Goal: Task Accomplishment & Management: Manage account settings

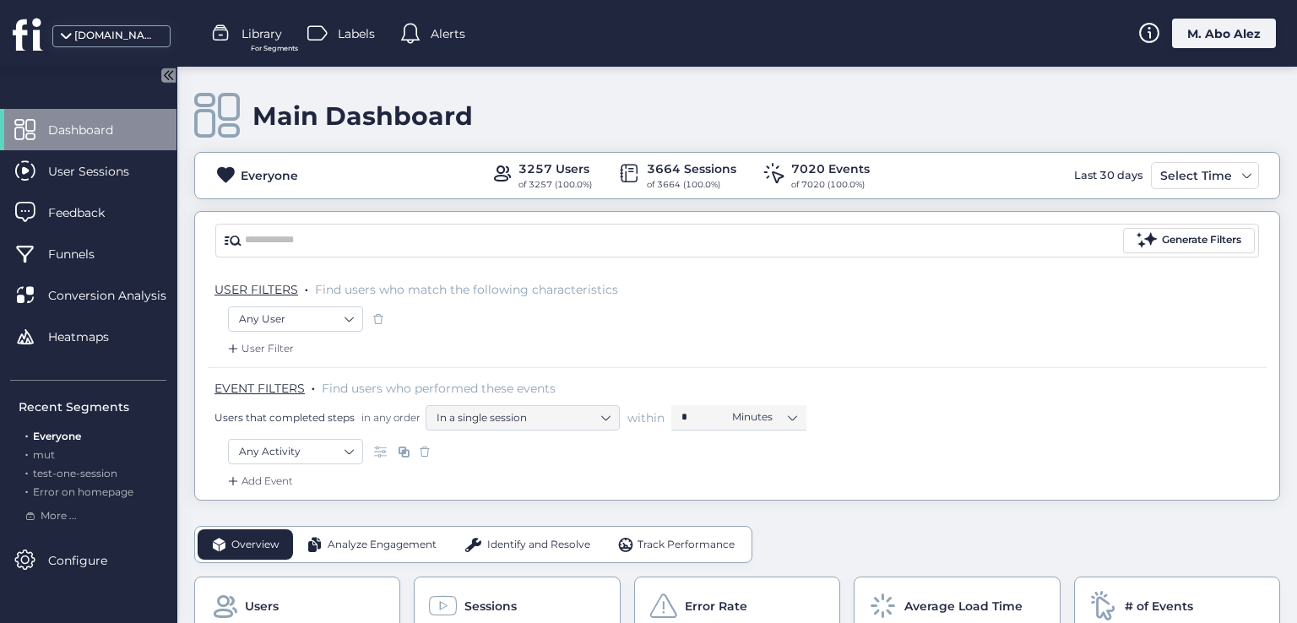
click at [1199, 36] on div "M. Abo Alez" at bounding box center [1224, 34] width 104 height 30
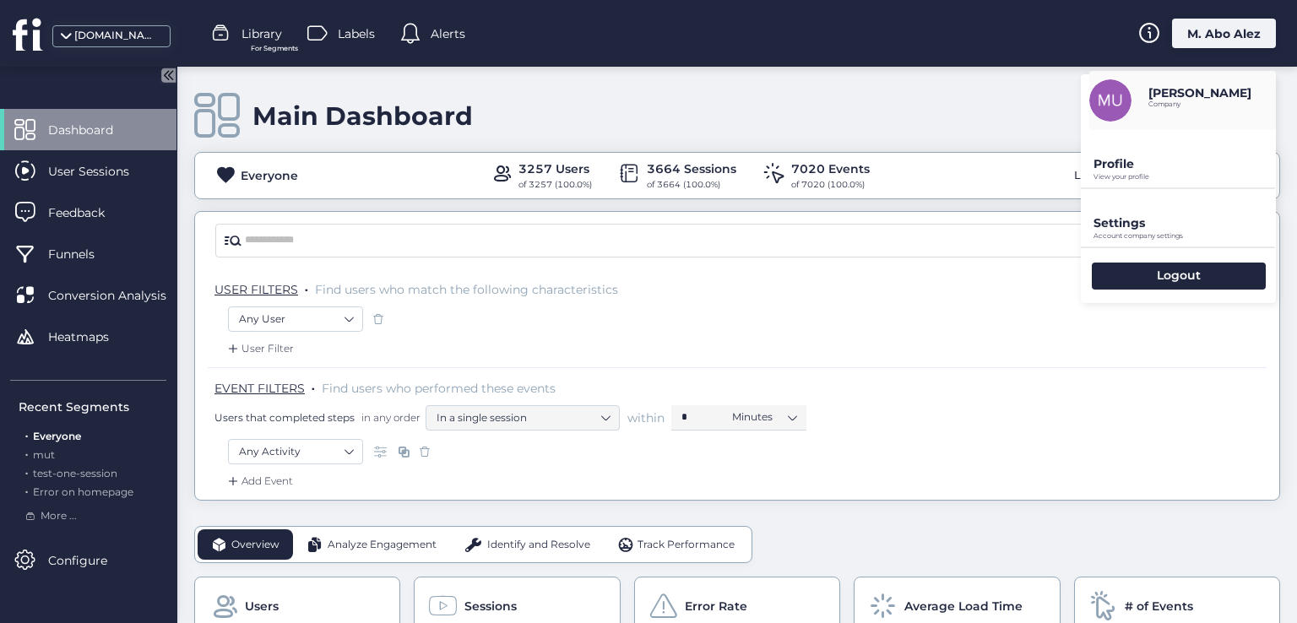
click at [1137, 167] on p "Profile" at bounding box center [1184, 163] width 182 height 15
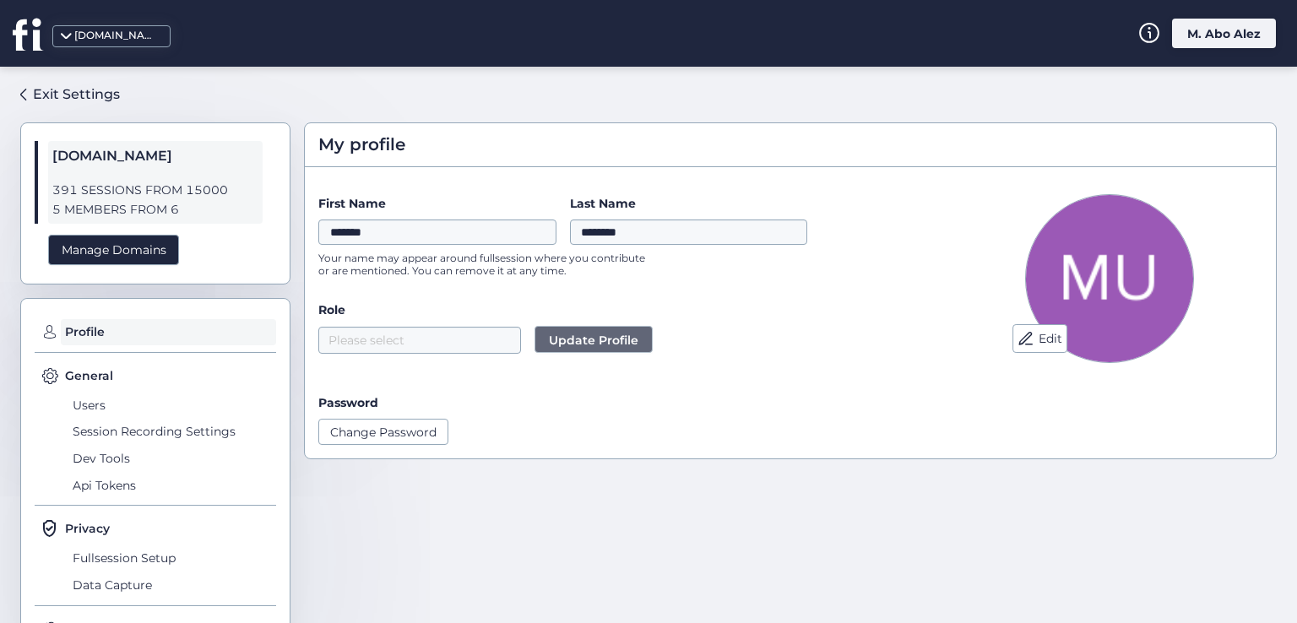
click at [107, 194] on span "391 SESSIONS FROM 15000" at bounding box center [155, 190] width 206 height 19
click at [113, 252] on div "Manage Domains" at bounding box center [113, 250] width 131 height 31
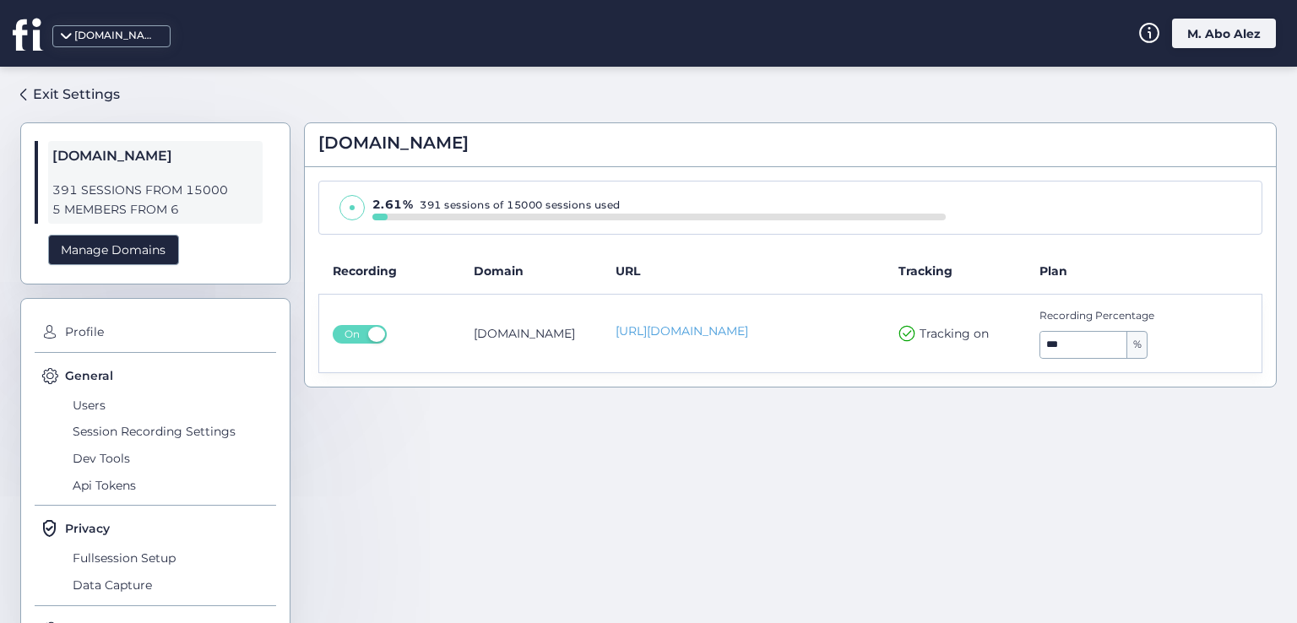
drag, startPoint x: 467, startPoint y: 335, endPoint x: 585, endPoint y: 335, distance: 118.2
click at [585, 335] on td "[DOMAIN_NAME]" at bounding box center [531, 334] width 142 height 79
drag, startPoint x: 618, startPoint y: 268, endPoint x: 632, endPoint y: 272, distance: 14.2
click at [632, 272] on th "URL" at bounding box center [743, 271] width 283 height 46
click at [1074, 337] on input "***" at bounding box center [1083, 345] width 87 height 27
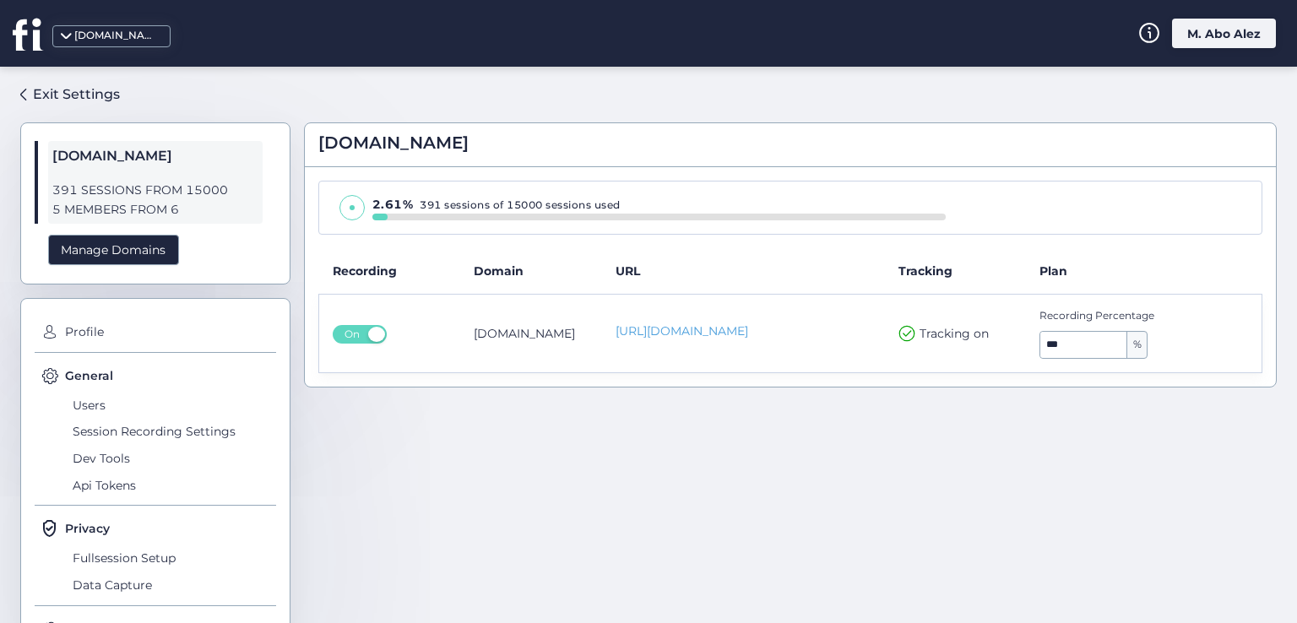
click at [1082, 335] on input "***" at bounding box center [1083, 345] width 87 height 27
click at [1127, 349] on span "%" at bounding box center [1136, 345] width 19 height 27
click at [520, 200] on div "2.61% 391 sessions of 15000 sessions used" at bounding box center [658, 205] width 573 height 18
drag, startPoint x: 530, startPoint y: 203, endPoint x: 511, endPoint y: 206, distance: 19.7
click at [511, 206] on div "2.61% 391 sessions of 15000 sessions used" at bounding box center [658, 205] width 573 height 18
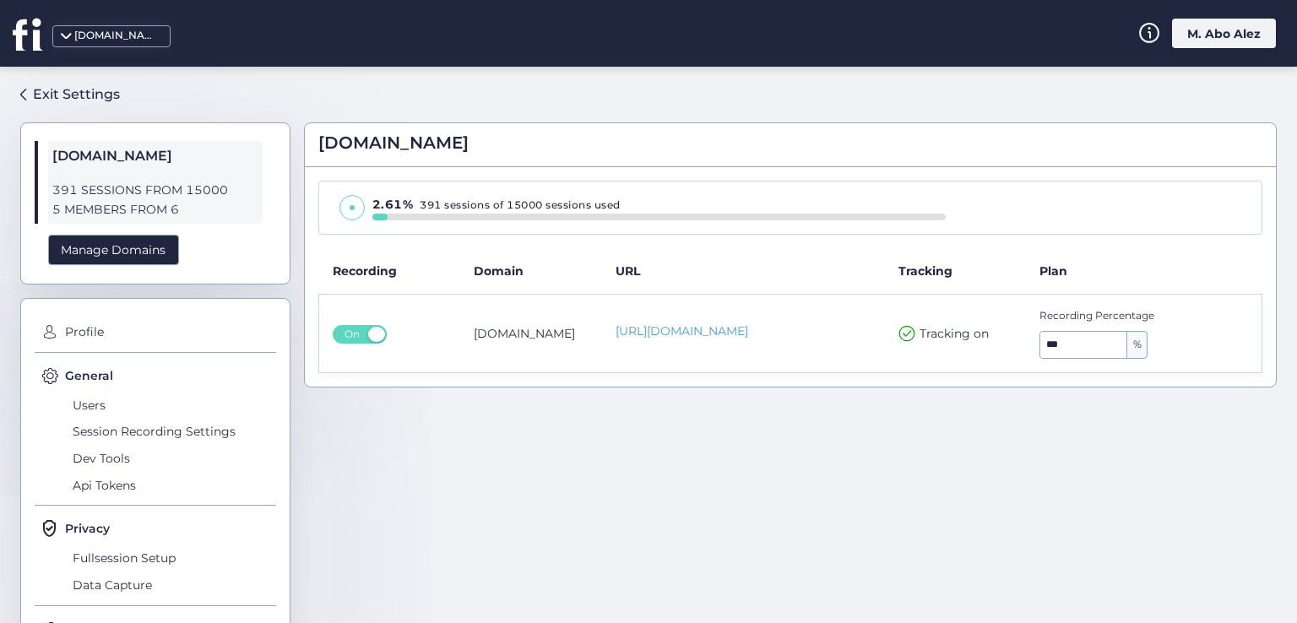
click at [353, 202] on span at bounding box center [351, 207] width 25 height 25
click at [96, 399] on span "Users" at bounding box center [172, 405] width 208 height 27
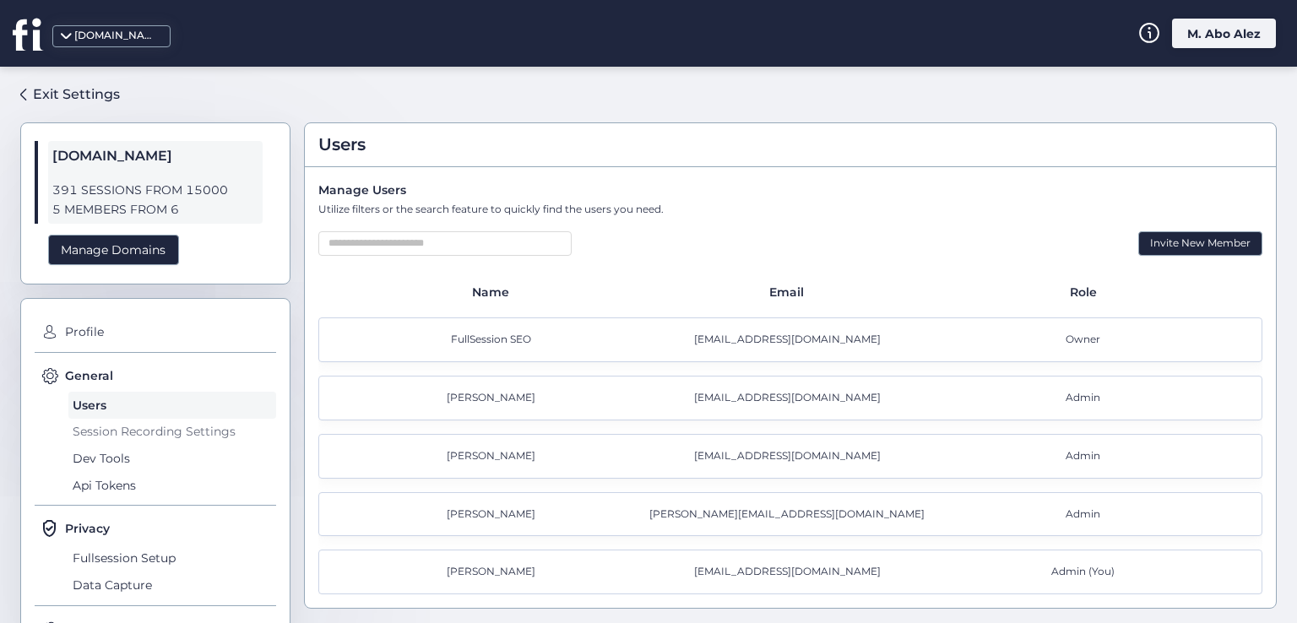
click at [82, 426] on span "Session Recording Settings" at bounding box center [172, 432] width 208 height 27
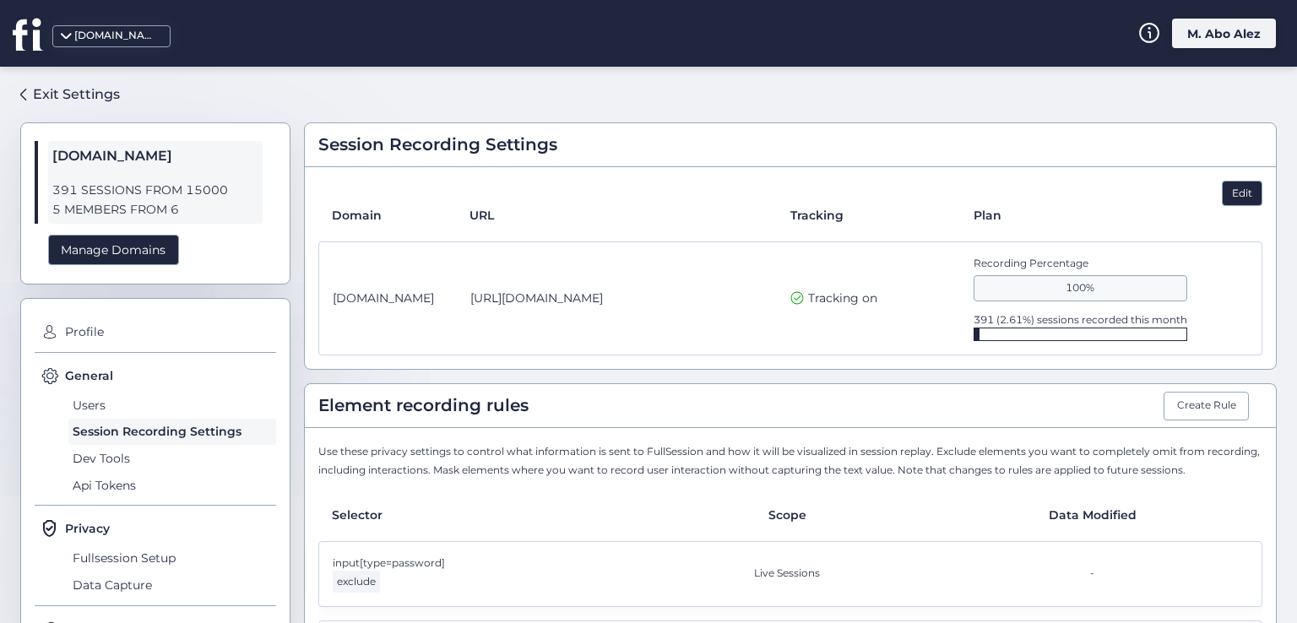
click at [1222, 191] on div "Edit" at bounding box center [1242, 193] width 41 height 25
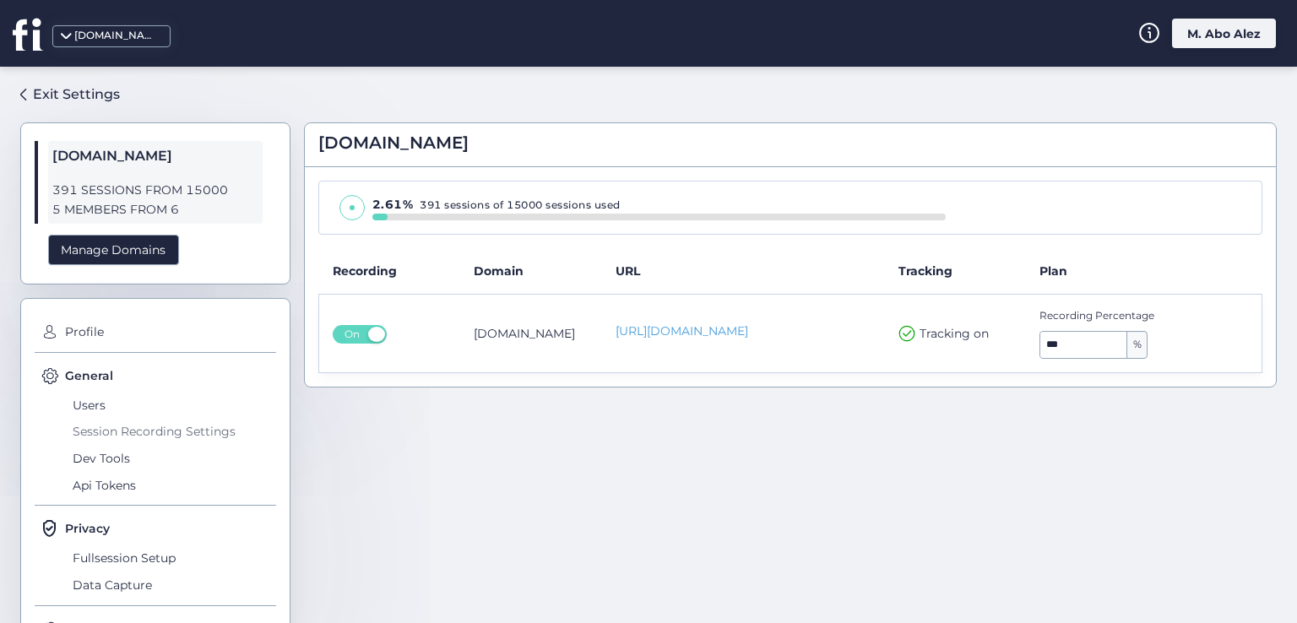
click at [98, 434] on span "Session Recording Settings" at bounding box center [172, 432] width 208 height 27
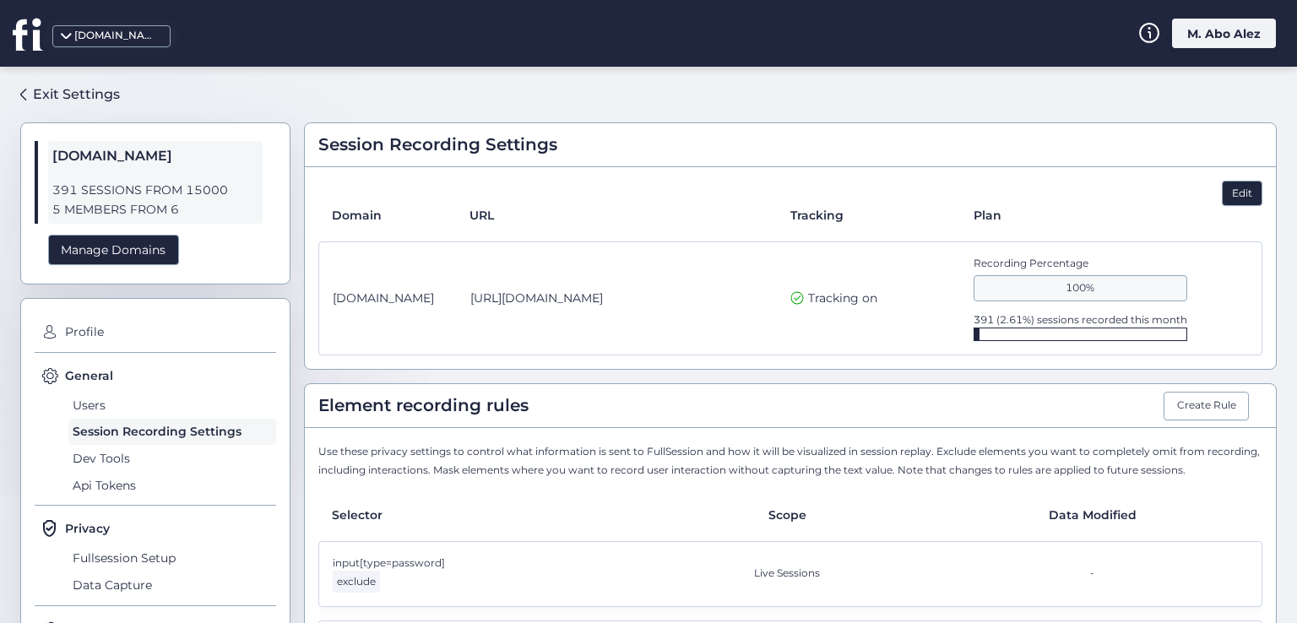
click at [1223, 193] on div "Edit" at bounding box center [1242, 193] width 41 height 25
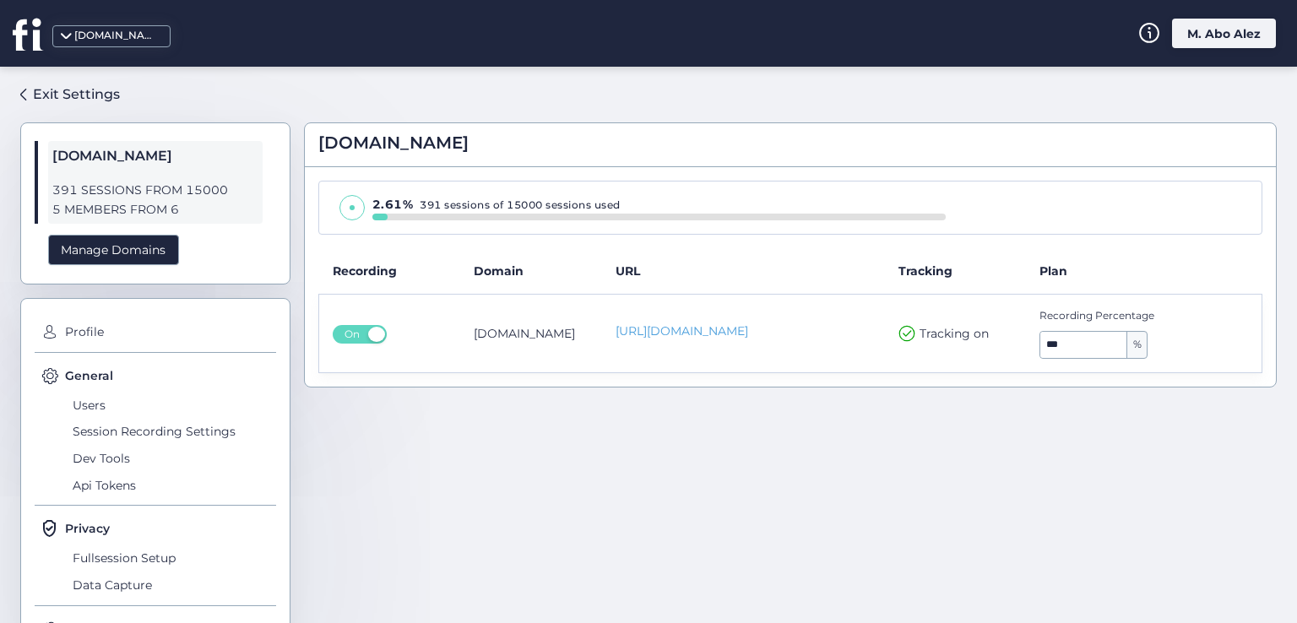
click at [344, 200] on span at bounding box center [351, 207] width 25 height 25
click at [368, 214] on div at bounding box center [353, 207] width 40 height 25
click at [375, 200] on span "2.61%" at bounding box center [392, 204] width 41 height 15
click at [411, 200] on span "2.61%" at bounding box center [392, 204] width 41 height 15
click at [503, 203] on div "2.61% 391 sessions of 15000 sessions used" at bounding box center [658, 205] width 573 height 18
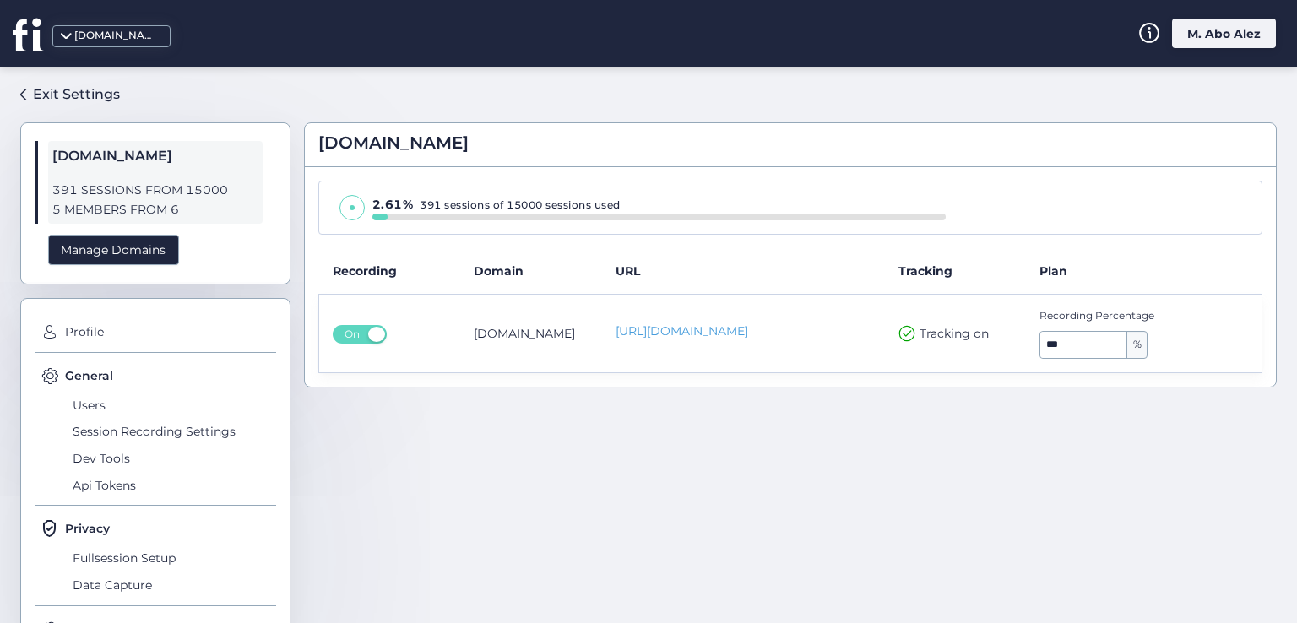
click at [940, 328] on span "Tracking on" at bounding box center [953, 333] width 69 height 19
click at [91, 404] on span "Users" at bounding box center [172, 405] width 208 height 27
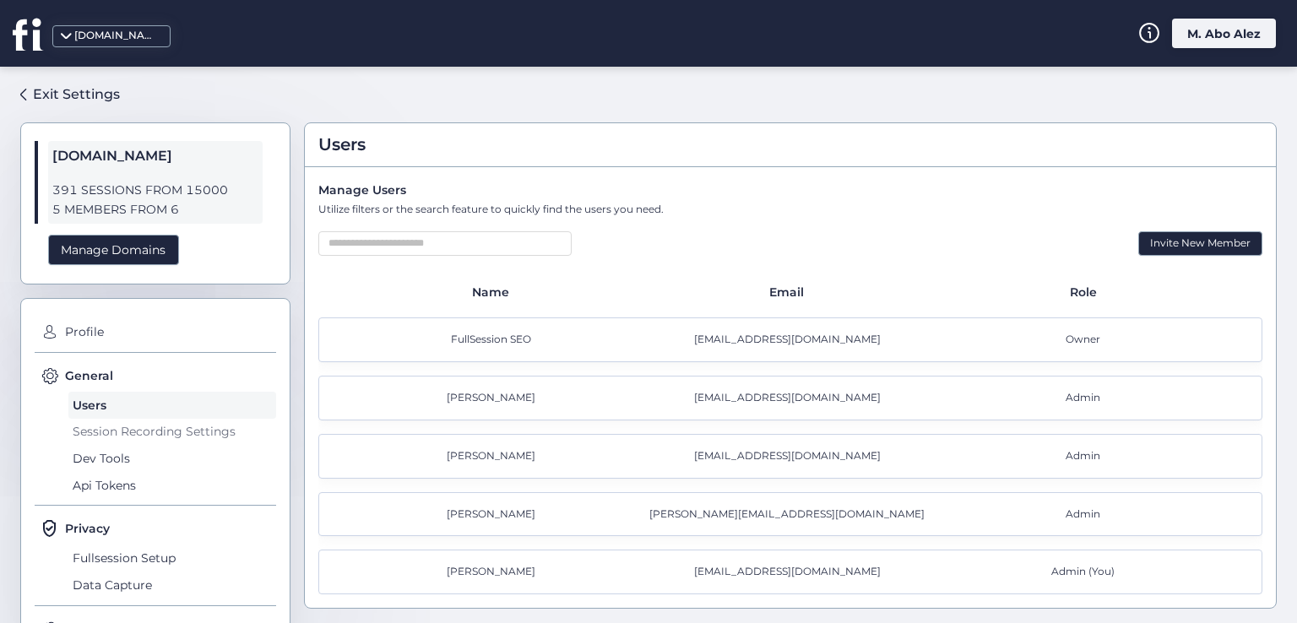
click at [123, 427] on span "Session Recording Settings" at bounding box center [172, 432] width 208 height 27
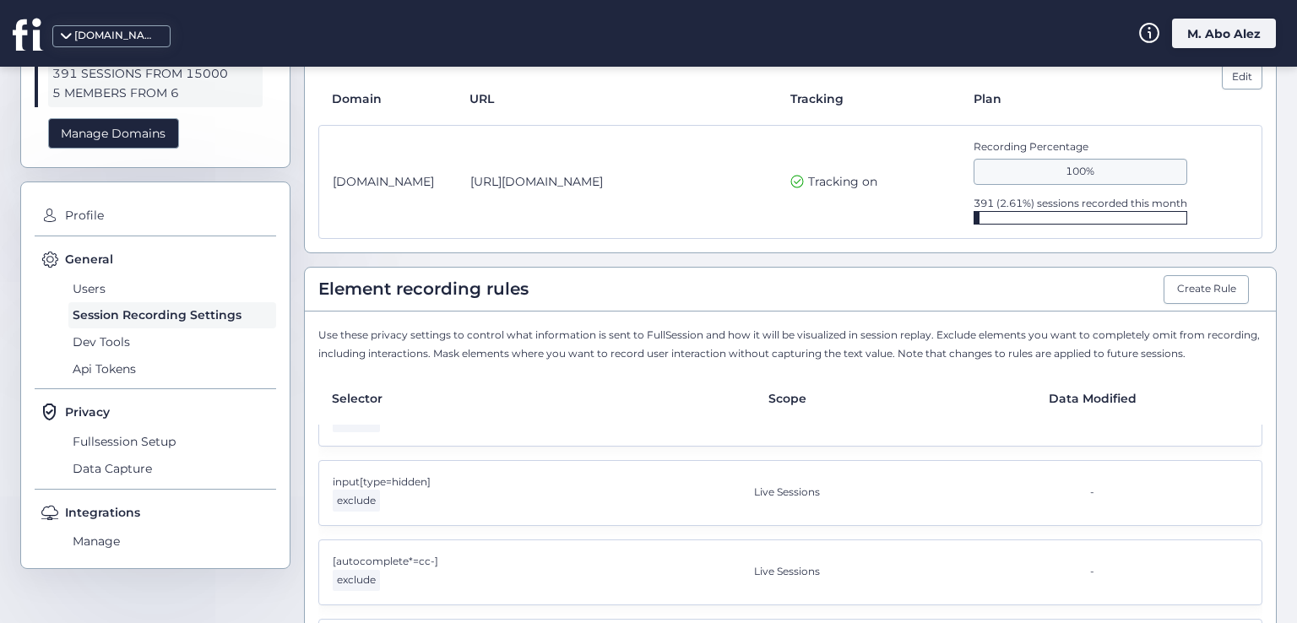
scroll to position [115, 0]
click at [133, 344] on span "Dev Tools" at bounding box center [172, 343] width 208 height 27
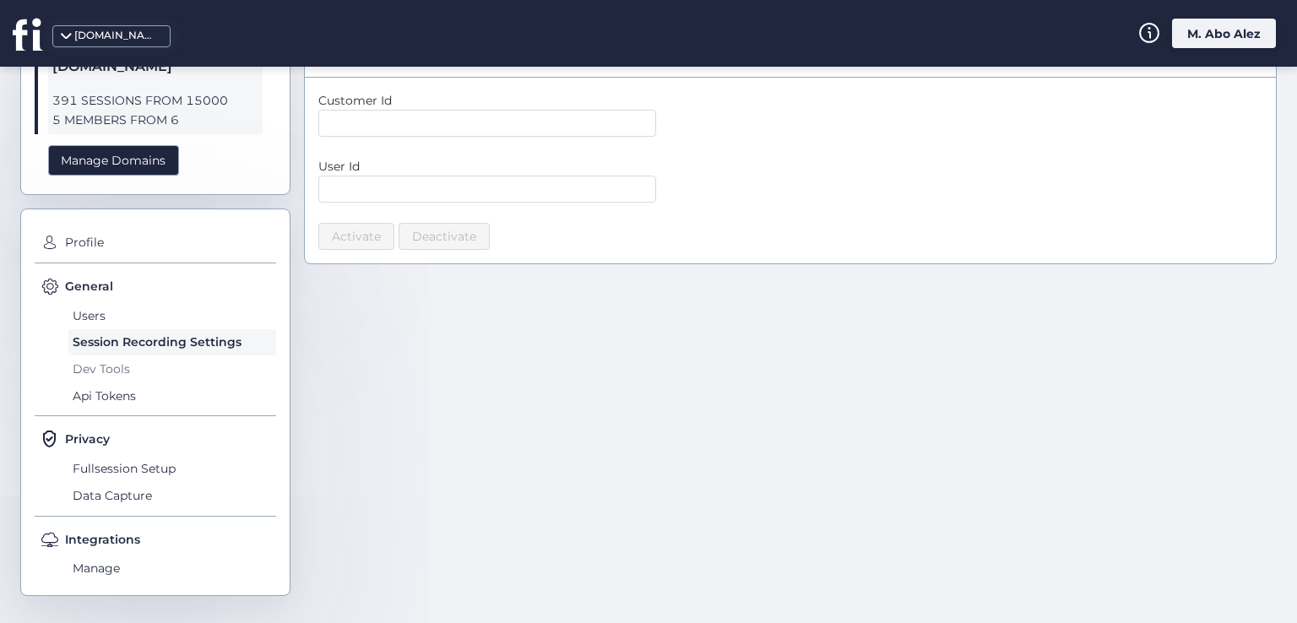
scroll to position [88, 0]
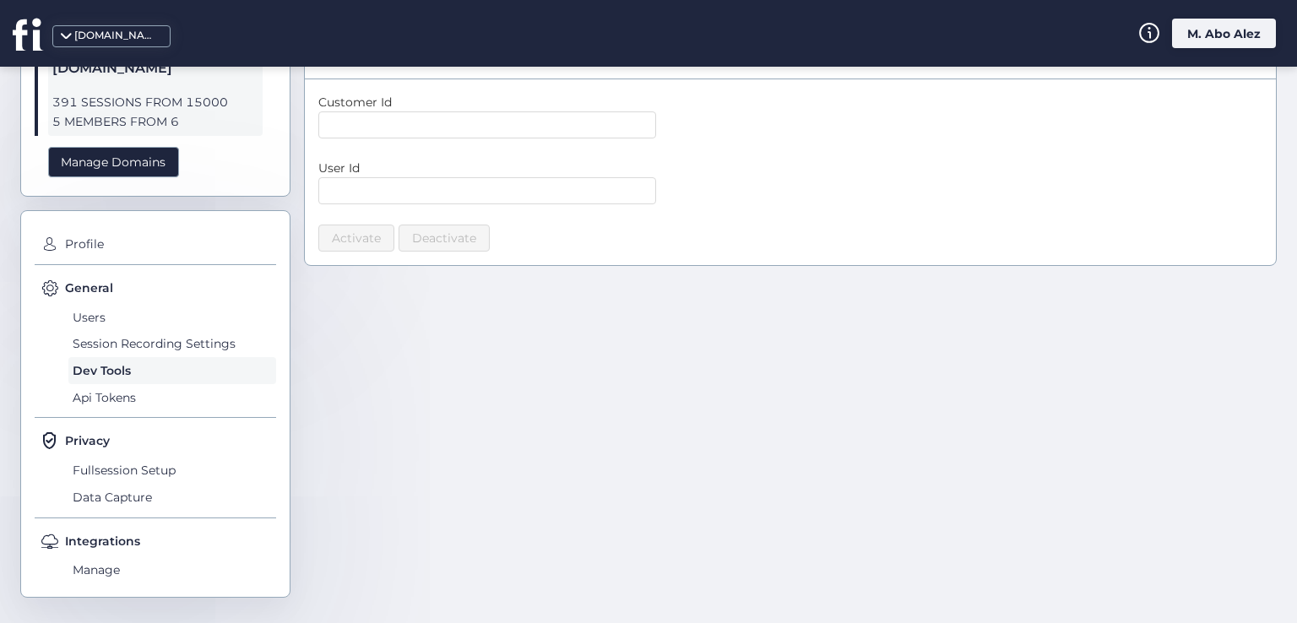
click at [170, 413] on div "General Users Session Recording Settings Dev Tools Api Tokens" at bounding box center [155, 348] width 241 height 139
click at [165, 396] on span "Api Tokens" at bounding box center [172, 397] width 208 height 27
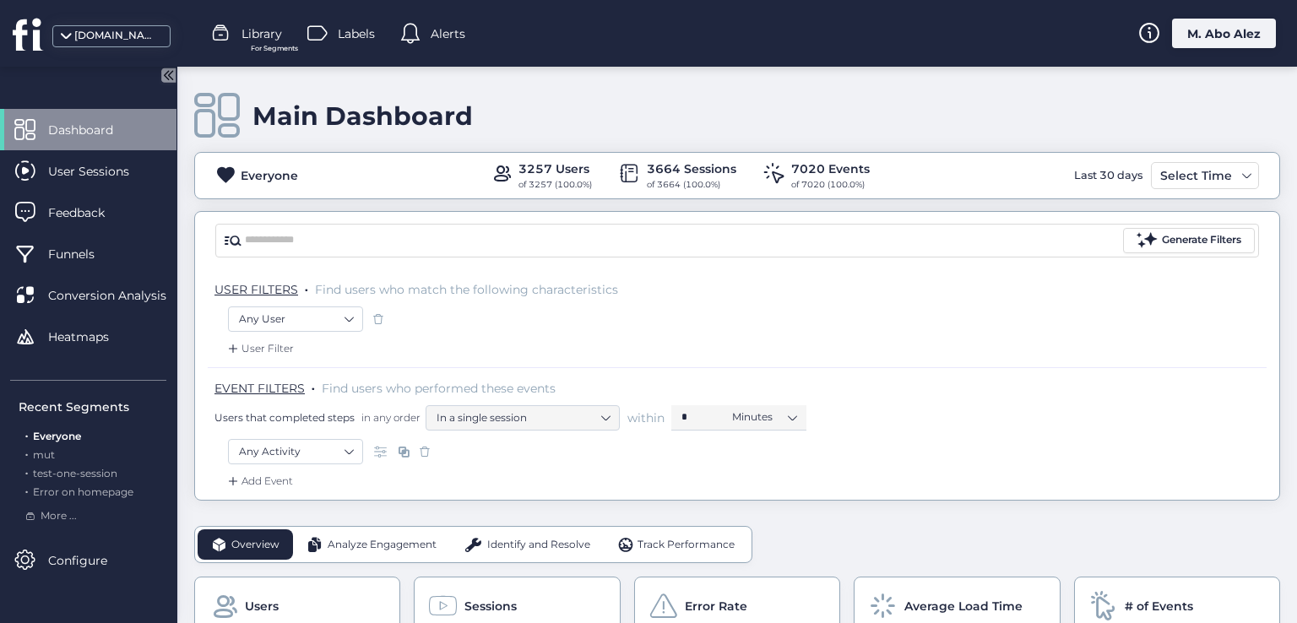
click at [223, 118] on span at bounding box center [217, 115] width 46 height 46
click at [31, 21] on icon at bounding box center [28, 34] width 31 height 34
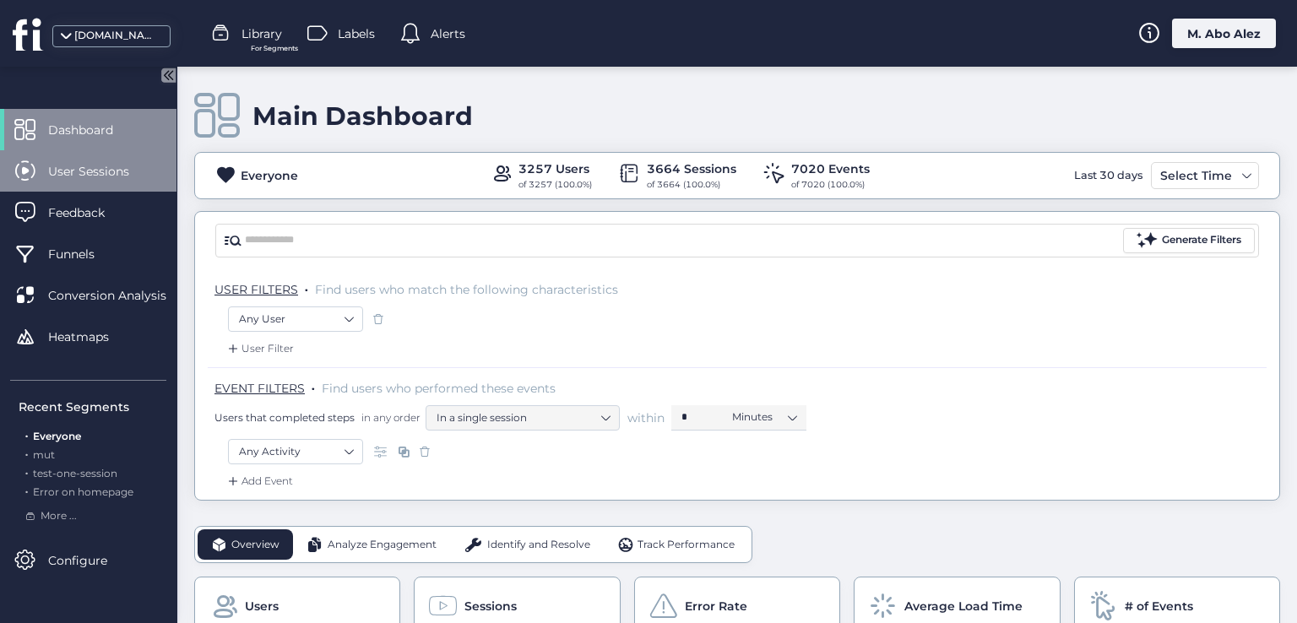
click at [57, 165] on span "User Sessions" at bounding box center [101, 171] width 106 height 19
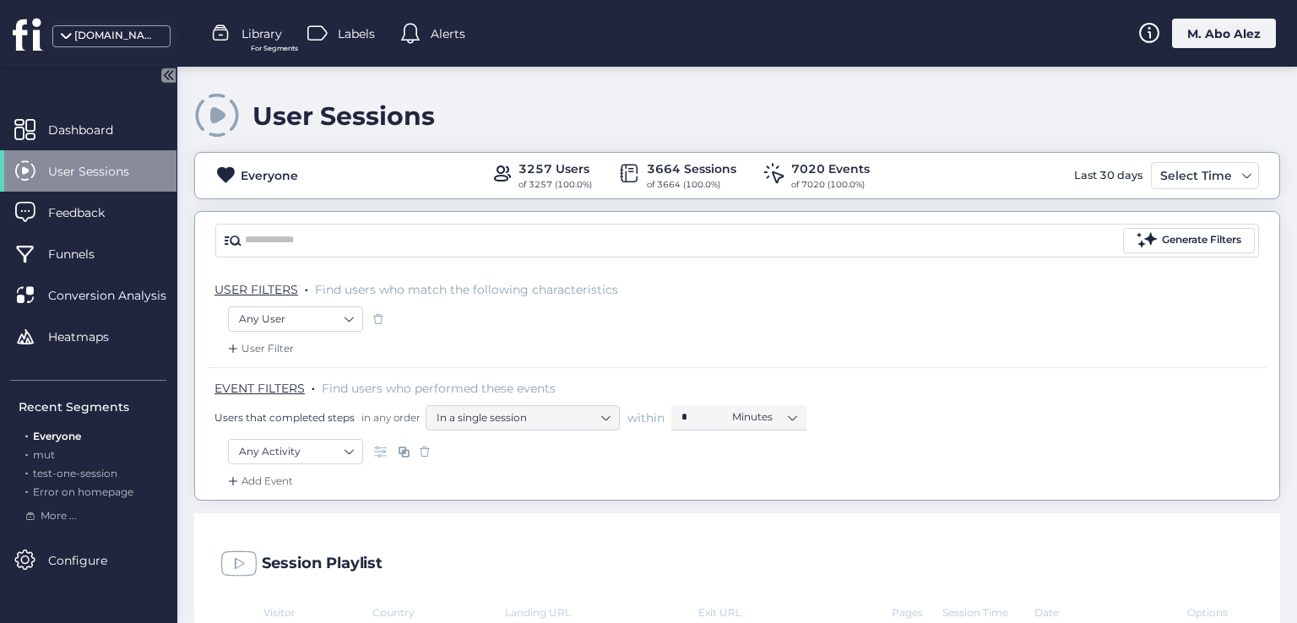
click at [34, 34] on icon at bounding box center [26, 34] width 27 height 31
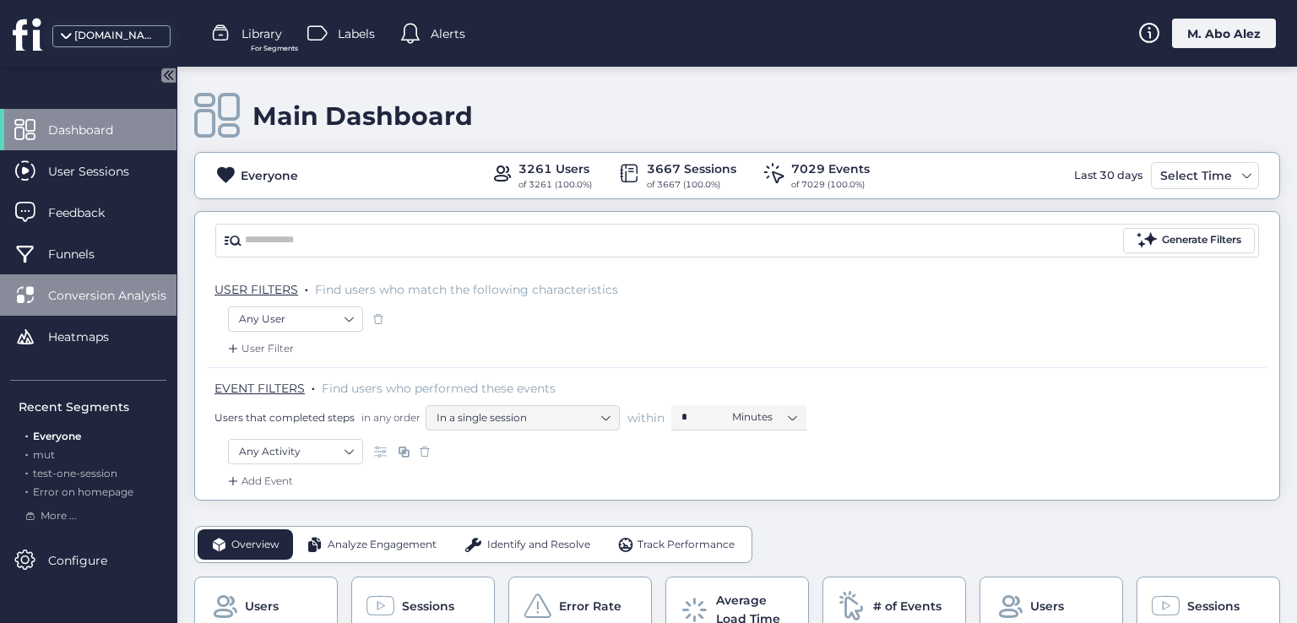
click at [101, 294] on span "Conversion Analysis" at bounding box center [120, 295] width 144 height 19
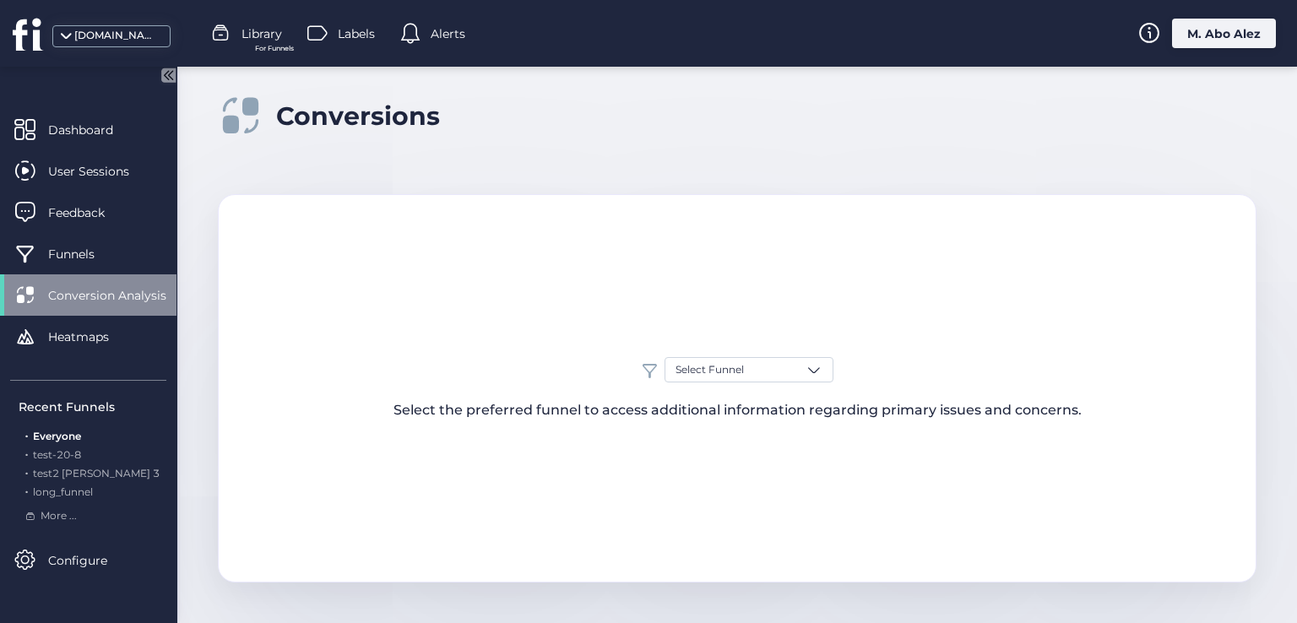
click at [35, 27] on icon at bounding box center [28, 34] width 31 height 34
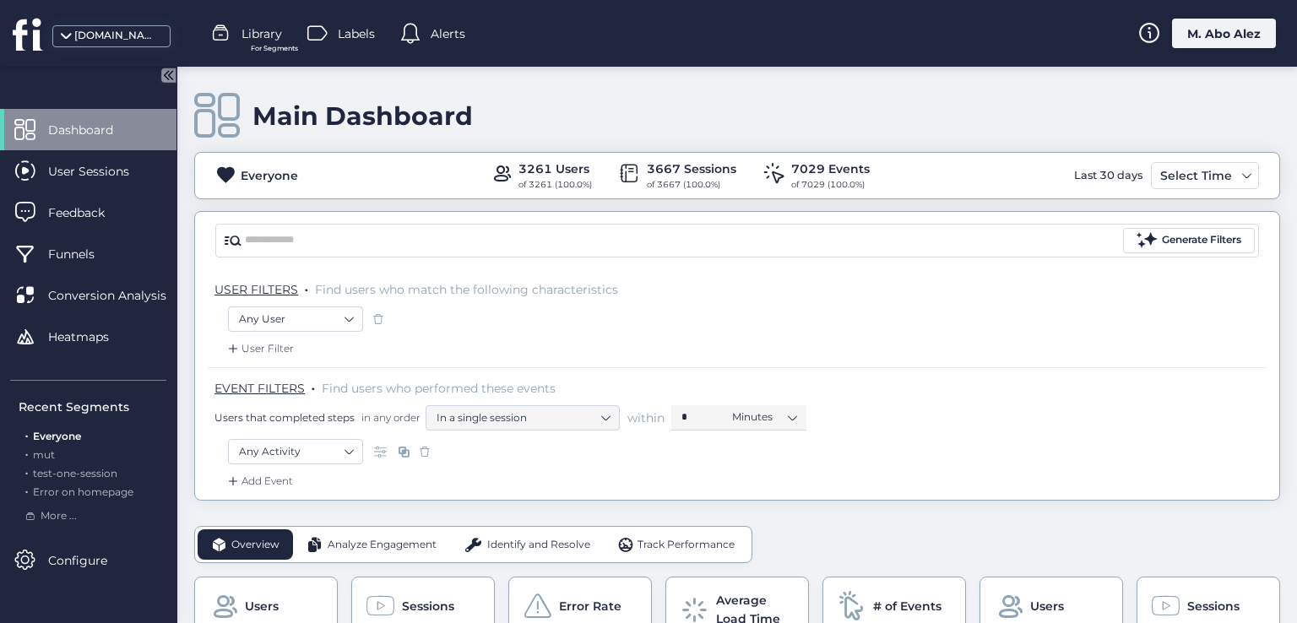
click at [1200, 33] on div "M. Abo Alez" at bounding box center [1224, 34] width 104 height 30
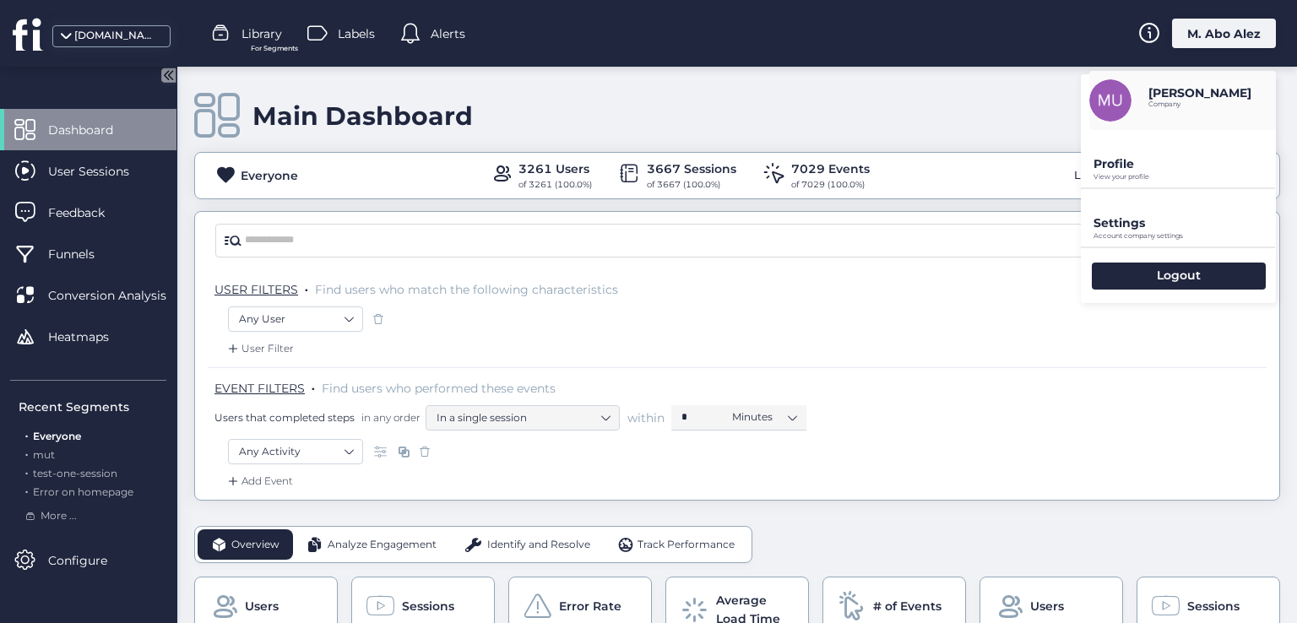
click at [1144, 112] on div "Muthana Abo Alez Company" at bounding box center [1182, 100] width 187 height 59
click at [1133, 149] on div "Profile View your profile" at bounding box center [1178, 158] width 195 height 57
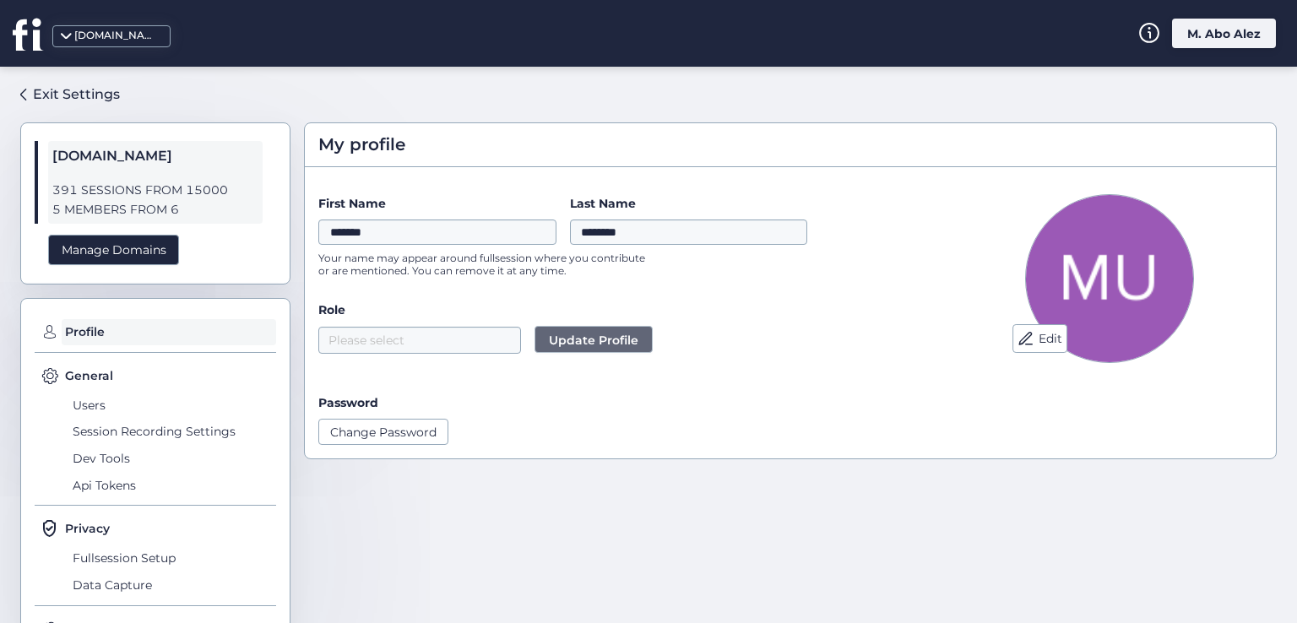
click at [24, 41] on icon at bounding box center [28, 34] width 31 height 34
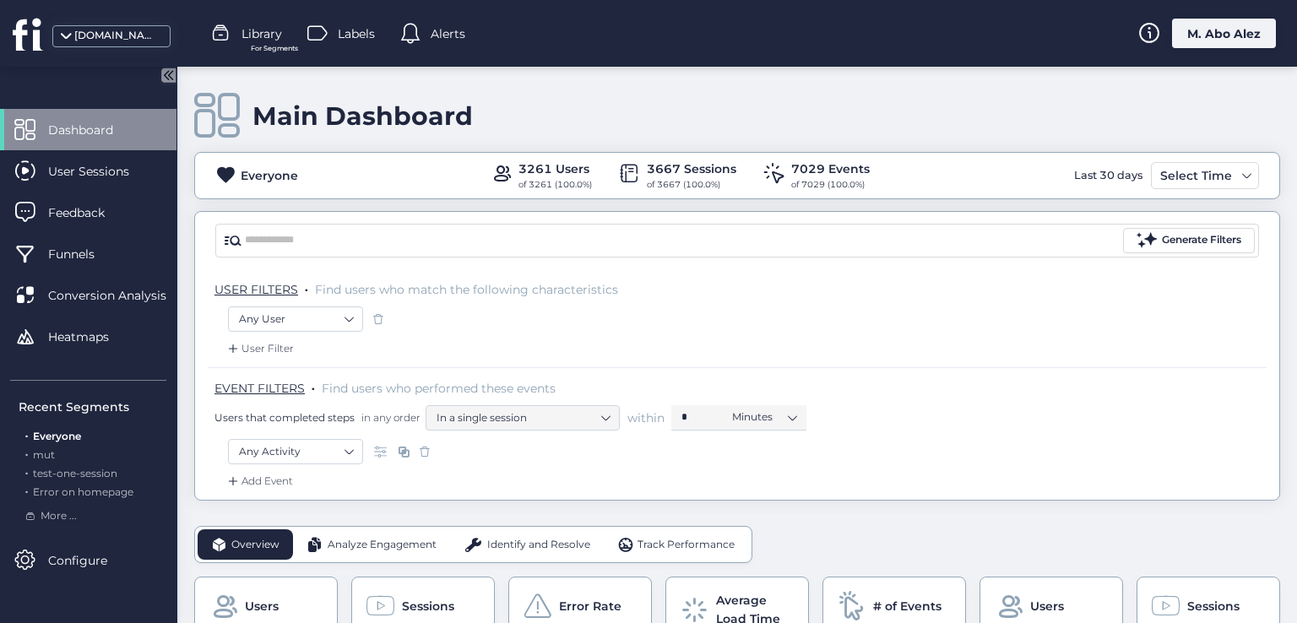
click at [1239, 42] on div "M. Abo Alez" at bounding box center [1224, 34] width 104 height 30
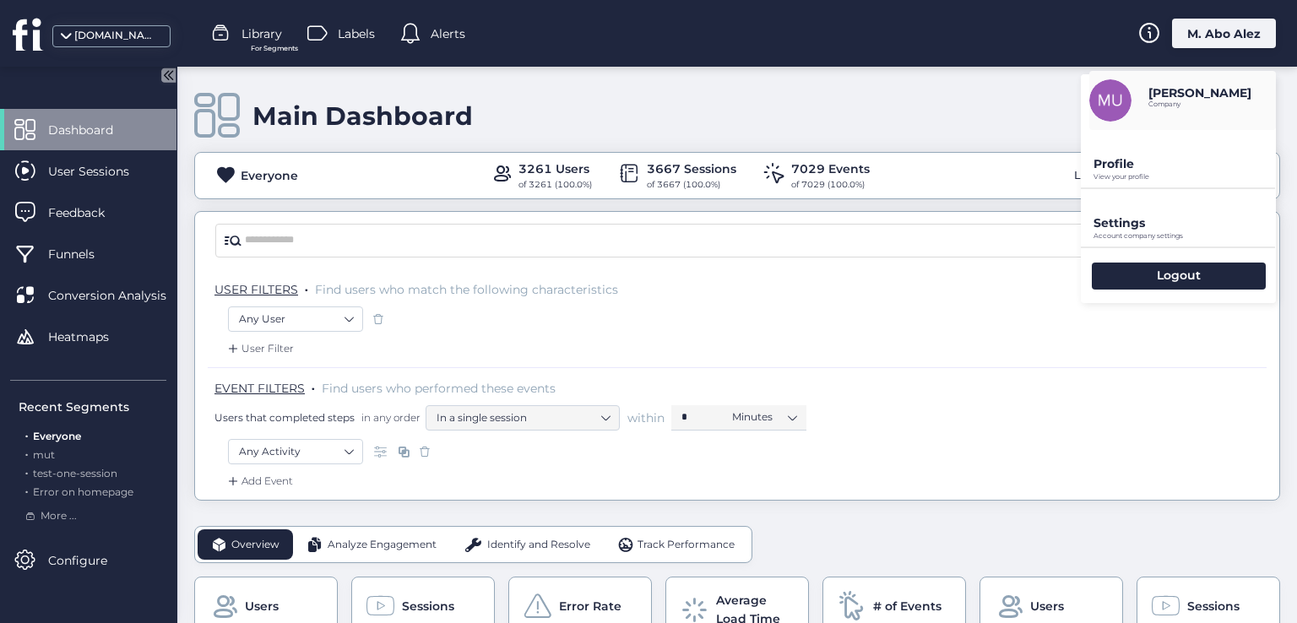
click at [1156, 160] on p "Profile" at bounding box center [1184, 163] width 182 height 15
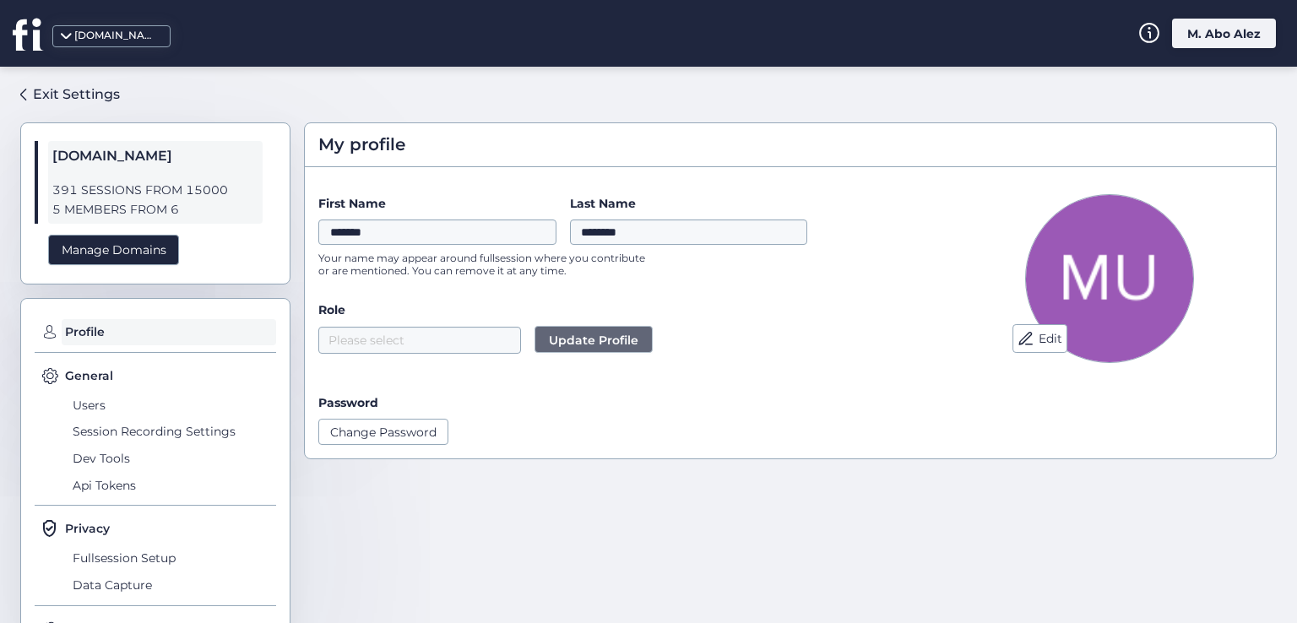
click at [49, 332] on span at bounding box center [49, 331] width 17 height 17
click at [52, 376] on span at bounding box center [49, 375] width 17 height 17
click at [52, 404] on div "General Users Session Recording Settings Dev Tools Api Tokens" at bounding box center [155, 435] width 241 height 139
click at [46, 371] on span at bounding box center [49, 375] width 17 height 17
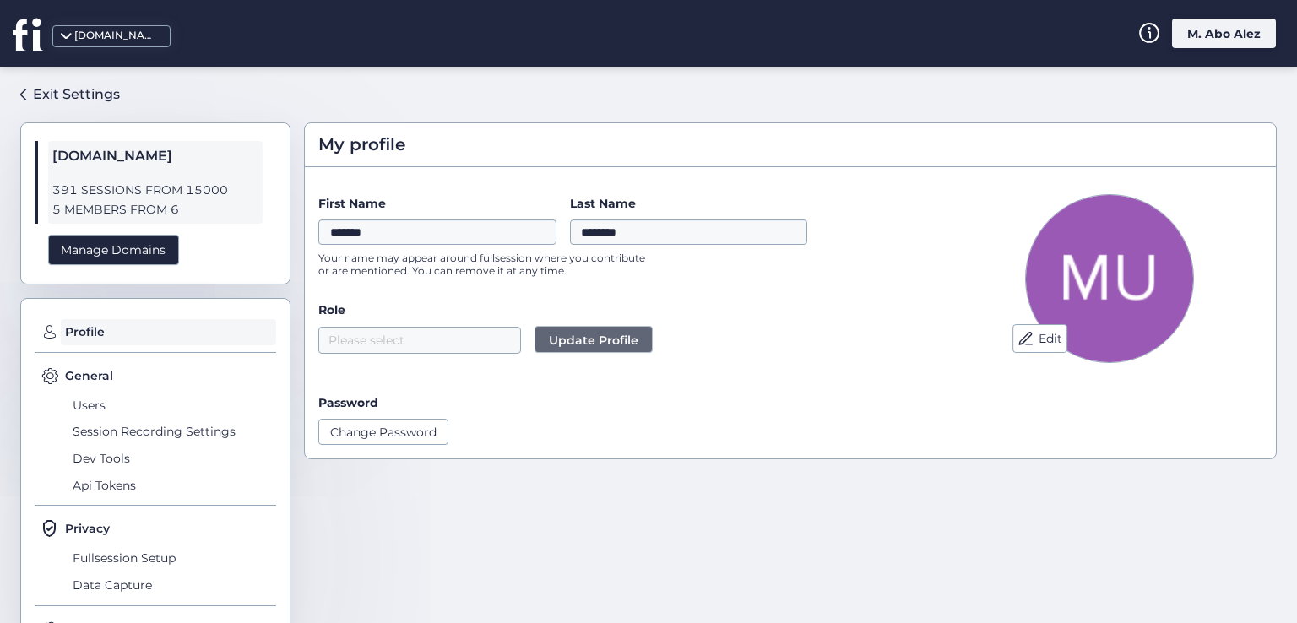
click at [45, 325] on span at bounding box center [49, 331] width 17 height 17
click at [70, 339] on span "Profile" at bounding box center [168, 332] width 215 height 27
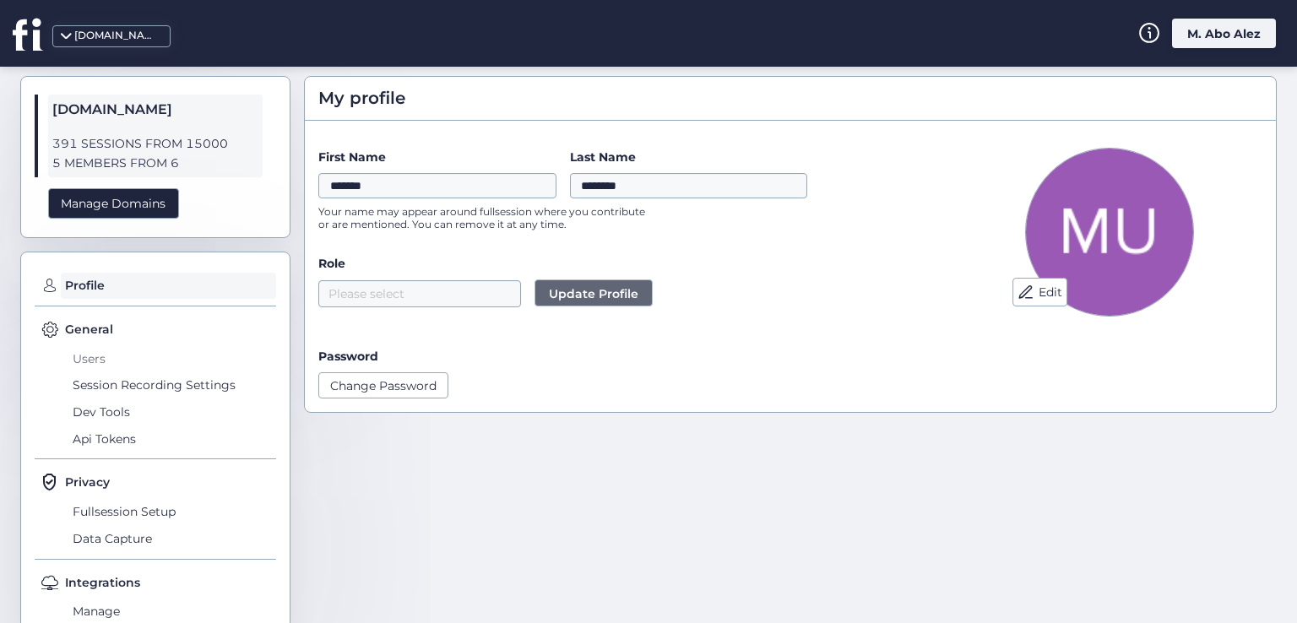
scroll to position [84, 0]
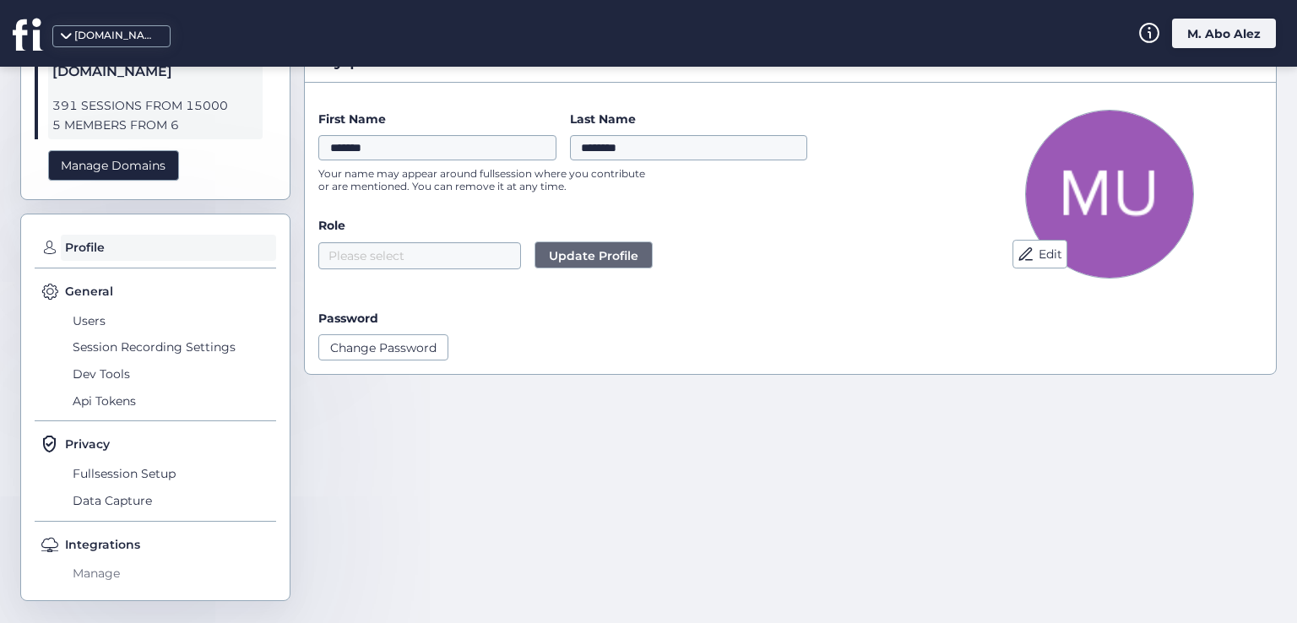
click at [108, 578] on span "Manage" at bounding box center [172, 574] width 208 height 27
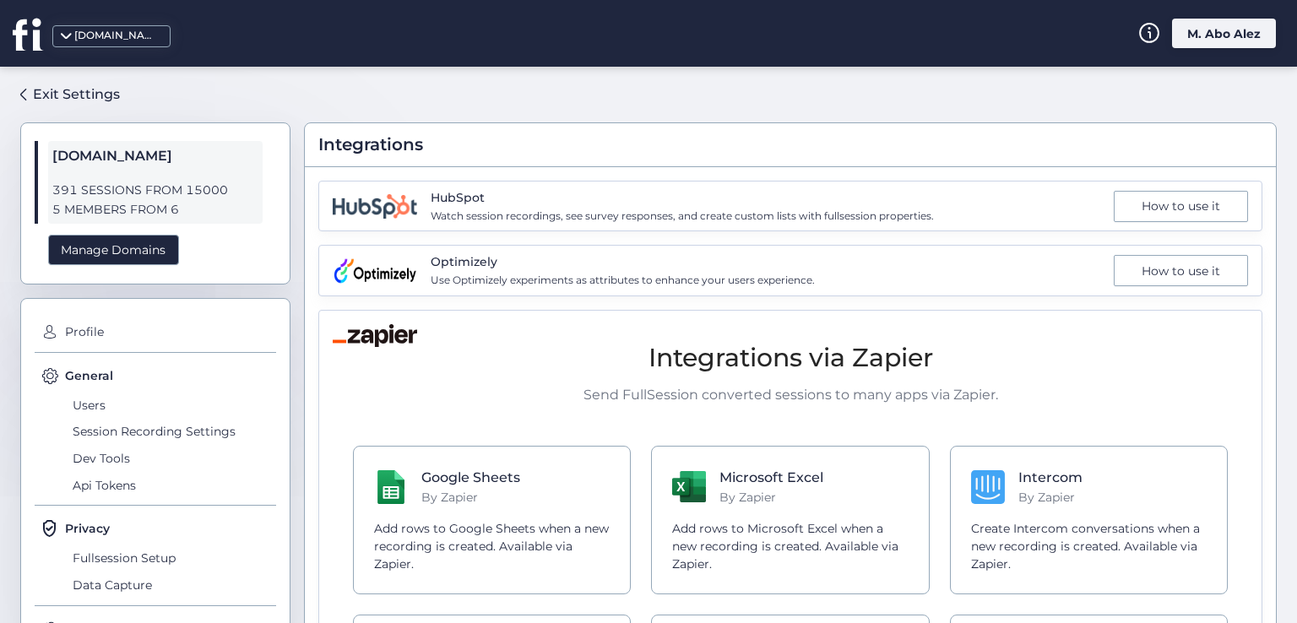
click at [100, 185] on span "391 SESSIONS FROM 15000" at bounding box center [155, 190] width 206 height 19
click at [1147, 28] on icon at bounding box center [1148, 33] width 21 height 20
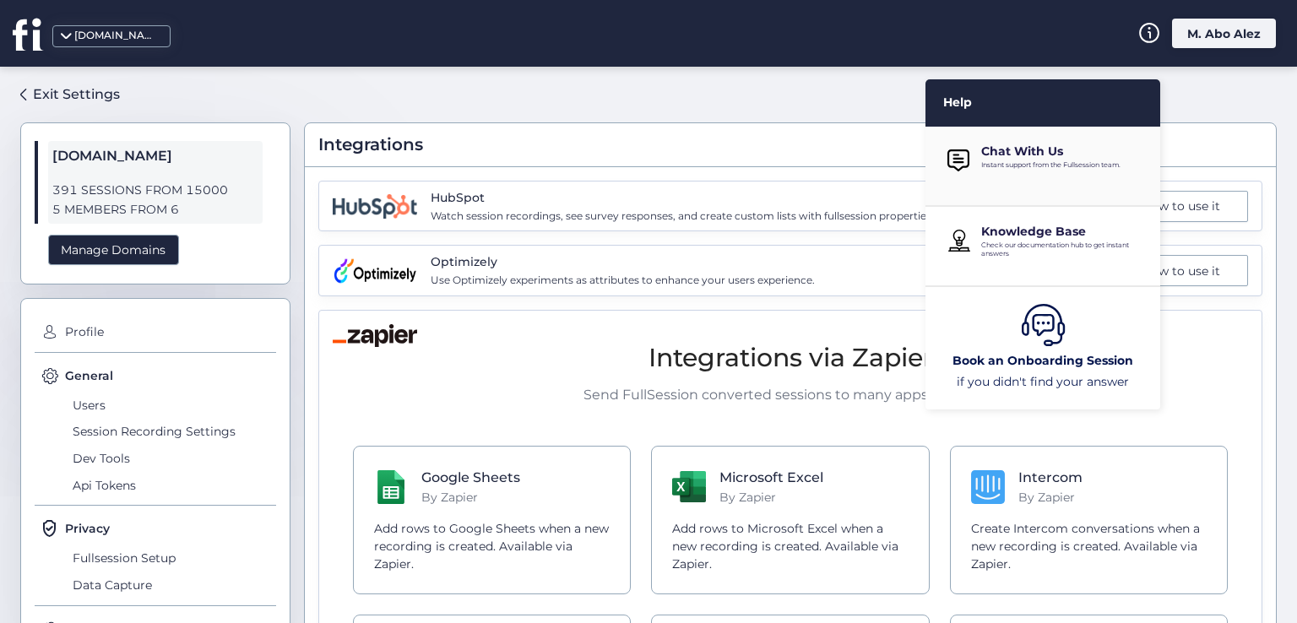
click at [1044, 145] on p "Chat With Us" at bounding box center [1064, 151] width 166 height 15
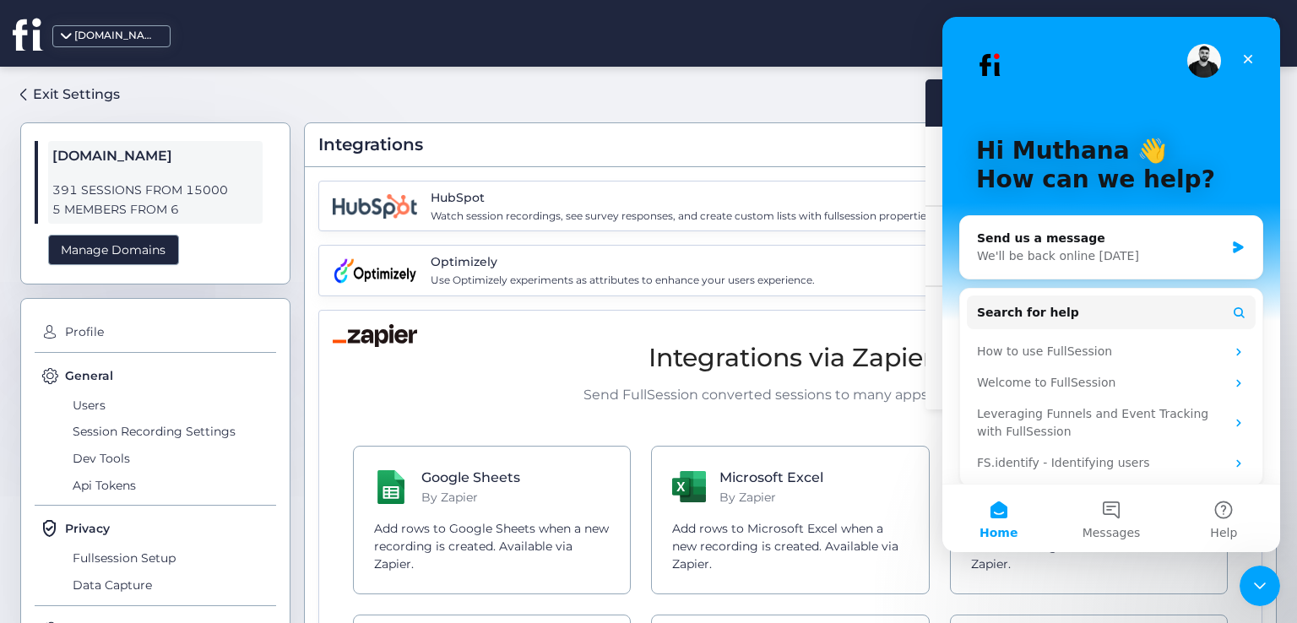
click at [846, 89] on div "Integrations HubSpot Watch session recordings, see survey responses, and create…" at bounding box center [790, 338] width 973 height 516
click at [1243, 62] on icon "Close" at bounding box center [1248, 59] width 14 height 14
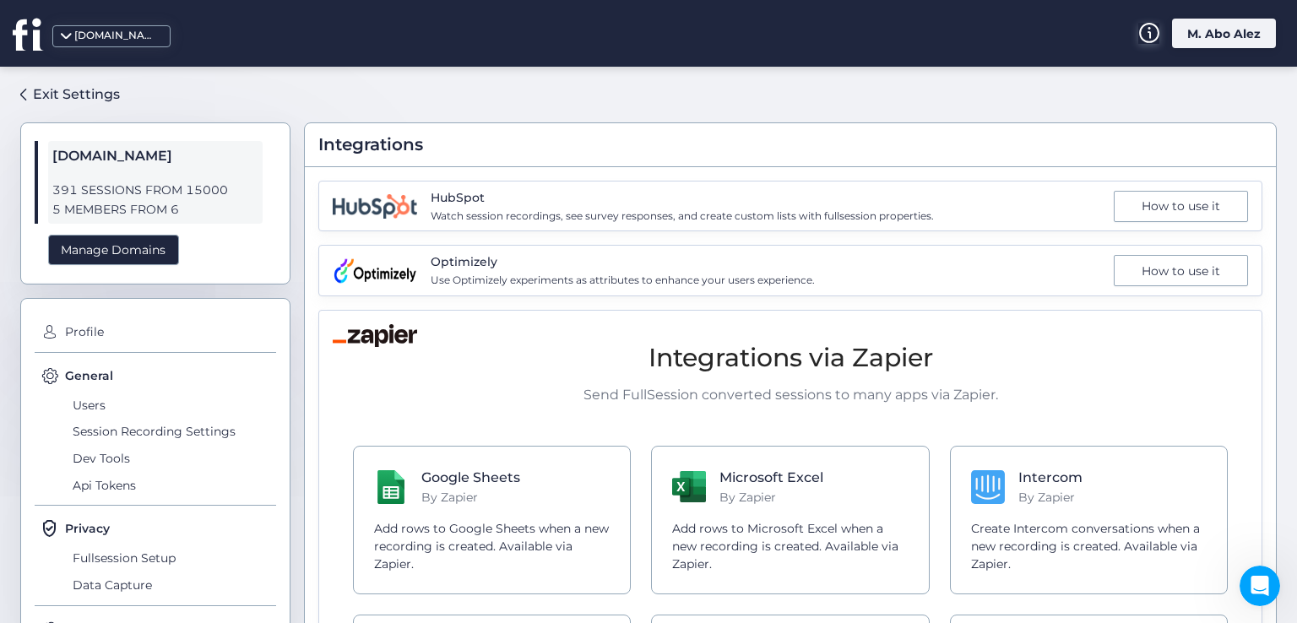
click at [1150, 33] on icon at bounding box center [1148, 35] width 3 height 8
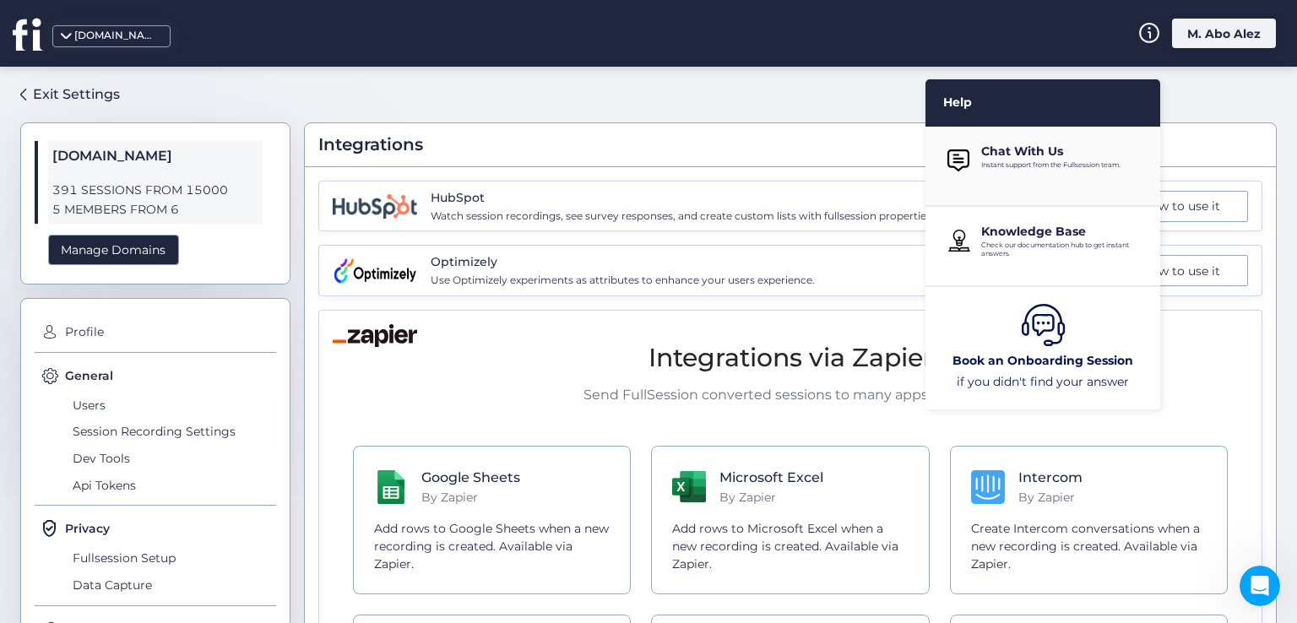
click at [1071, 160] on p "Instant support from the Fullsession team." at bounding box center [1064, 164] width 166 height 8
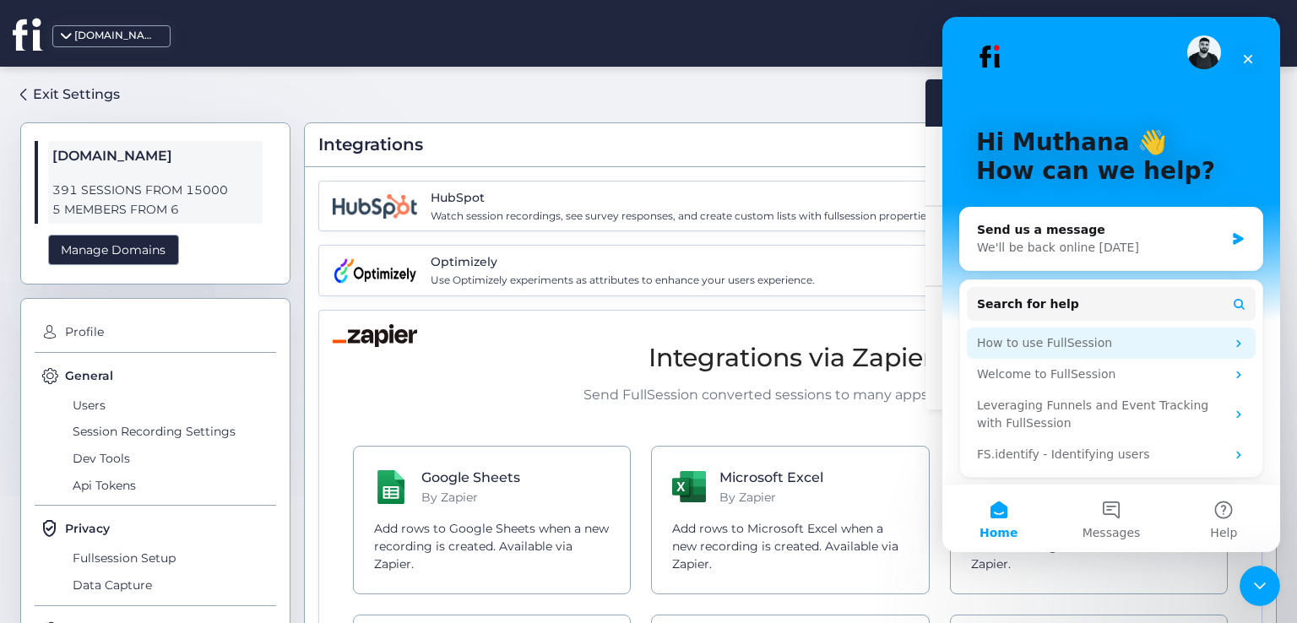
scroll to position [10, 0]
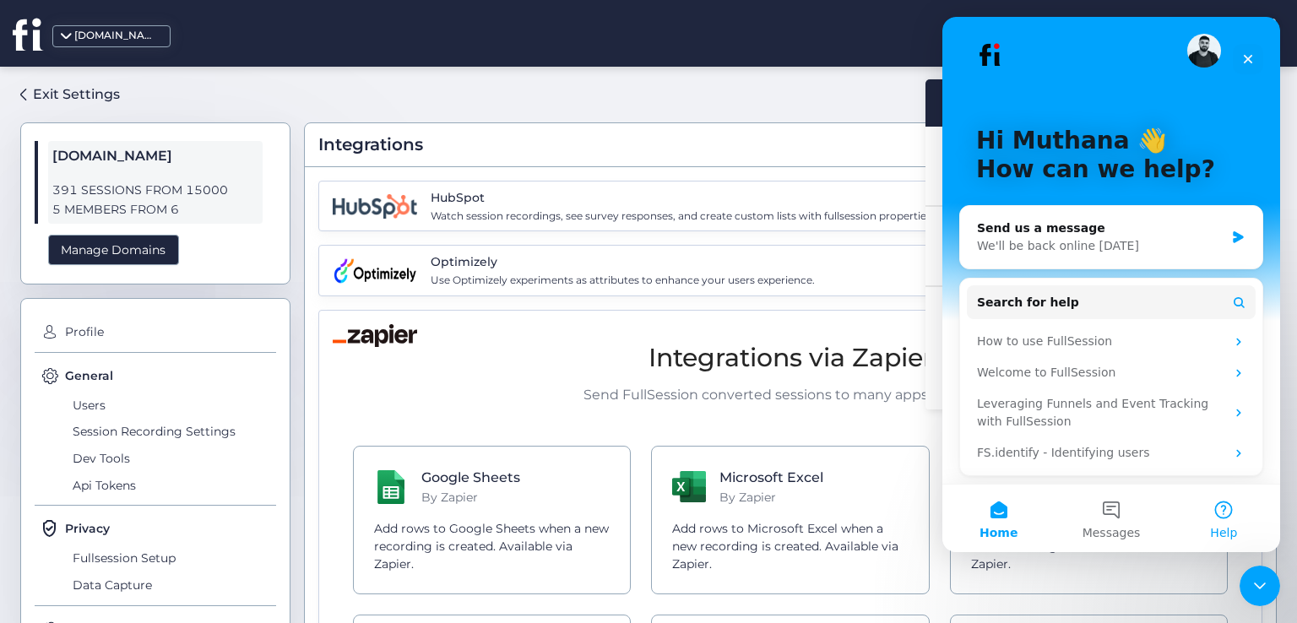
click at [1223, 518] on button "Help" at bounding box center [1224, 519] width 112 height 68
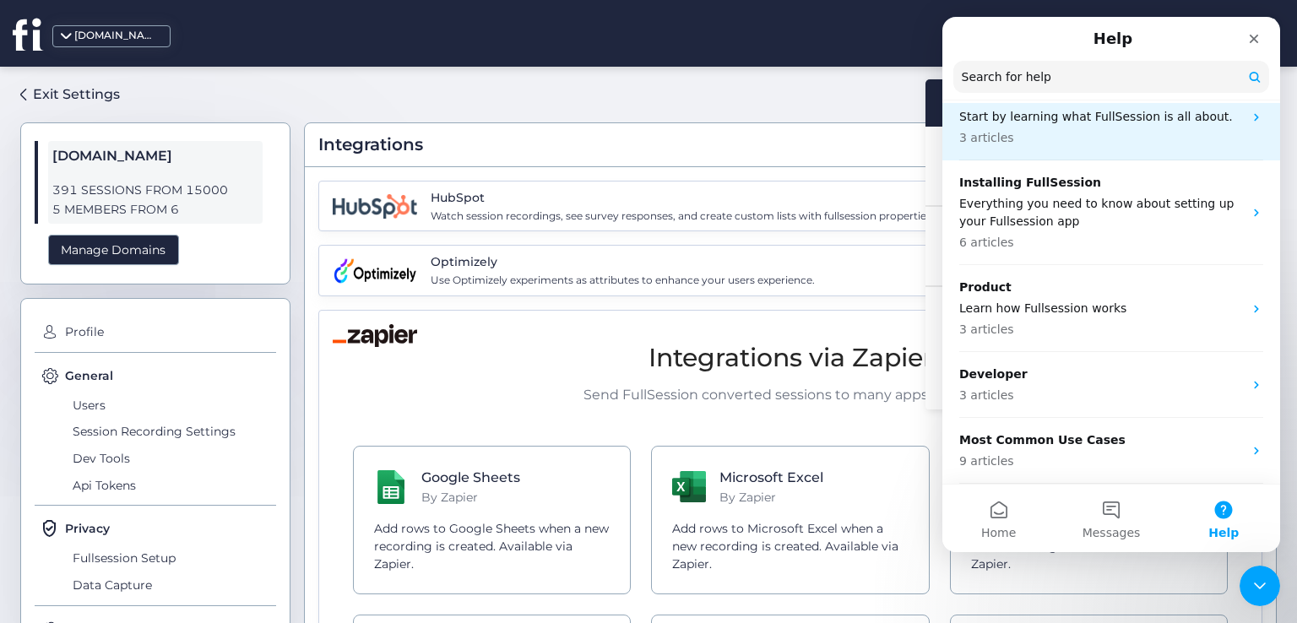
scroll to position [78, 0]
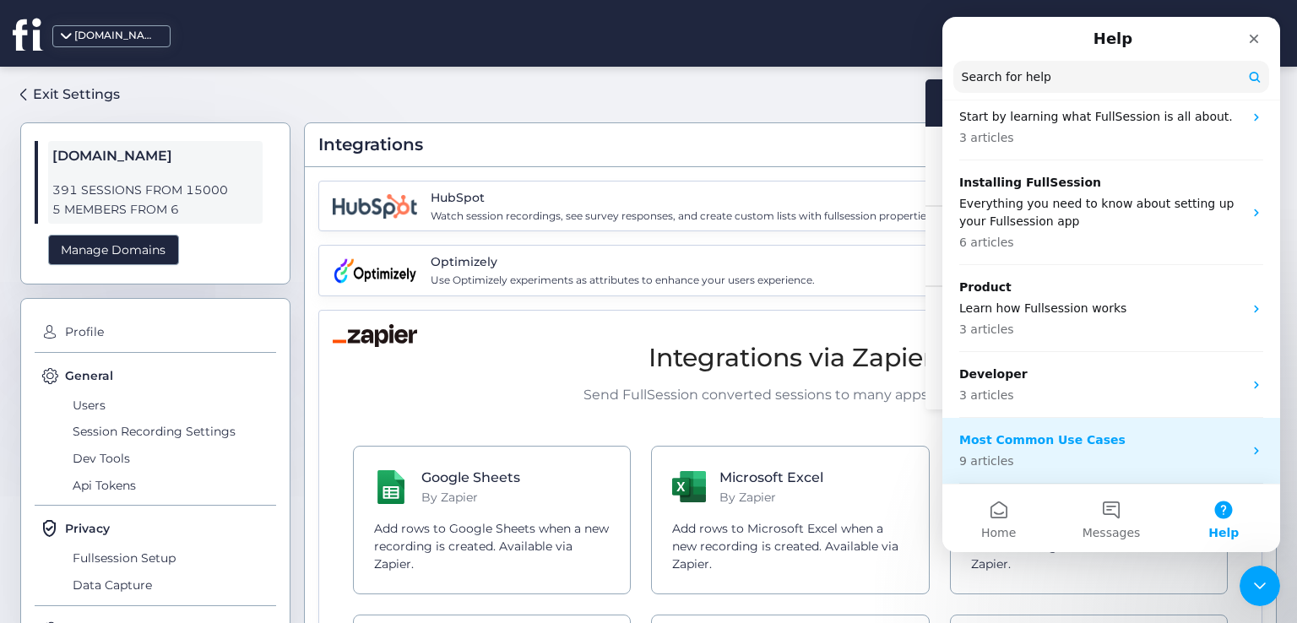
click at [1103, 433] on p "Most Common Use Cases" at bounding box center [1101, 440] width 284 height 18
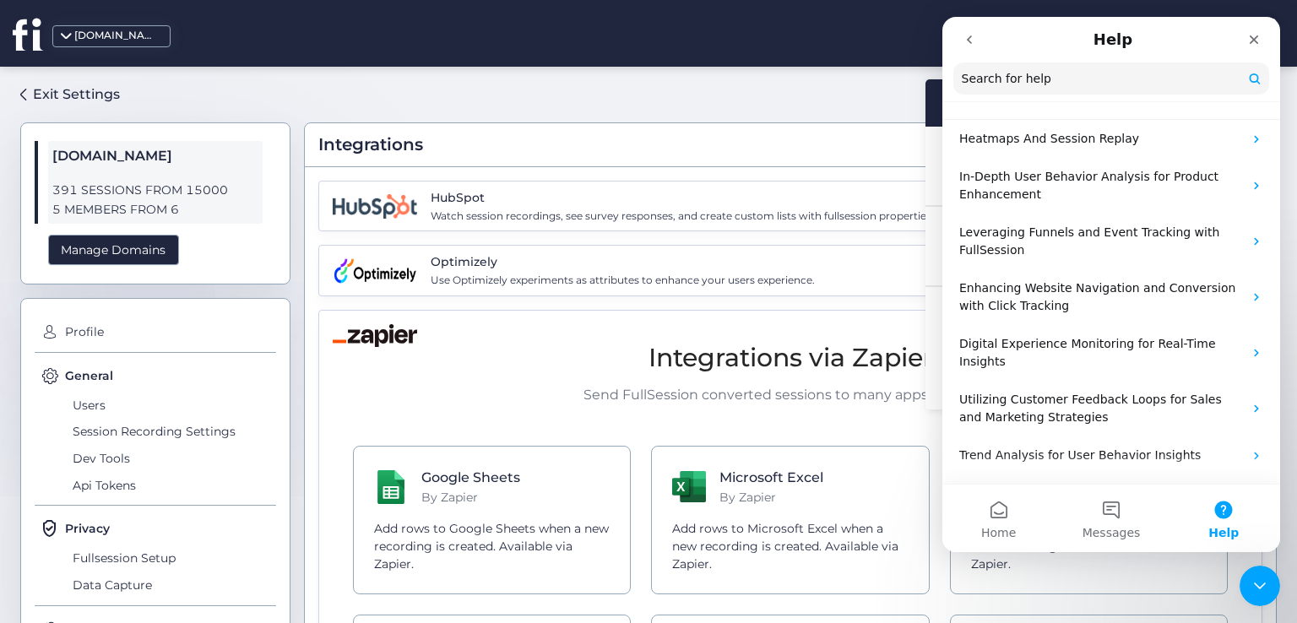
scroll to position [134, 0]
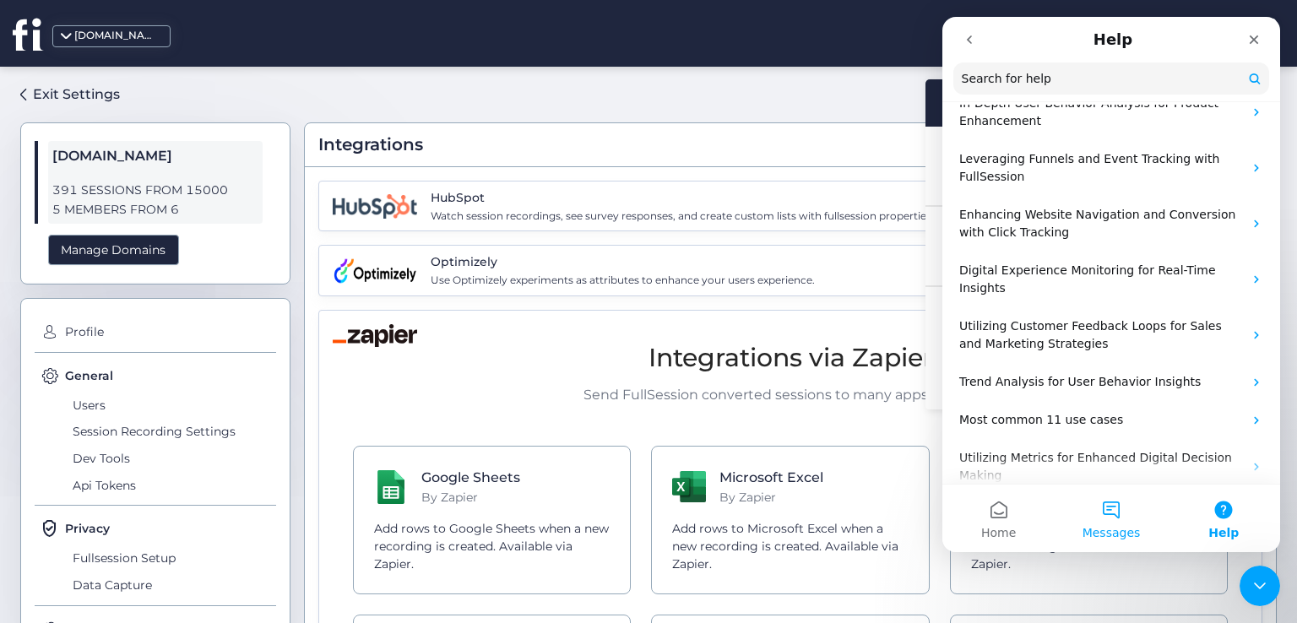
click at [1105, 512] on button "Messages" at bounding box center [1111, 519] width 112 height 68
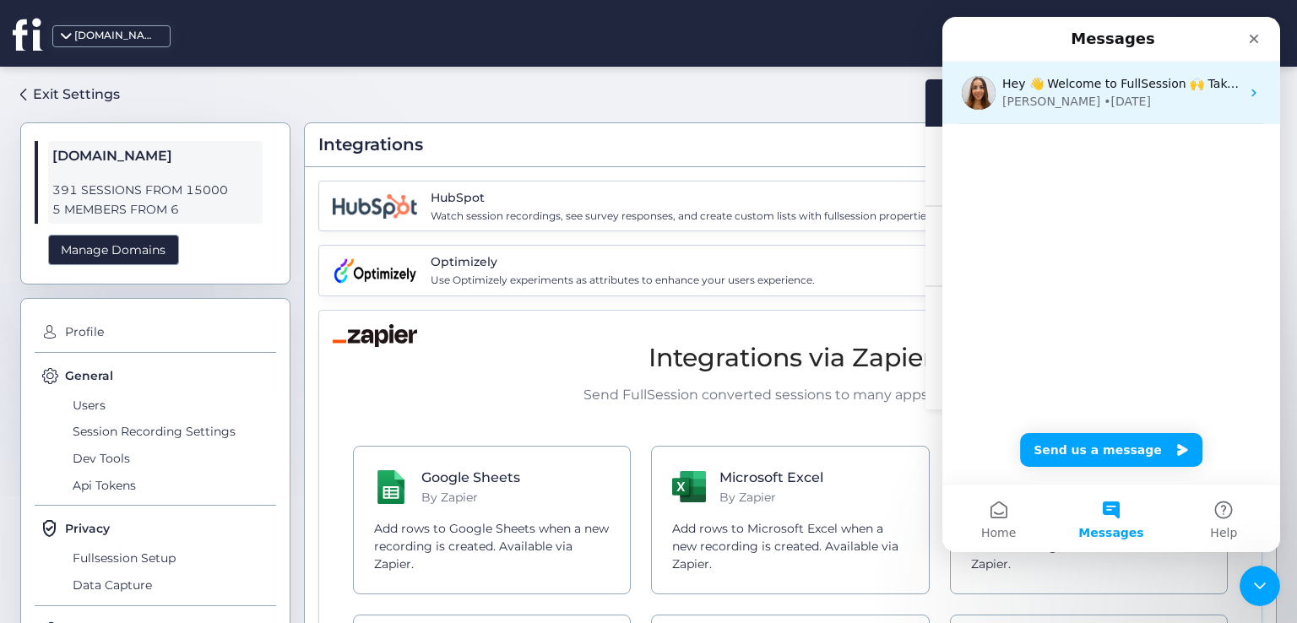
click at [1178, 113] on div "Hey 👋 Welcome to FullSession 🙌 Take a look around! If you have any questions, j…" at bounding box center [1111, 93] width 338 height 62
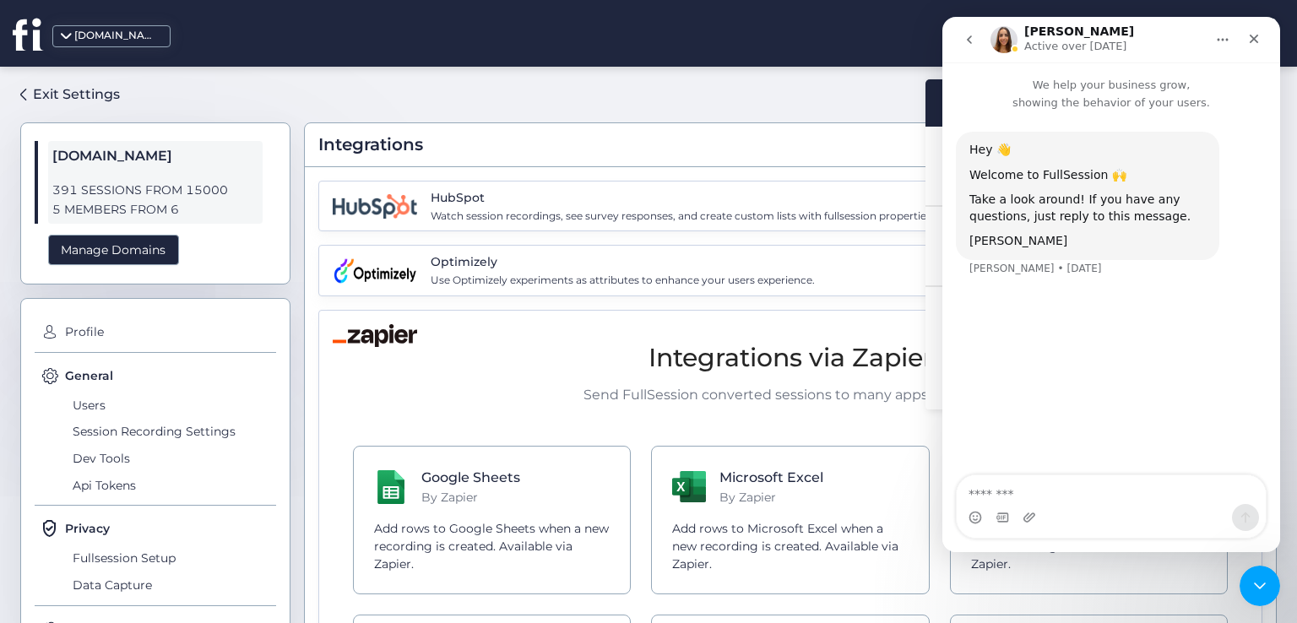
click at [1008, 42] on img "Intercom messenger" at bounding box center [1003, 39] width 27 height 27
click at [871, 116] on div "Integrations HubSpot Watch session recordings, see survey responses, and create…" at bounding box center [790, 338] width 973 height 516
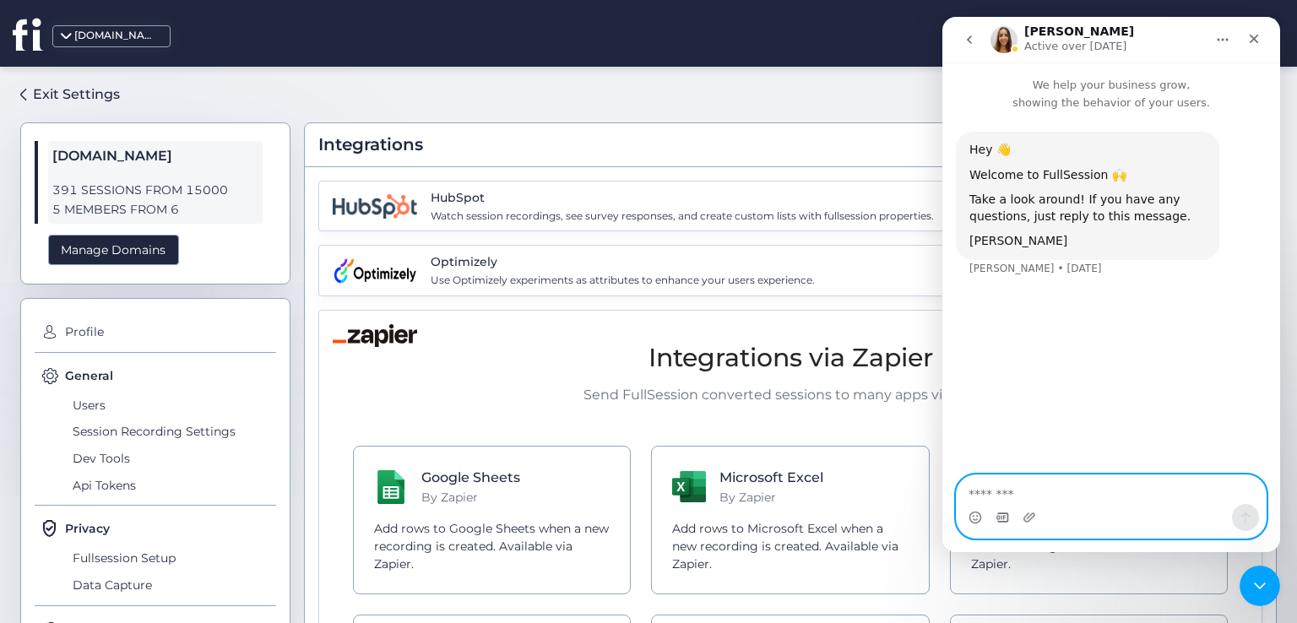
click at [1003, 515] on icon "Gif picker" at bounding box center [1002, 516] width 12 height 9
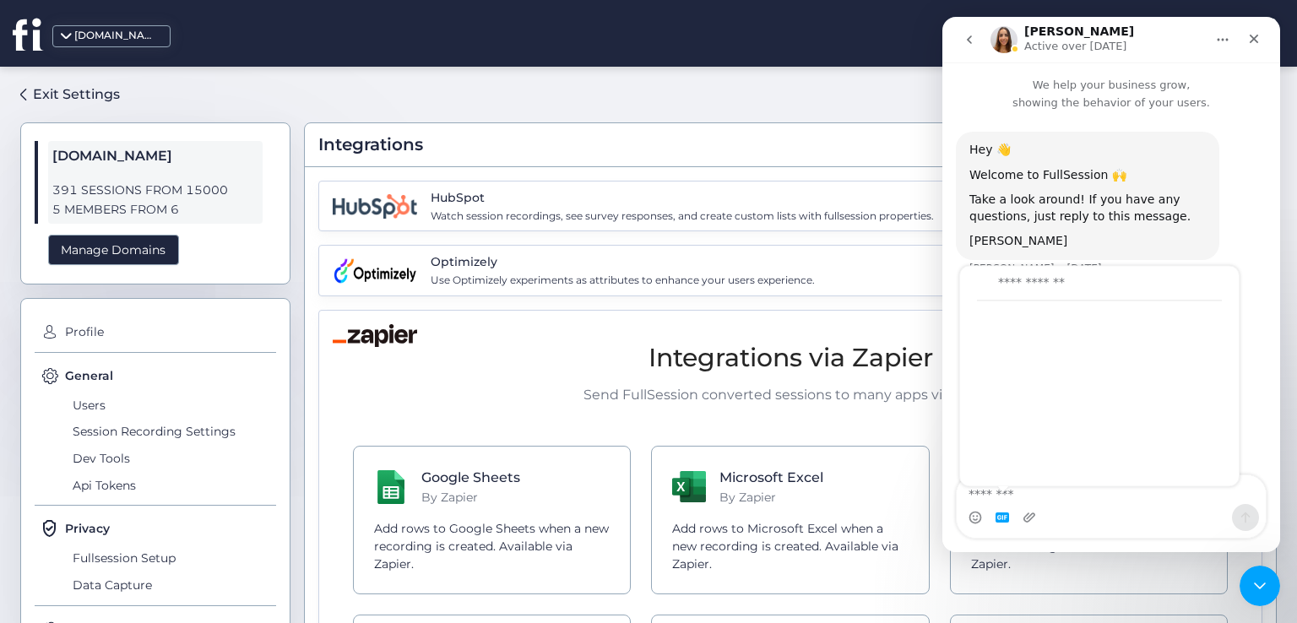
click at [890, 122] on div "Integrations HubSpot Watch session recordings, see survey responses, and create…" at bounding box center [790, 338] width 973 height 516
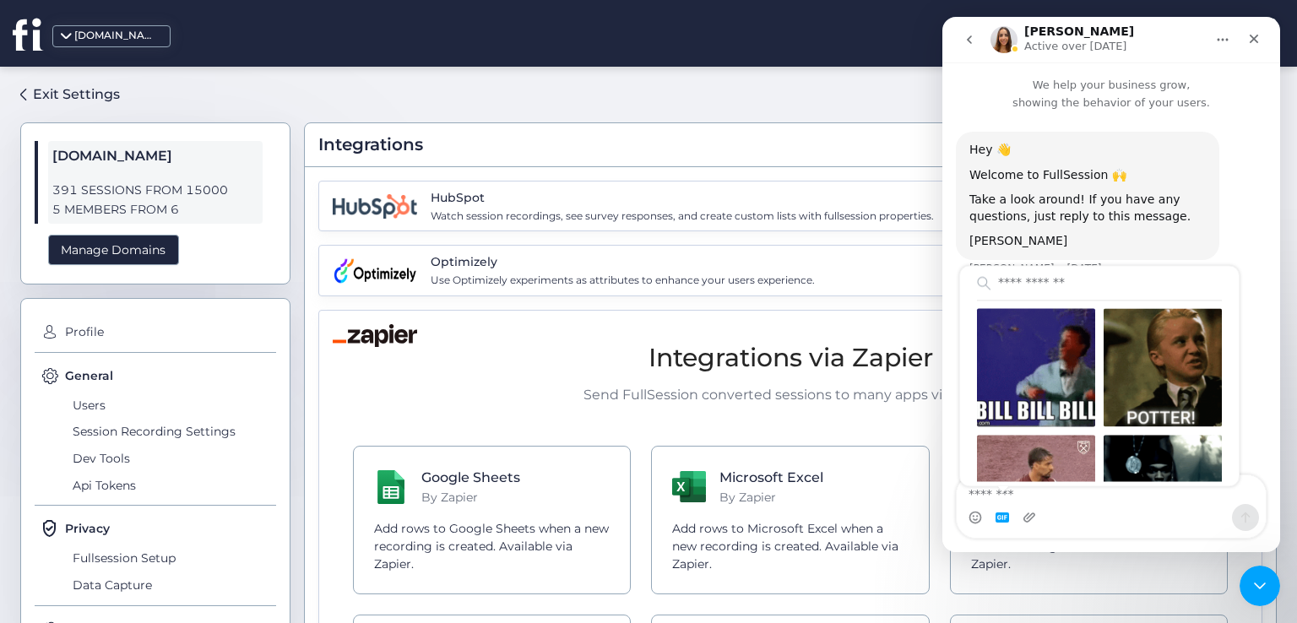
click at [898, 59] on div "fullsession.io M. Abo Alez" at bounding box center [648, 33] width 1297 height 67
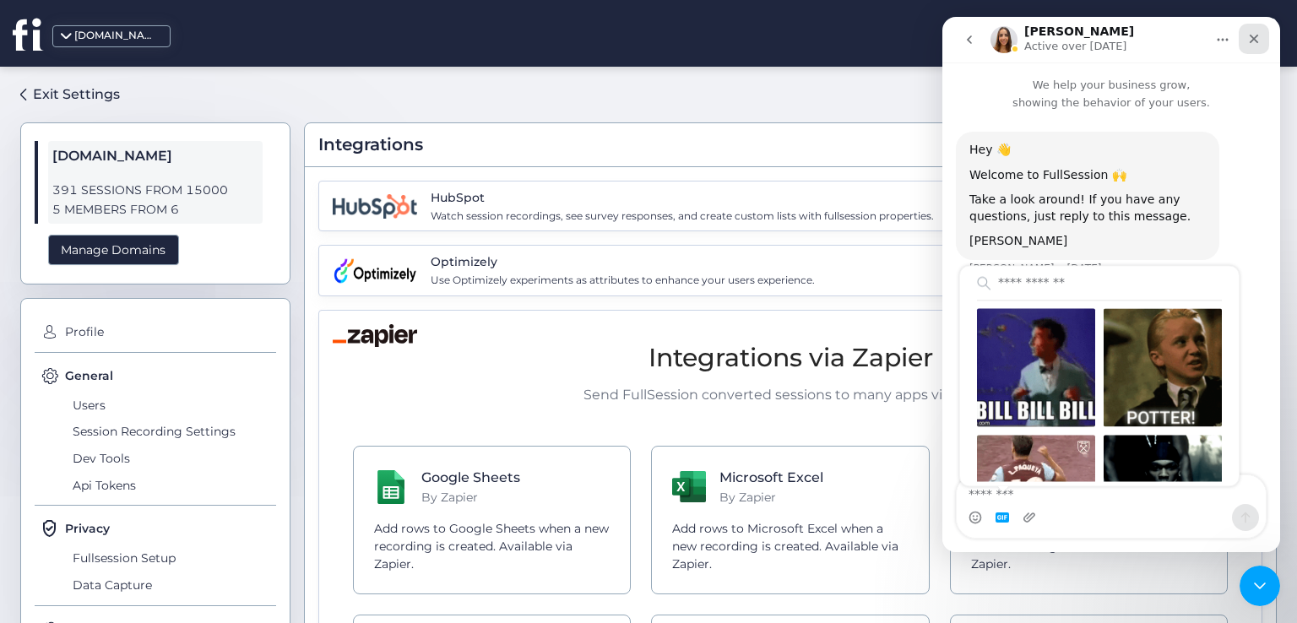
click at [1252, 47] on div "Close" at bounding box center [1254, 39] width 30 height 30
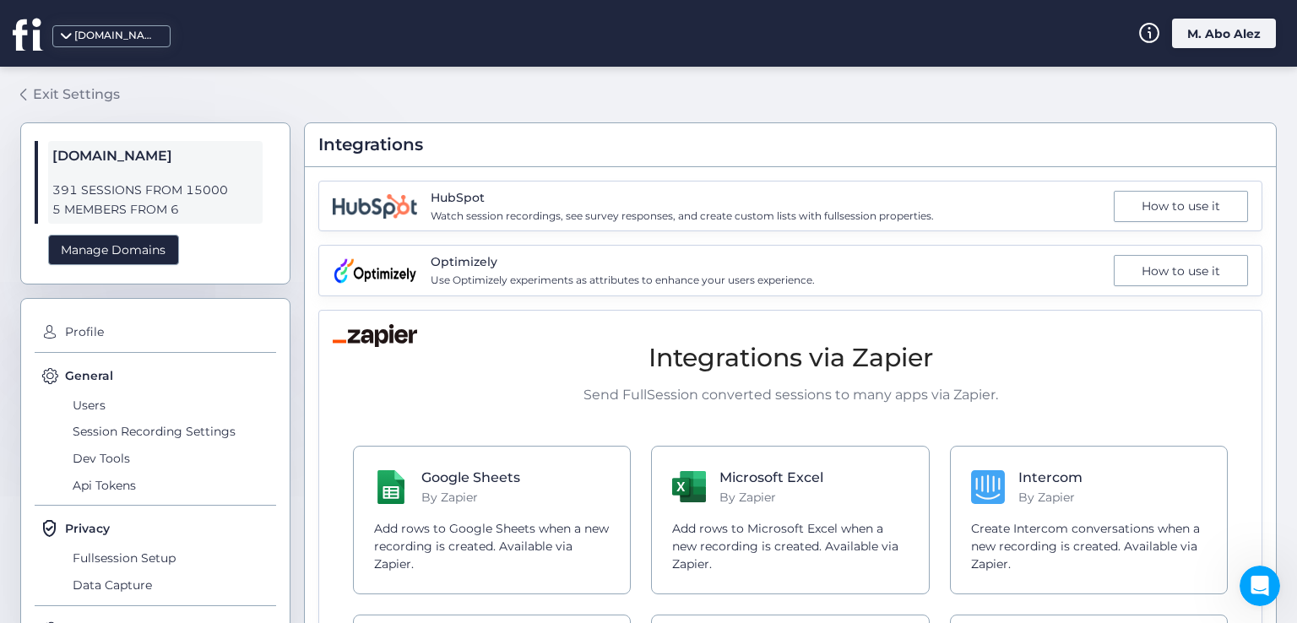
click at [57, 89] on div "Exit Settings" at bounding box center [76, 94] width 87 height 21
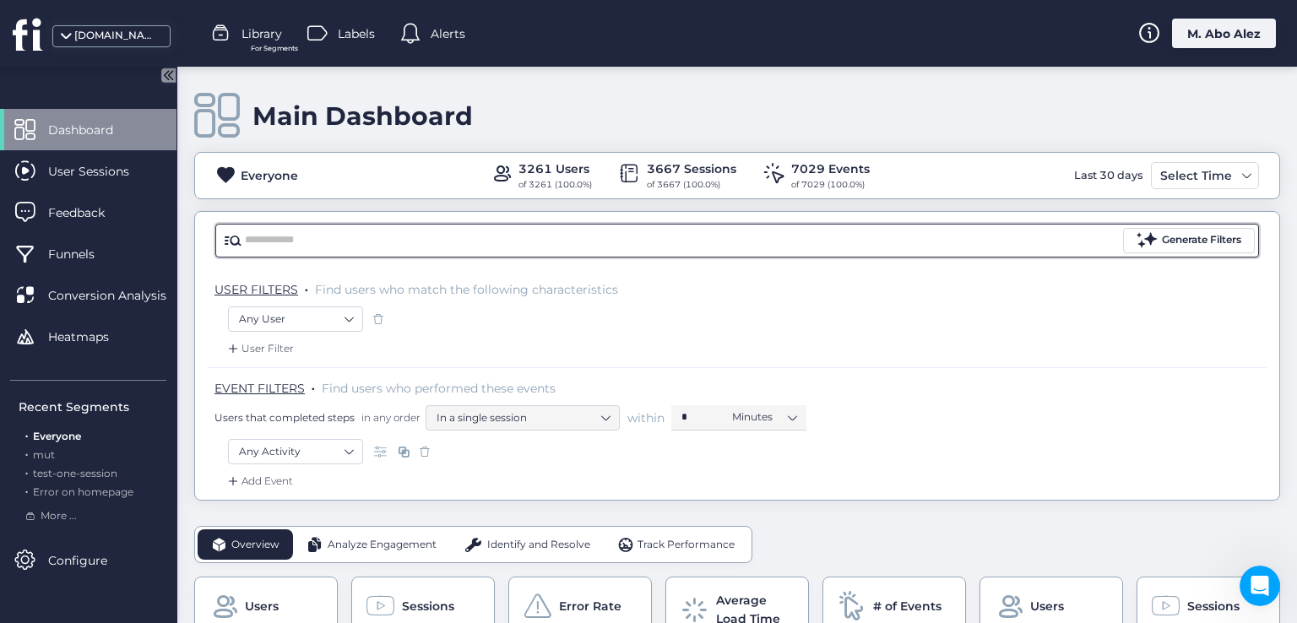
click at [300, 249] on input "text" at bounding box center [682, 240] width 875 height 25
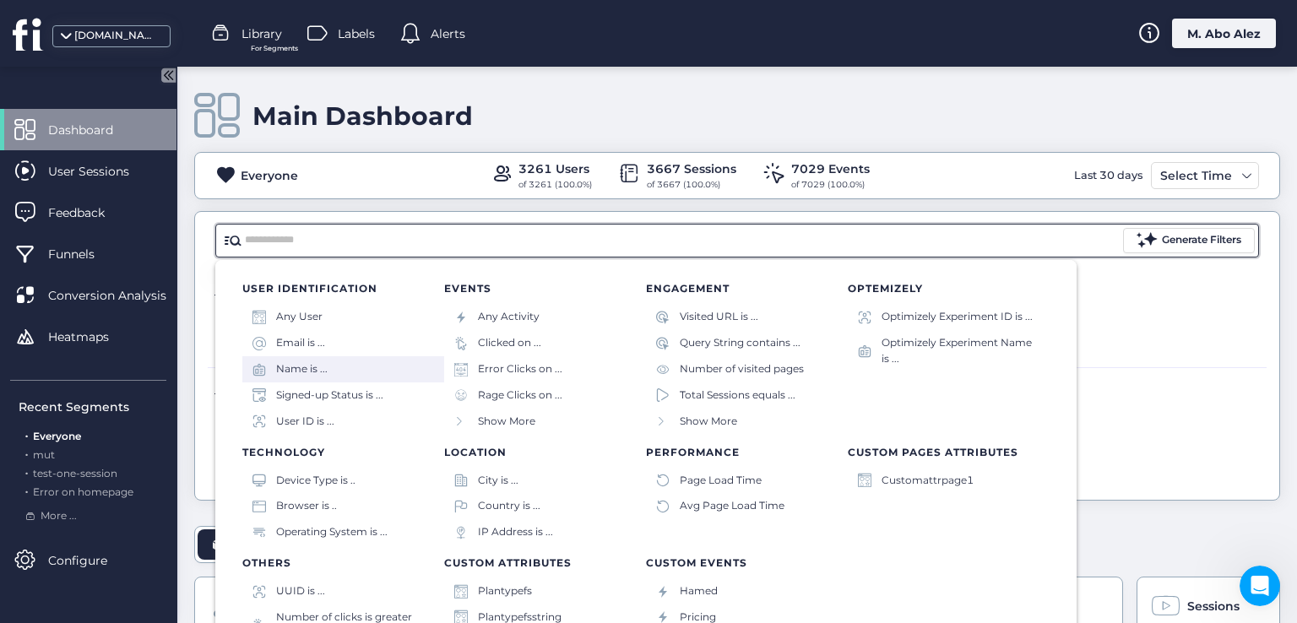
scroll to position [10, 0]
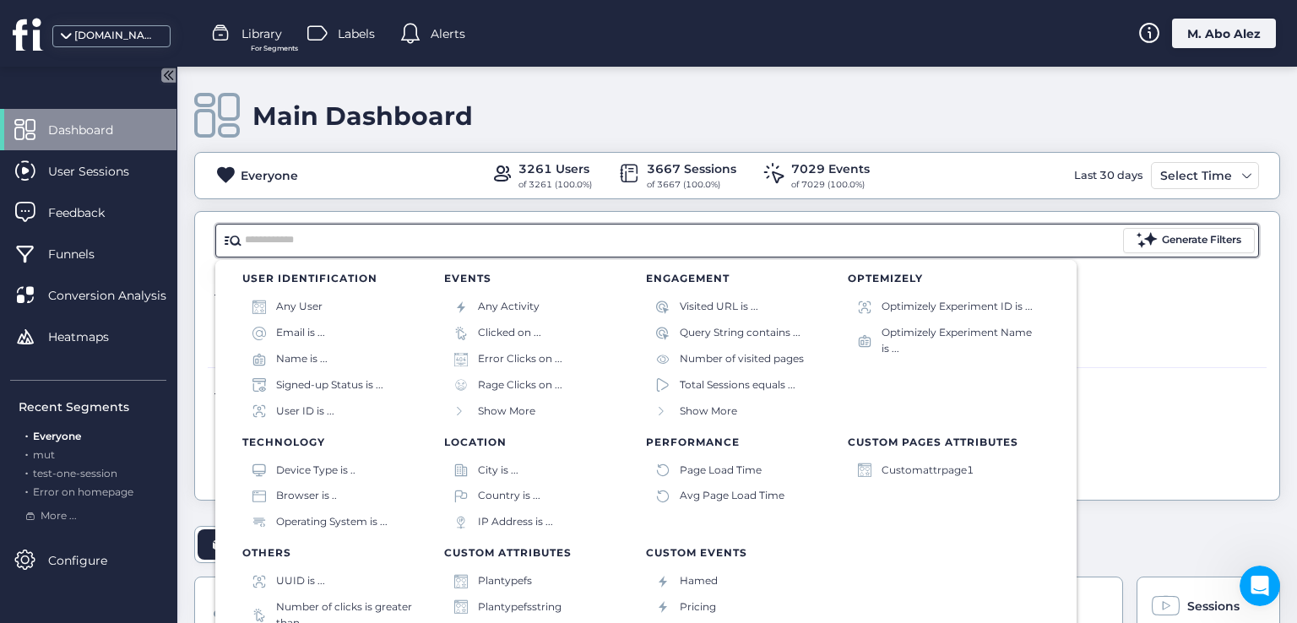
click at [1121, 413] on div "Users that completed steps in any order In a single session within * Minutes" at bounding box center [740, 417] width 1052 height 25
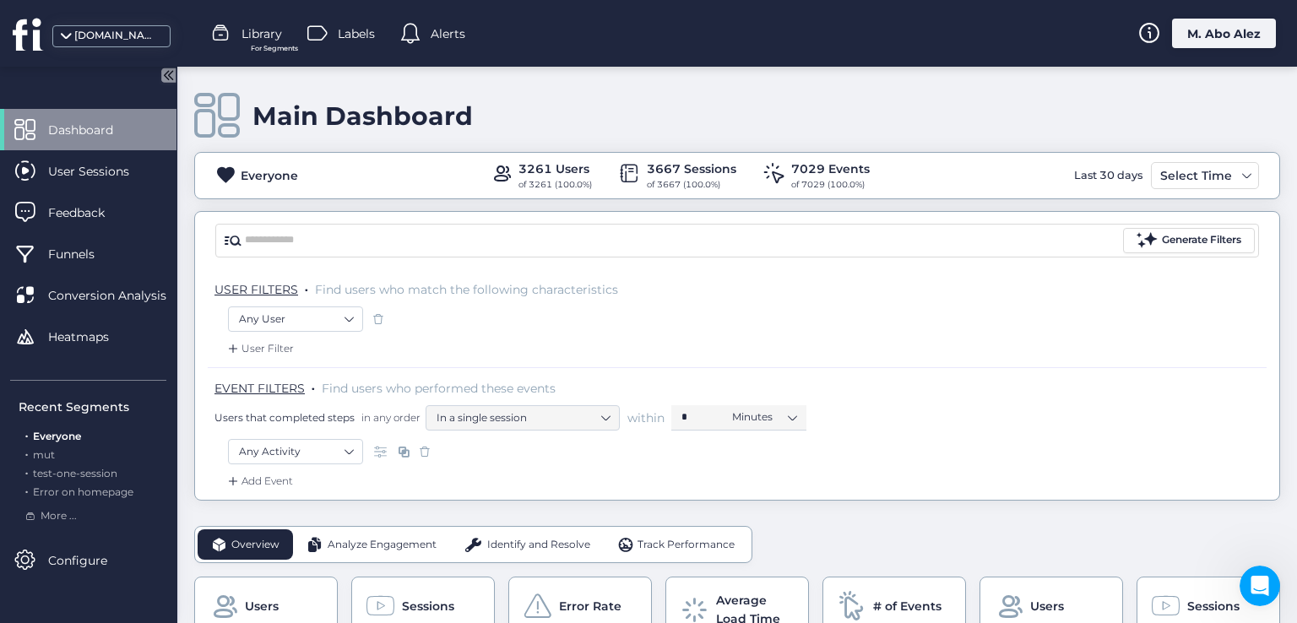
scroll to position [84, 0]
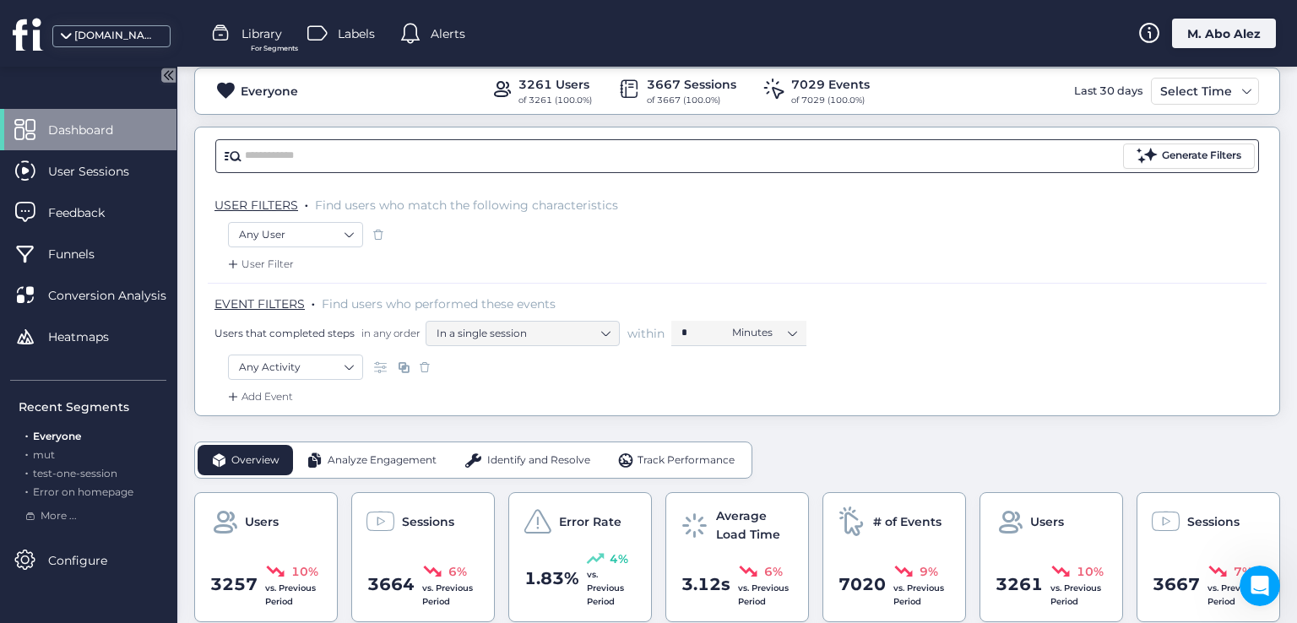
click at [280, 150] on input "text" at bounding box center [682, 156] width 875 height 25
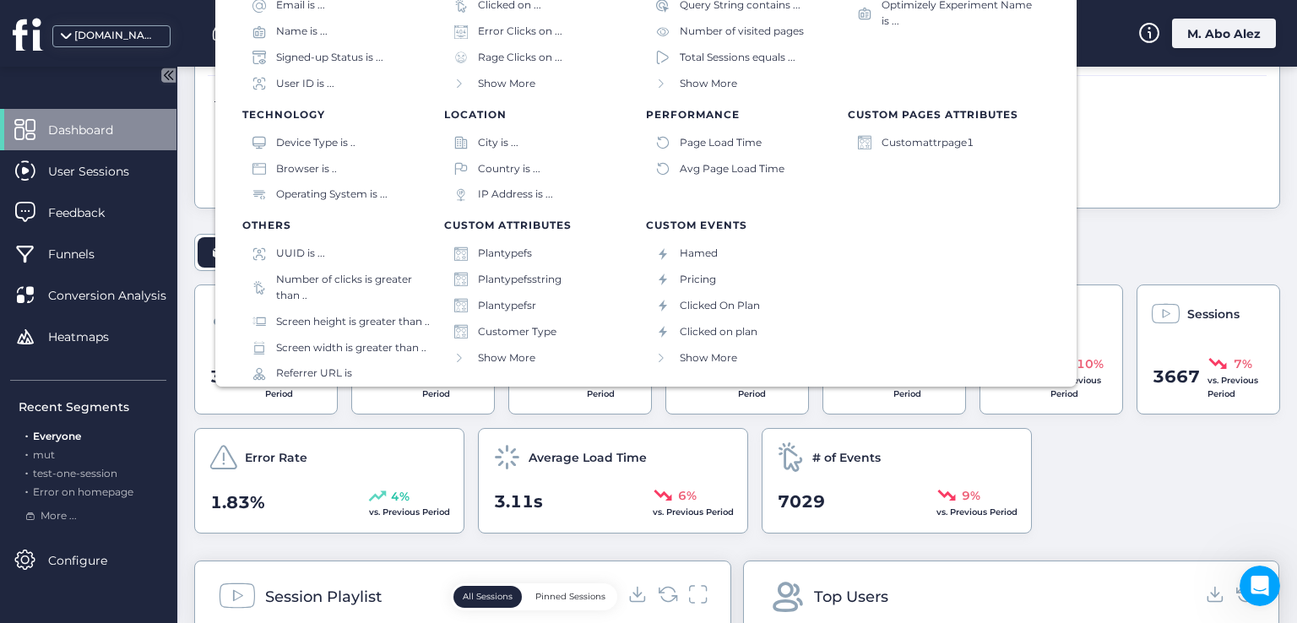
scroll to position [338, 0]
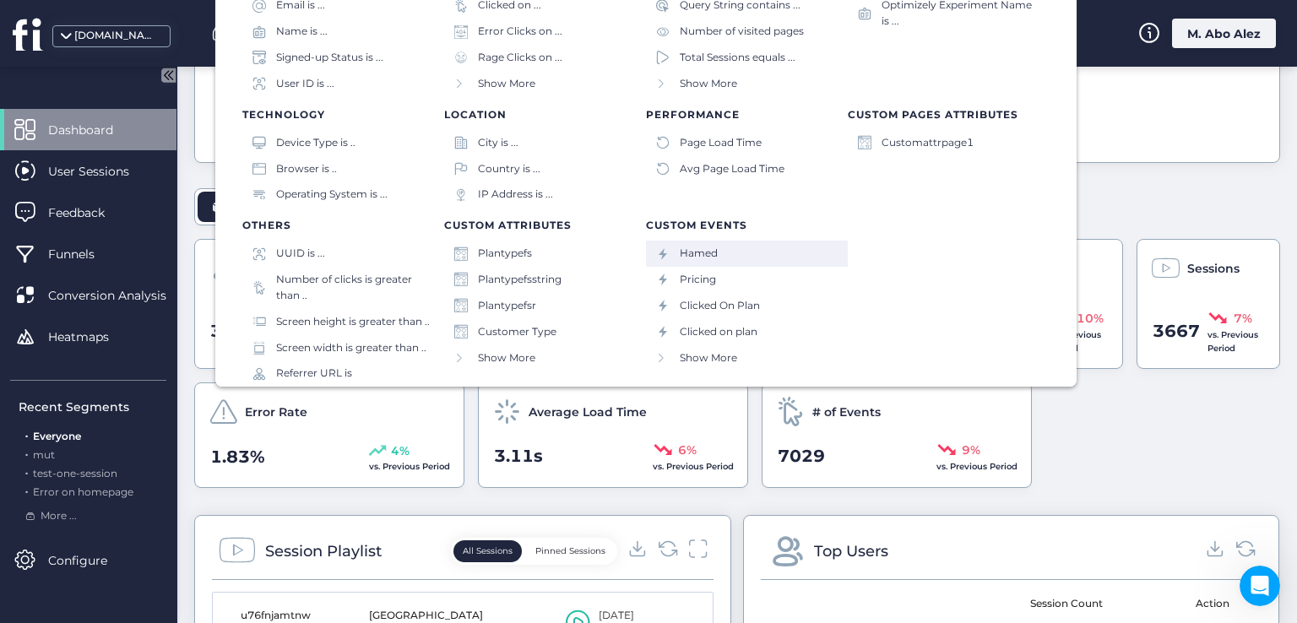
click at [671, 258] on div "Hamed" at bounding box center [747, 254] width 202 height 26
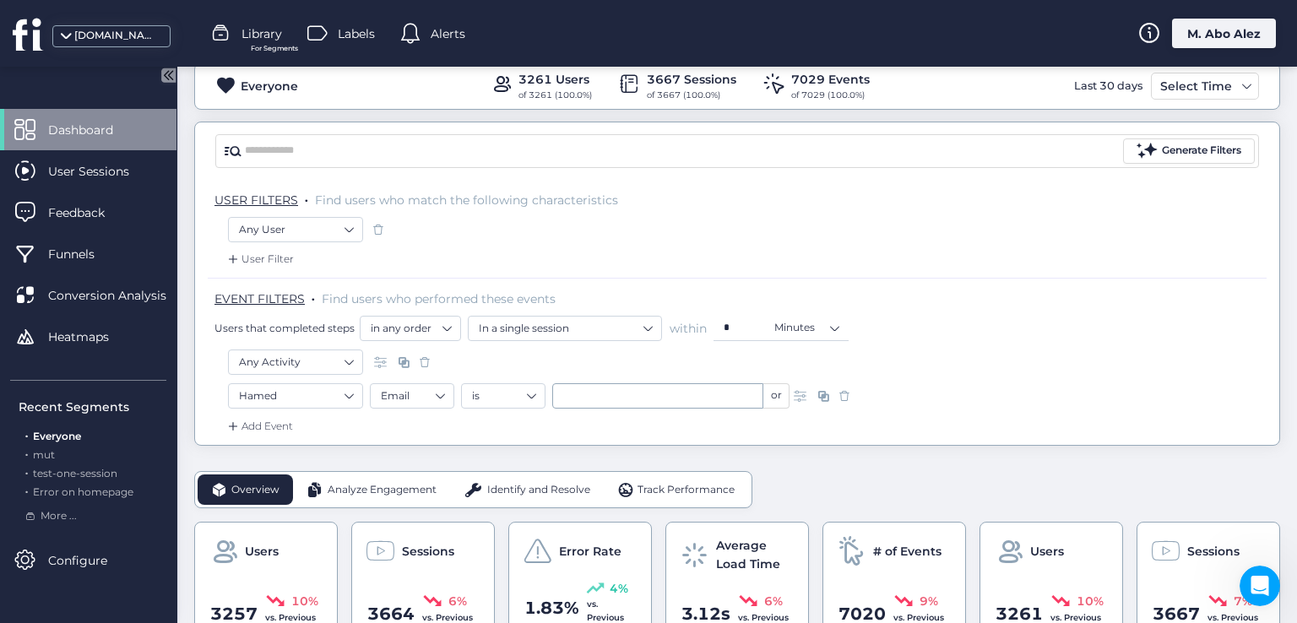
scroll to position [0, 0]
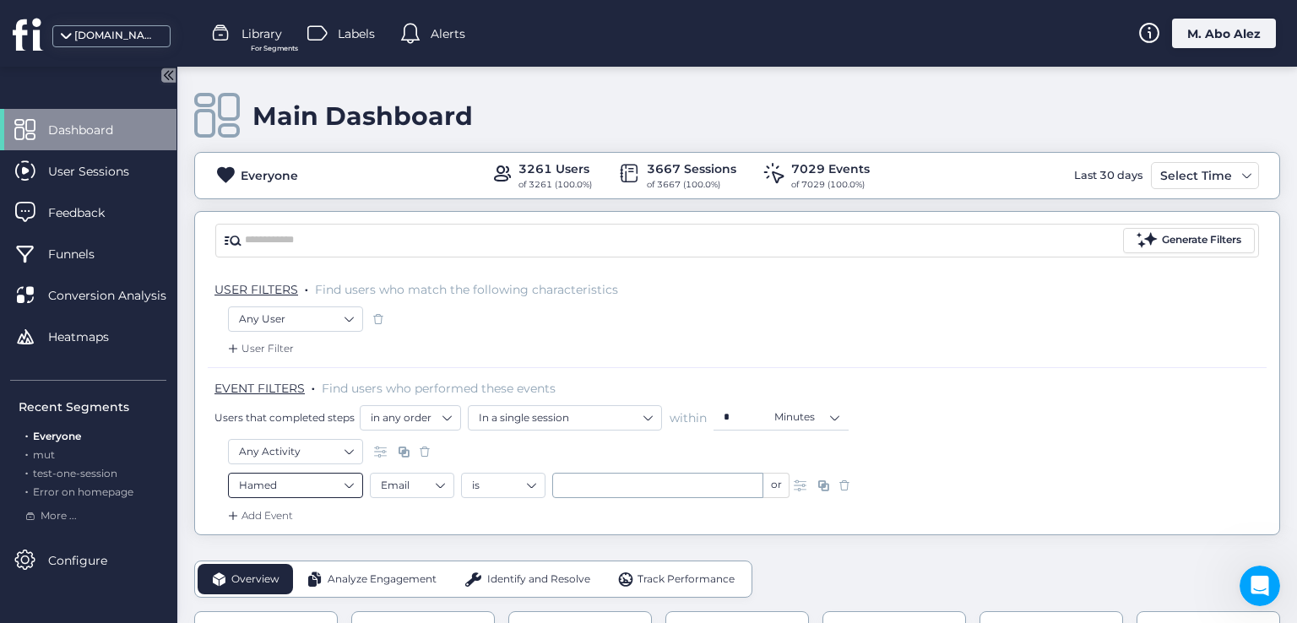
click at [350, 484] on nz-select-item "Hamed" at bounding box center [295, 485] width 113 height 25
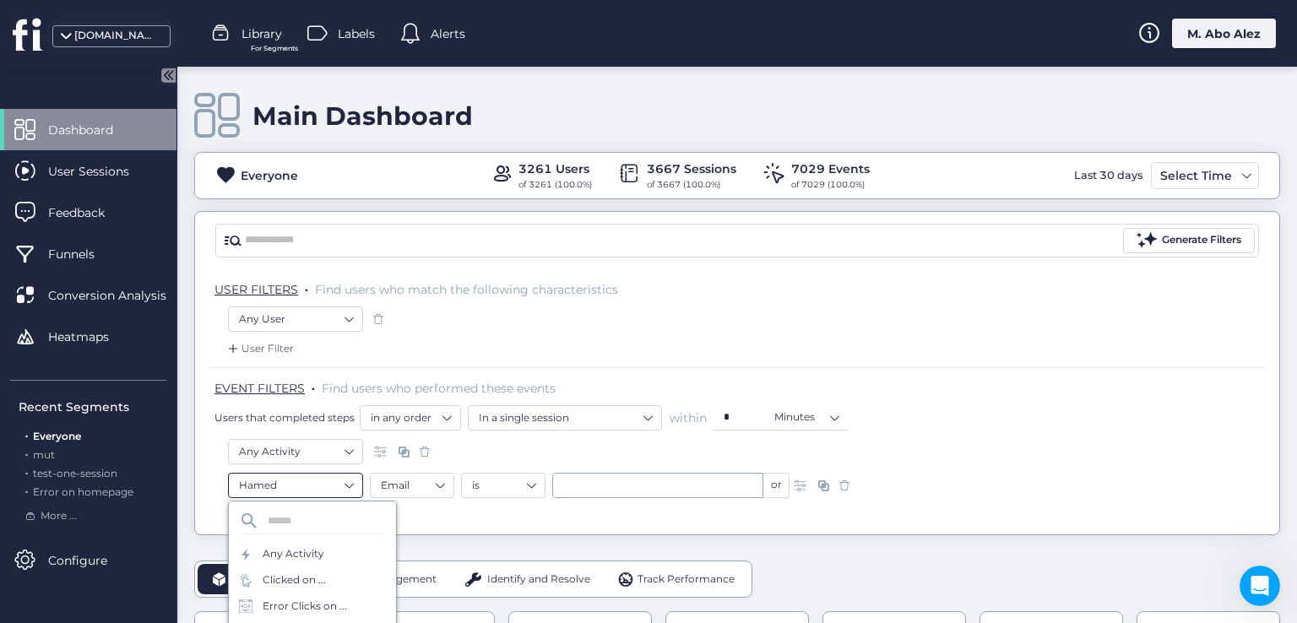
click at [350, 484] on nz-select-item "Hamed" at bounding box center [295, 485] width 113 height 25
click at [301, 241] on input "text" at bounding box center [682, 240] width 875 height 25
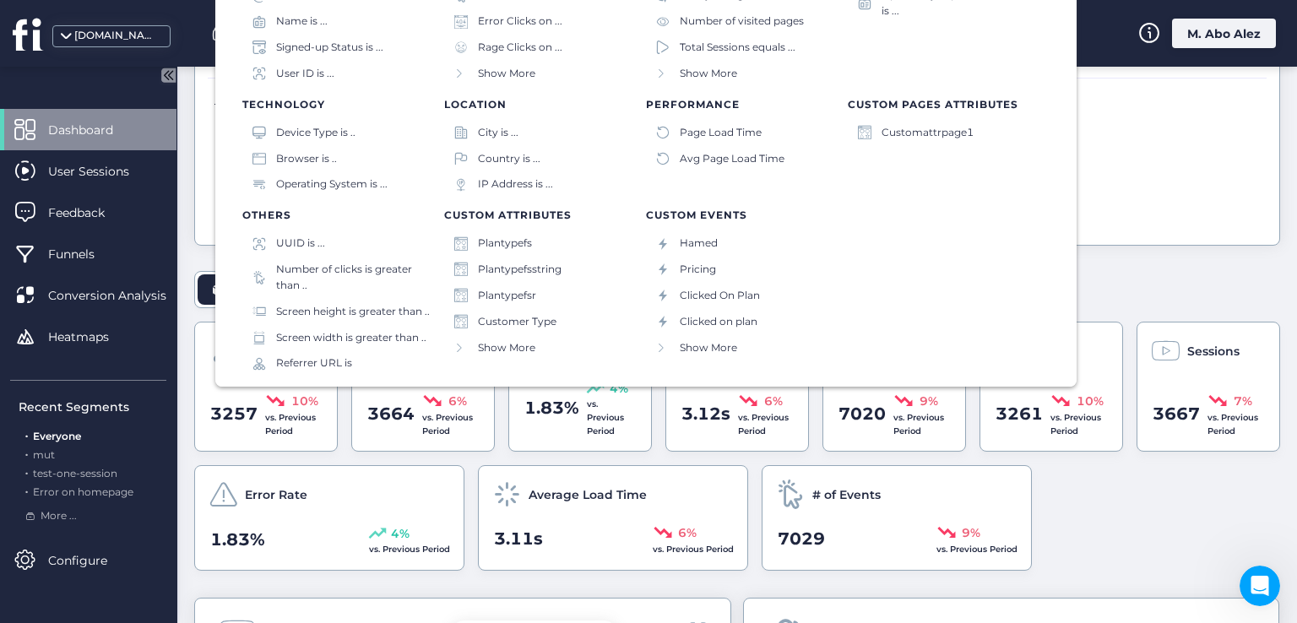
scroll to position [338, 0]
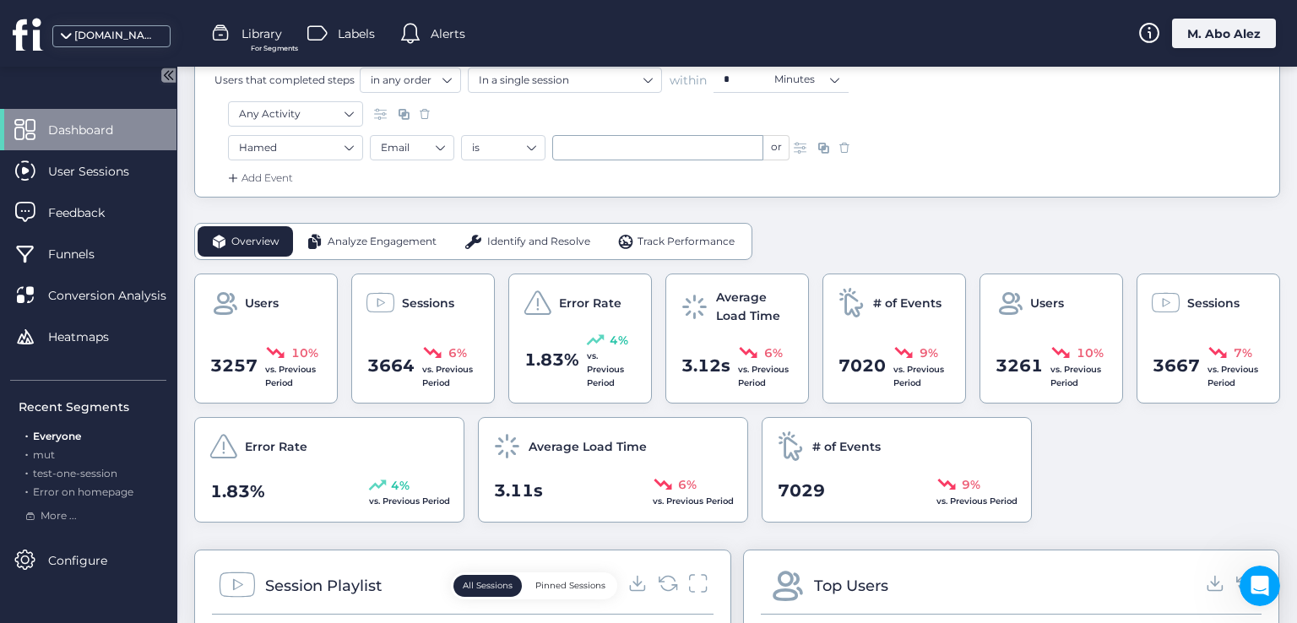
drag, startPoint x: 1137, startPoint y: 416, endPoint x: 738, endPoint y: 185, distance: 461.5
click at [738, 185] on div "Add Event" at bounding box center [737, 183] width 1059 height 27
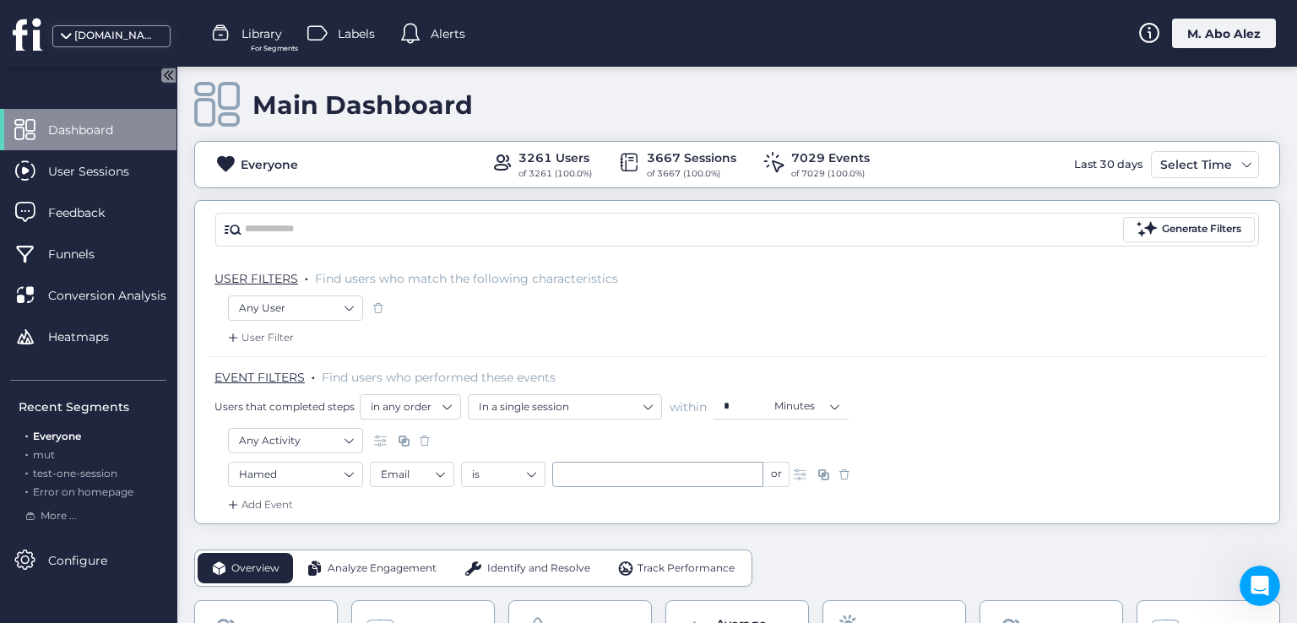
scroll to position [0, 0]
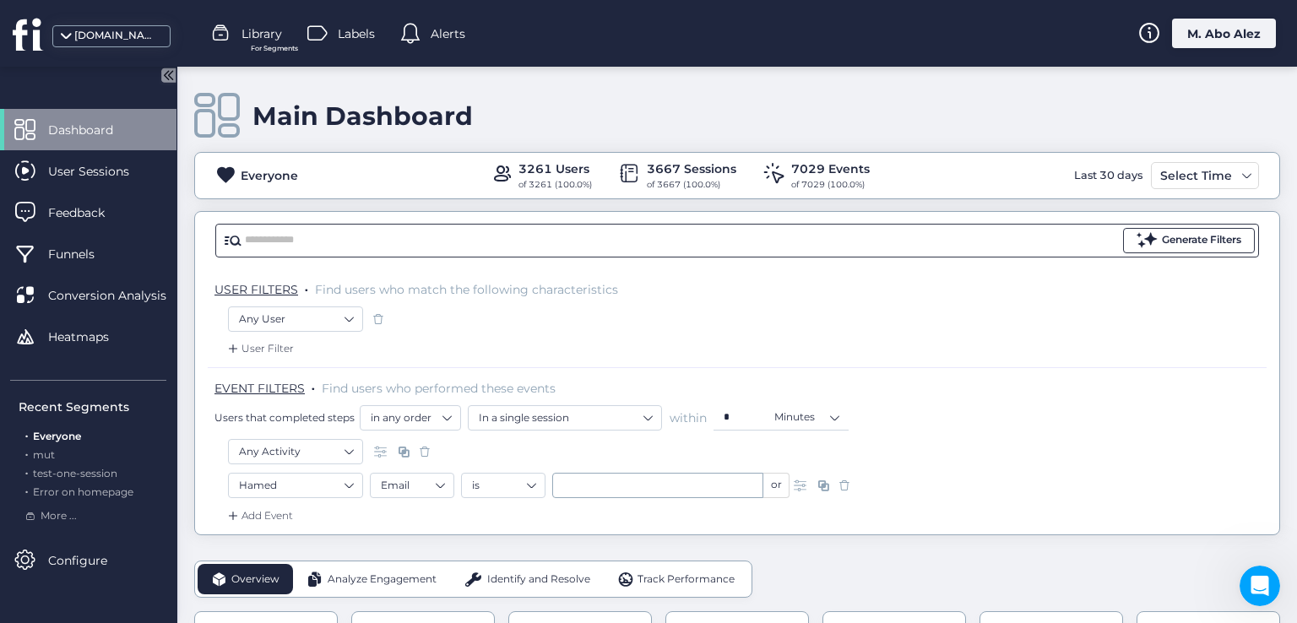
click at [1165, 243] on div "Generate Filters" at bounding box center [1201, 240] width 79 height 16
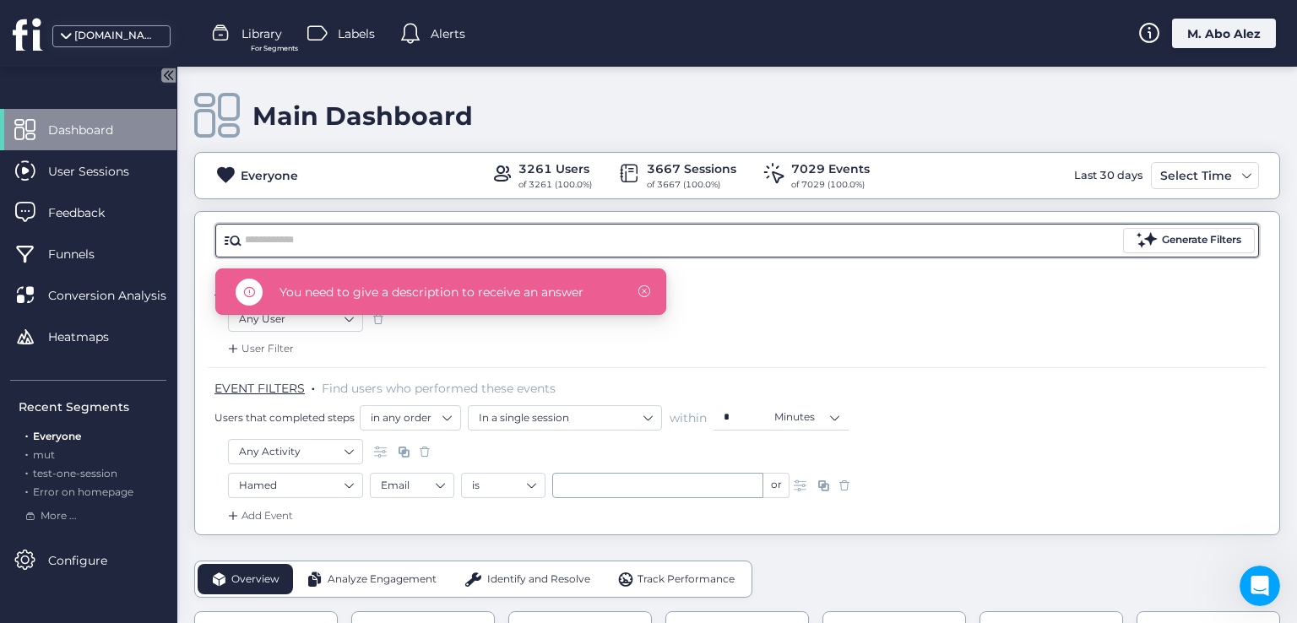
click at [642, 295] on span at bounding box center [644, 291] width 12 height 12
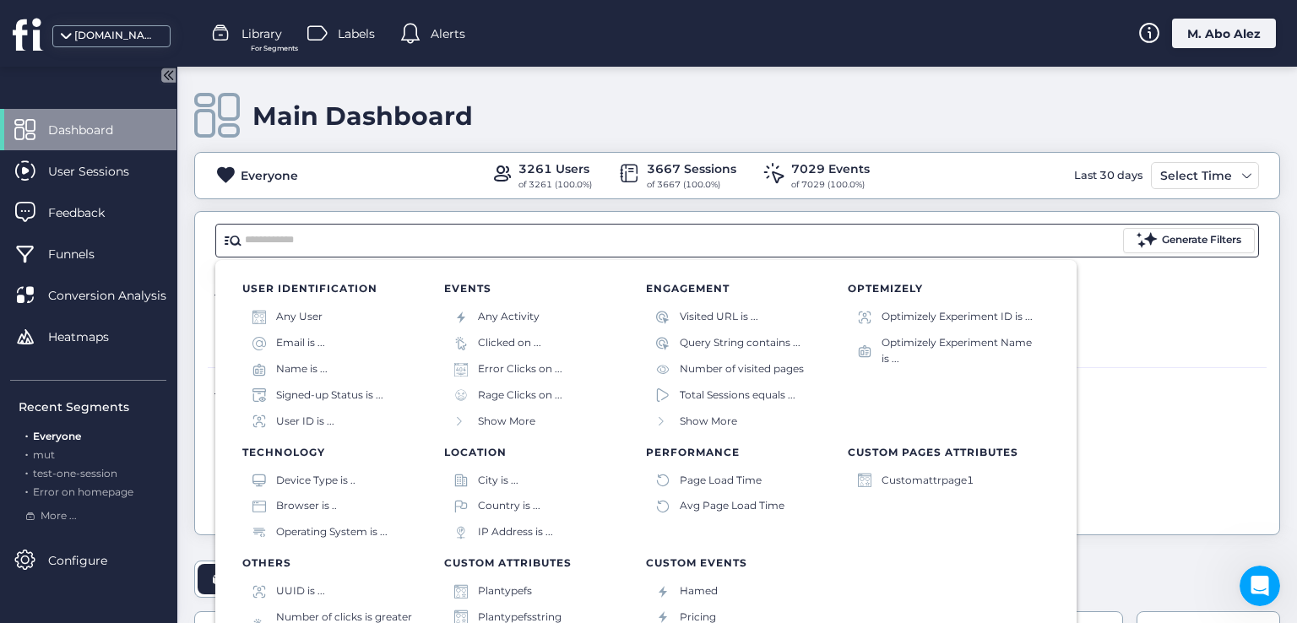
click at [414, 234] on input "text" at bounding box center [682, 240] width 875 height 25
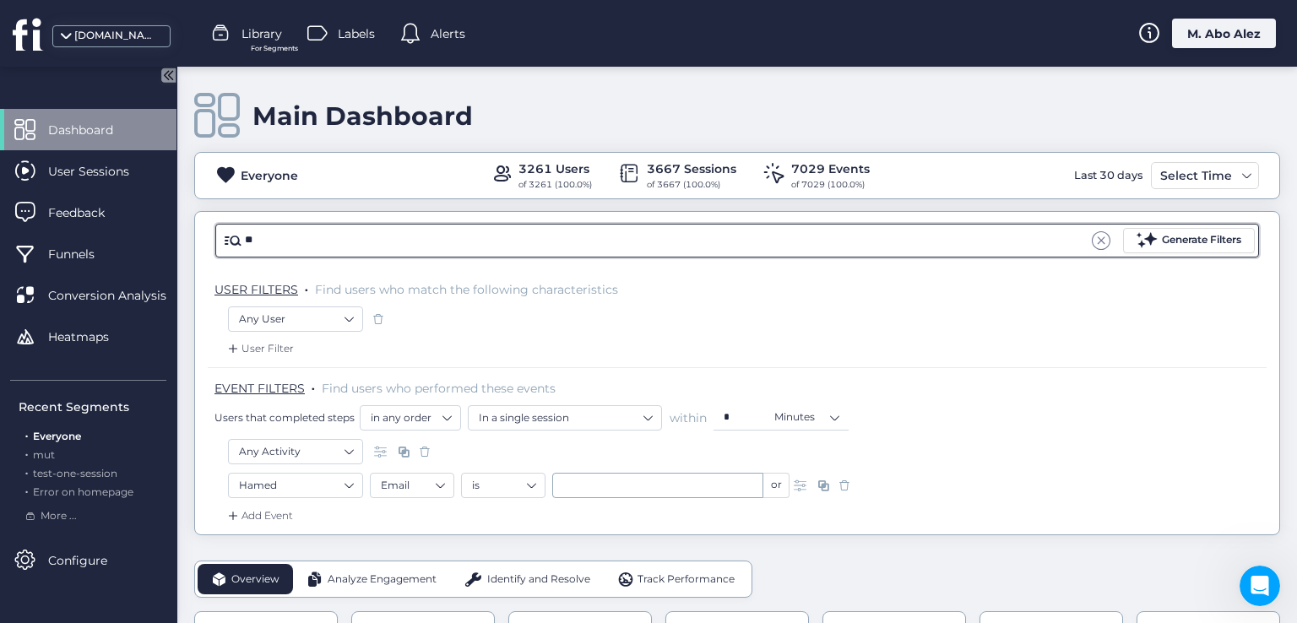
type input "*"
type input "**********"
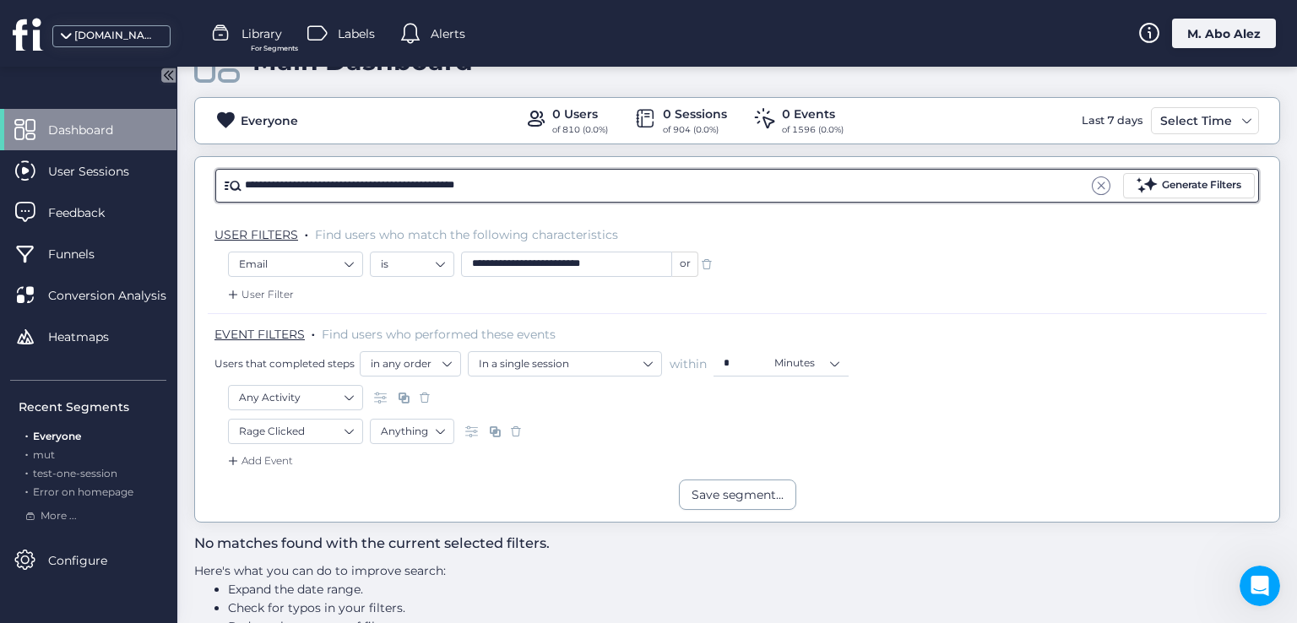
scroll to position [95, 0]
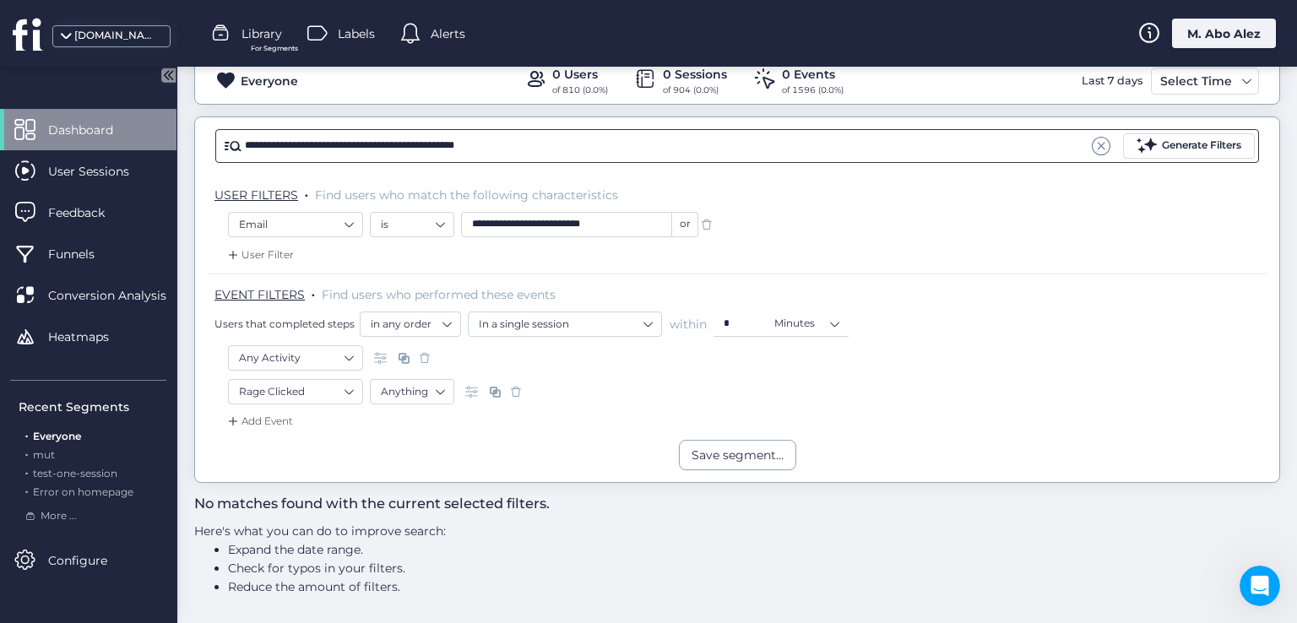
click at [1092, 144] on span at bounding box center [1101, 146] width 19 height 19
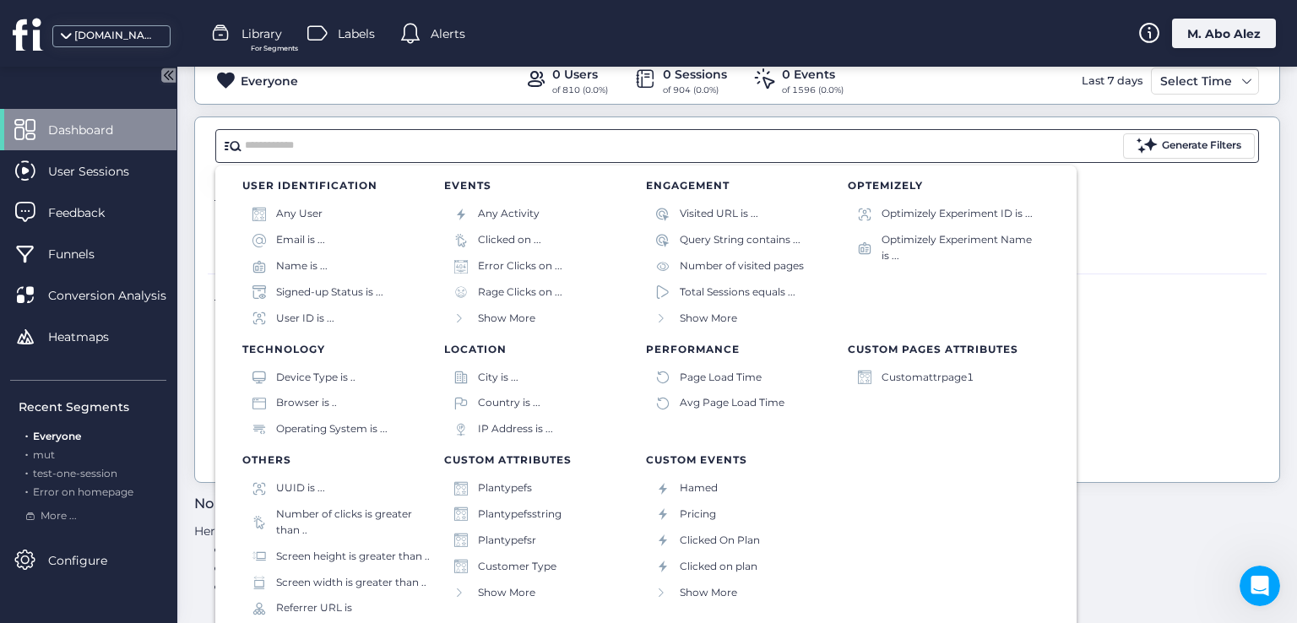
scroll to position [10, 0]
click at [696, 492] on div "Hamed" at bounding box center [699, 487] width 38 height 16
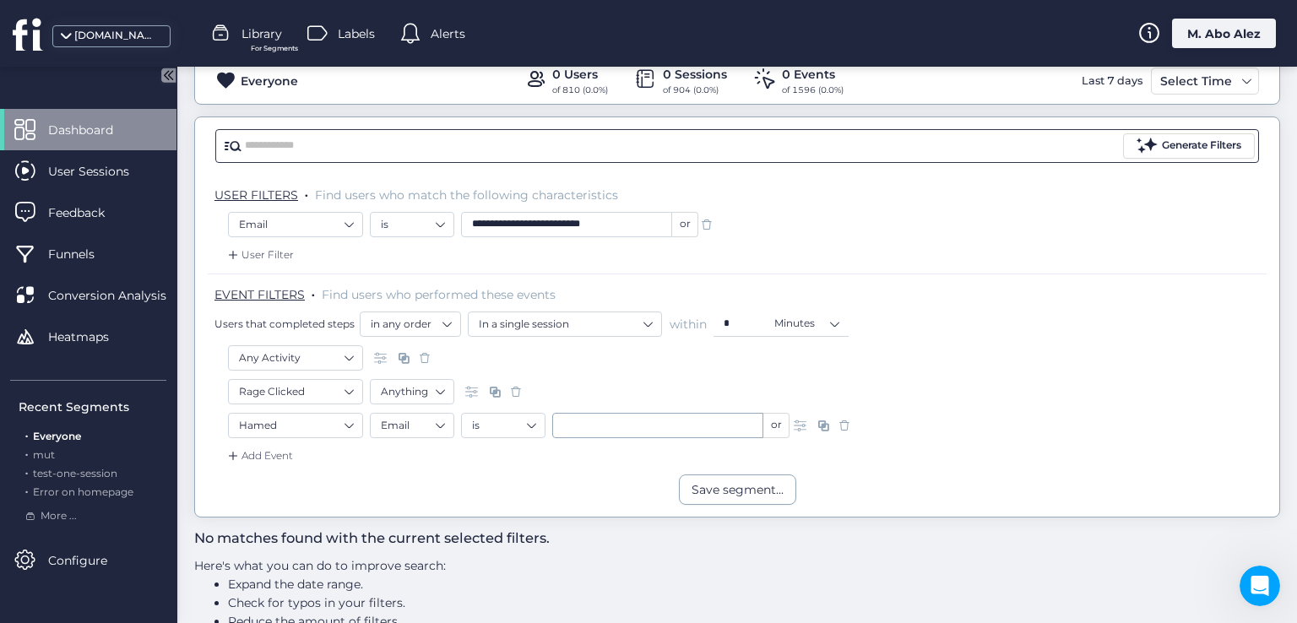
click at [520, 388] on span at bounding box center [515, 391] width 17 height 17
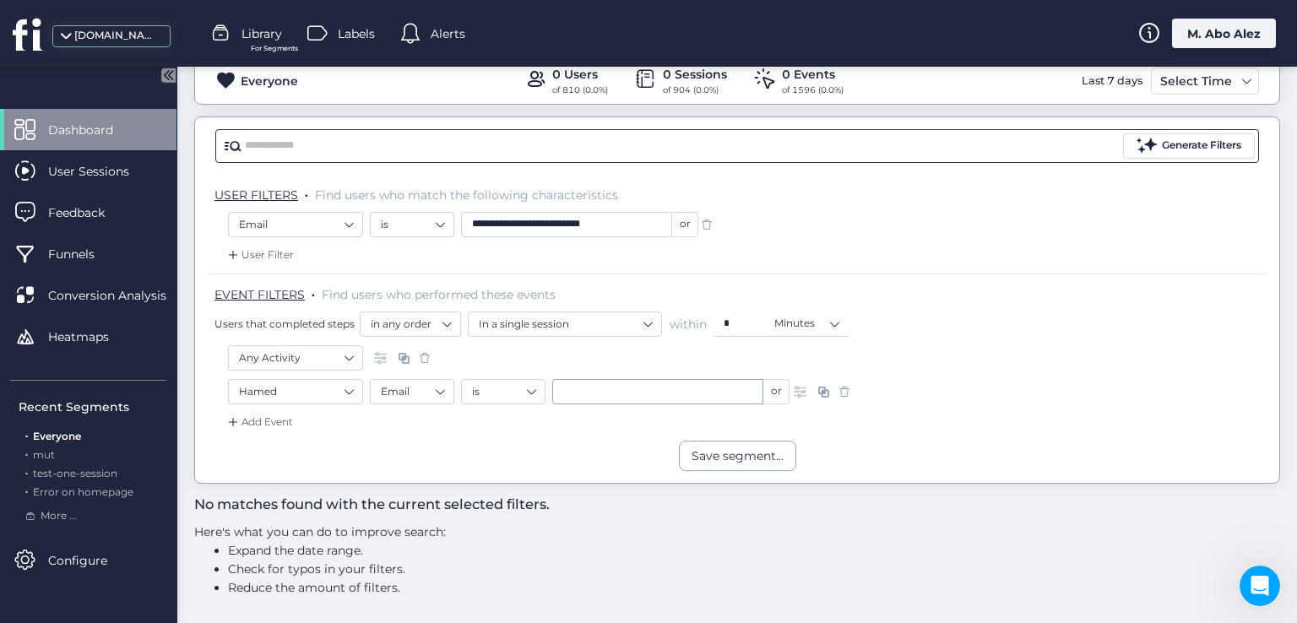
click at [705, 224] on span at bounding box center [706, 224] width 17 height 17
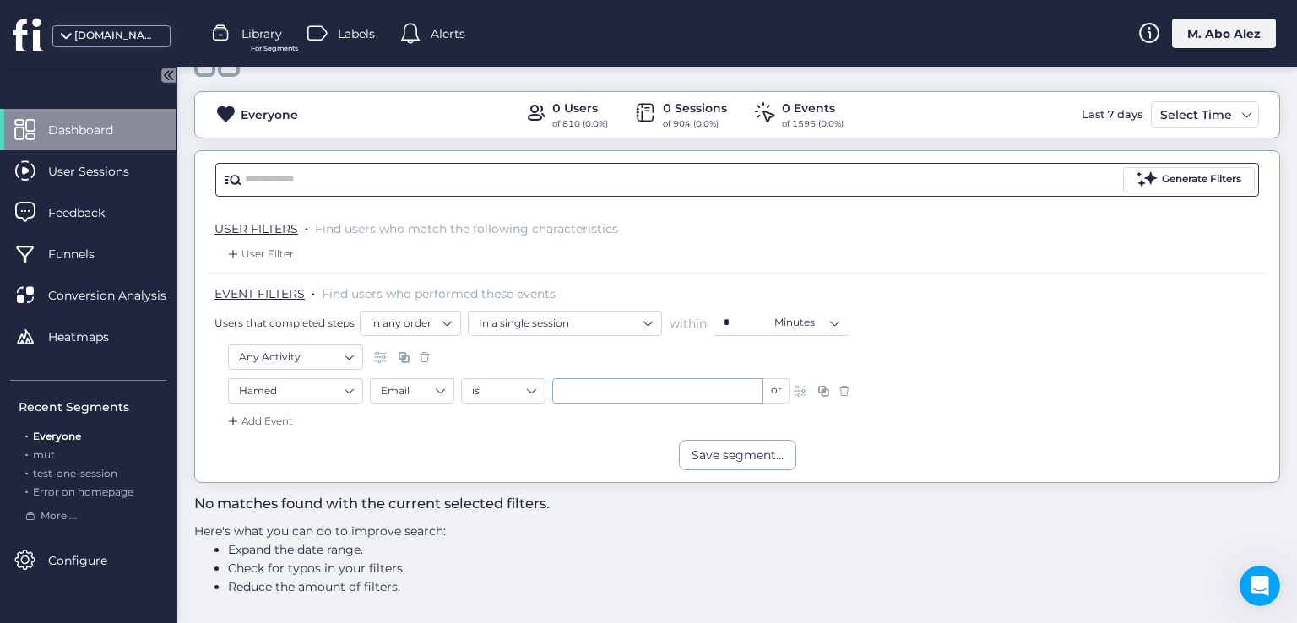
click at [851, 190] on input "text" at bounding box center [682, 179] width 875 height 25
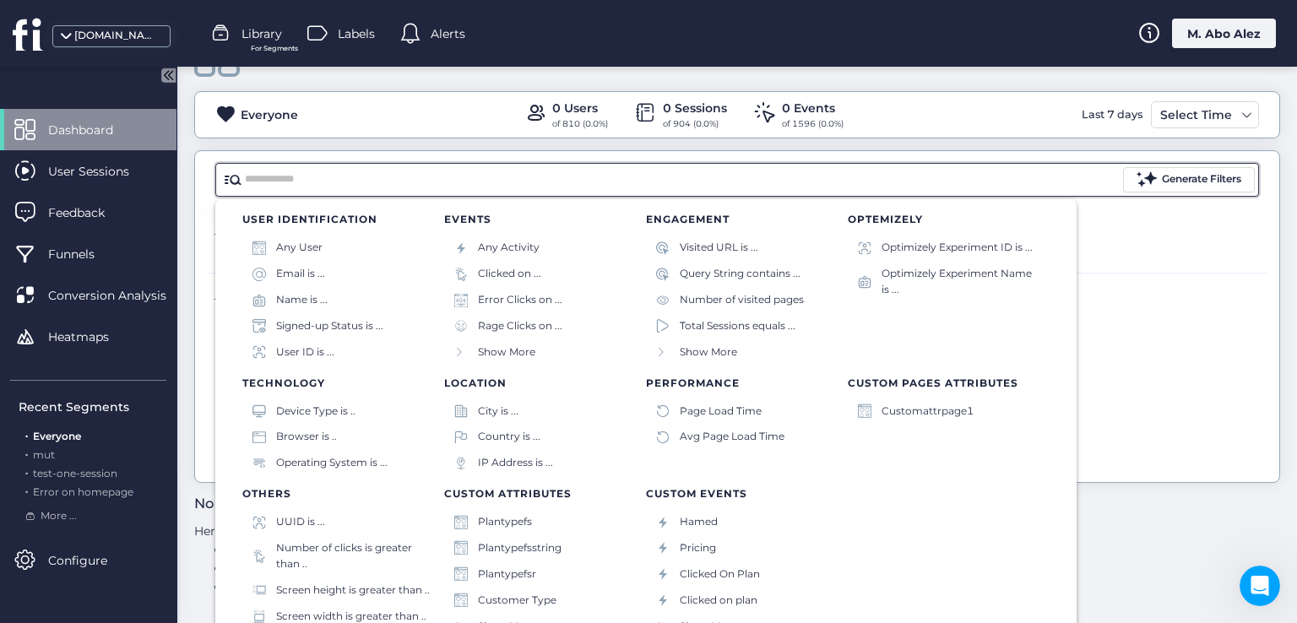
scroll to position [10, 0]
click at [694, 546] on div "Pricing" at bounding box center [698, 547] width 36 height 16
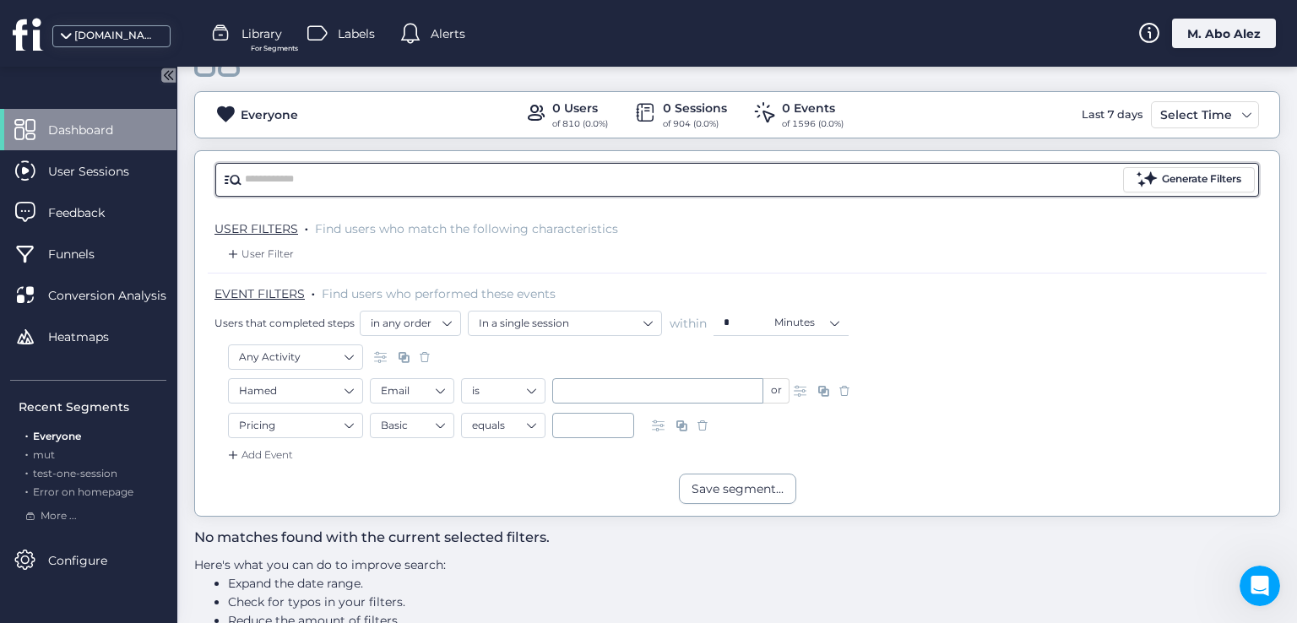
click at [551, 173] on input "text" at bounding box center [682, 179] width 875 height 25
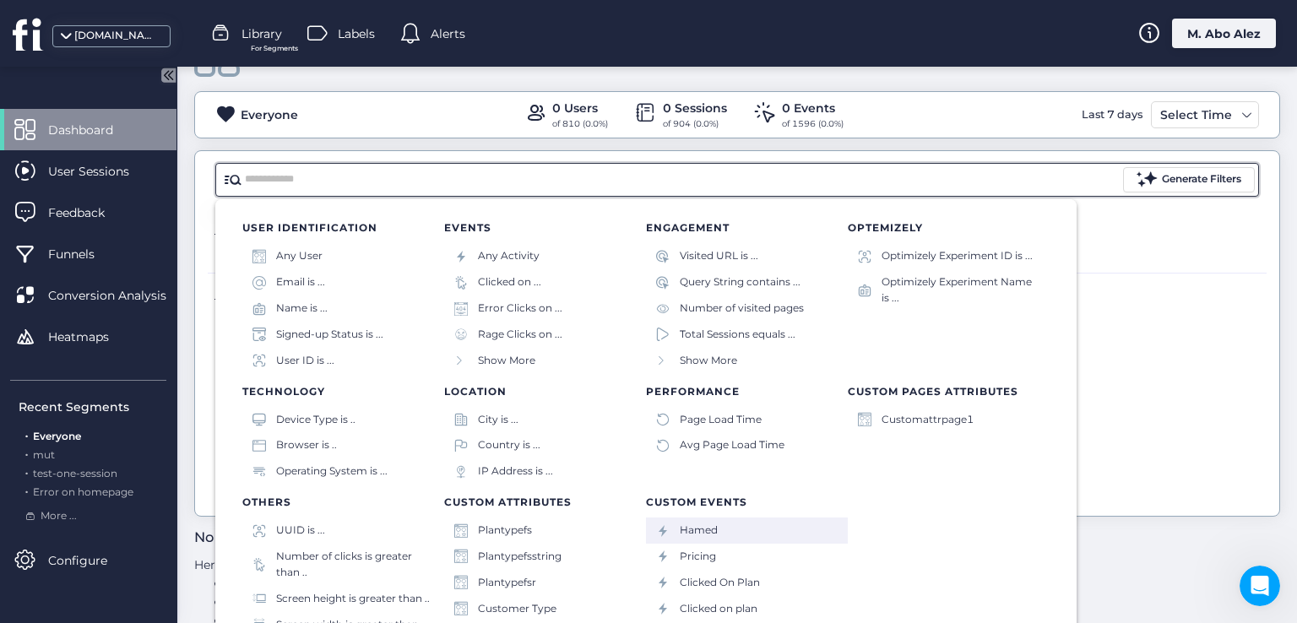
click at [690, 538] on div "Hamed" at bounding box center [699, 531] width 38 height 16
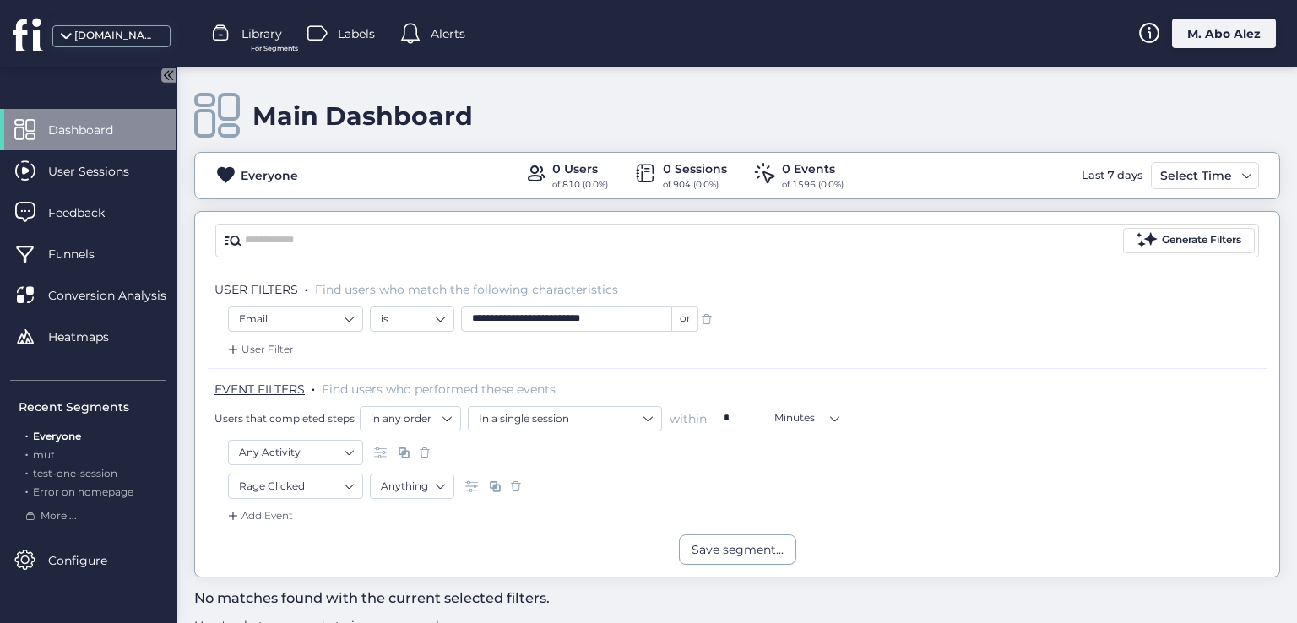
click at [1216, 39] on div "M. Abo Alez" at bounding box center [1224, 34] width 104 height 30
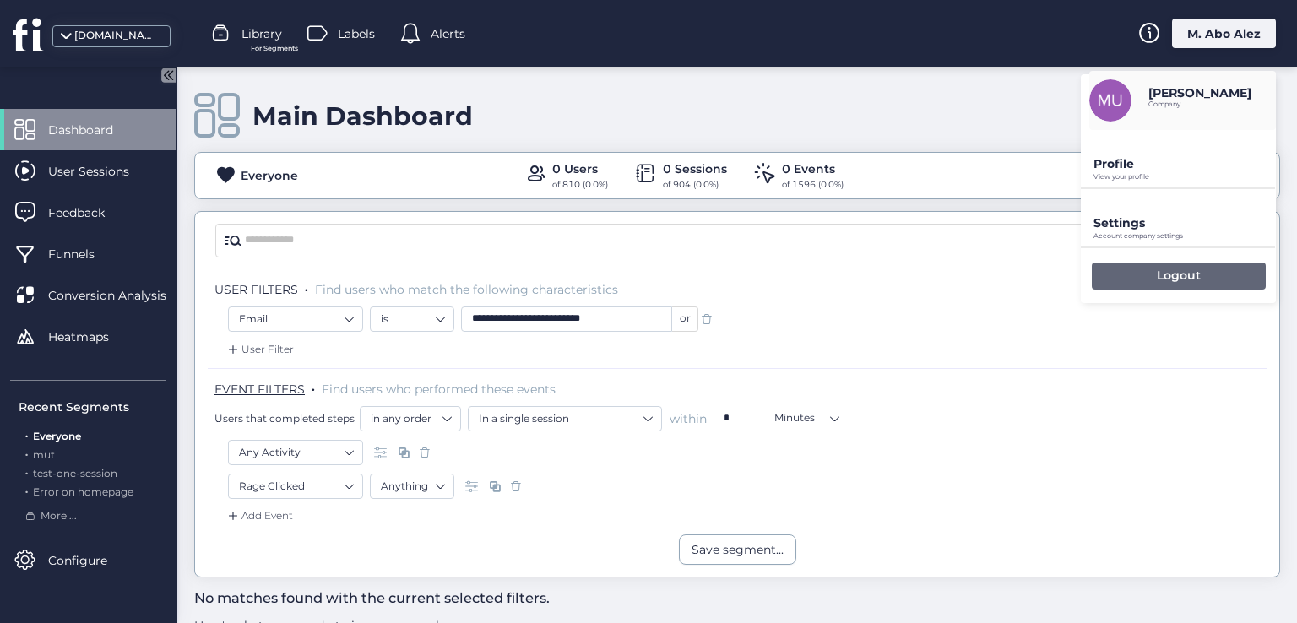
click at [1169, 274] on p "Logout" at bounding box center [1179, 275] width 44 height 15
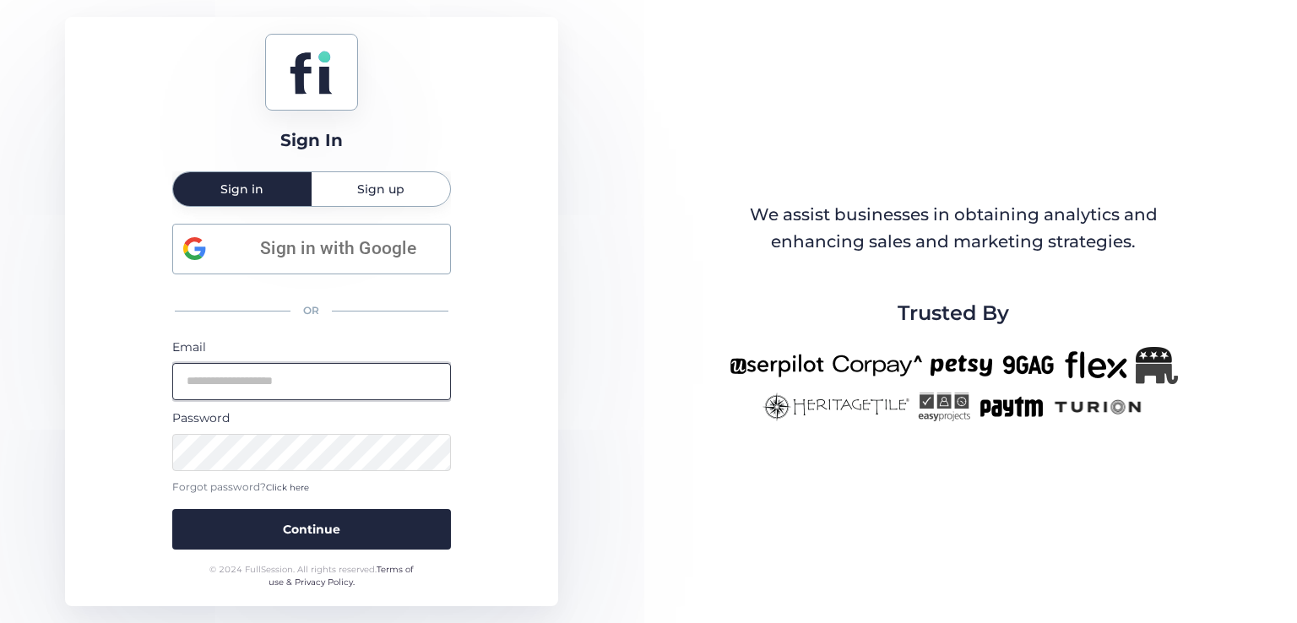
click at [329, 389] on input "email" at bounding box center [311, 381] width 279 height 37
type input "**********"
click at [172, 509] on button "Continue" at bounding box center [311, 529] width 279 height 41
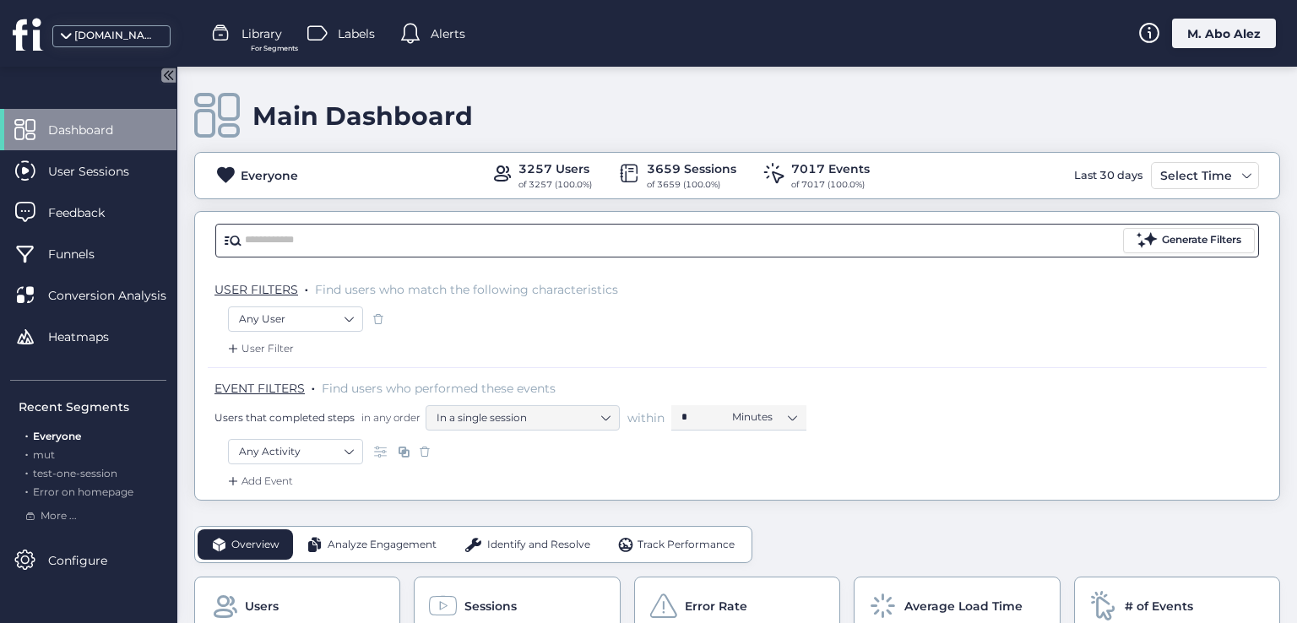
click at [499, 236] on input "text" at bounding box center [682, 240] width 875 height 25
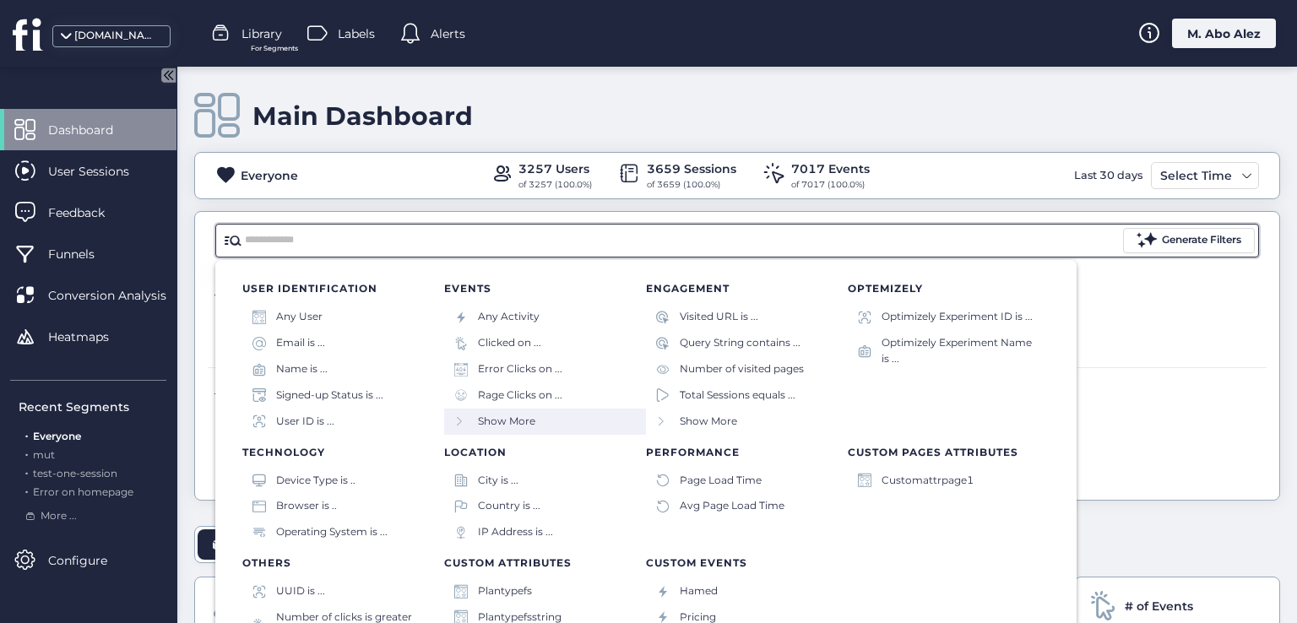
scroll to position [10, 0]
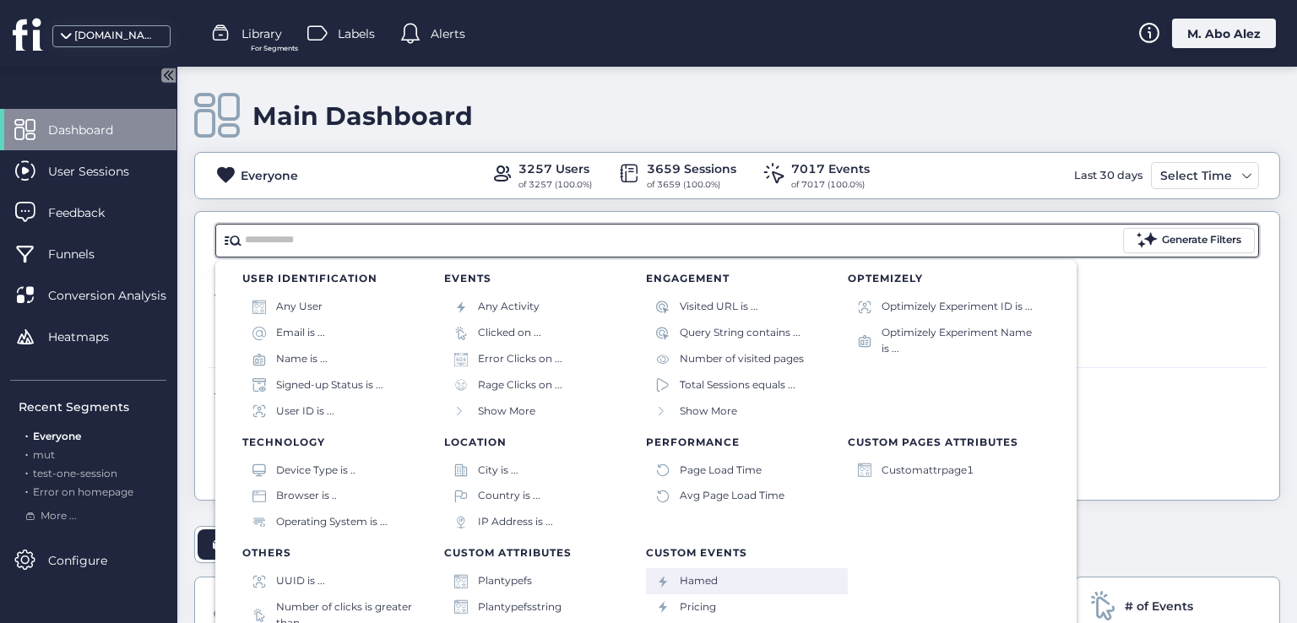
click at [704, 573] on div "Hamed" at bounding box center [699, 581] width 38 height 16
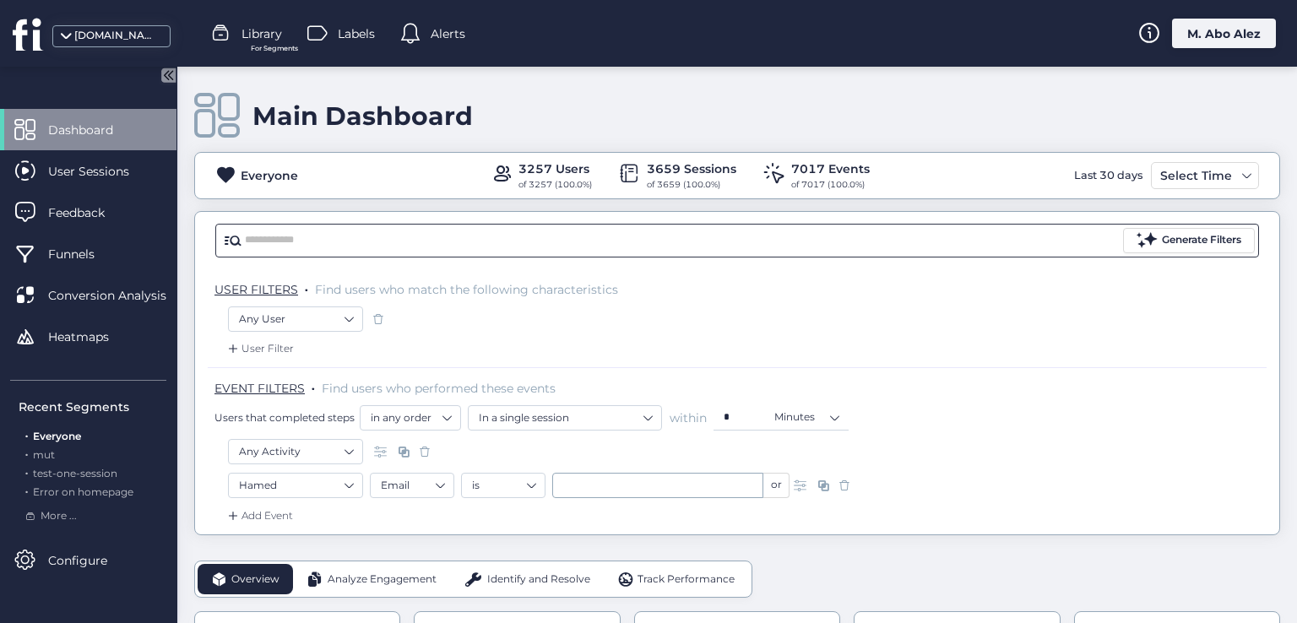
click at [458, 237] on input "text" at bounding box center [682, 240] width 875 height 25
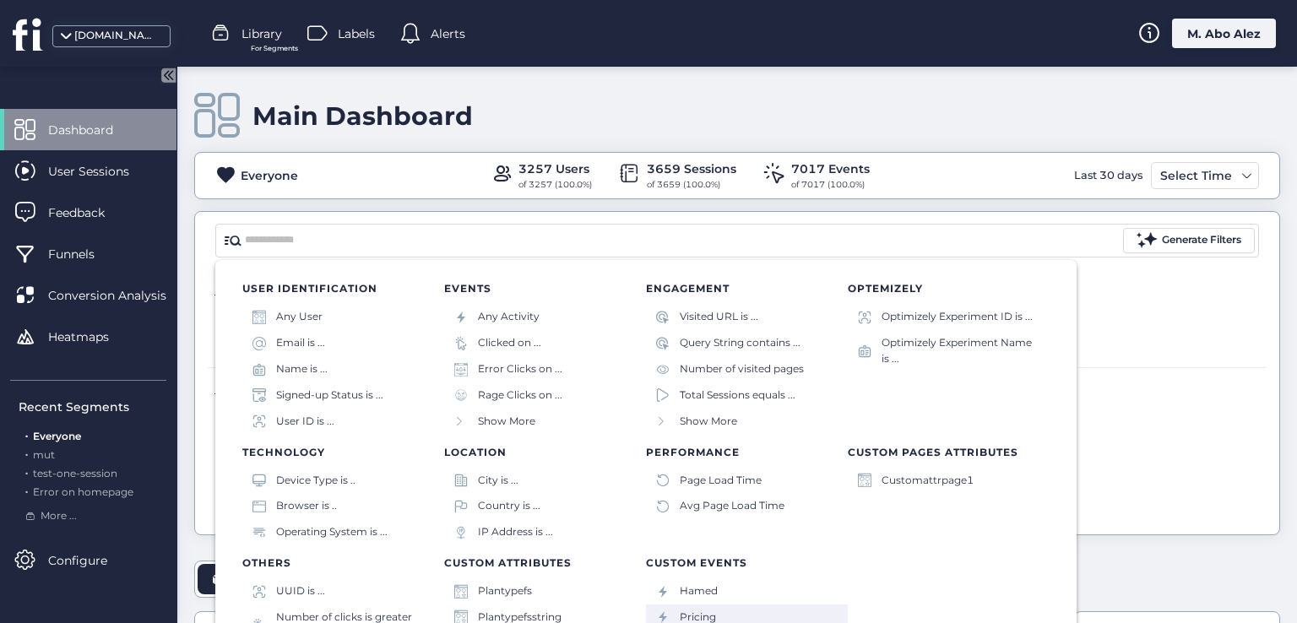
click at [702, 616] on div "Pricing" at bounding box center [698, 618] width 36 height 16
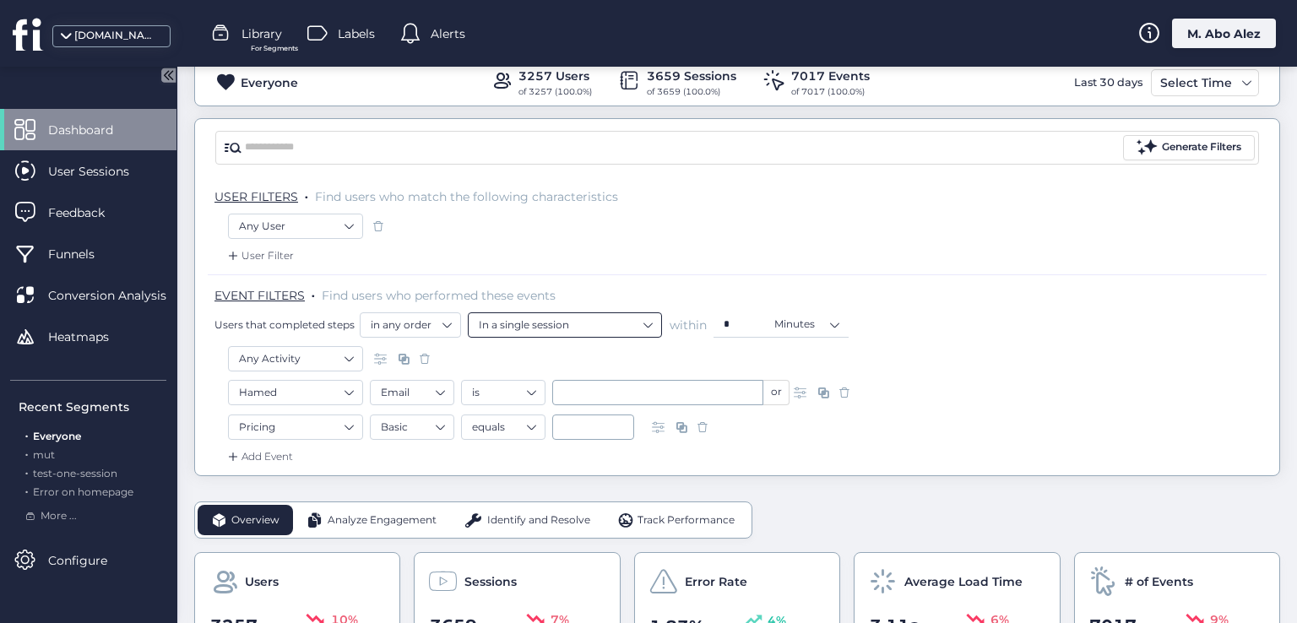
scroll to position [84, 0]
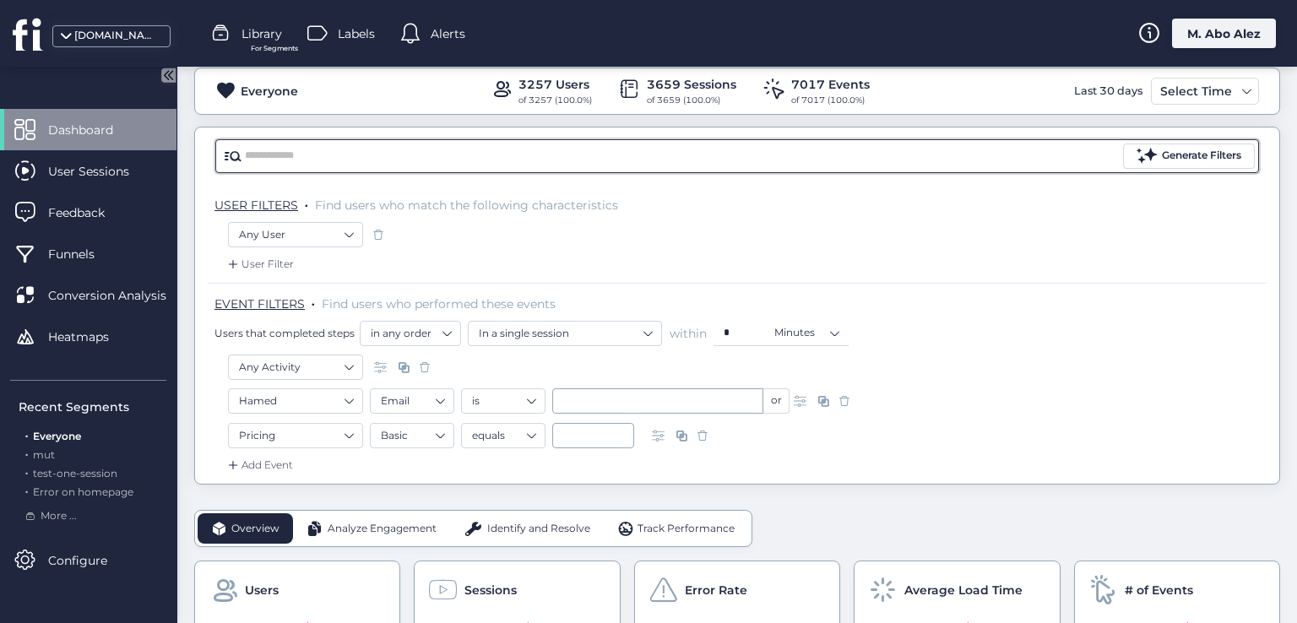
click at [527, 153] on input "text" at bounding box center [682, 156] width 875 height 25
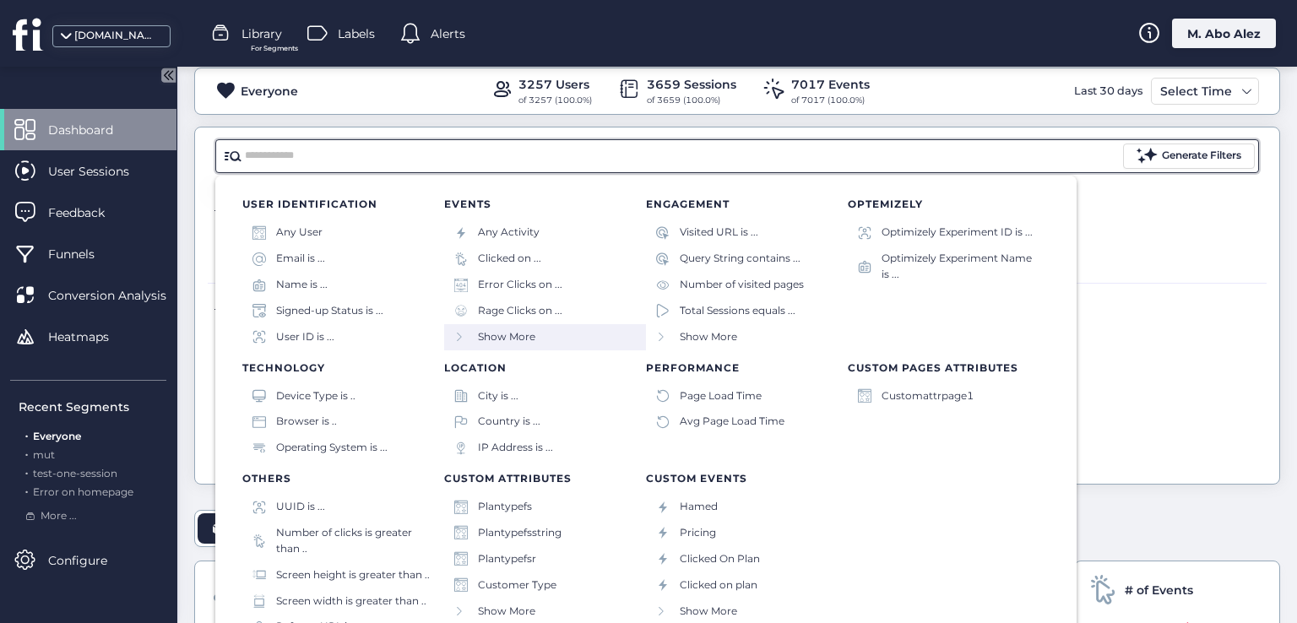
click at [581, 342] on div "Show More" at bounding box center [545, 337] width 202 height 26
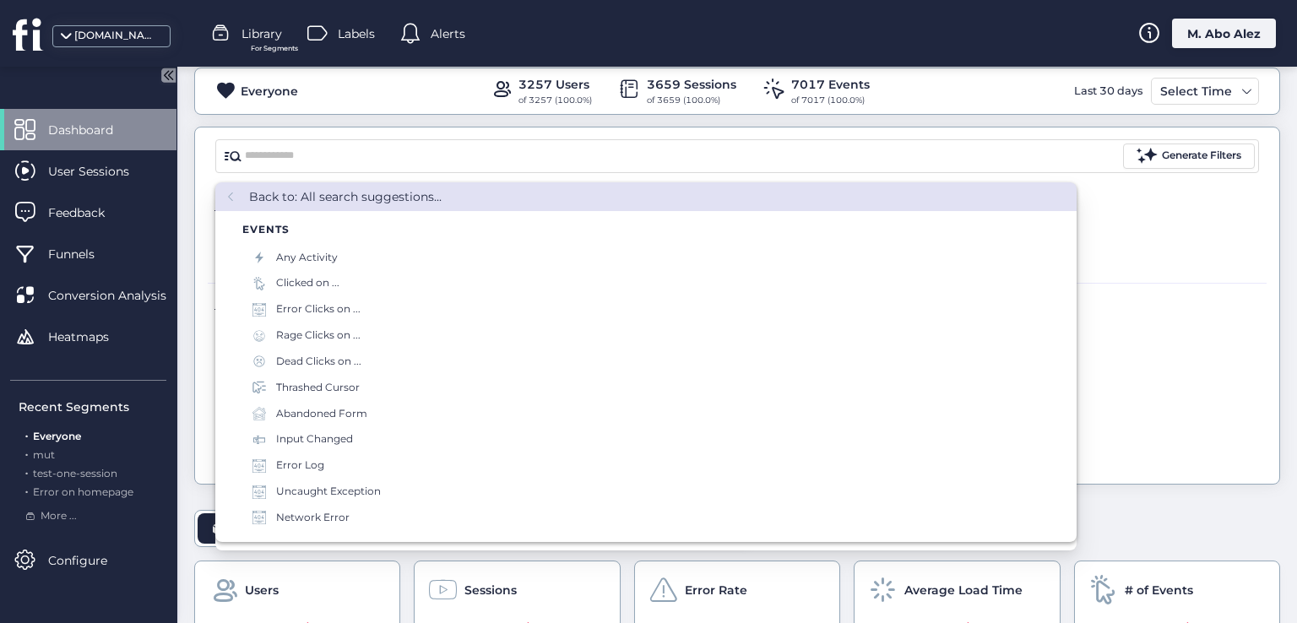
click at [1125, 301] on div "EVENT FILTERS . Find users who performed these events Users that completed step…" at bounding box center [740, 320] width 1052 height 51
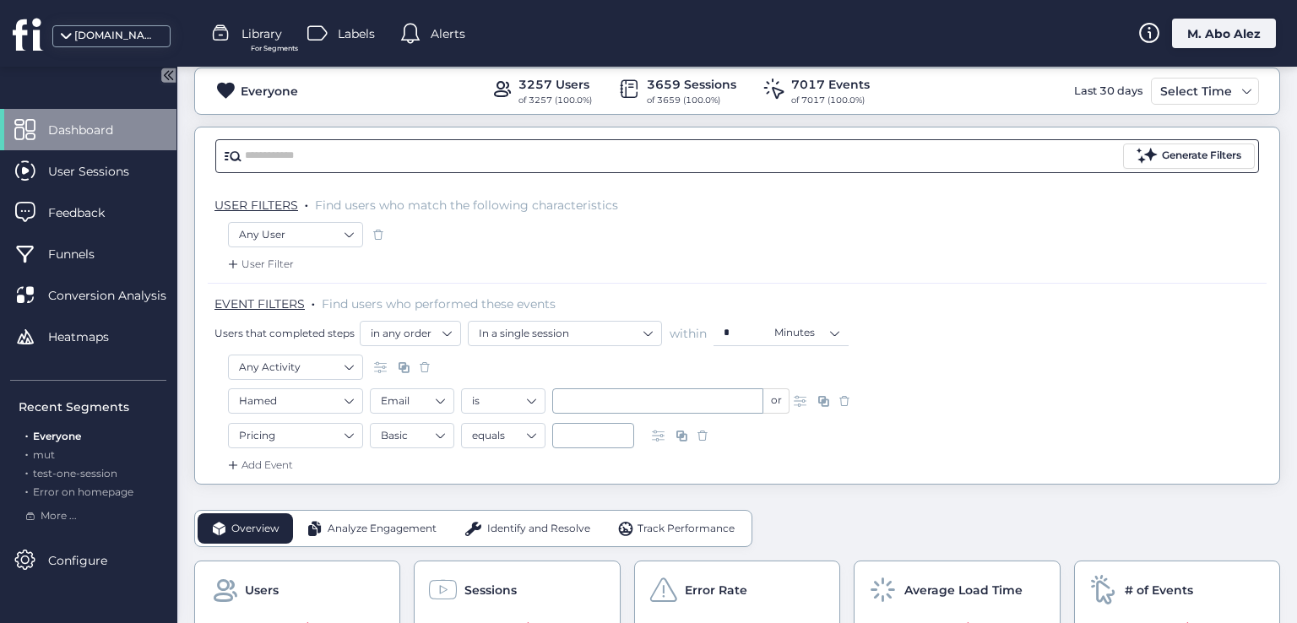
click at [397, 147] on input "text" at bounding box center [682, 156] width 875 height 25
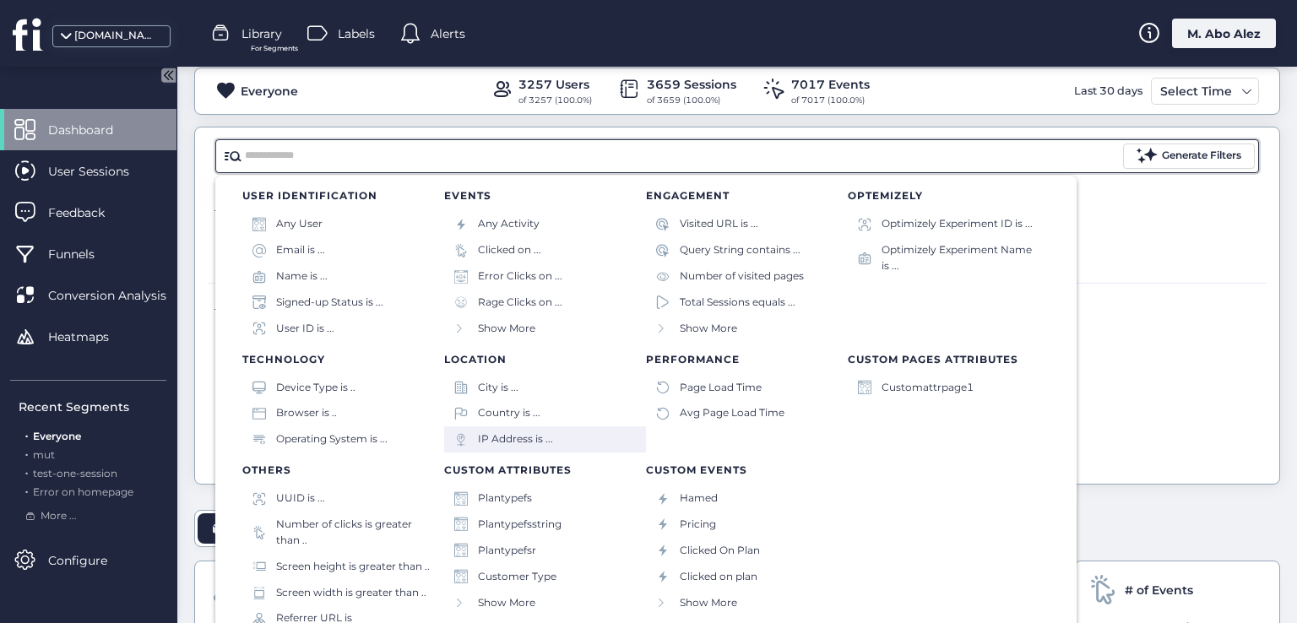
scroll to position [10, 0]
click at [720, 574] on div "Clicked on plan" at bounding box center [719, 575] width 78 height 16
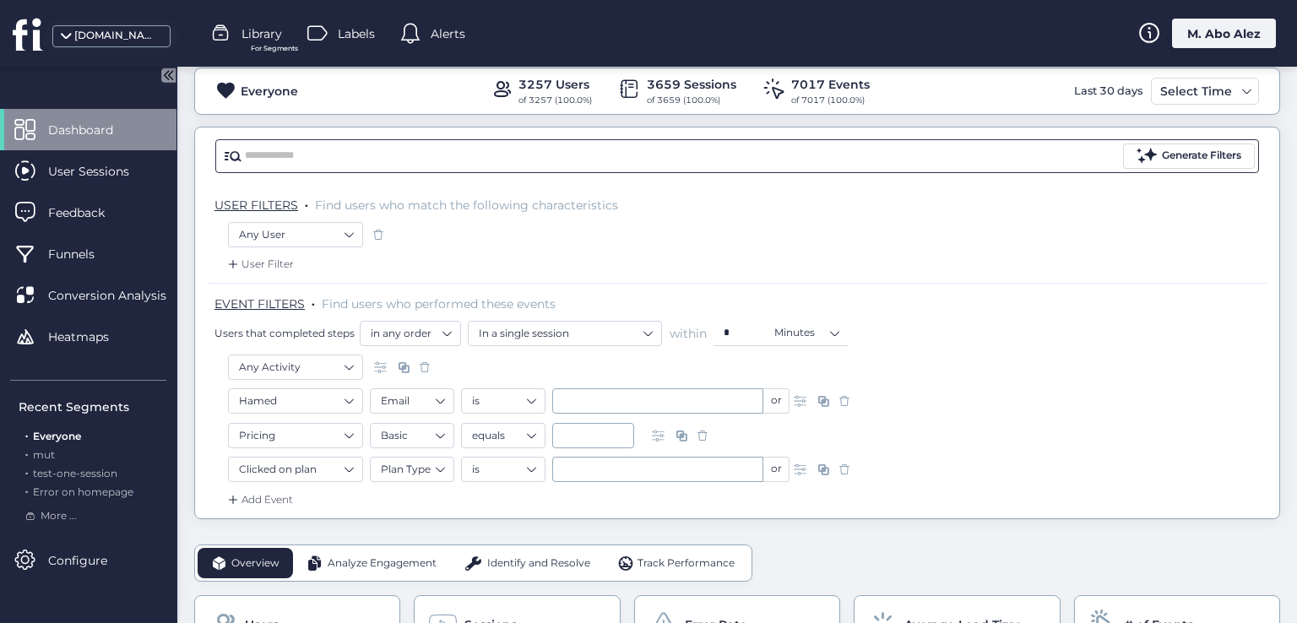
click at [479, 155] on input "text" at bounding box center [682, 156] width 875 height 25
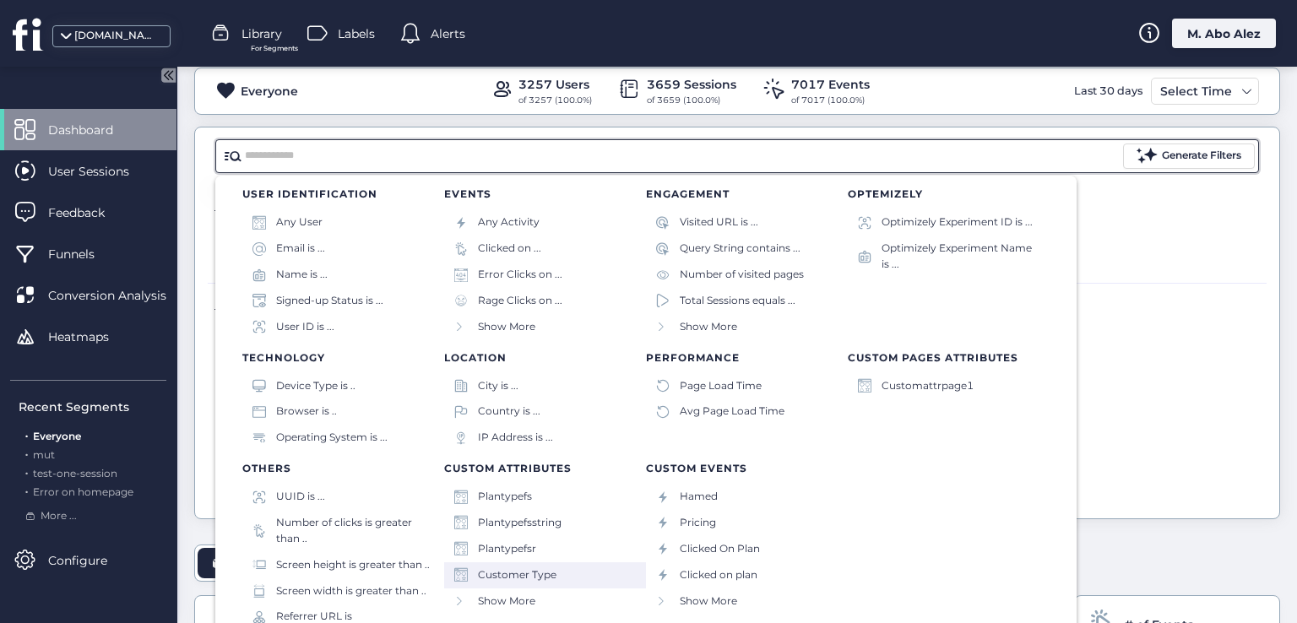
click at [545, 565] on div "Customer Type" at bounding box center [545, 575] width 202 height 26
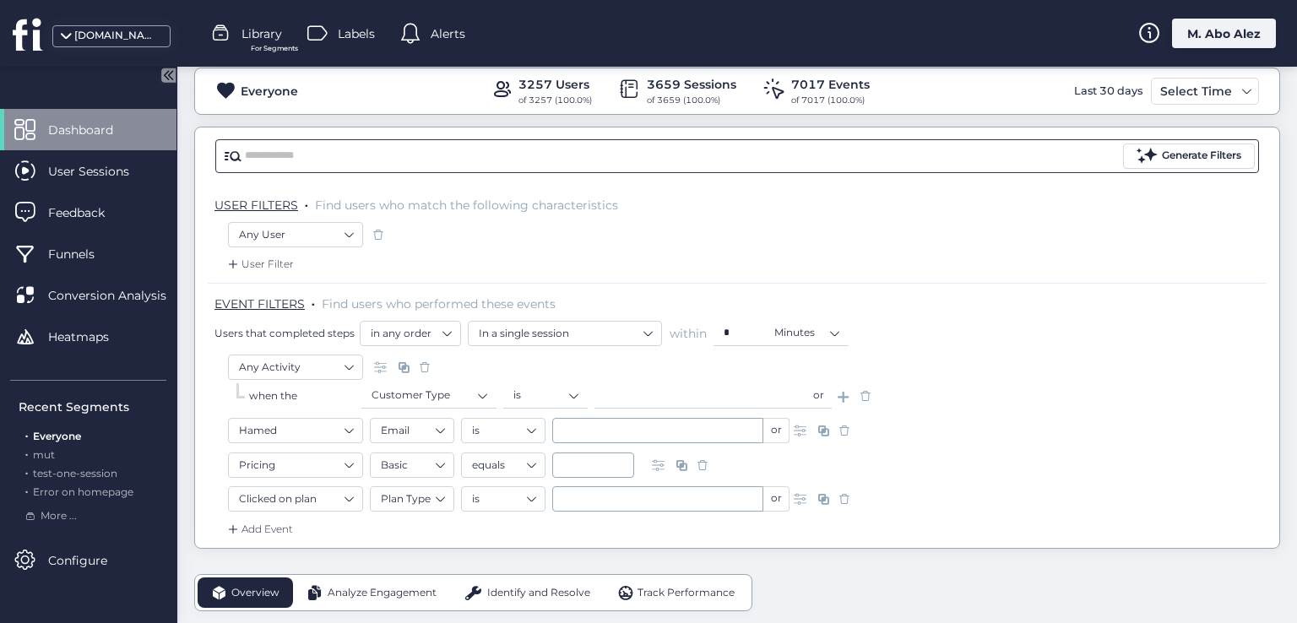
click at [431, 149] on input "text" at bounding box center [682, 156] width 875 height 25
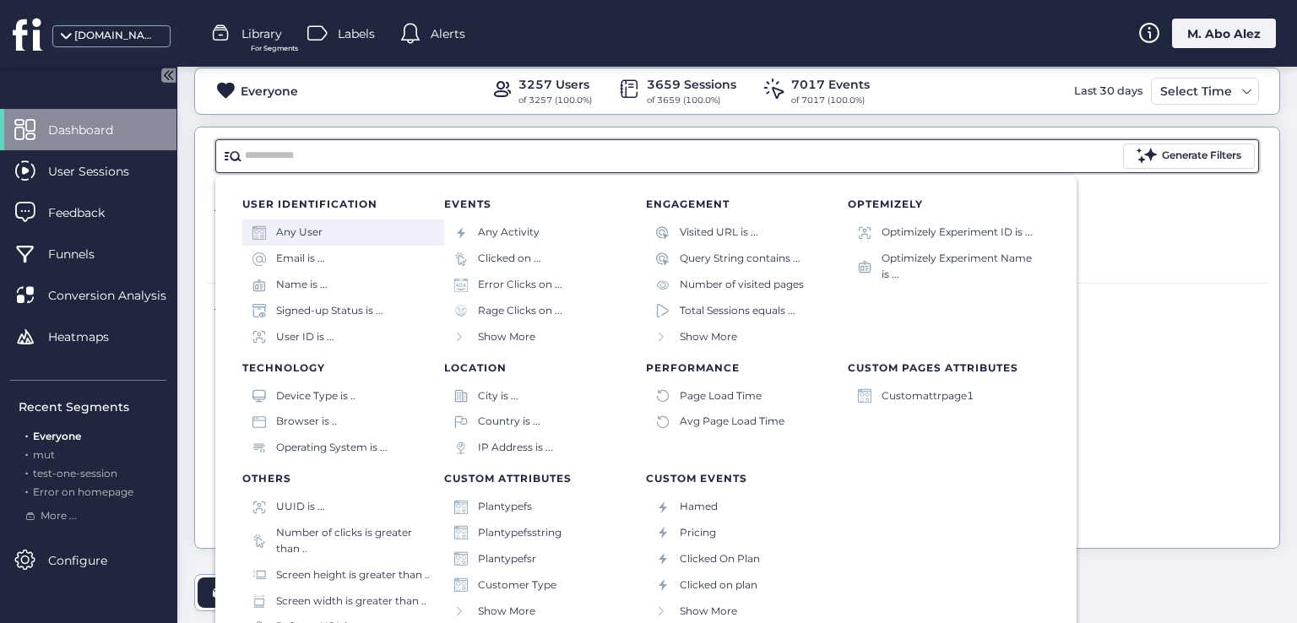
click at [324, 240] on div "Any User" at bounding box center [343, 233] width 202 height 26
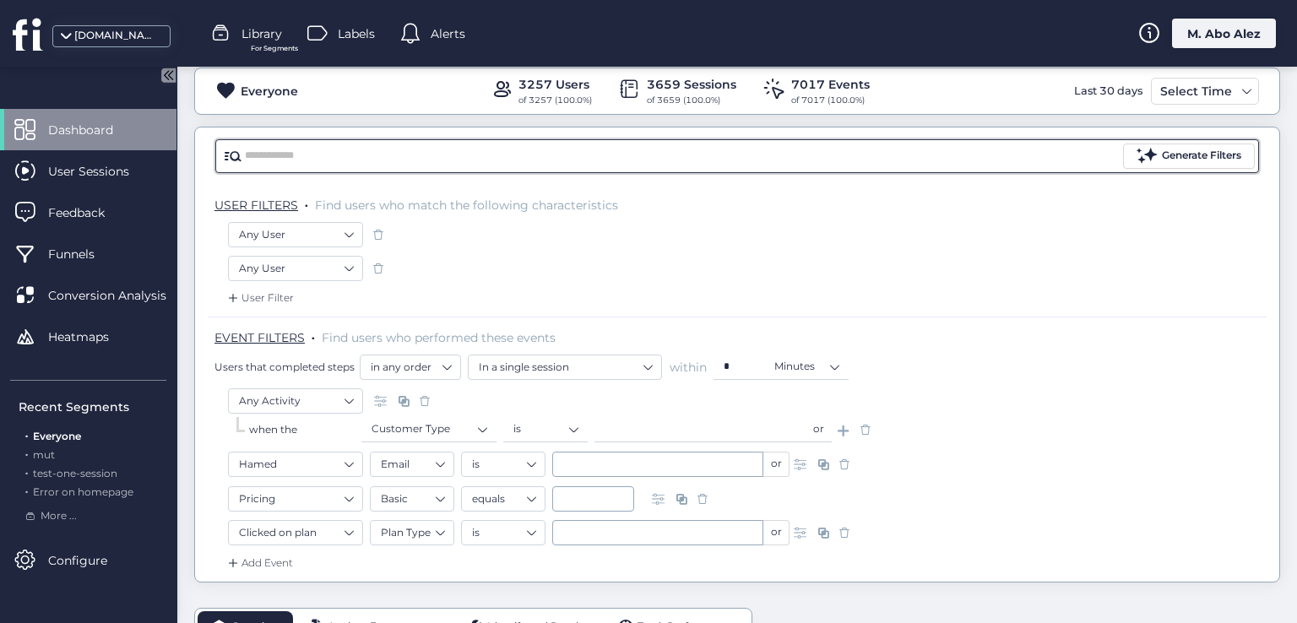
click at [328, 157] on input "text" at bounding box center [682, 156] width 875 height 25
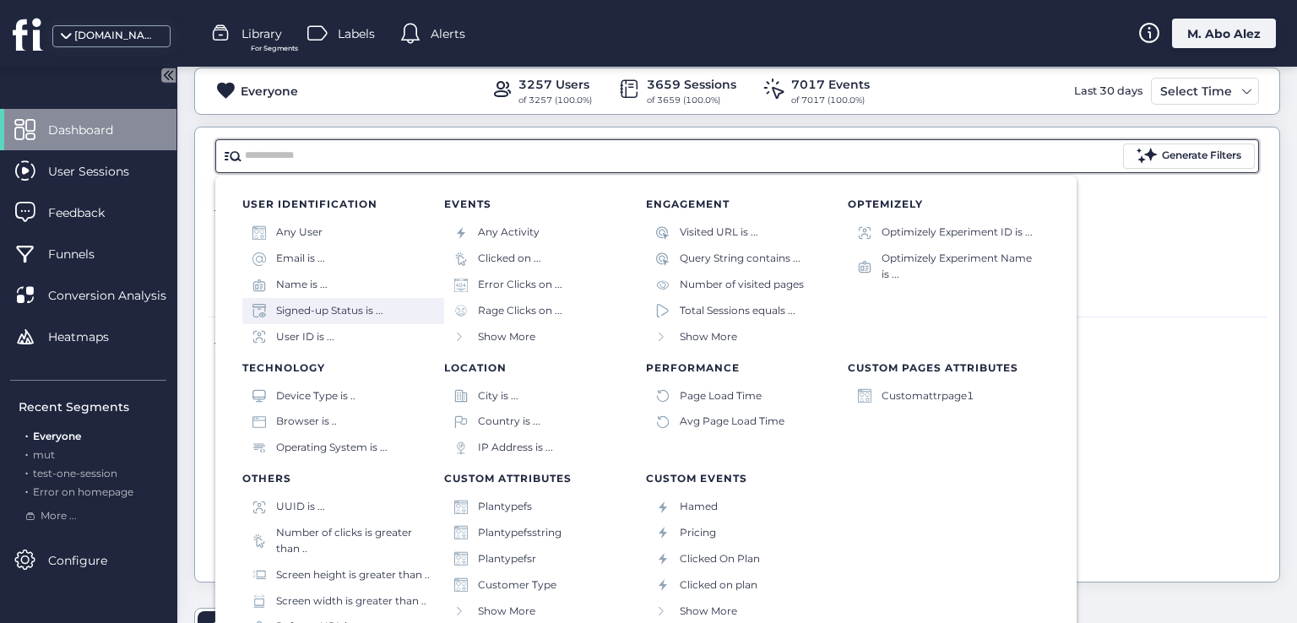
click at [337, 306] on div "Signed-up Status is ..." at bounding box center [329, 311] width 107 height 16
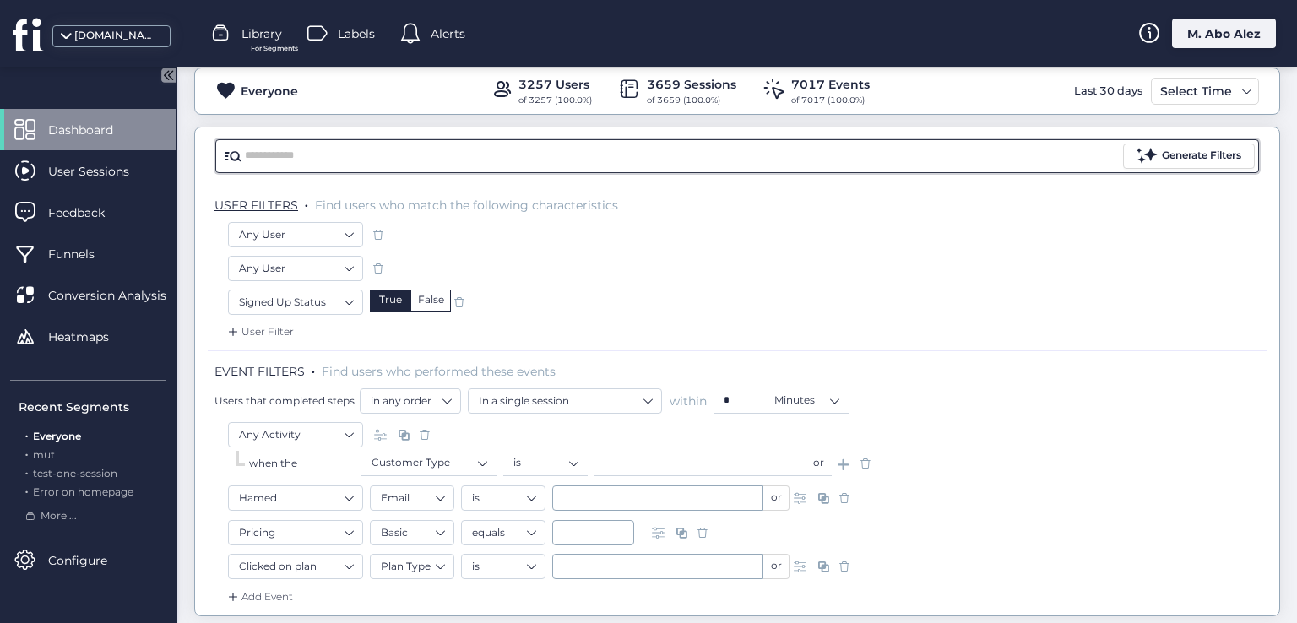
click at [357, 155] on input "text" at bounding box center [682, 156] width 875 height 25
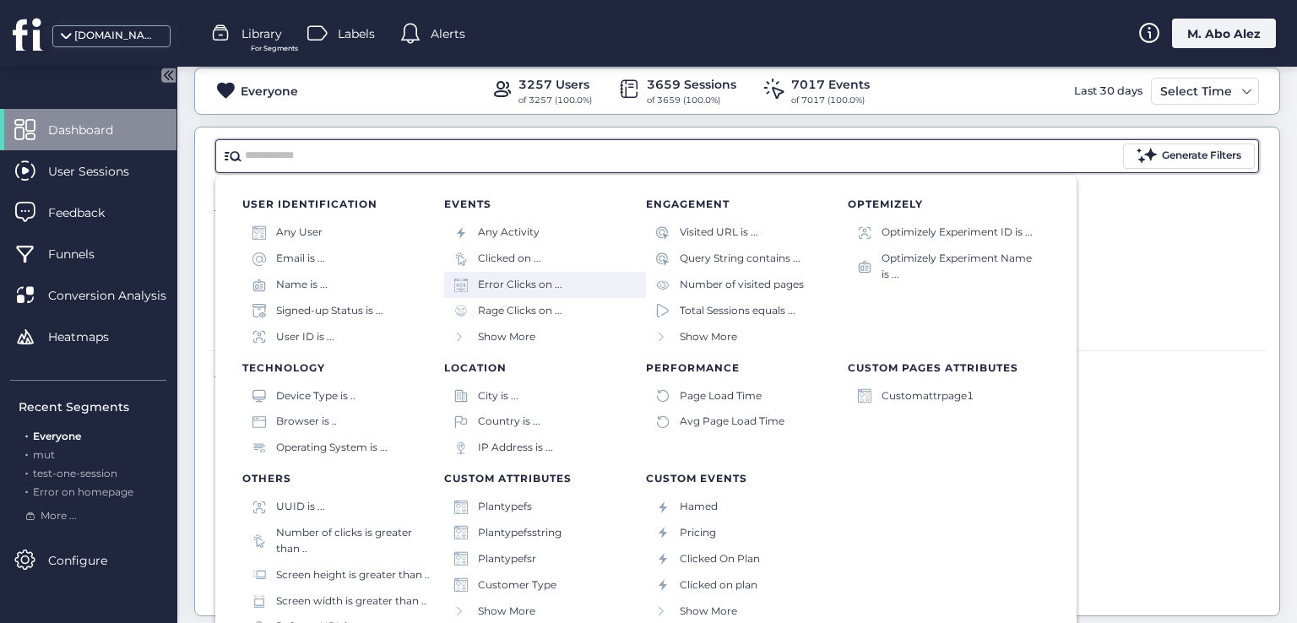
click at [539, 284] on div "Error Clicks on ..." at bounding box center [520, 285] width 84 height 16
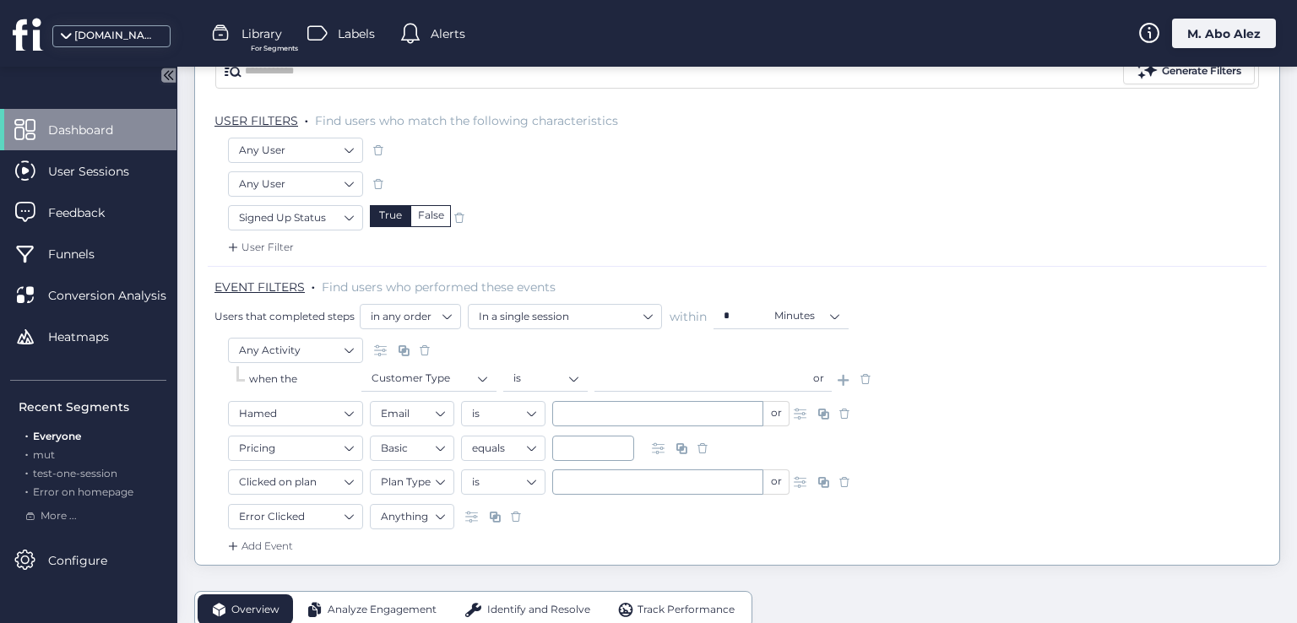
scroll to position [0, 0]
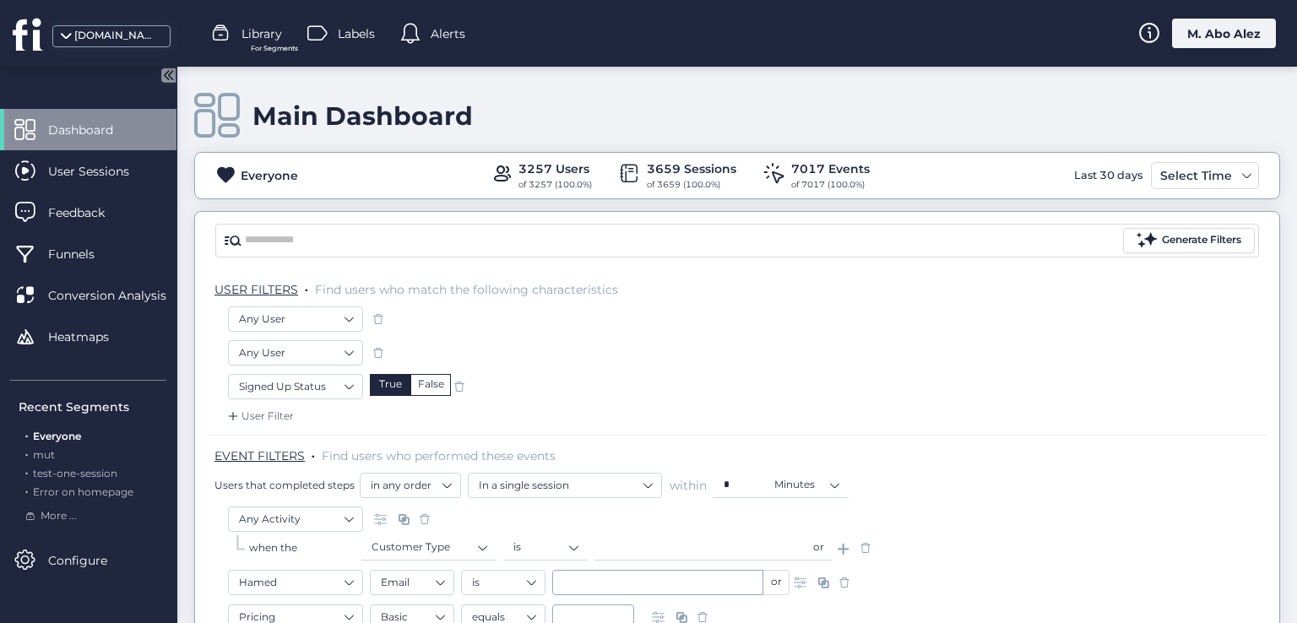
click at [165, 79] on icon at bounding box center [168, 75] width 14 height 14
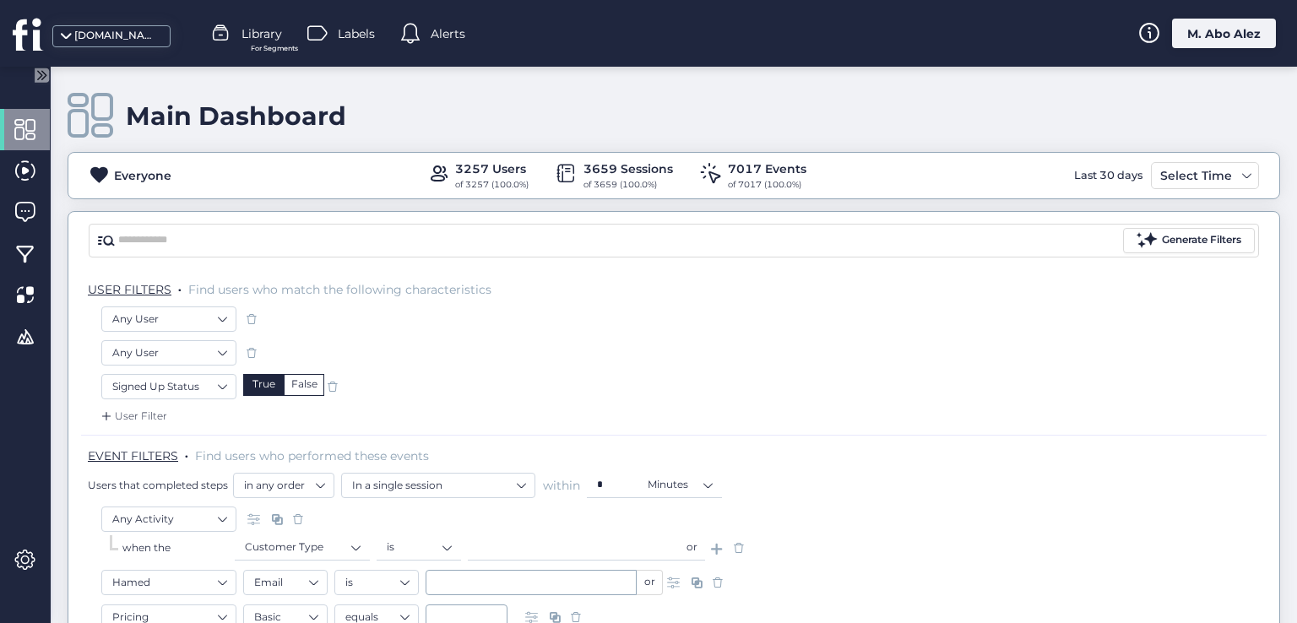
click at [241, 348] on div "Any User" at bounding box center [172, 352] width 142 height 25
click at [255, 353] on span at bounding box center [251, 352] width 17 height 17
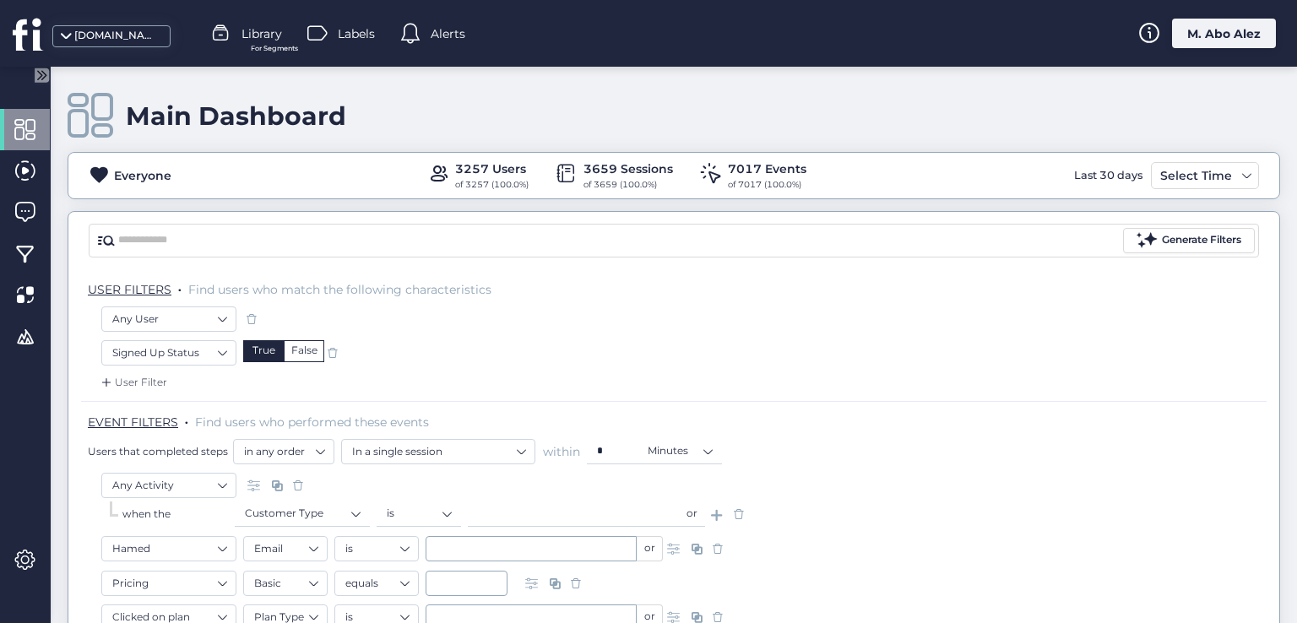
click at [328, 352] on span at bounding box center [332, 352] width 17 height 17
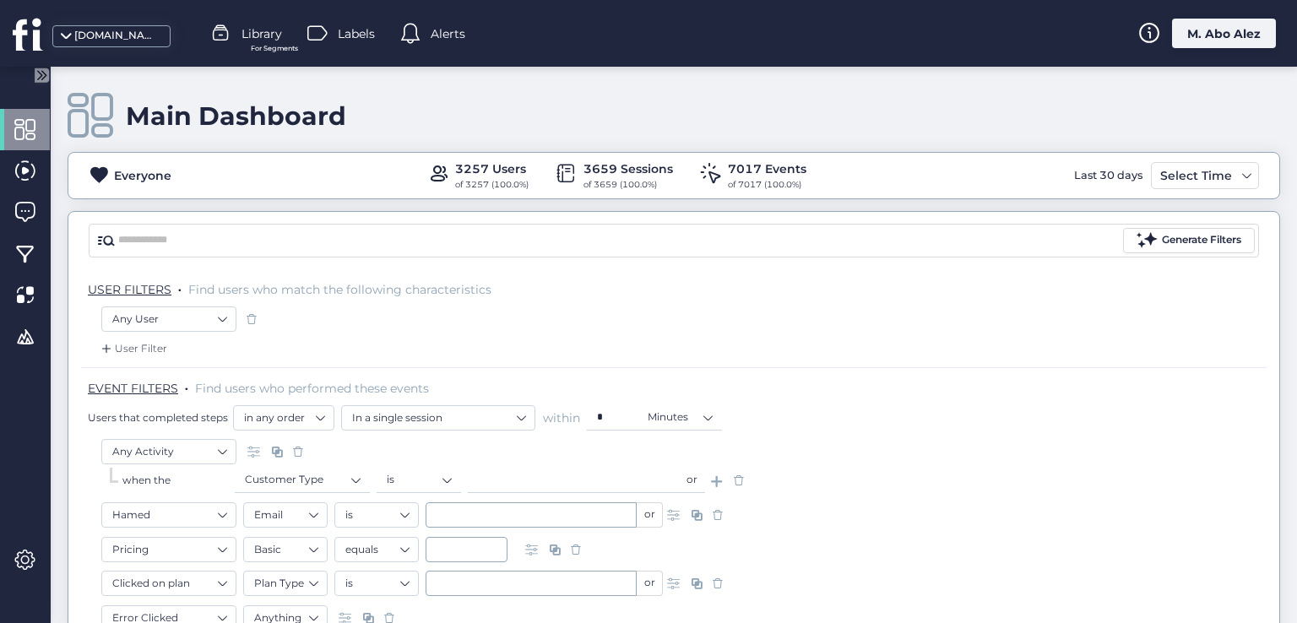
scroll to position [84, 0]
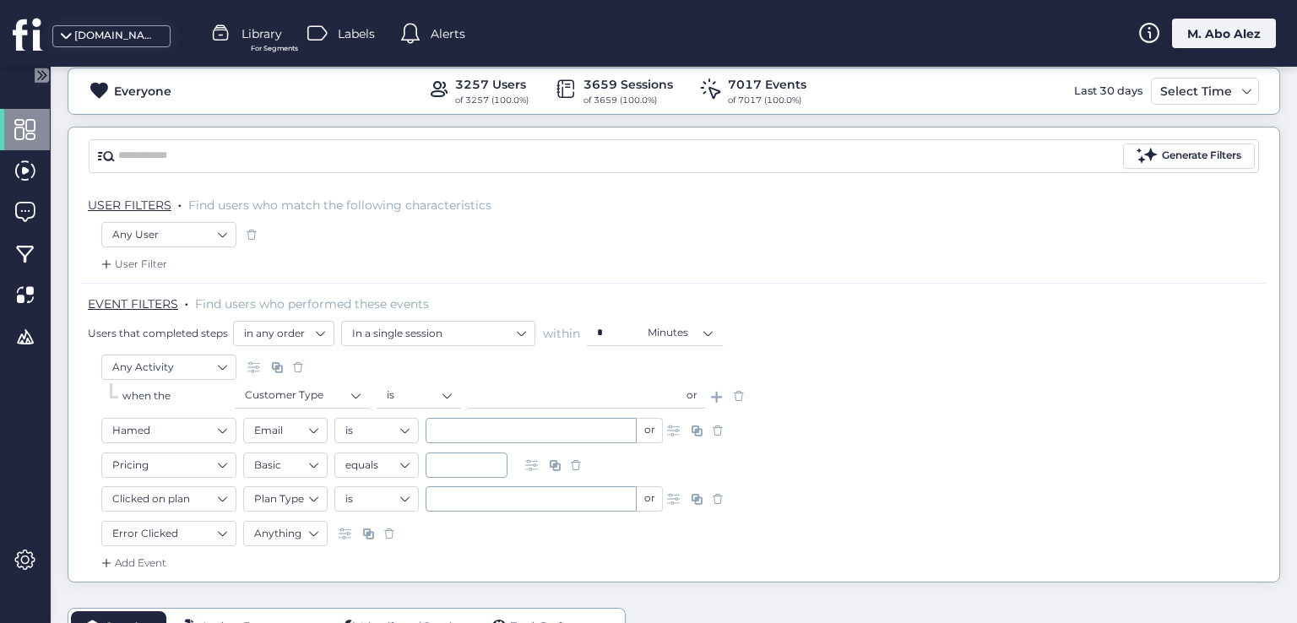
click at [295, 363] on span at bounding box center [298, 367] width 17 height 17
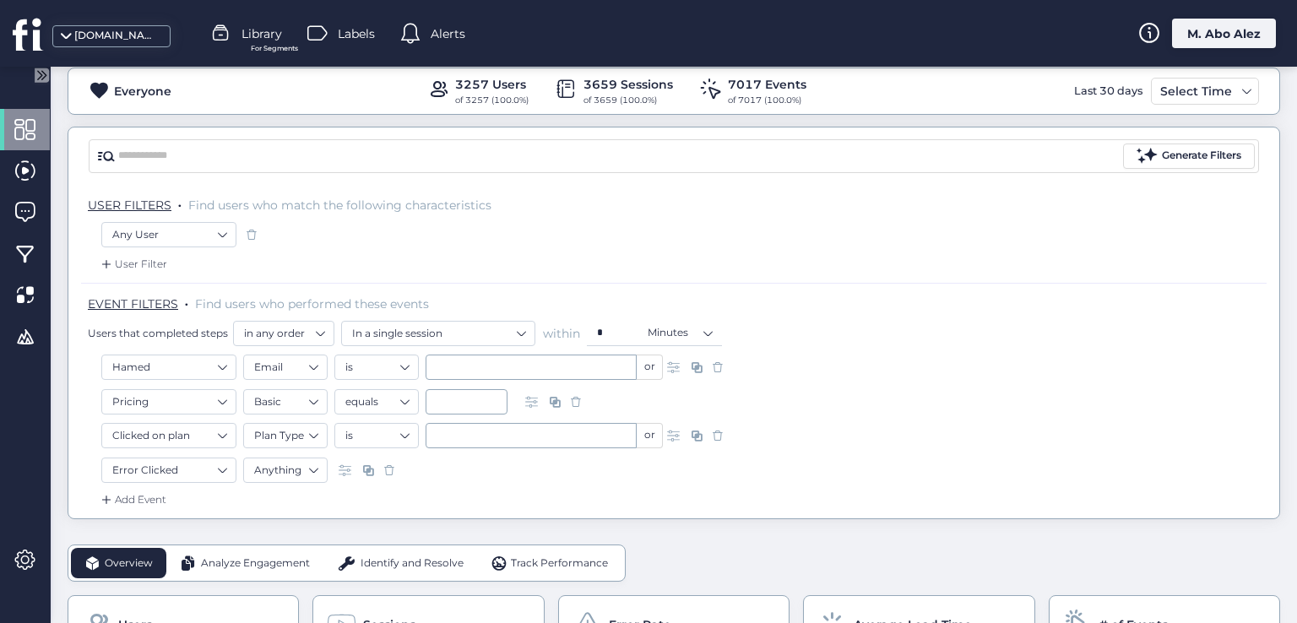
click at [721, 371] on span at bounding box center [717, 367] width 17 height 17
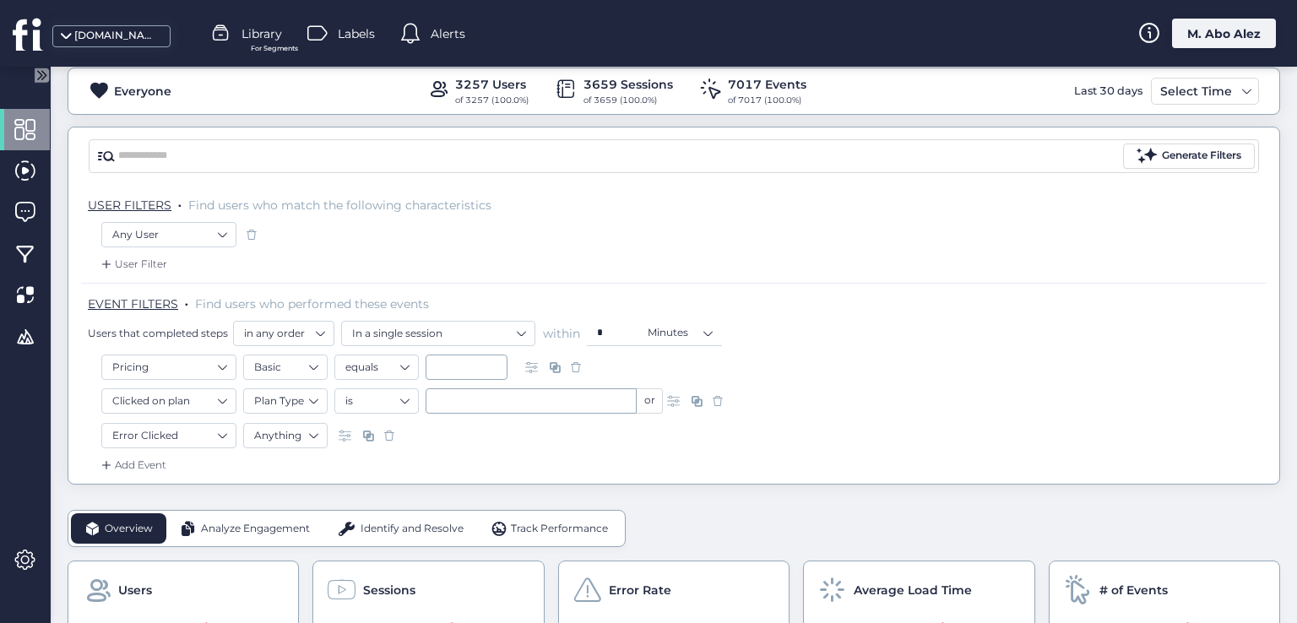
click at [574, 366] on span at bounding box center [575, 367] width 17 height 17
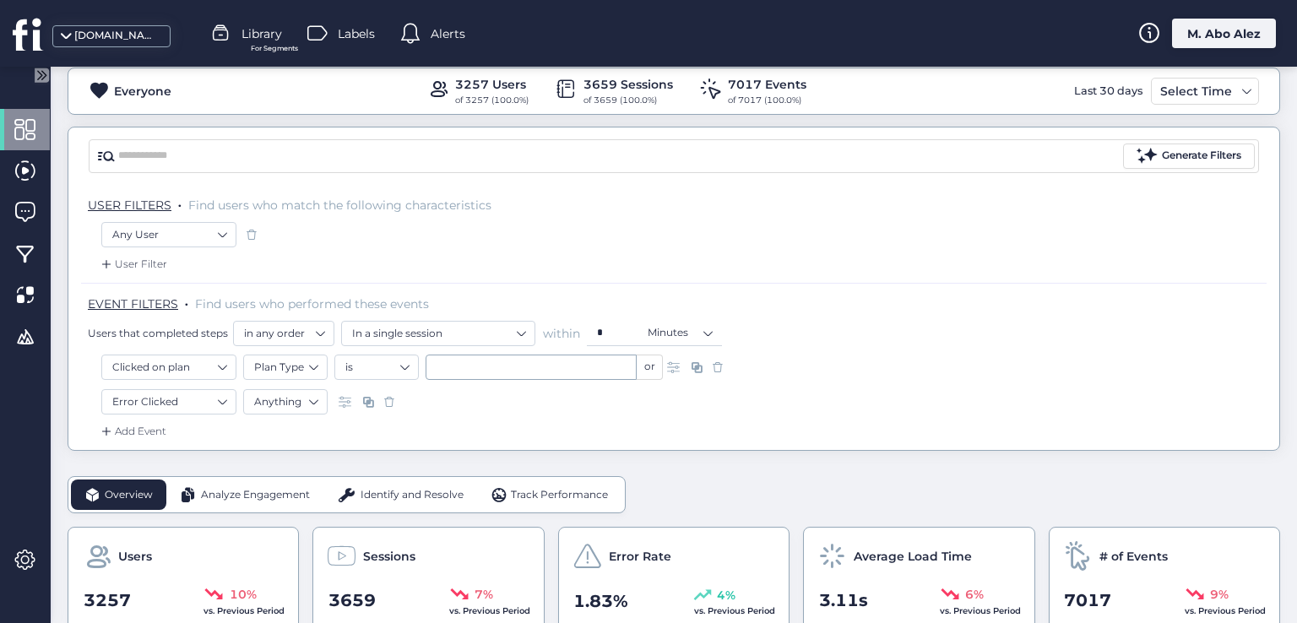
click at [713, 369] on span at bounding box center [717, 367] width 17 height 17
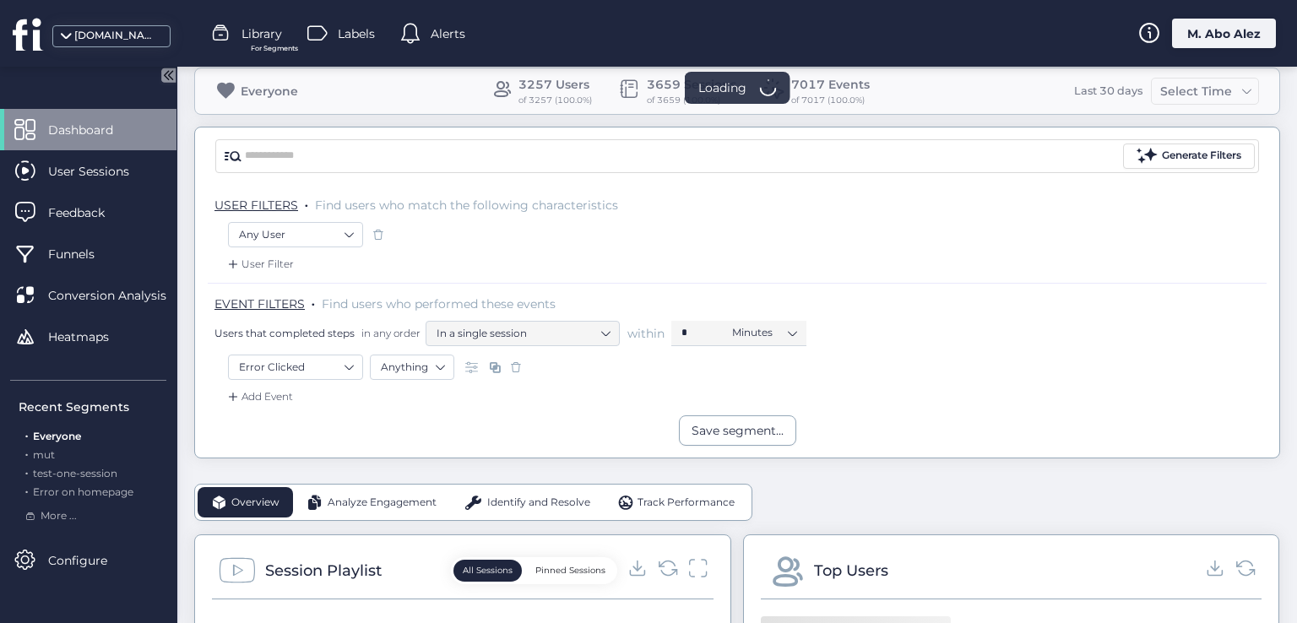
click at [510, 369] on span at bounding box center [515, 367] width 17 height 17
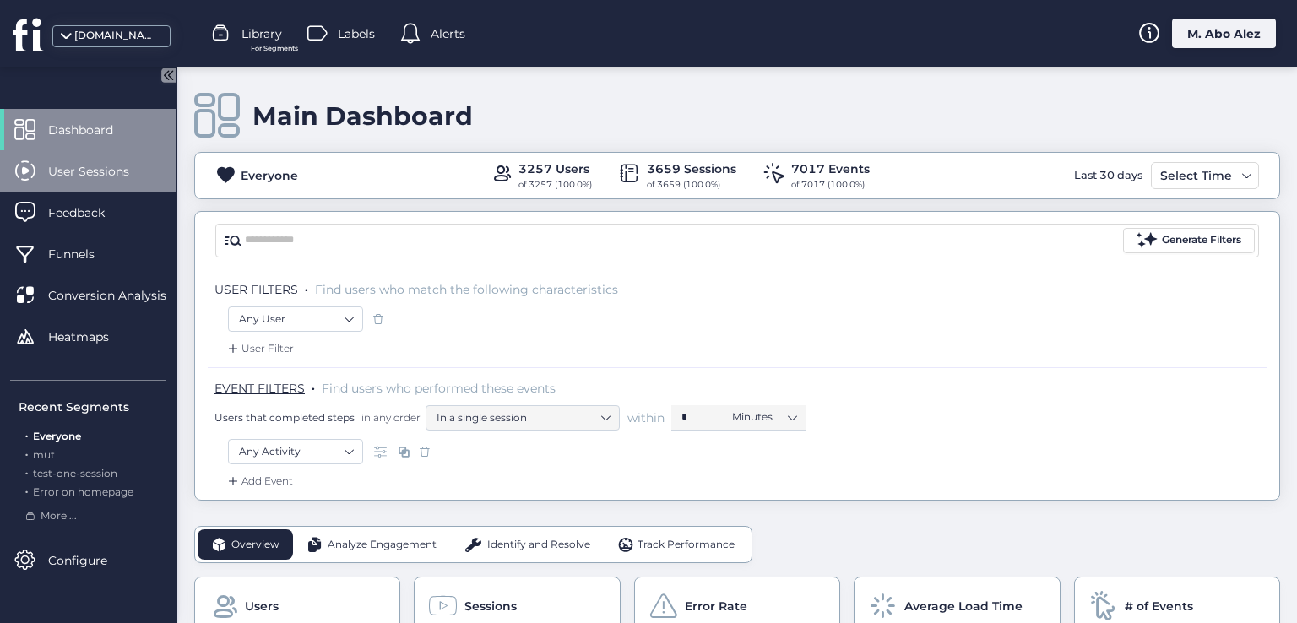
click at [50, 175] on span "User Sessions" at bounding box center [101, 171] width 106 height 19
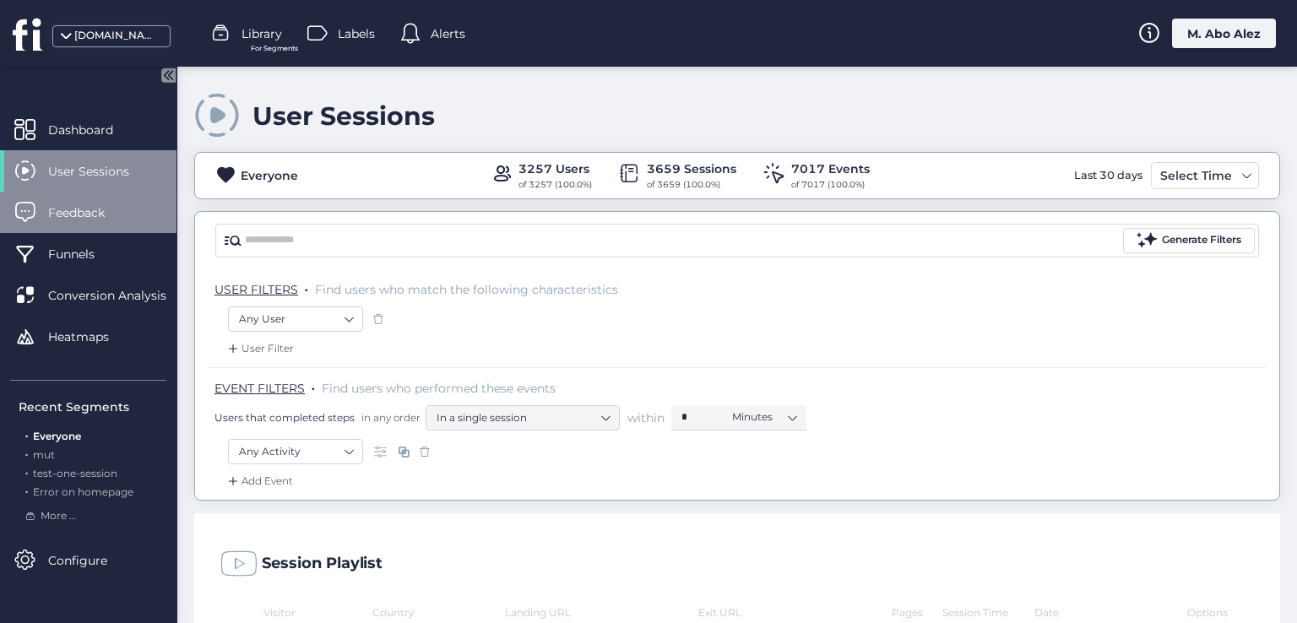
click at [62, 220] on span "Feedback" at bounding box center [89, 212] width 82 height 19
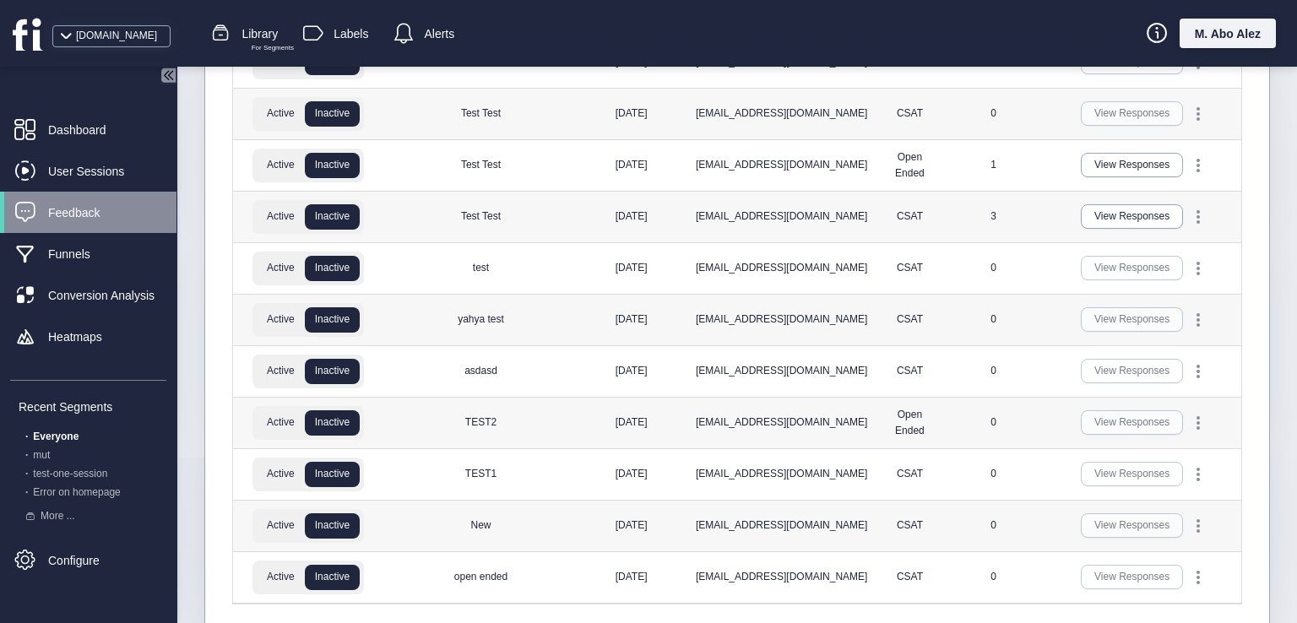
scroll to position [169, 0]
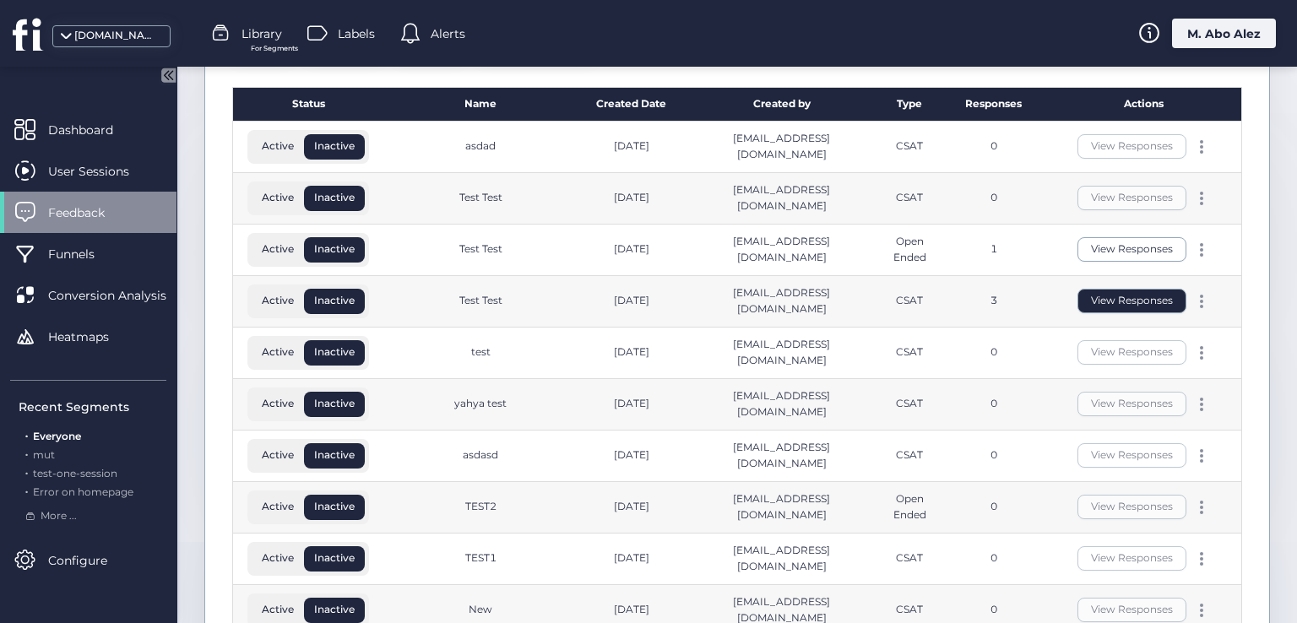
click at [1091, 305] on button "View Responses" at bounding box center [1131, 301] width 109 height 24
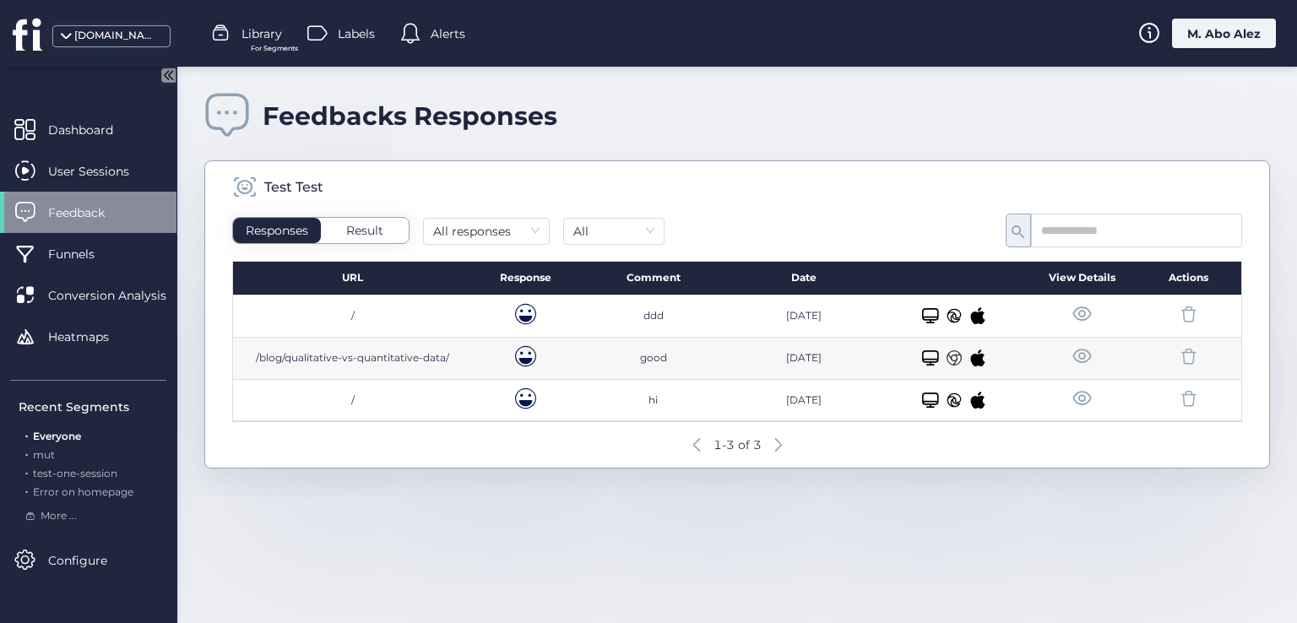
drag, startPoint x: 637, startPoint y: 315, endPoint x: 675, endPoint y: 336, distance: 44.2
click at [675, 336] on div "/ ddd Apr 19, 25 Desktop/Laptop /blog/qualitative-vs-quantitative-data/ good Ap…" at bounding box center [737, 358] width 1008 height 127
click at [955, 399] on icon at bounding box center [954, 400] width 17 height 17
click at [954, 349] on div "Desktop/Laptop" at bounding box center [954, 359] width 150 height 42
click at [947, 322] on icon at bounding box center [954, 315] width 17 height 17
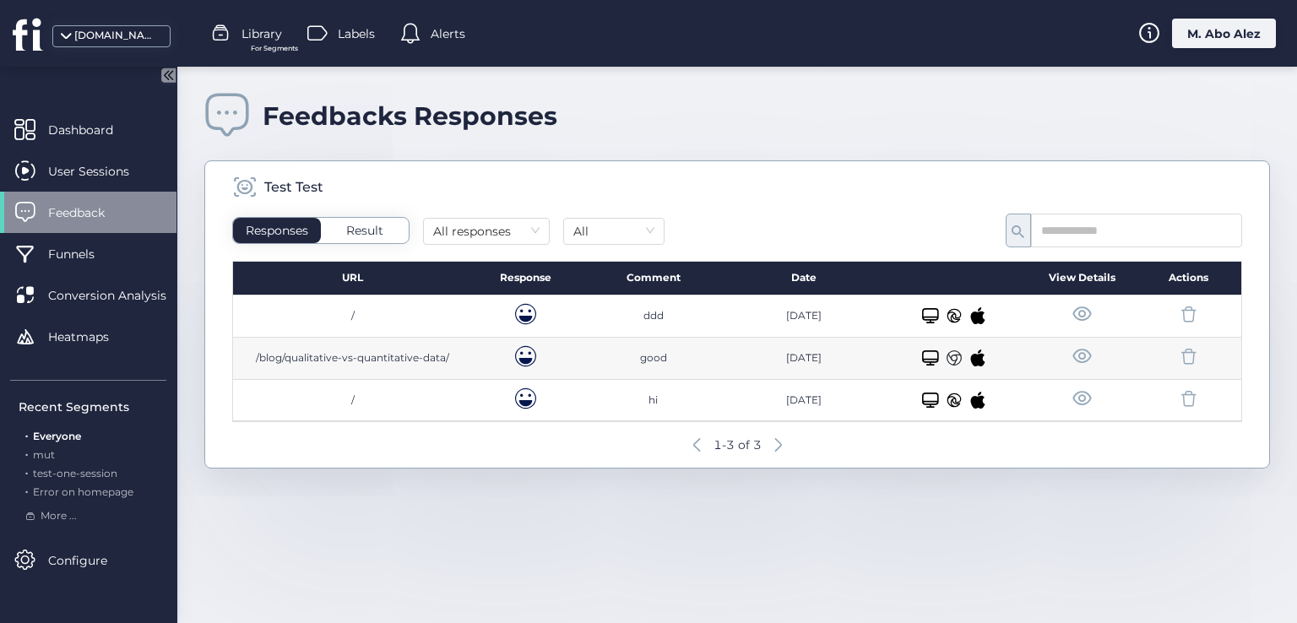
click at [973, 317] on icon at bounding box center [978, 315] width 14 height 17
click at [1084, 313] on span at bounding box center [1081, 314] width 21 height 21
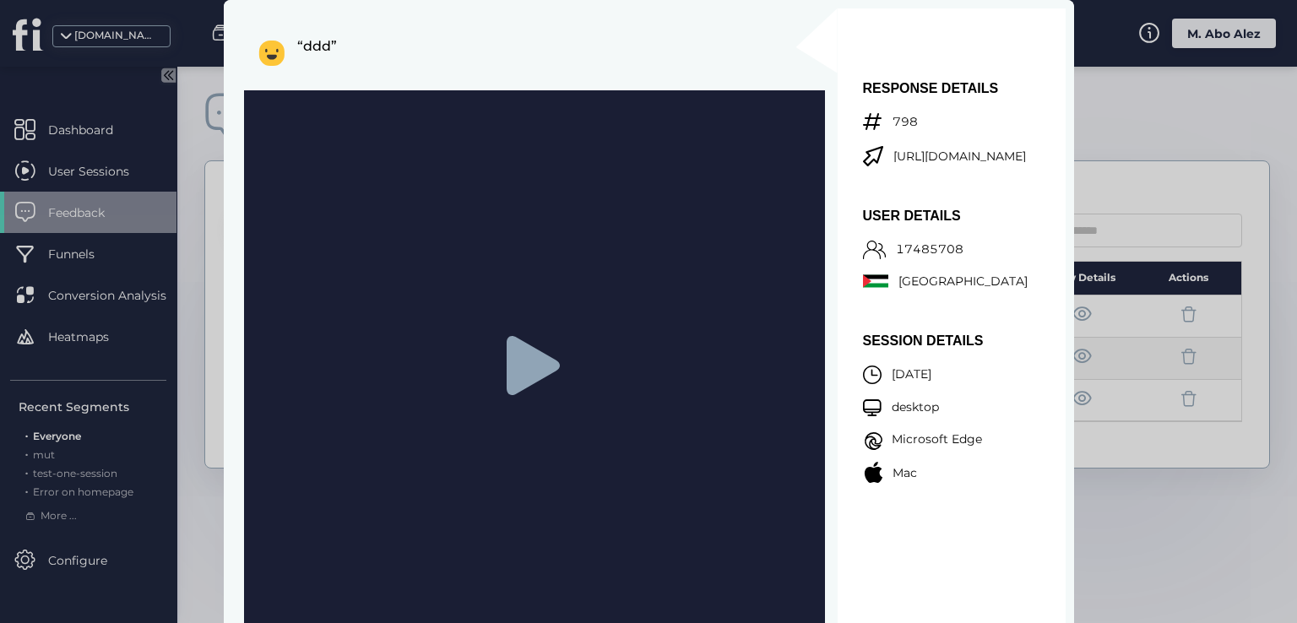
click at [506, 378] on icon at bounding box center [534, 365] width 59 height 59
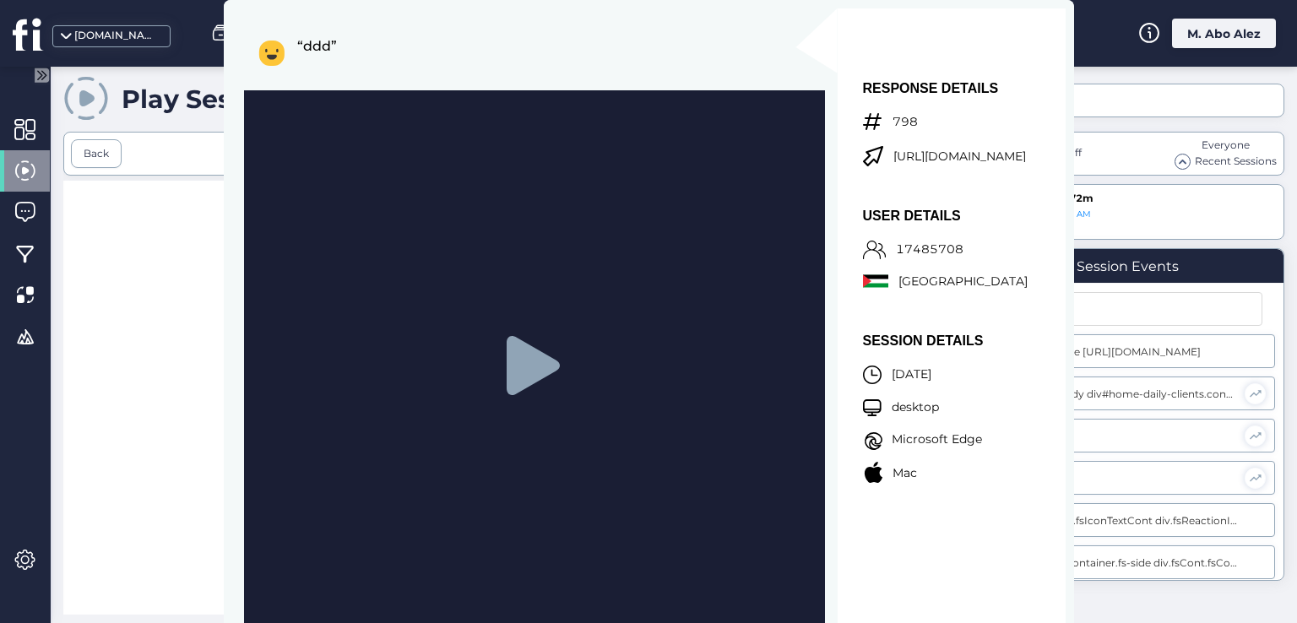
click at [540, 371] on icon at bounding box center [532, 365] width 53 height 59
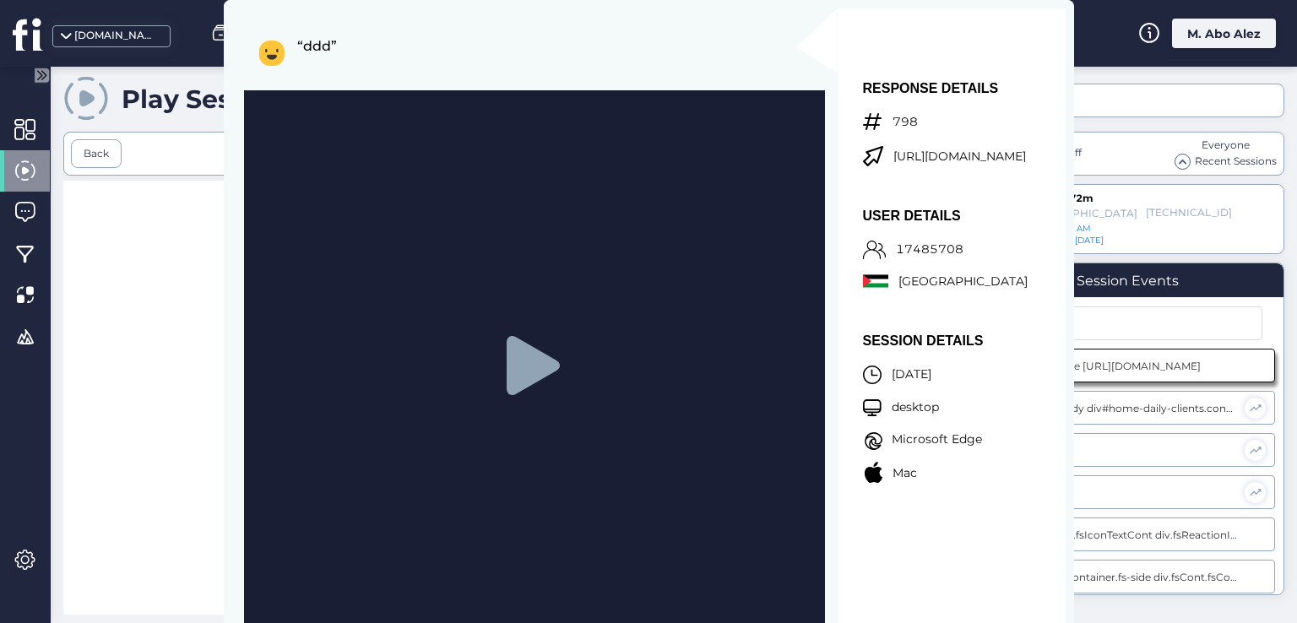
click at [128, 233] on div at bounding box center [512, 413] width 898 height 464
drag, startPoint x: 277, startPoint y: 51, endPoint x: 350, endPoint y: 76, distance: 76.9
click at [350, 76] on div "“ddd”" at bounding box center [541, 57] width 567 height 46
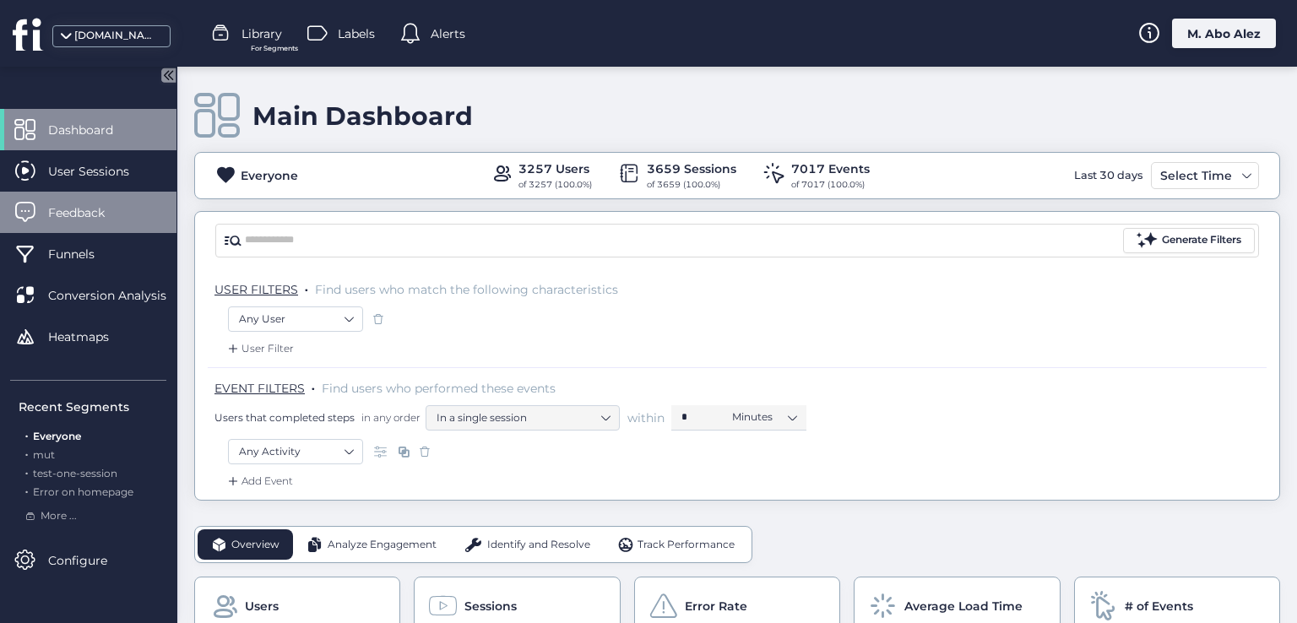
click at [84, 209] on span "Feedback" at bounding box center [89, 212] width 82 height 19
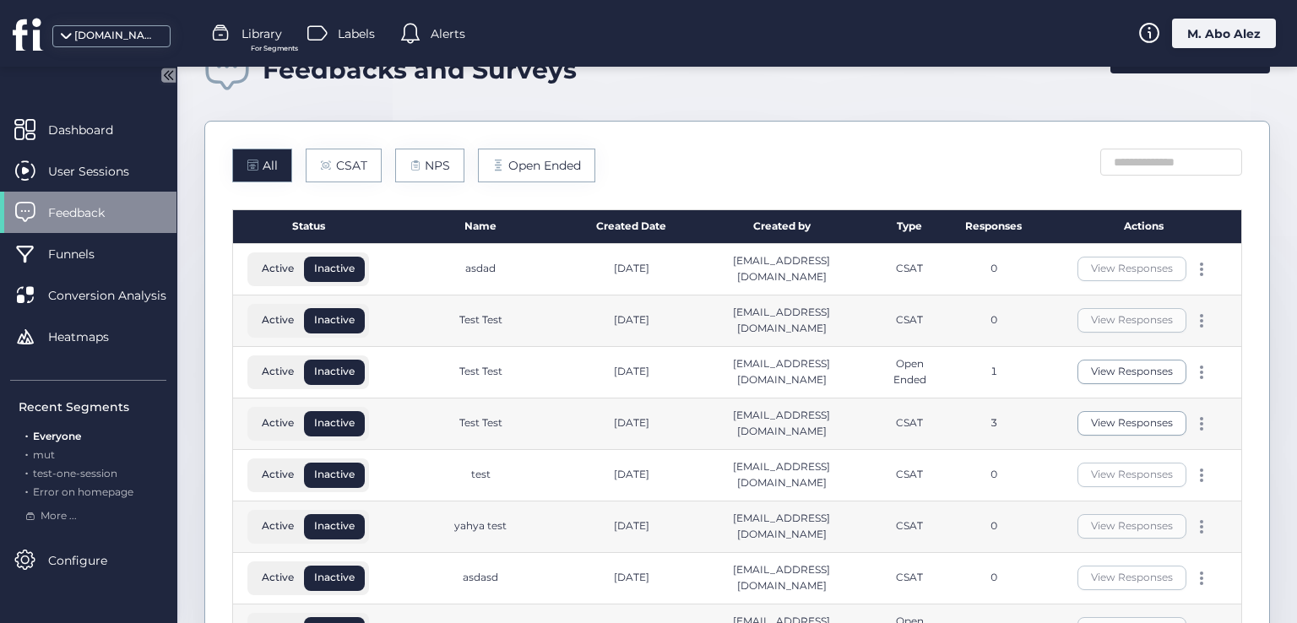
scroll to position [84, 0]
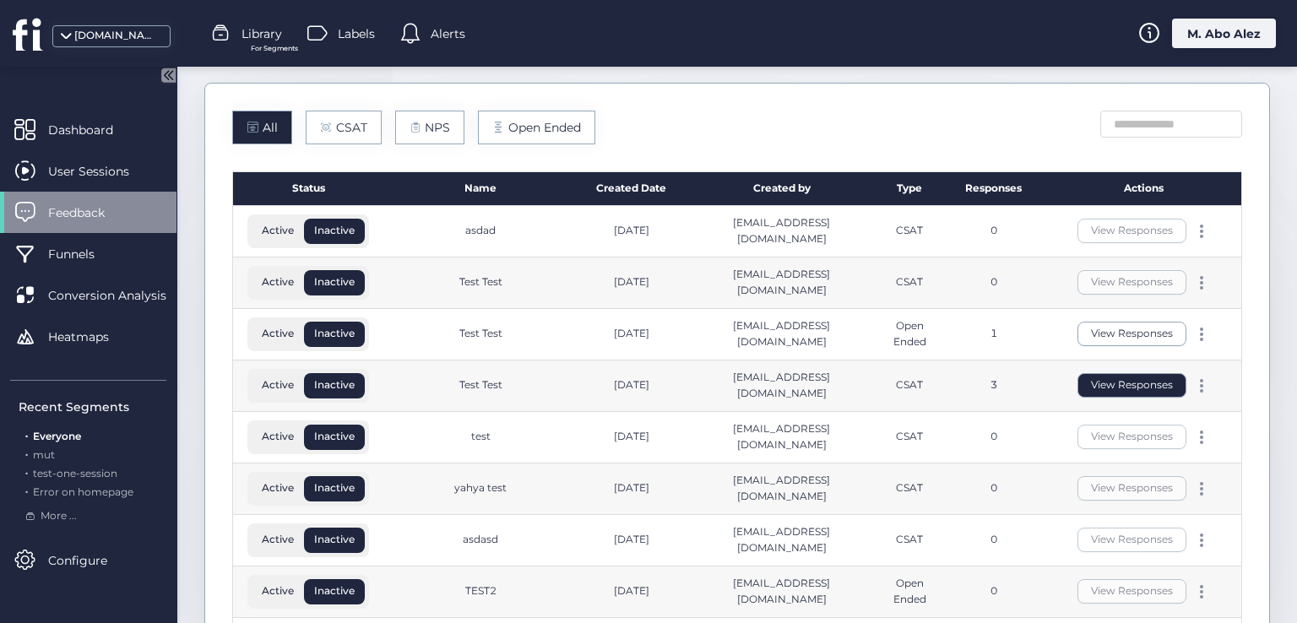
click at [1097, 386] on button "View Responses" at bounding box center [1131, 385] width 109 height 24
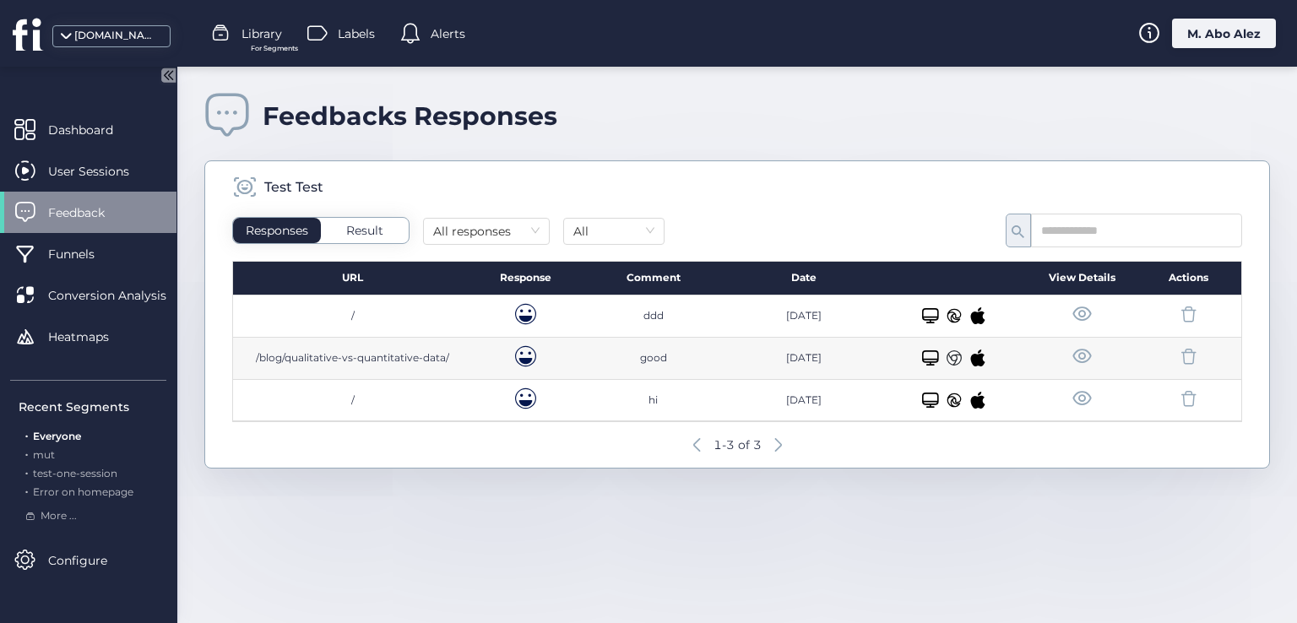
click at [1087, 390] on span at bounding box center [1081, 398] width 21 height 21
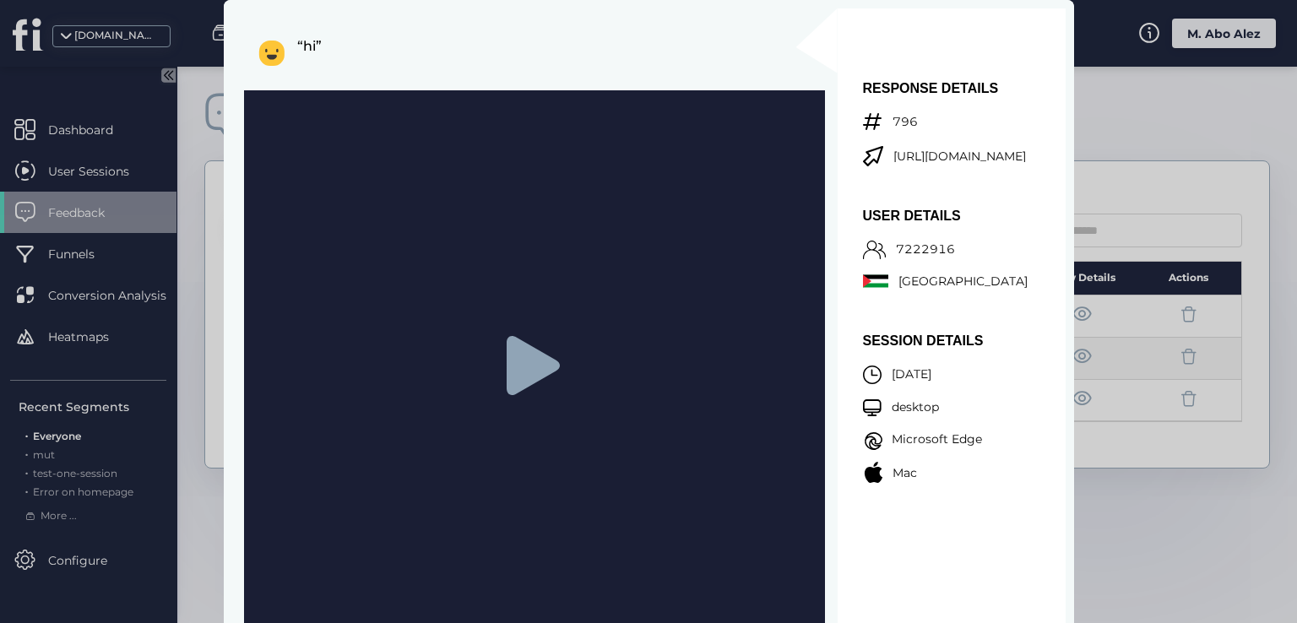
click at [1147, 107] on div at bounding box center [648, 311] width 1297 height 623
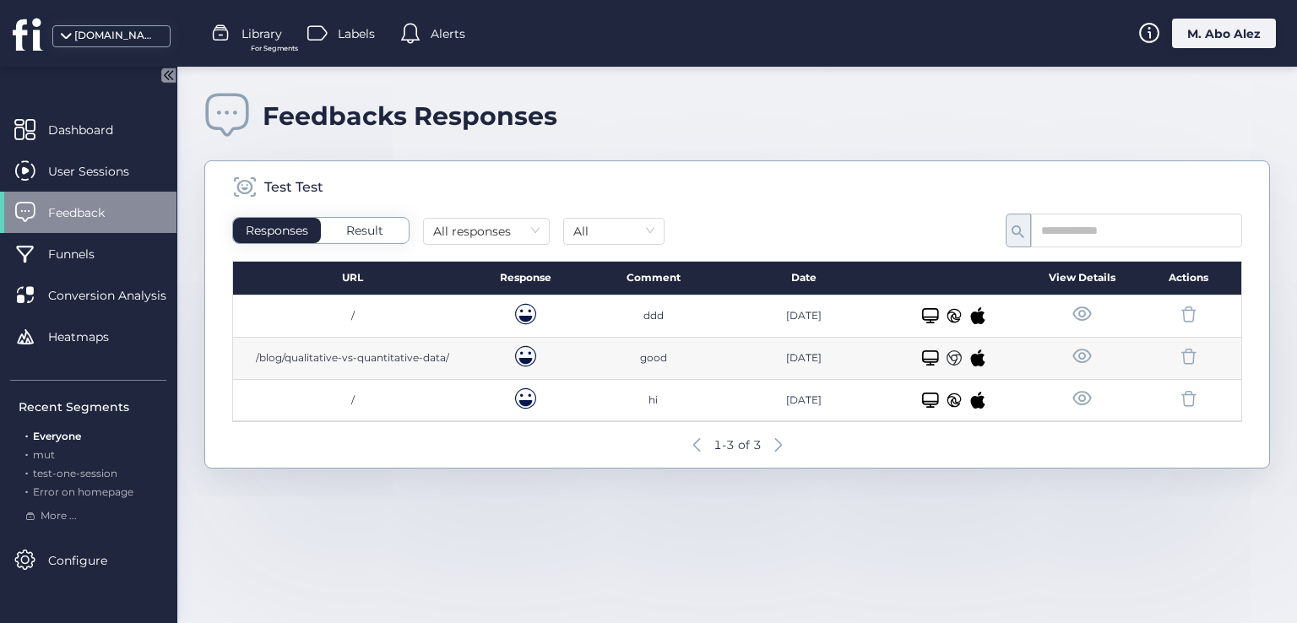
click at [1078, 358] on span at bounding box center [1081, 356] width 21 height 21
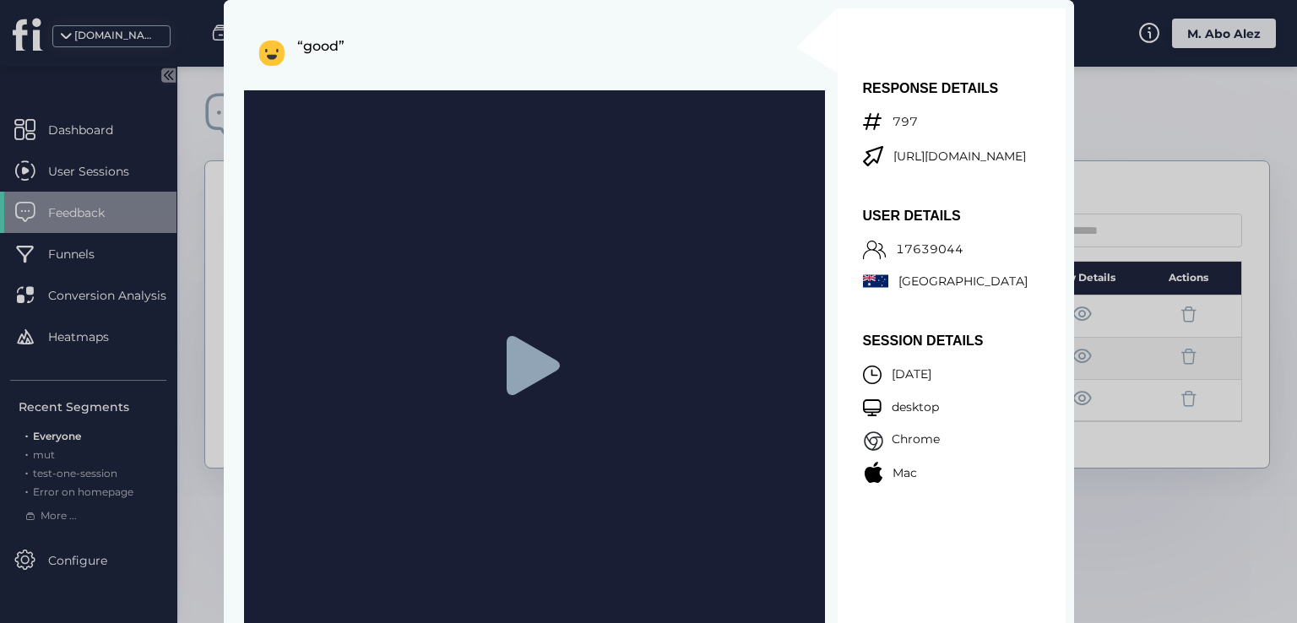
click at [1098, 112] on div at bounding box center [648, 311] width 1297 height 623
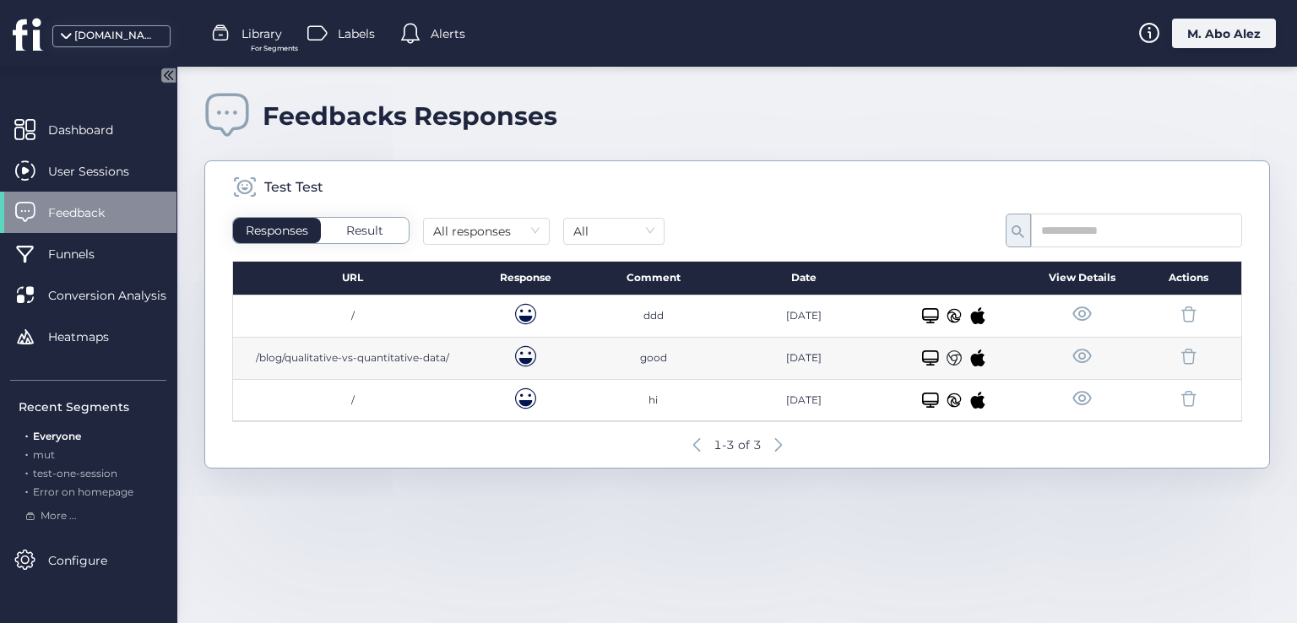
click at [1090, 308] on span at bounding box center [1081, 314] width 21 height 21
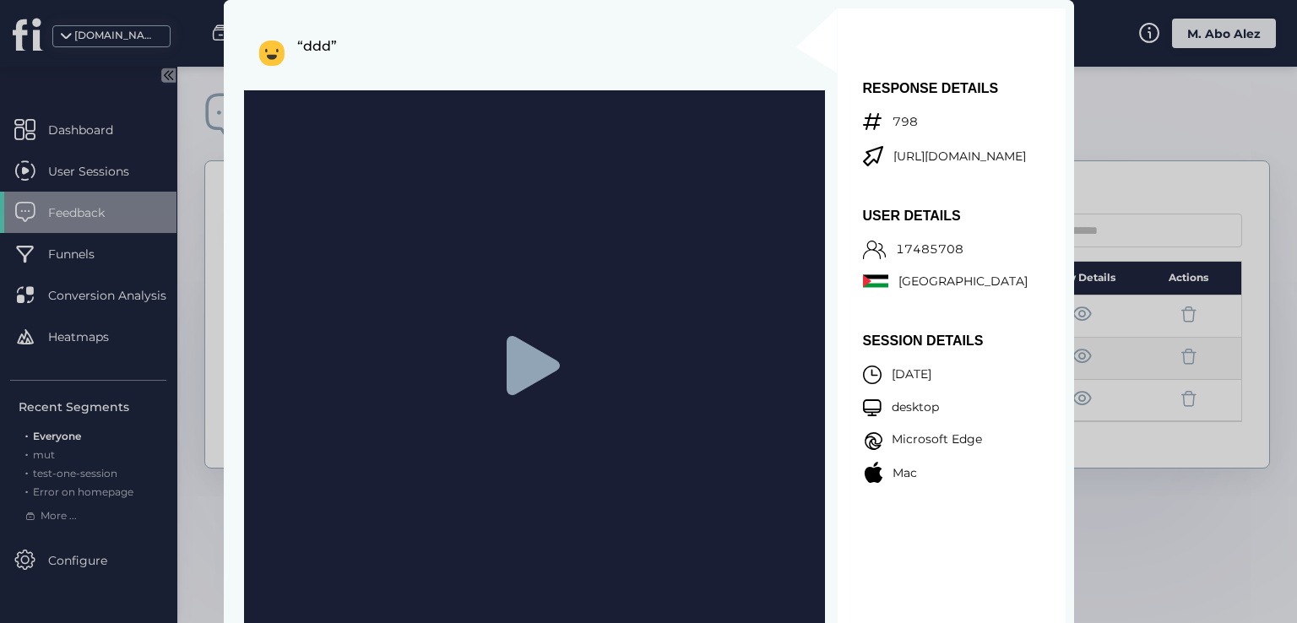
click at [520, 366] on icon at bounding box center [532, 365] width 53 height 59
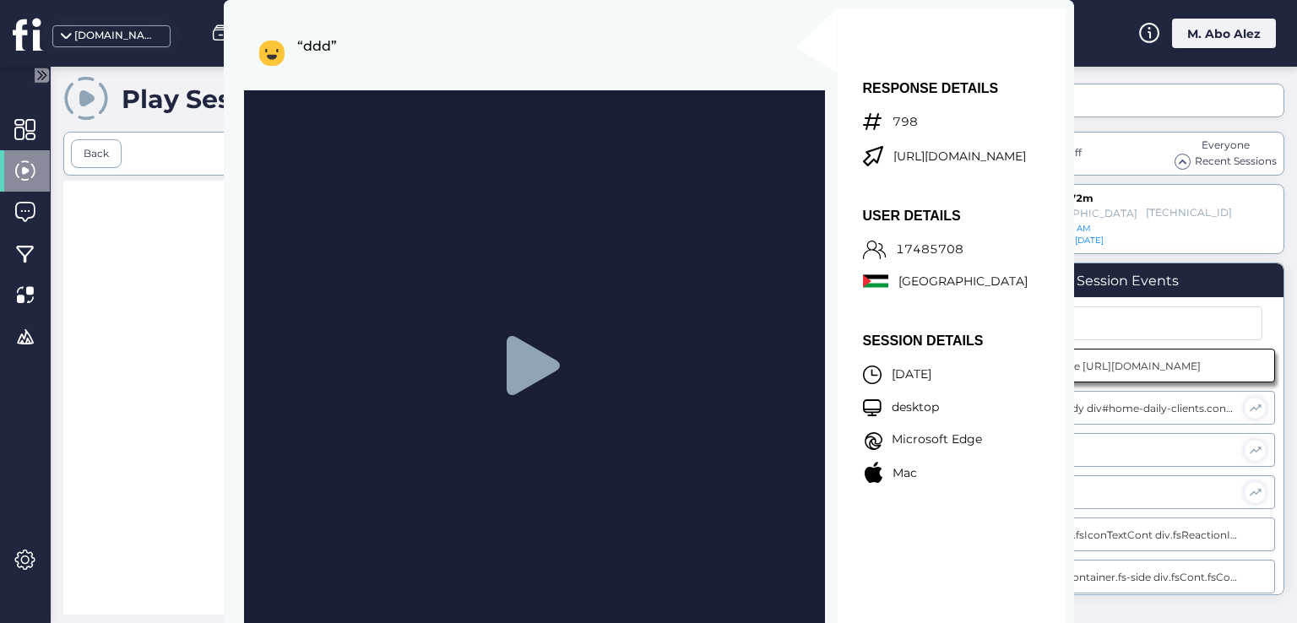
click at [1154, 144] on div "Autoplay off Everyone Recent Sessions" at bounding box center [1127, 154] width 314 height 44
click at [1151, 122] on div "Referer: Direct Autoplay off Everyone Recent Sessions 4viia84572m Palestine 188…" at bounding box center [1127, 309] width 314 height 451
click at [132, 253] on div at bounding box center [512, 413] width 898 height 464
drag, startPoint x: 1069, startPoint y: 350, endPoint x: 1062, endPoint y: 390, distance: 41.1
click at [1062, 390] on div "“ddd” RESPONSE DETAILS 798 https://www.fullsession.io/ USER DETAILS 17485708 Pa…" at bounding box center [649, 345] width 850 height 691
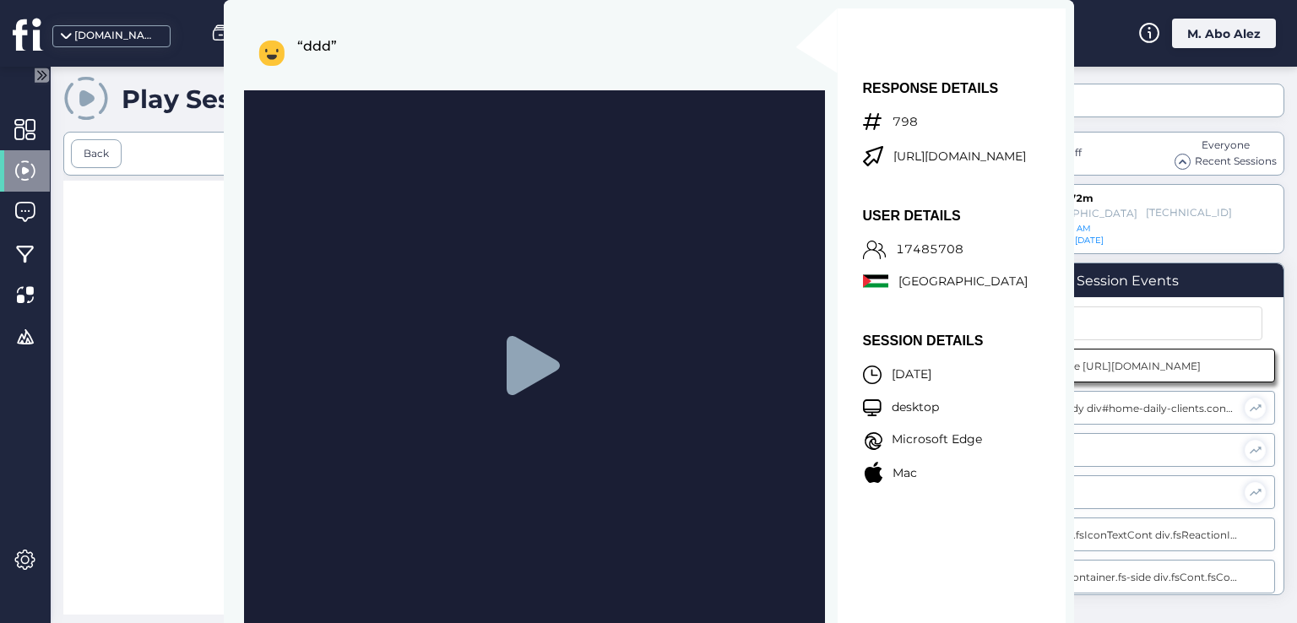
click at [513, 373] on icon at bounding box center [532, 365] width 53 height 59
click at [197, 277] on div at bounding box center [512, 413] width 898 height 464
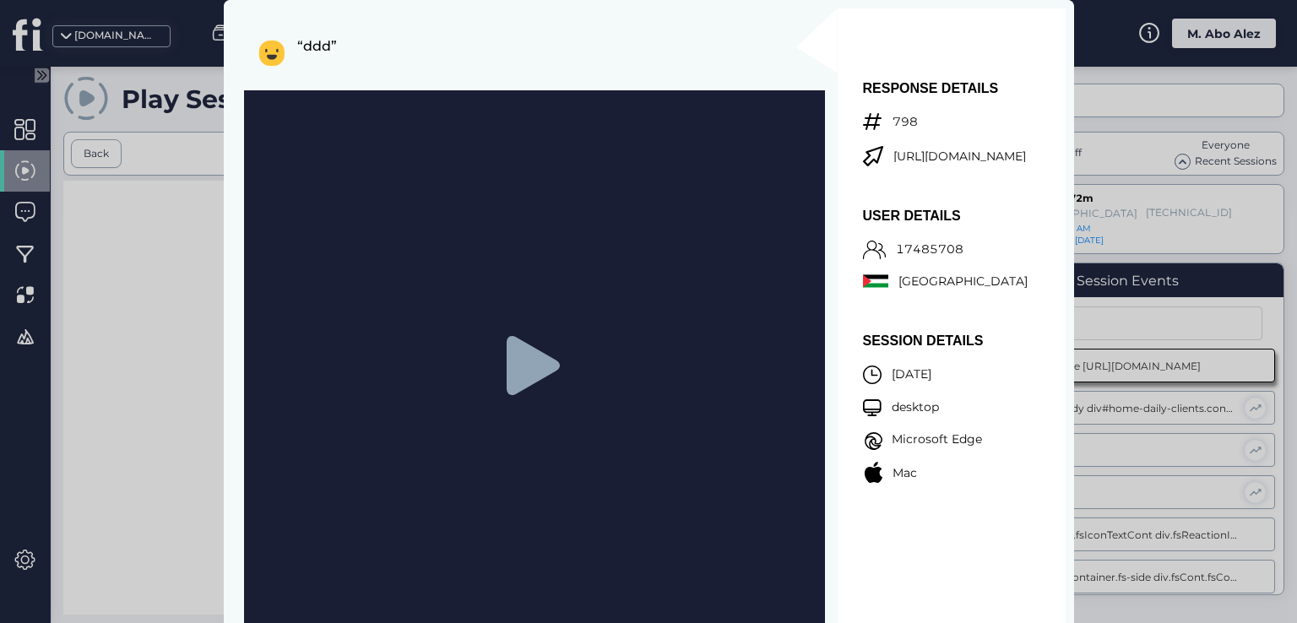
click at [105, 247] on div at bounding box center [648, 311] width 1297 height 623
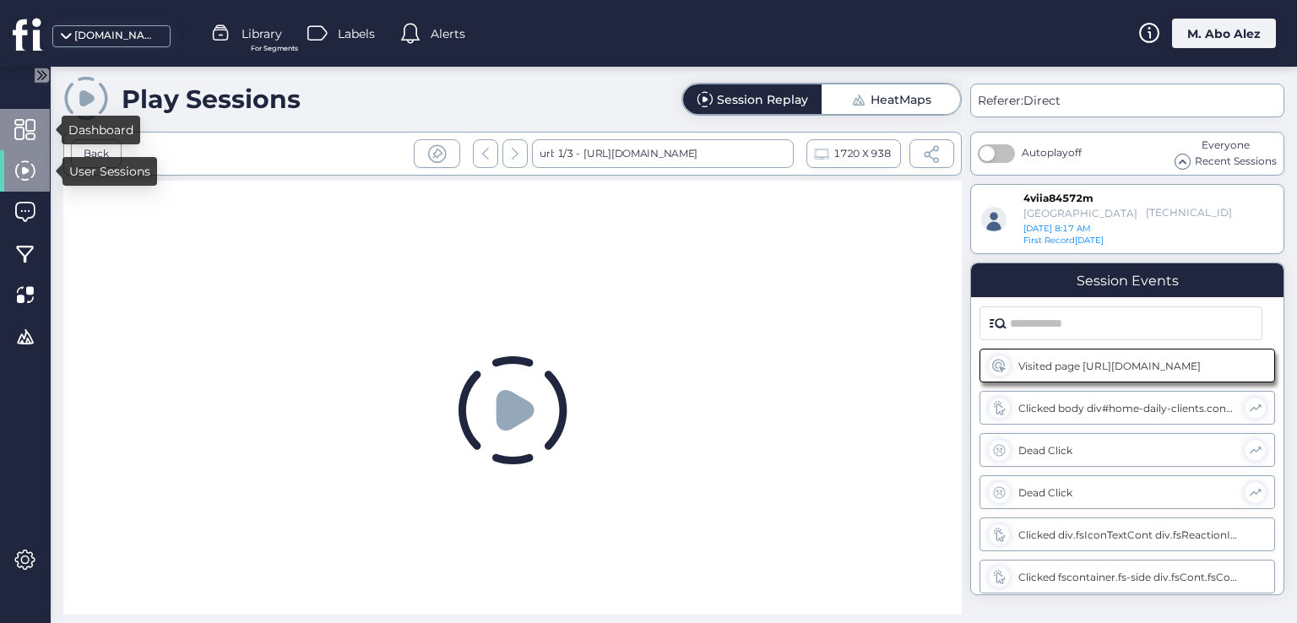
click at [17, 145] on div at bounding box center [25, 129] width 50 height 41
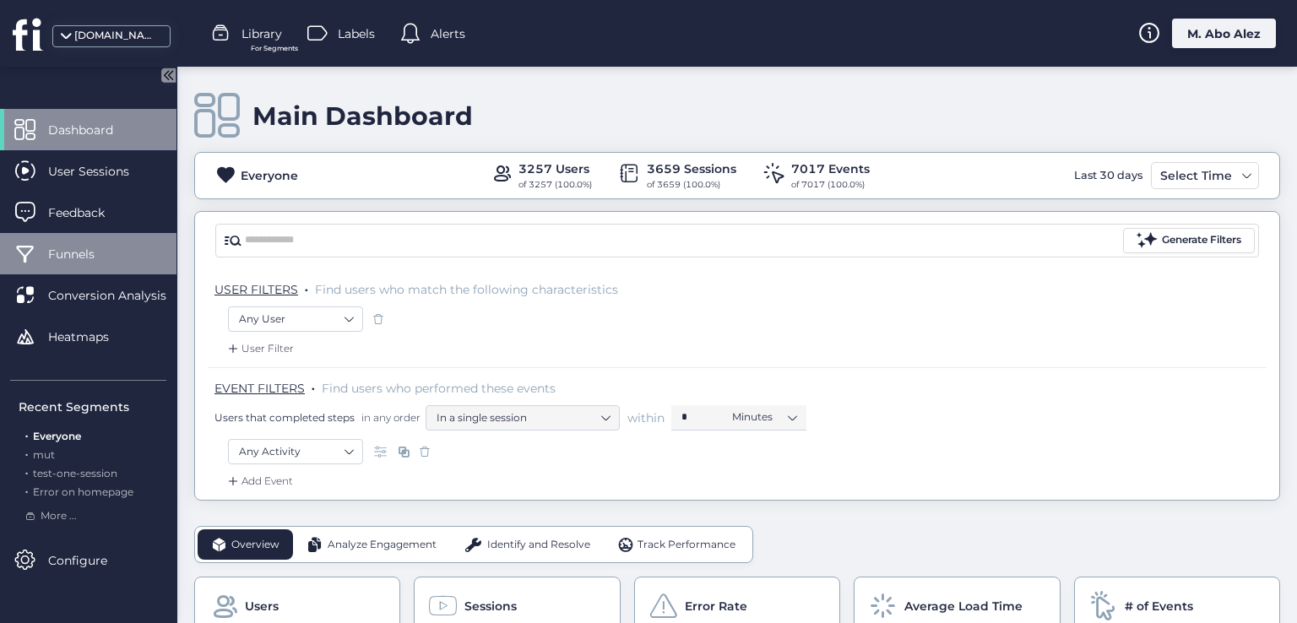
click at [98, 258] on span "Funnels" at bounding box center [84, 254] width 72 height 19
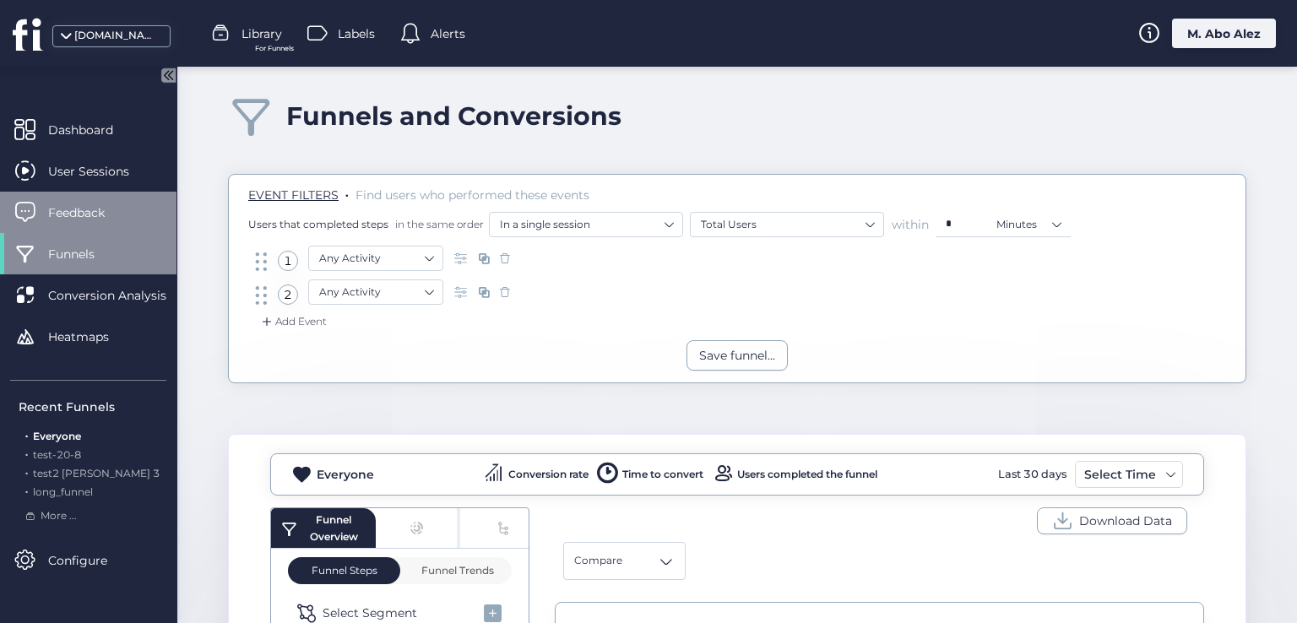
click at [94, 220] on span "Feedback" at bounding box center [89, 212] width 82 height 19
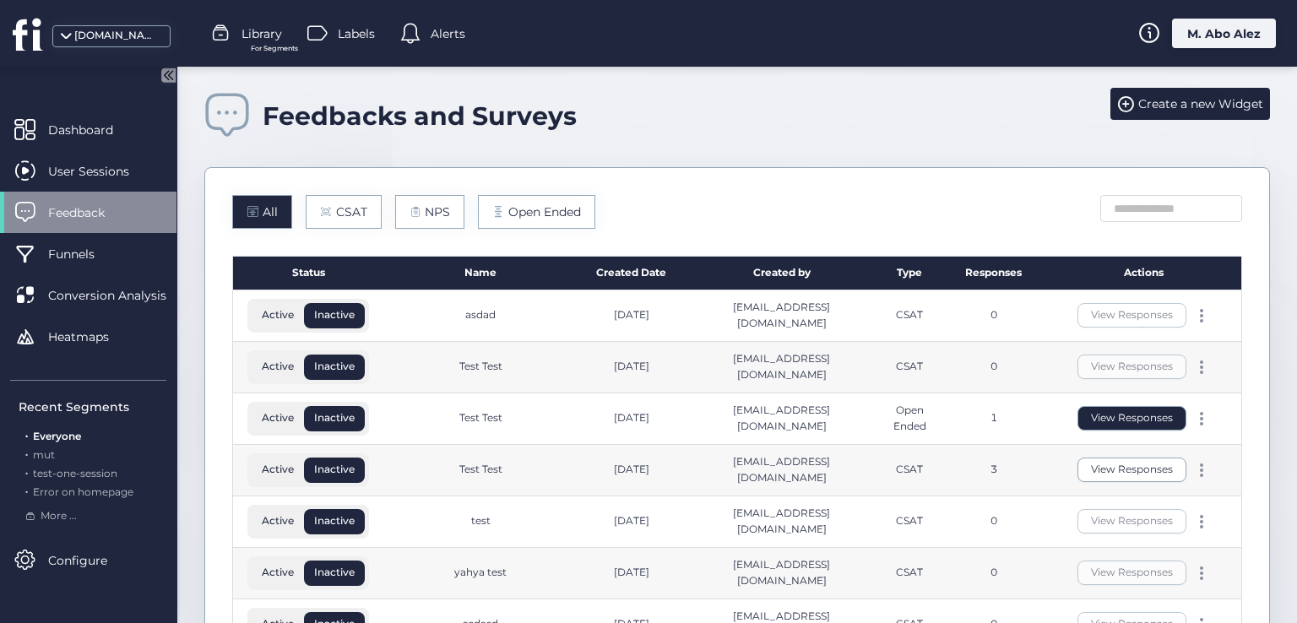
click at [1088, 415] on button "View Responses" at bounding box center [1131, 418] width 109 height 24
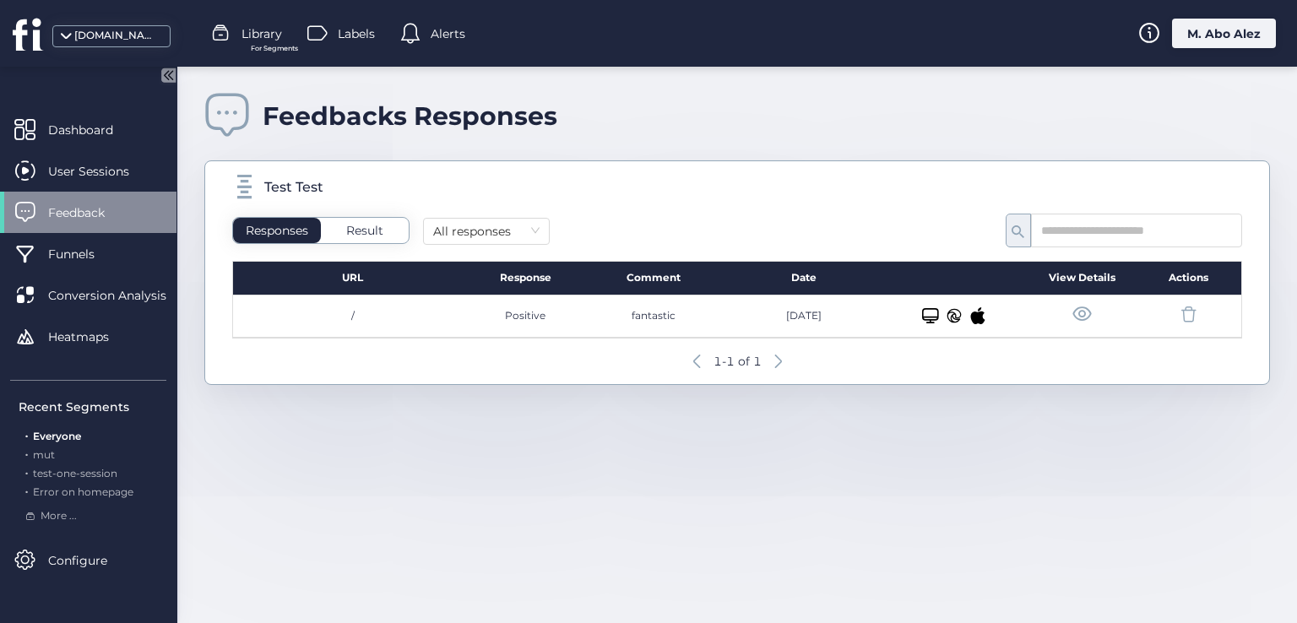
click at [1077, 314] on span at bounding box center [1081, 314] width 21 height 21
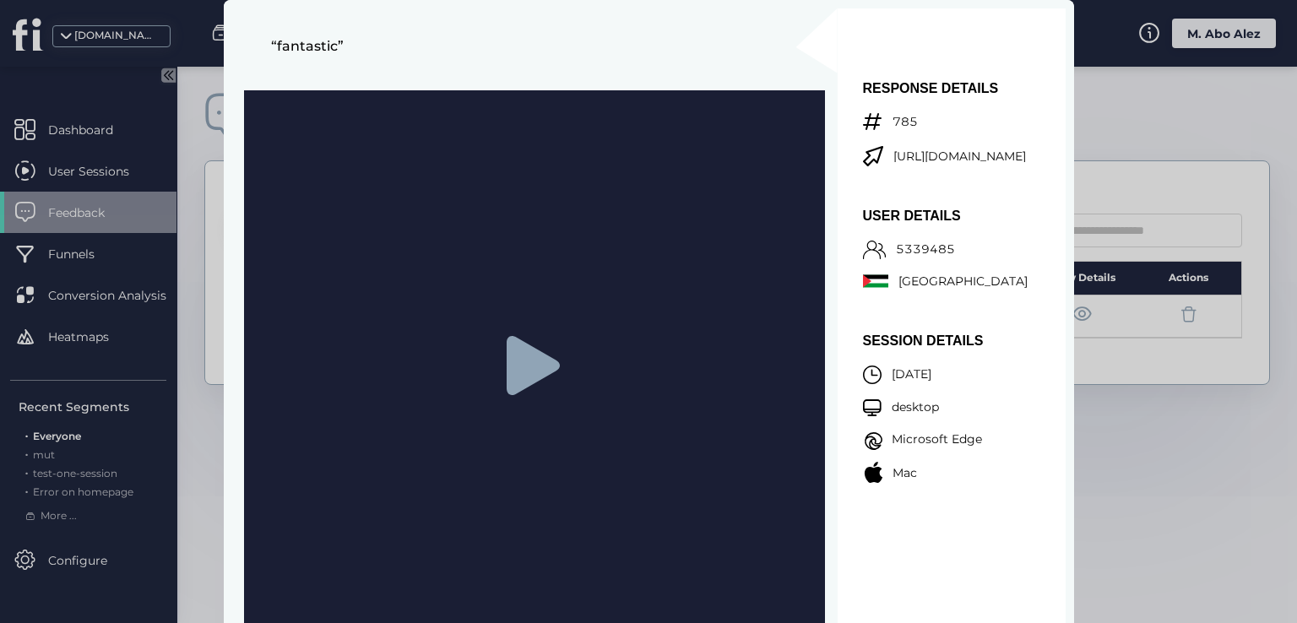
click at [517, 369] on icon at bounding box center [532, 365] width 53 height 59
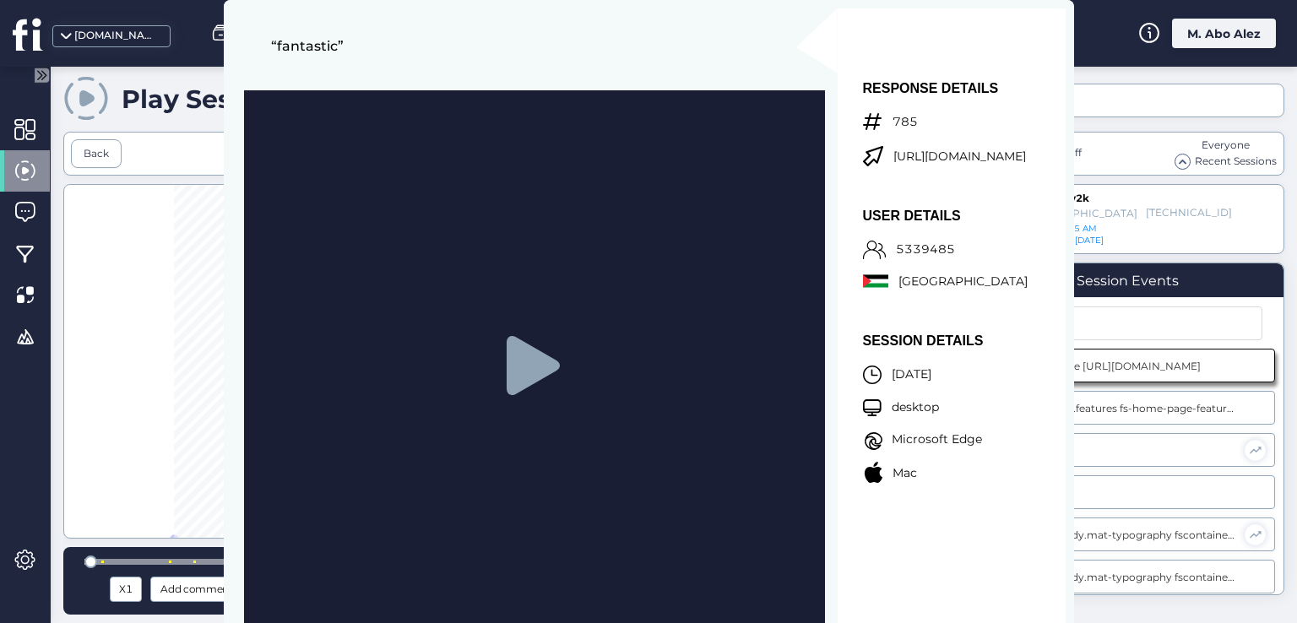
click at [520, 345] on icon at bounding box center [532, 365] width 53 height 59
click at [128, 315] on div at bounding box center [512, 361] width 898 height 355
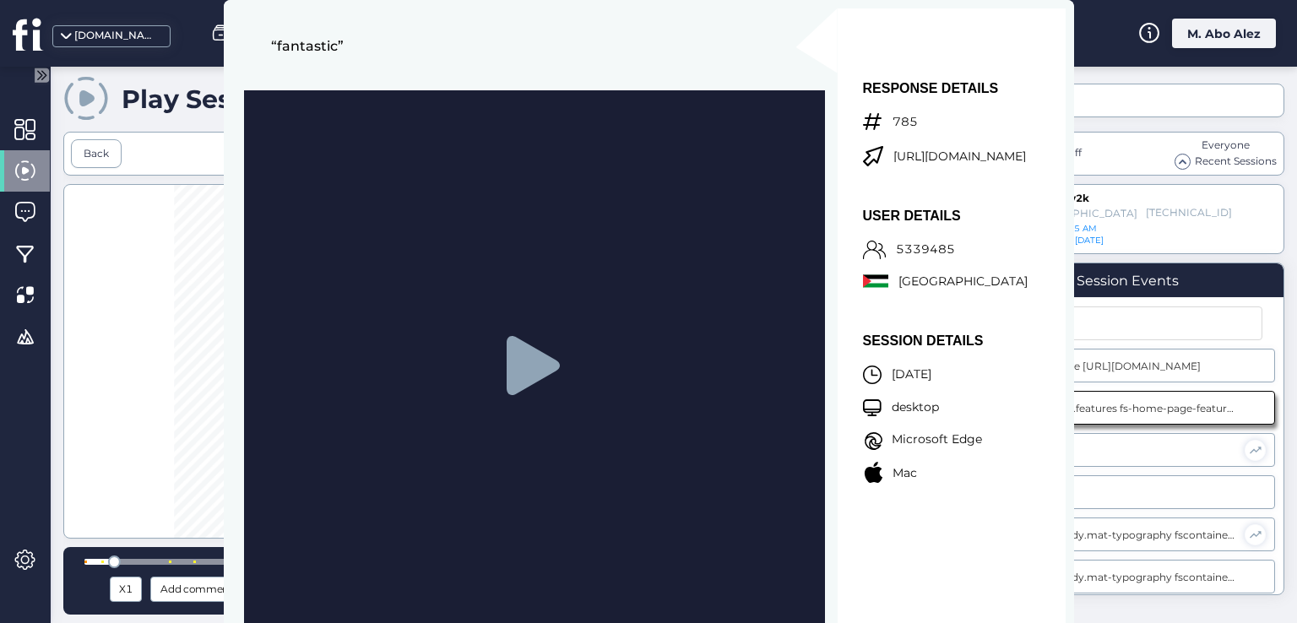
drag, startPoint x: 420, startPoint y: 50, endPoint x: 384, endPoint y: 57, distance: 37.1
click at [417, 51] on p "“fantastic”" at bounding box center [497, 53] width 453 height 27
click at [248, 73] on div "“fantastic”" at bounding box center [528, 345] width 593 height 675
click at [205, 81] on div "Play Sessions" at bounding box center [181, 99] width 237 height 48
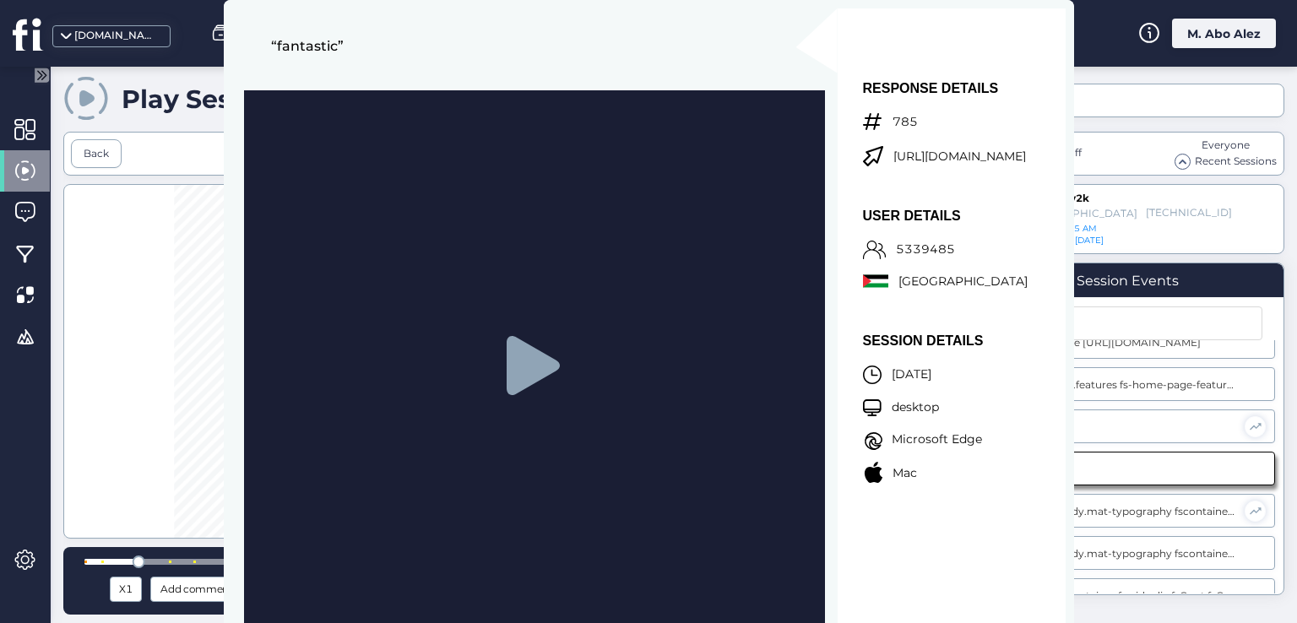
click at [119, 320] on div at bounding box center [512, 361] width 898 height 355
drag, startPoint x: 284, startPoint y: 43, endPoint x: 487, endPoint y: 139, distance: 225.1
click at [285, 43] on p "“fantastic”" at bounding box center [497, 53] width 453 height 27
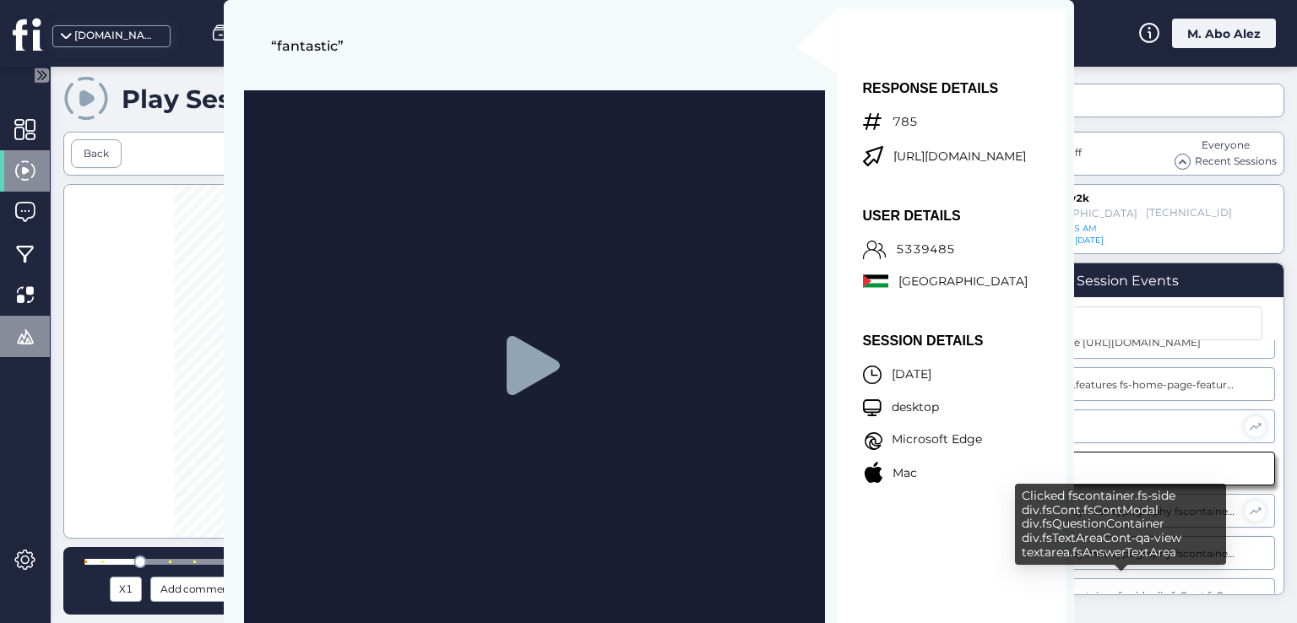
click at [19, 317] on div at bounding box center [25, 336] width 50 height 41
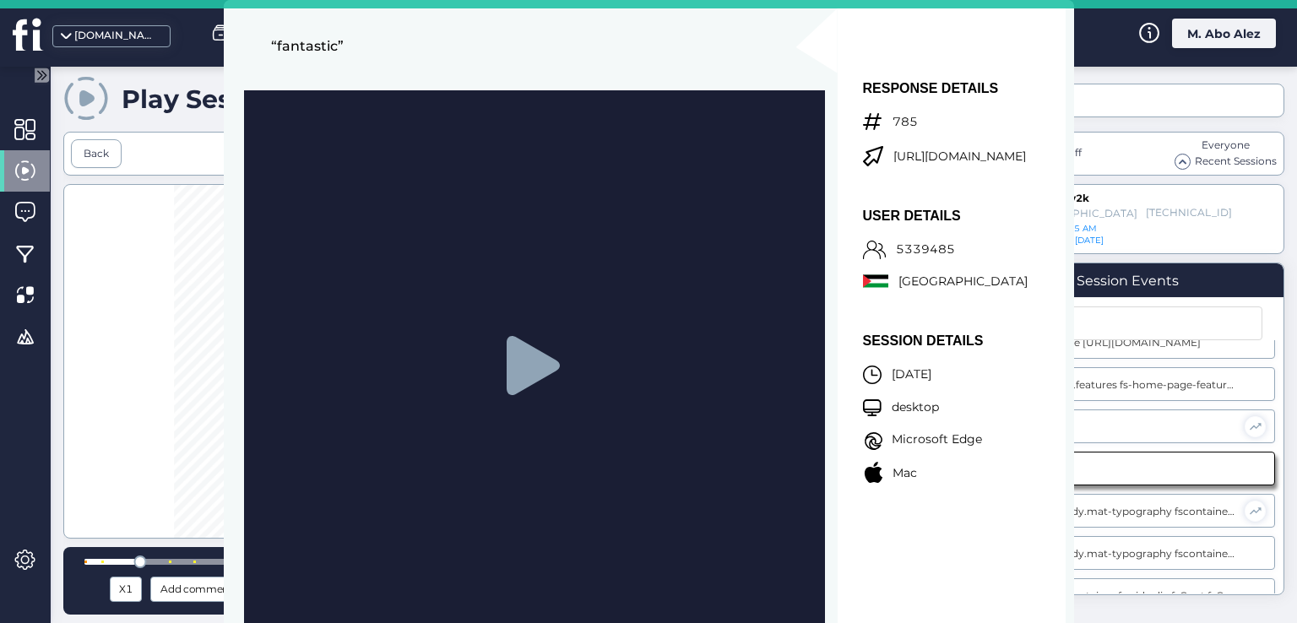
click at [443, 312] on div at bounding box center [534, 365] width 581 height 550
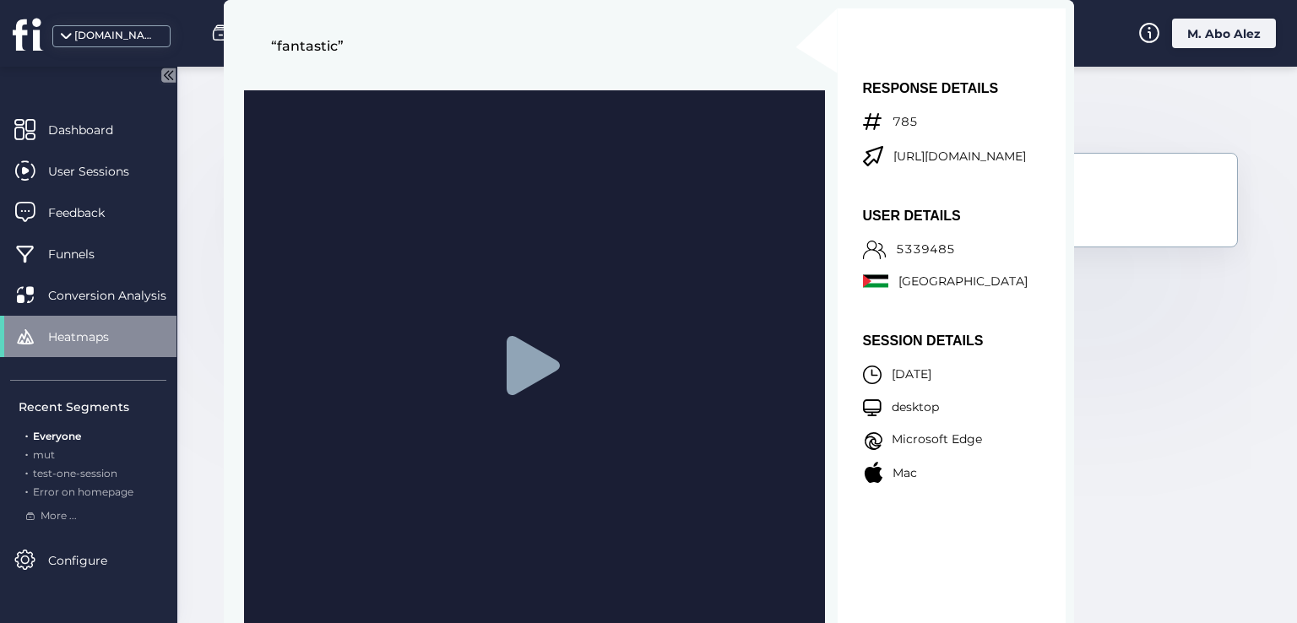
click at [485, 343] on div at bounding box center [534, 365] width 581 height 550
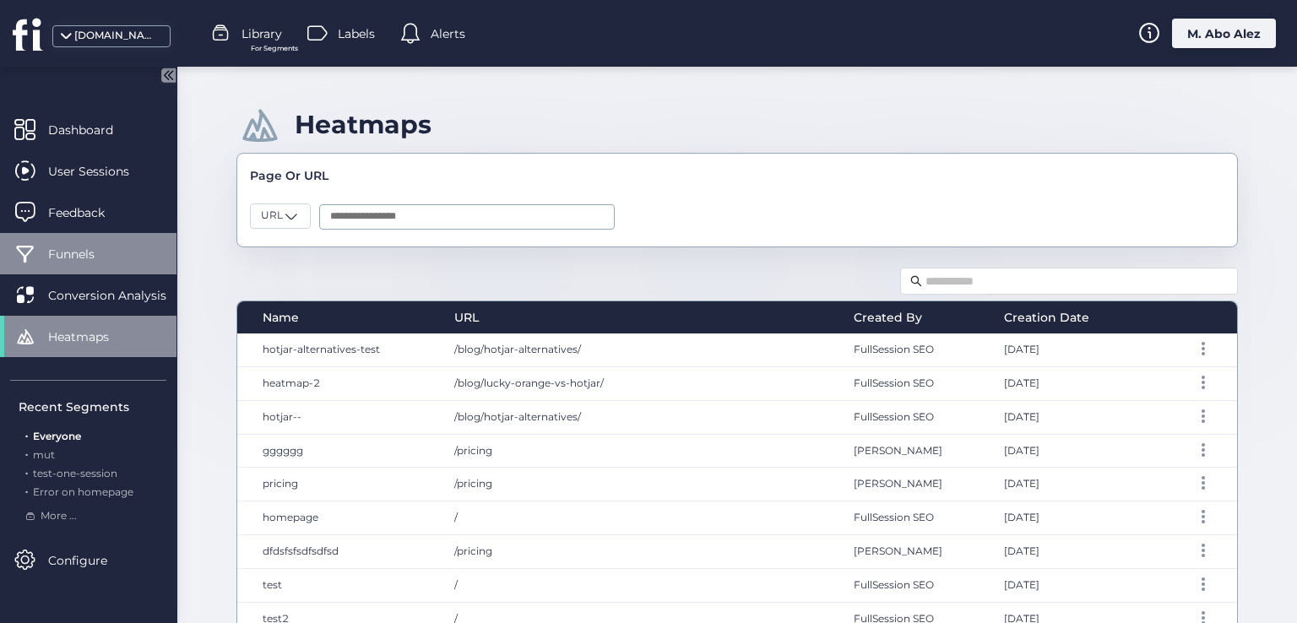
click at [70, 247] on span "Funnels" at bounding box center [84, 254] width 72 height 19
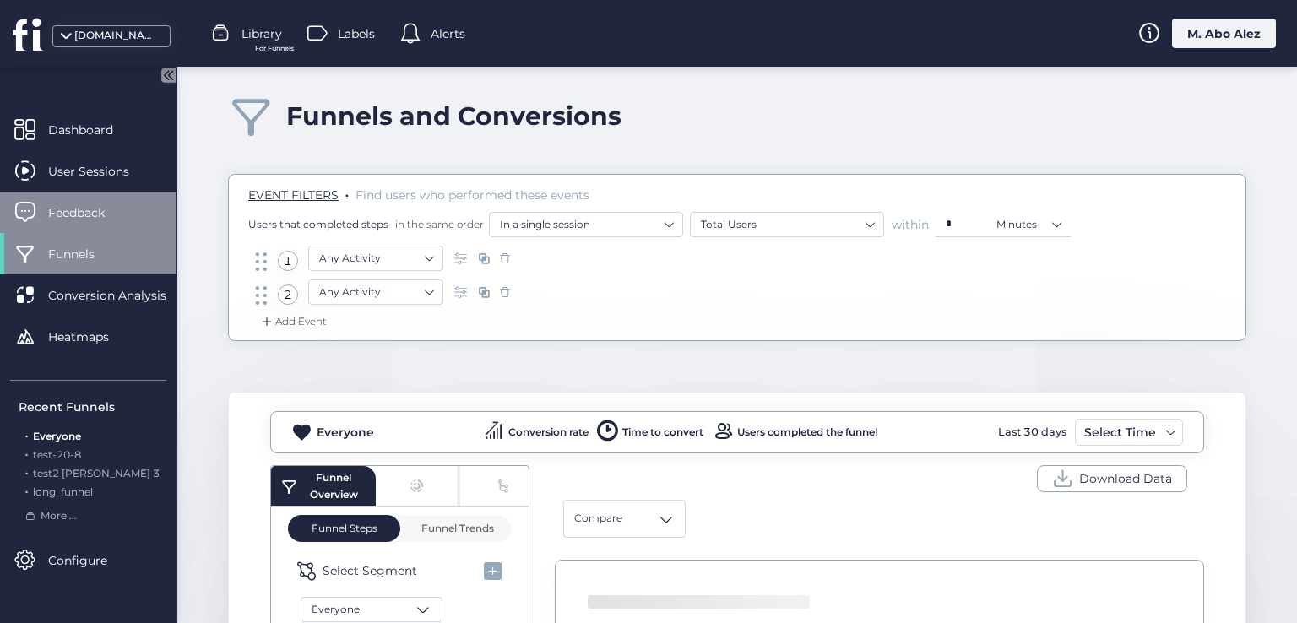
click at [71, 221] on div "Feedback" at bounding box center [88, 212] width 176 height 41
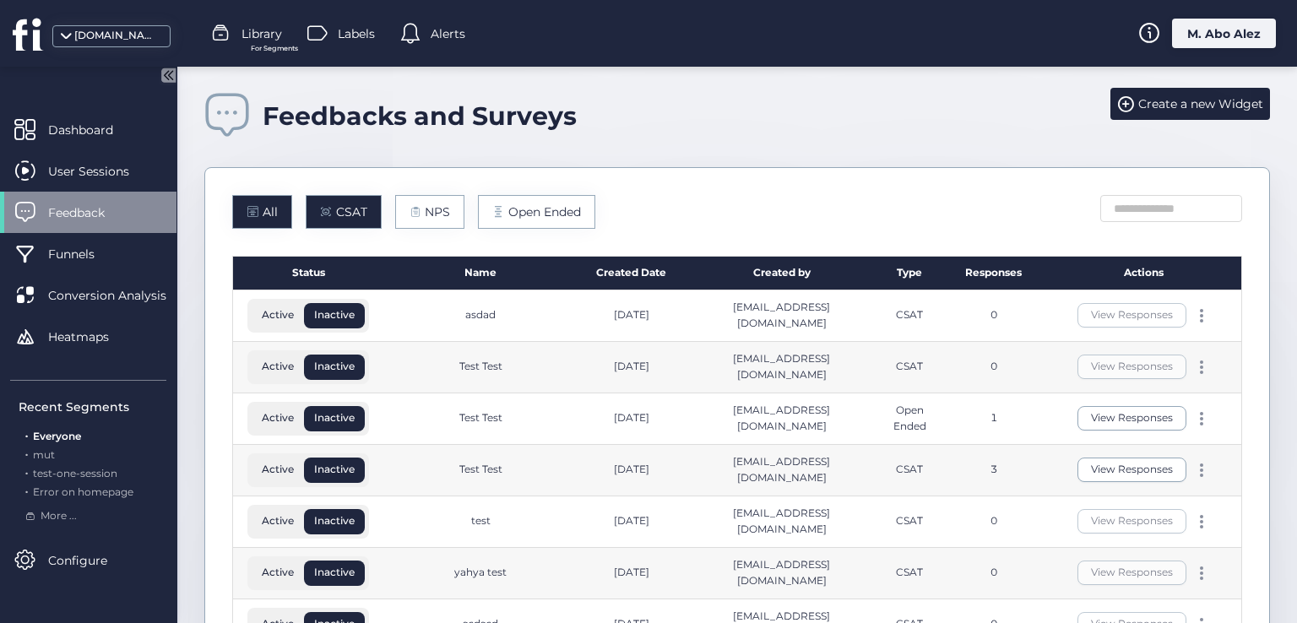
click at [341, 215] on span "CSAT" at bounding box center [351, 212] width 31 height 19
click at [429, 193] on div "All CSAT NPS Open Ended Status Name Created Date Created by Type Responses Acti…" at bounding box center [736, 474] width 1065 height 615
click at [429, 219] on span "NPS" at bounding box center [437, 212] width 25 height 19
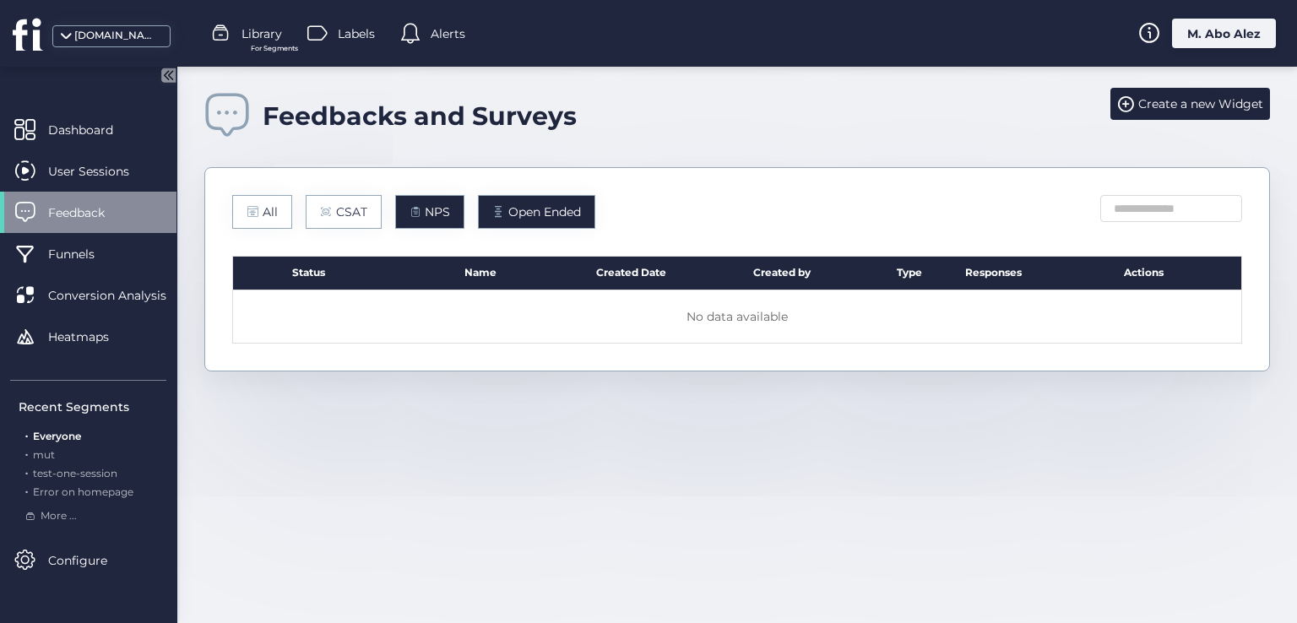
click at [531, 218] on span "Open Ended" at bounding box center [544, 212] width 73 height 19
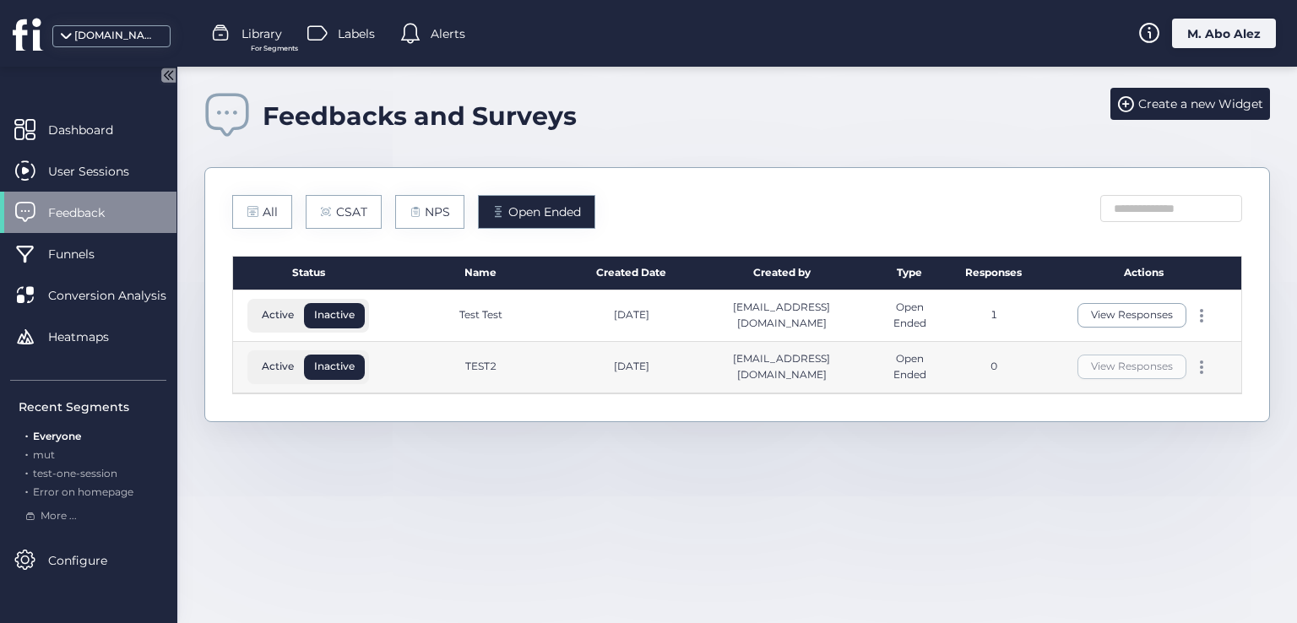
drag, startPoint x: 531, startPoint y: 218, endPoint x: 458, endPoint y: 241, distance: 76.9
click at [458, 241] on div "All CSAT NPS Open Ended Status Name Created Date Created by Type Responses Acti…" at bounding box center [736, 294] width 1065 height 255
click at [277, 213] on div "All" at bounding box center [262, 212] width 60 height 34
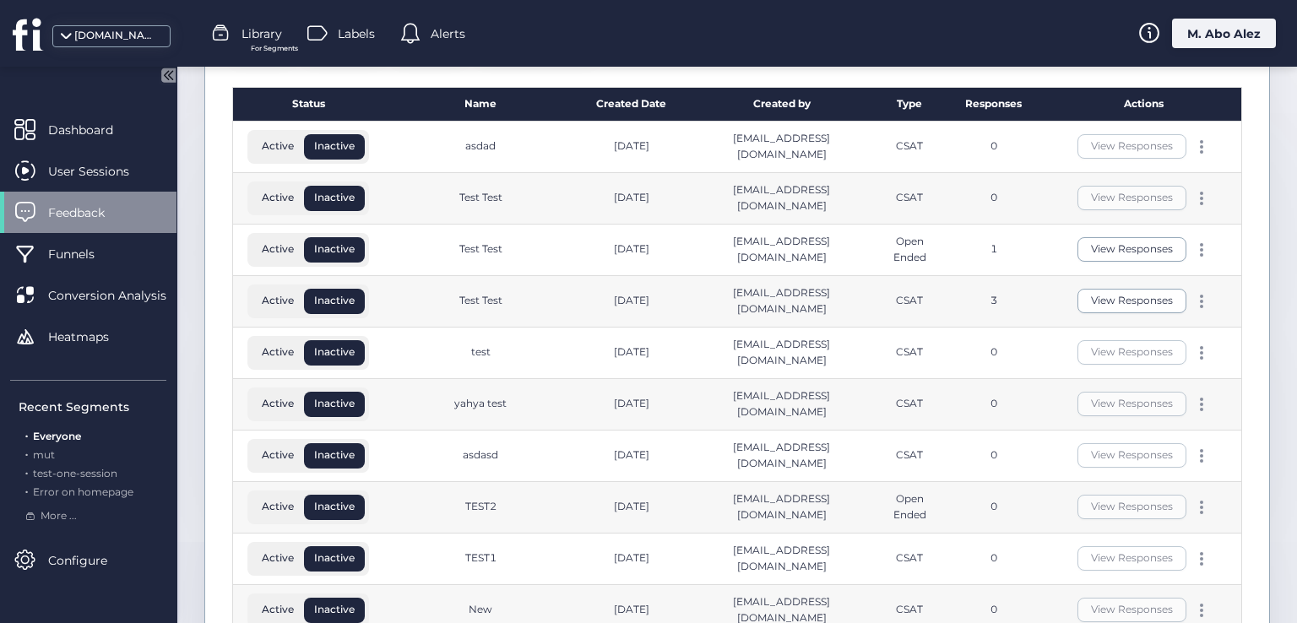
scroll to position [286, 0]
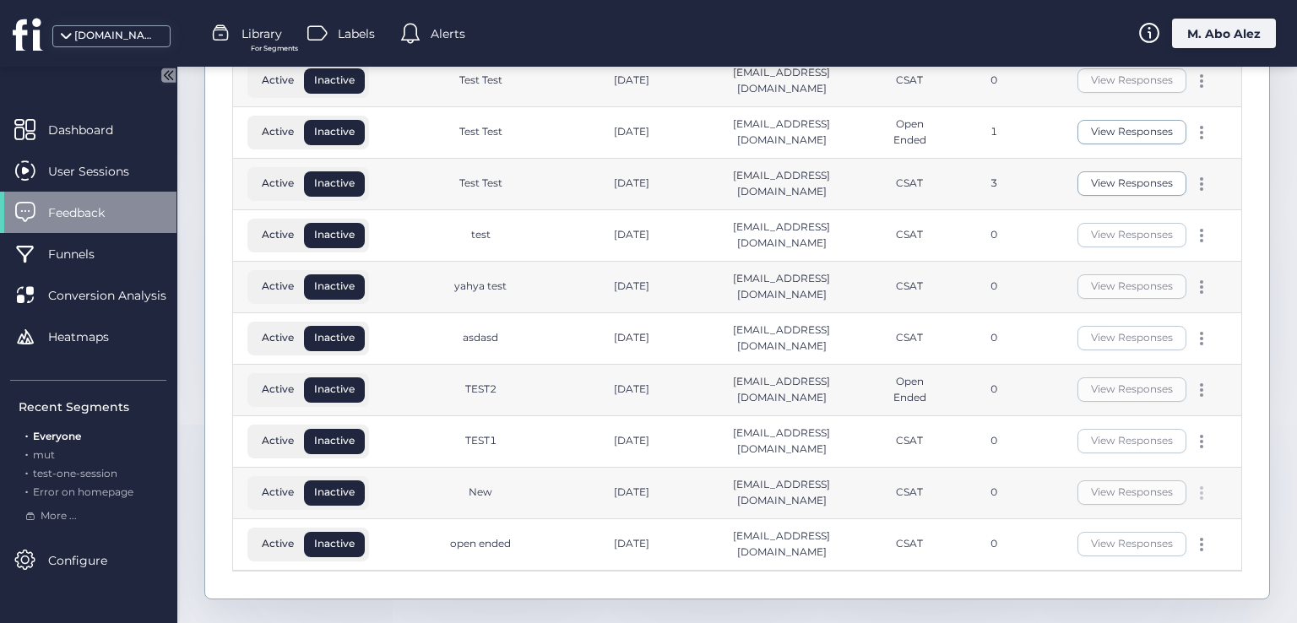
click at [1200, 486] on span at bounding box center [1201, 487] width 3 height 3
click at [1185, 548] on div "View Responses" at bounding box center [1143, 544] width 133 height 24
click at [1187, 548] on div "View Responses" at bounding box center [1143, 544] width 133 height 24
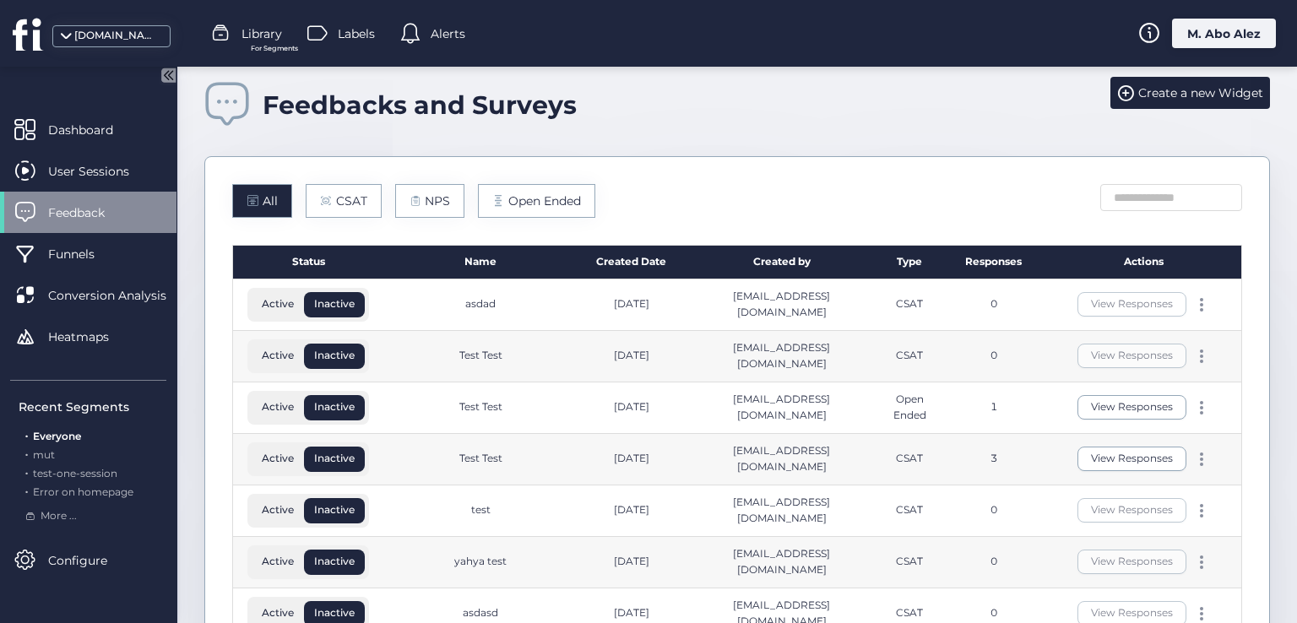
scroll to position [0, 0]
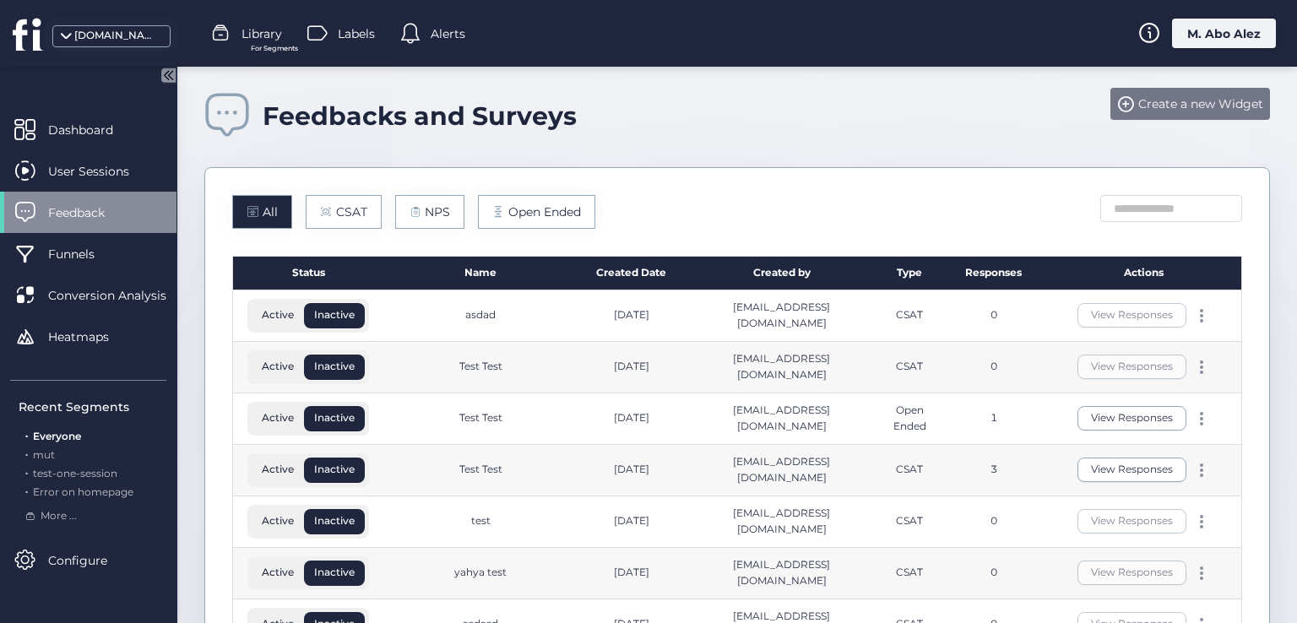
click at [1136, 116] on div "Create a new Widget" at bounding box center [1190, 104] width 160 height 32
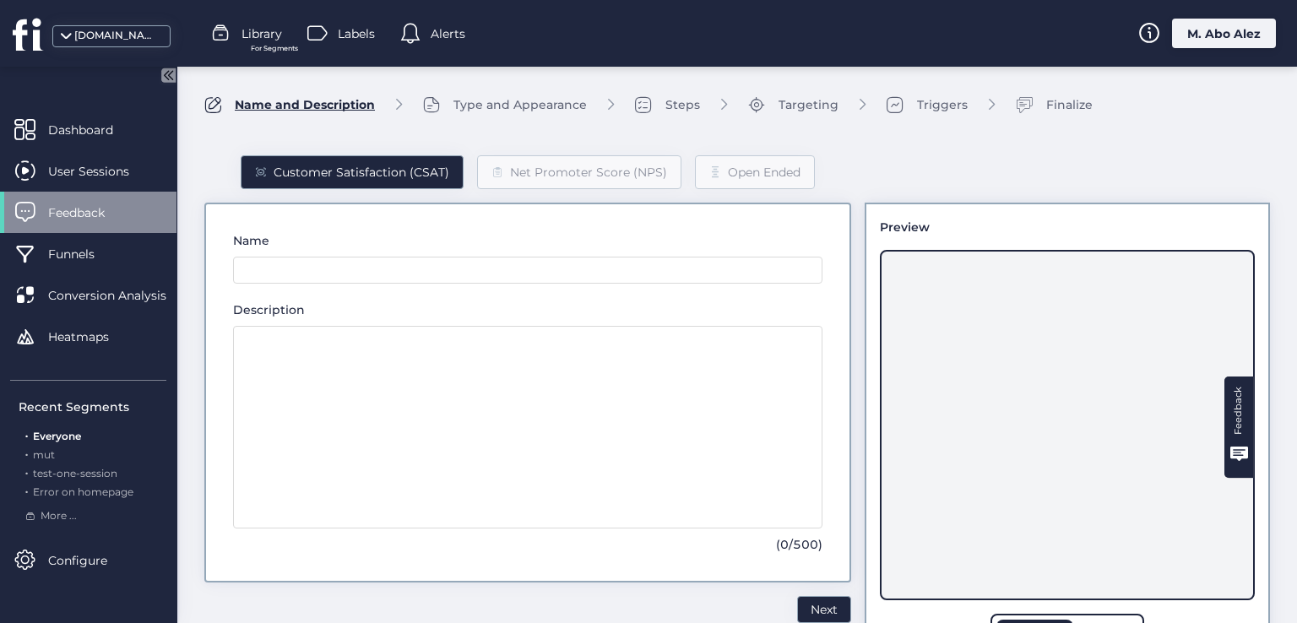
scroll to position [75, 0]
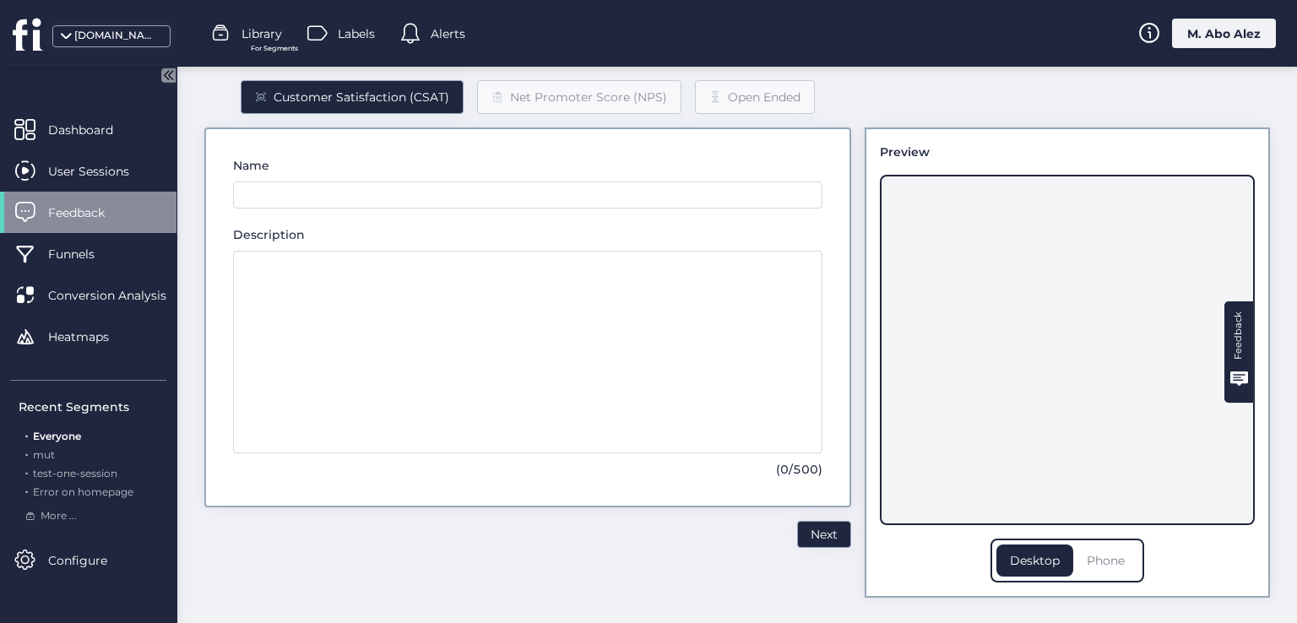
click at [1101, 558] on div "Phone" at bounding box center [1105, 561] width 65 height 32
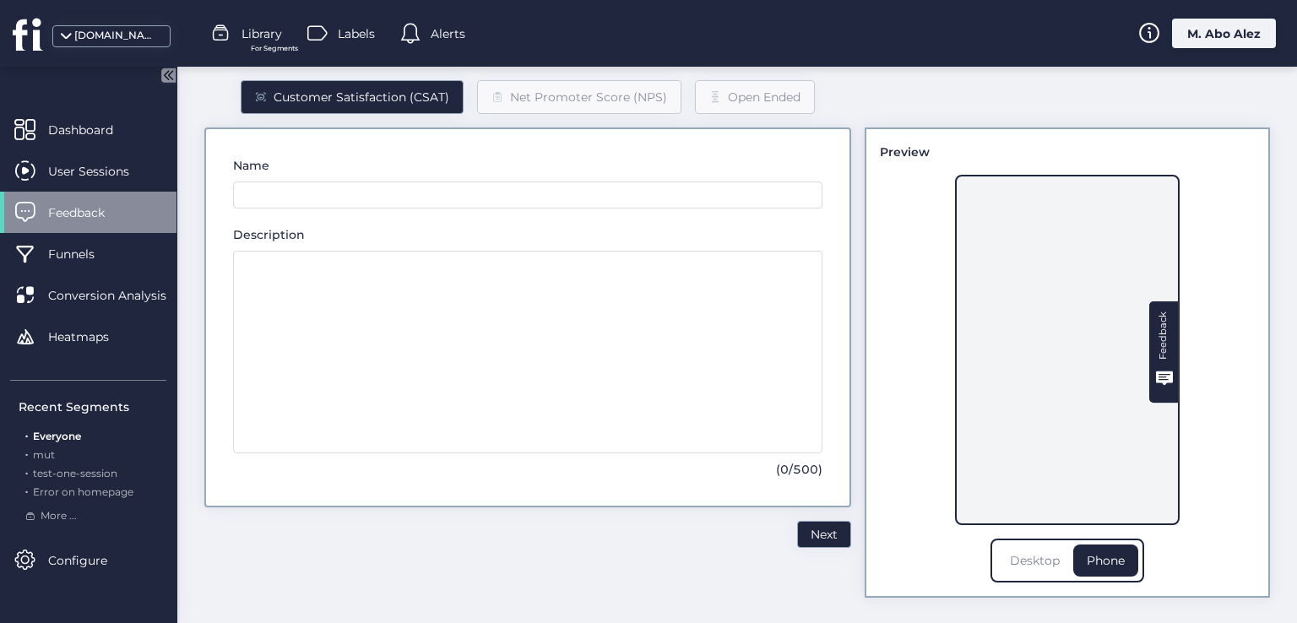
click at [1037, 567] on div "Desktop" at bounding box center [1034, 561] width 77 height 32
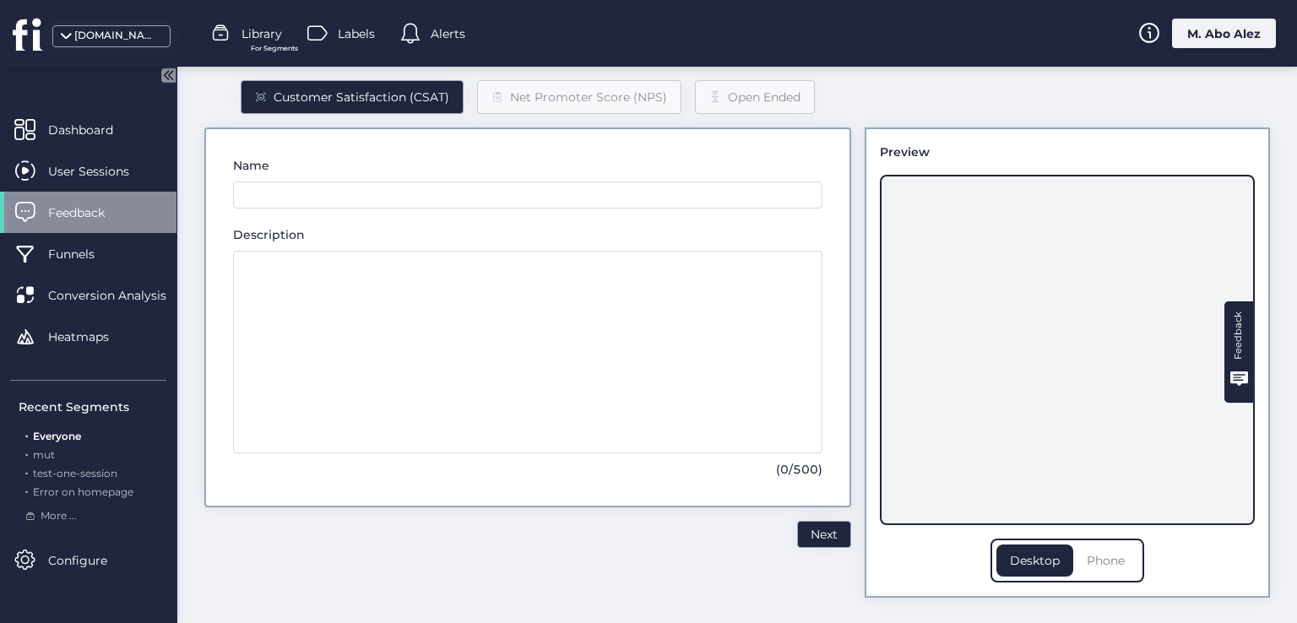
click at [1094, 573] on div "Phone" at bounding box center [1105, 561] width 65 height 32
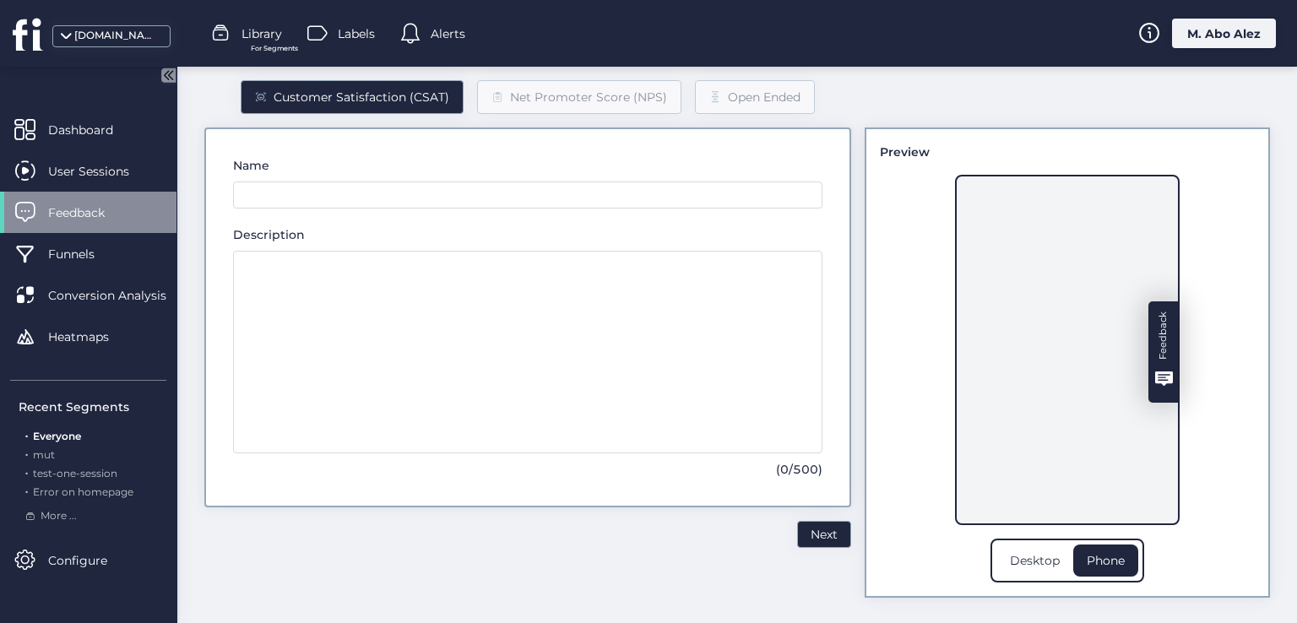
click at [1155, 320] on div "Feedback" at bounding box center [1163, 336] width 20 height 48
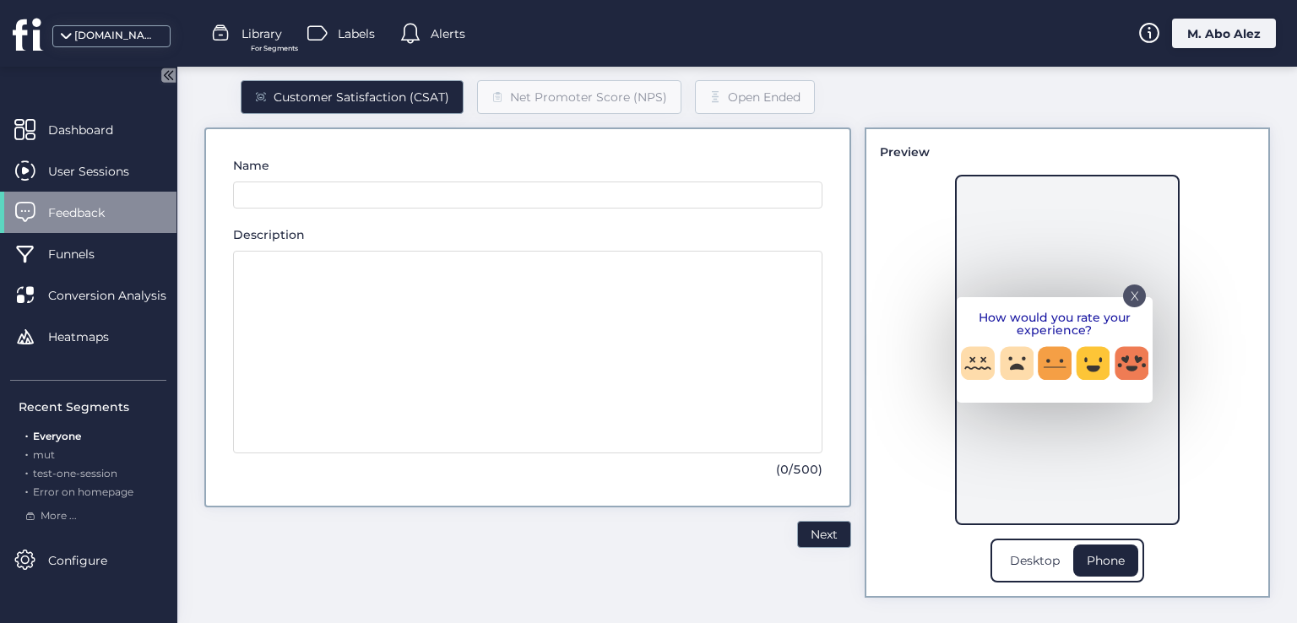
click at [1123, 298] on div "X" at bounding box center [1134, 296] width 23 height 23
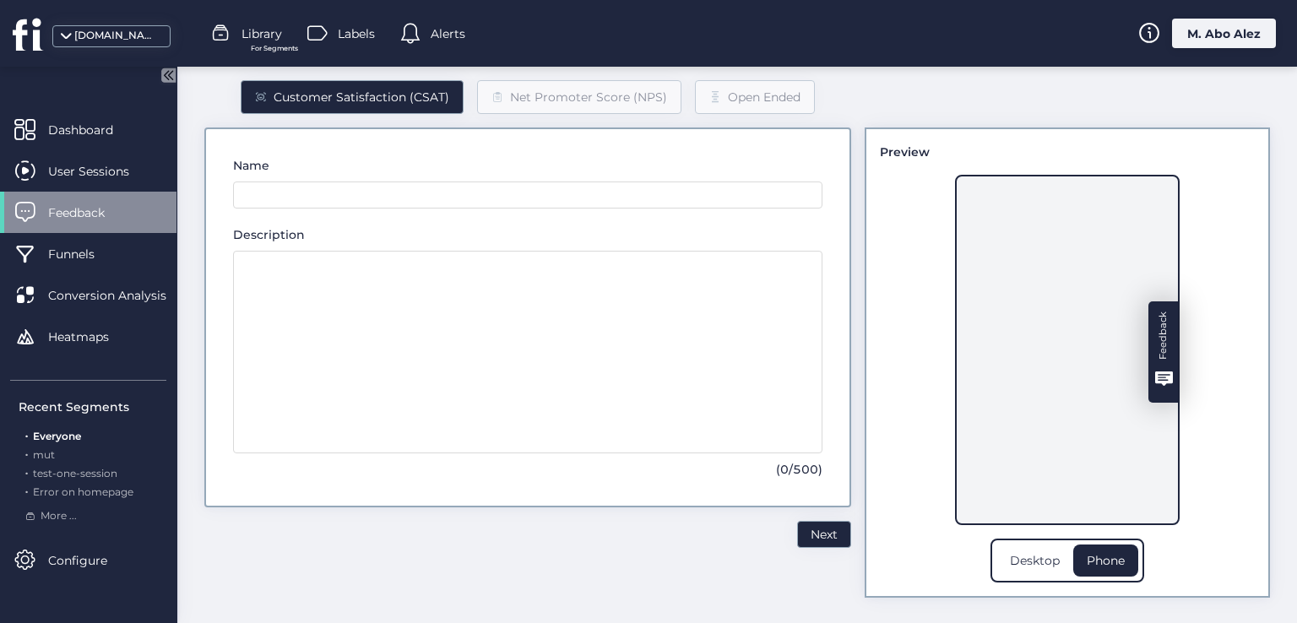
click at [1155, 372] on icon at bounding box center [1164, 378] width 18 height 14
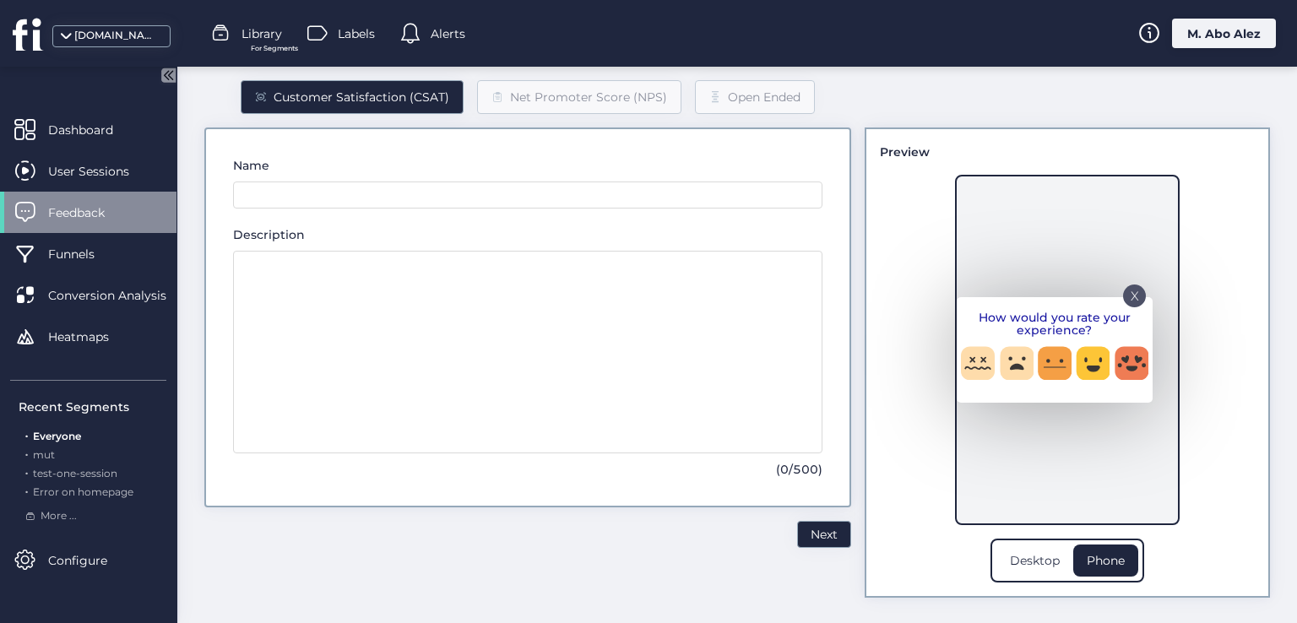
click at [1123, 301] on div "X" at bounding box center [1134, 296] width 23 height 23
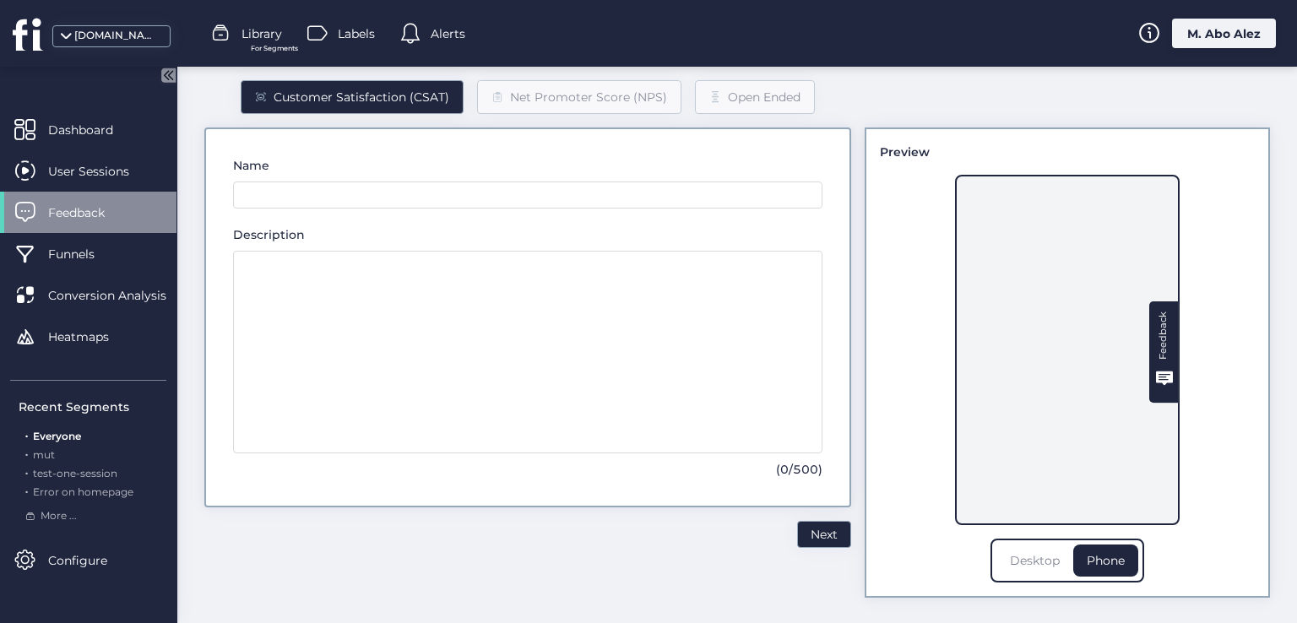
click at [1020, 551] on div "Desktop" at bounding box center [1034, 561] width 77 height 32
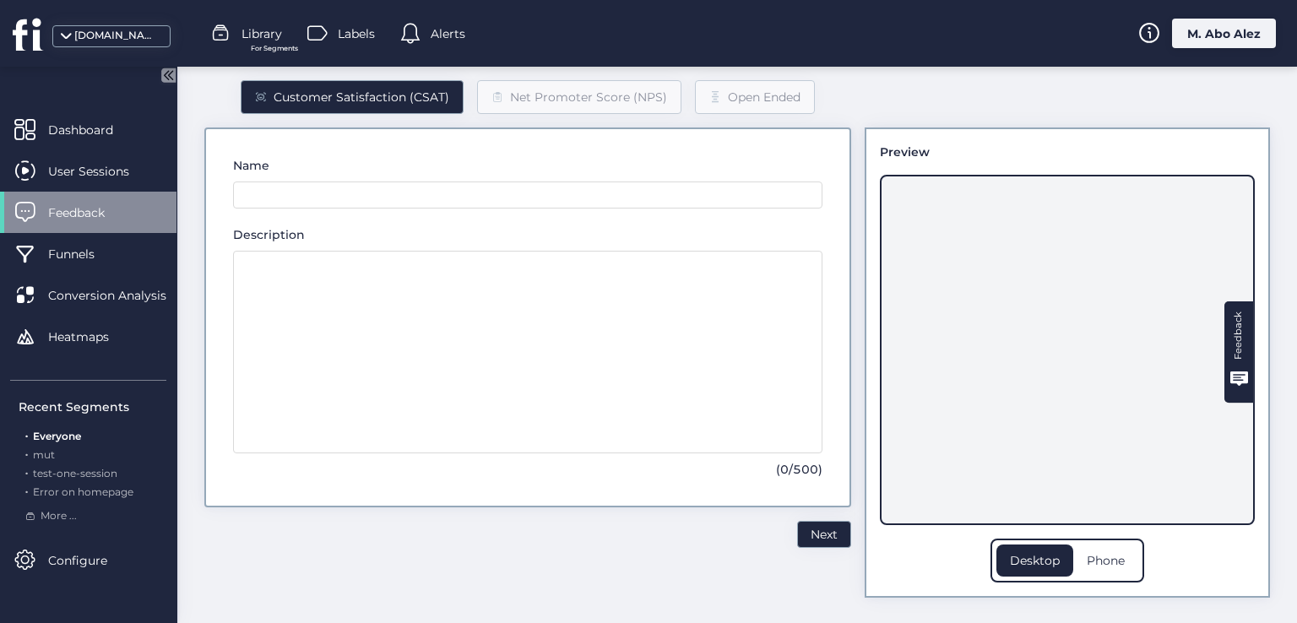
click at [1250, 339] on div "Preview Feedback Desktop Phone" at bounding box center [1067, 362] width 405 height 470
click at [1237, 333] on div "Feedback" at bounding box center [1238, 351] width 30 height 101
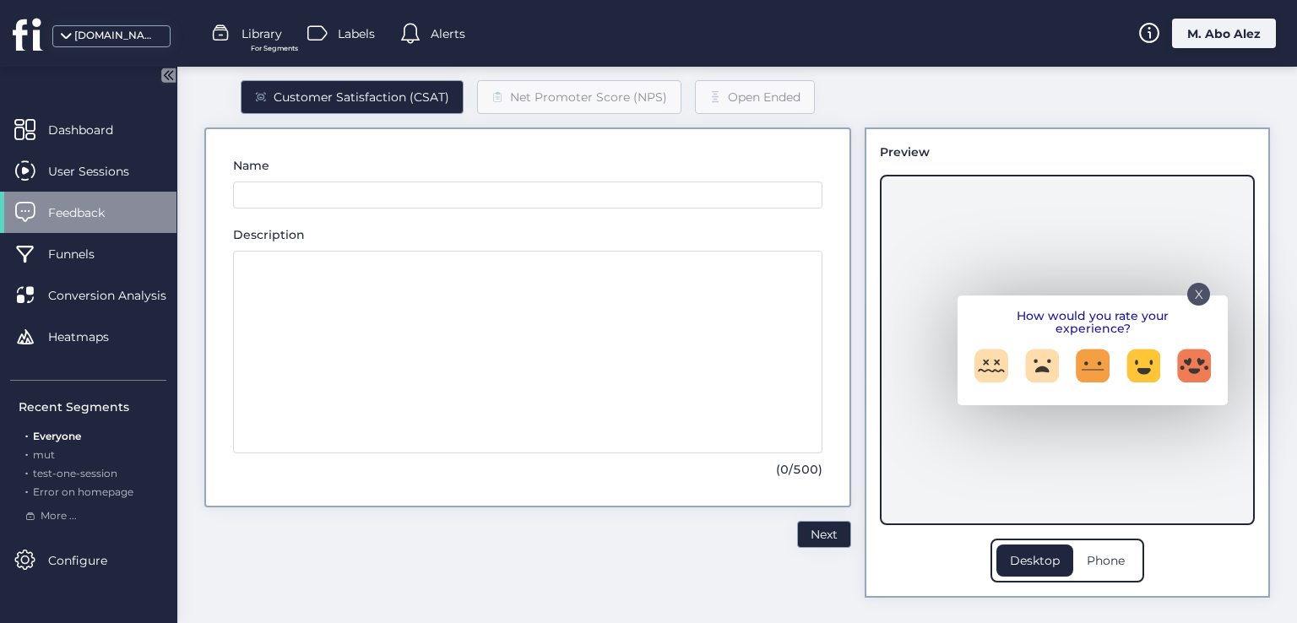
click at [1195, 287] on p "X" at bounding box center [1199, 289] width 8 height 8
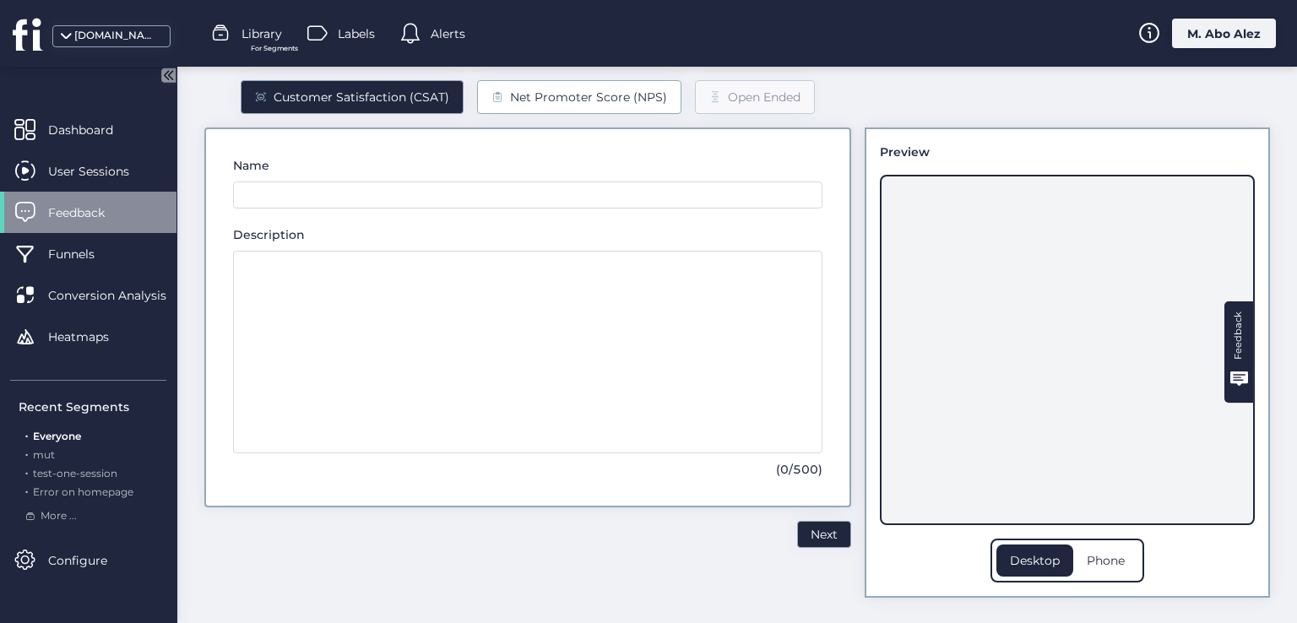
click at [491, 102] on span at bounding box center [497, 97] width 12 height 12
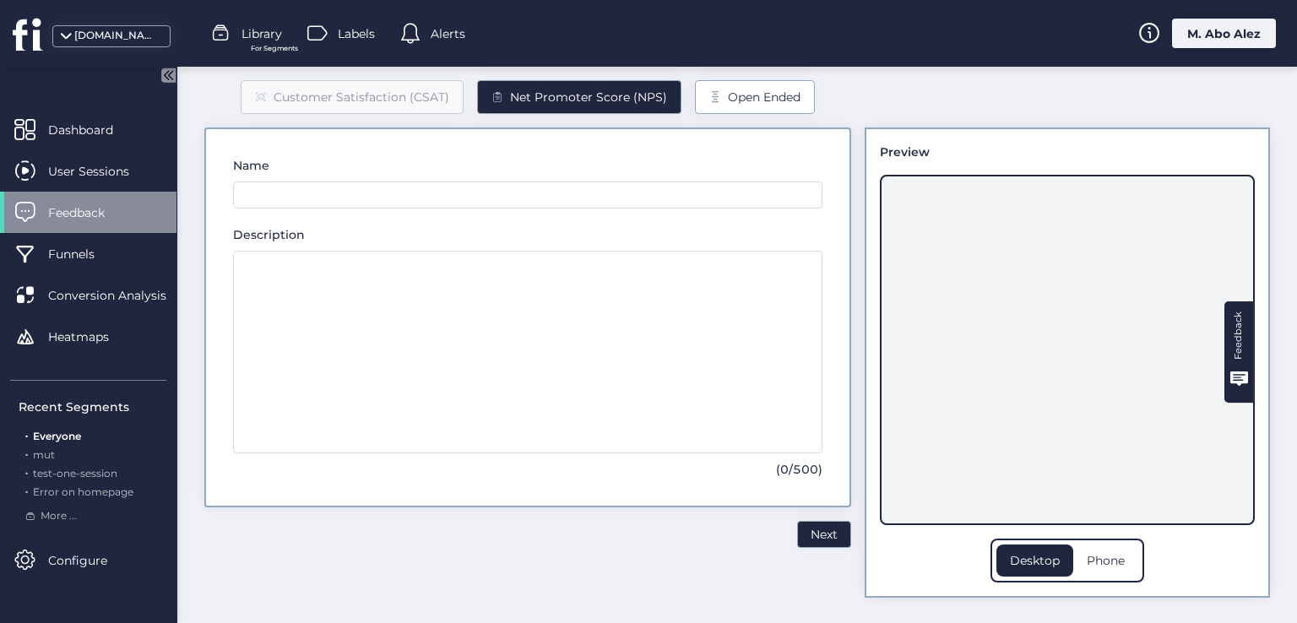
click at [703, 89] on div "Open Ended" at bounding box center [755, 97] width 120 height 34
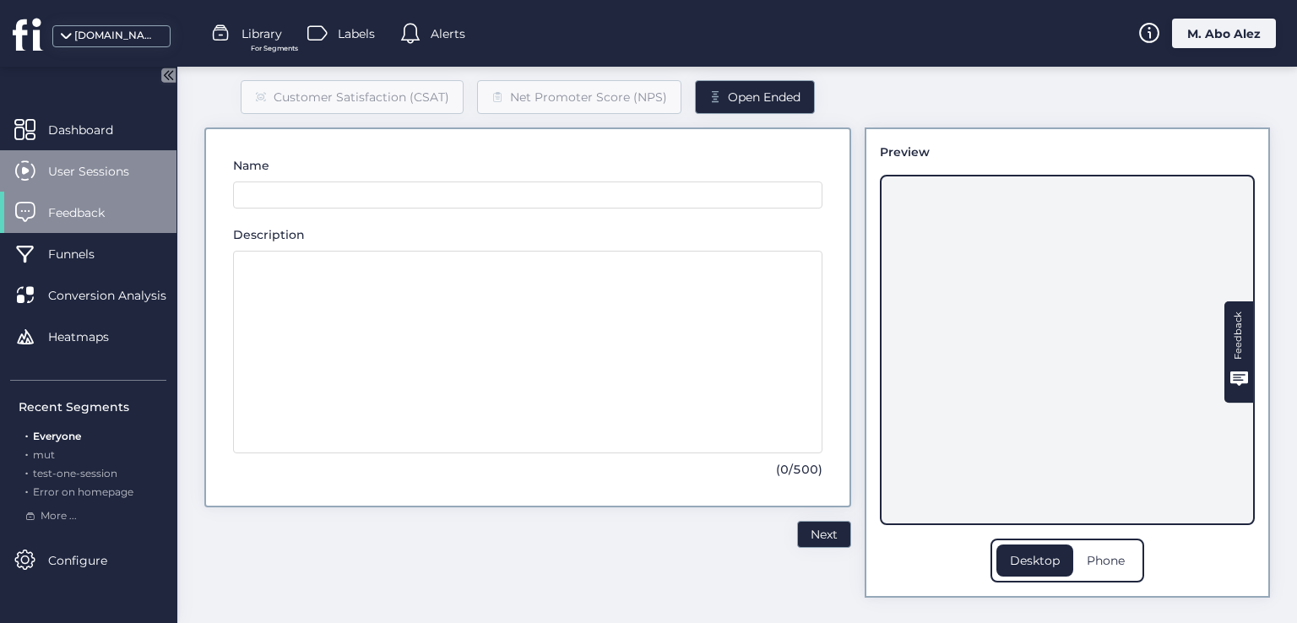
click at [94, 162] on span "User Sessions" at bounding box center [101, 171] width 106 height 19
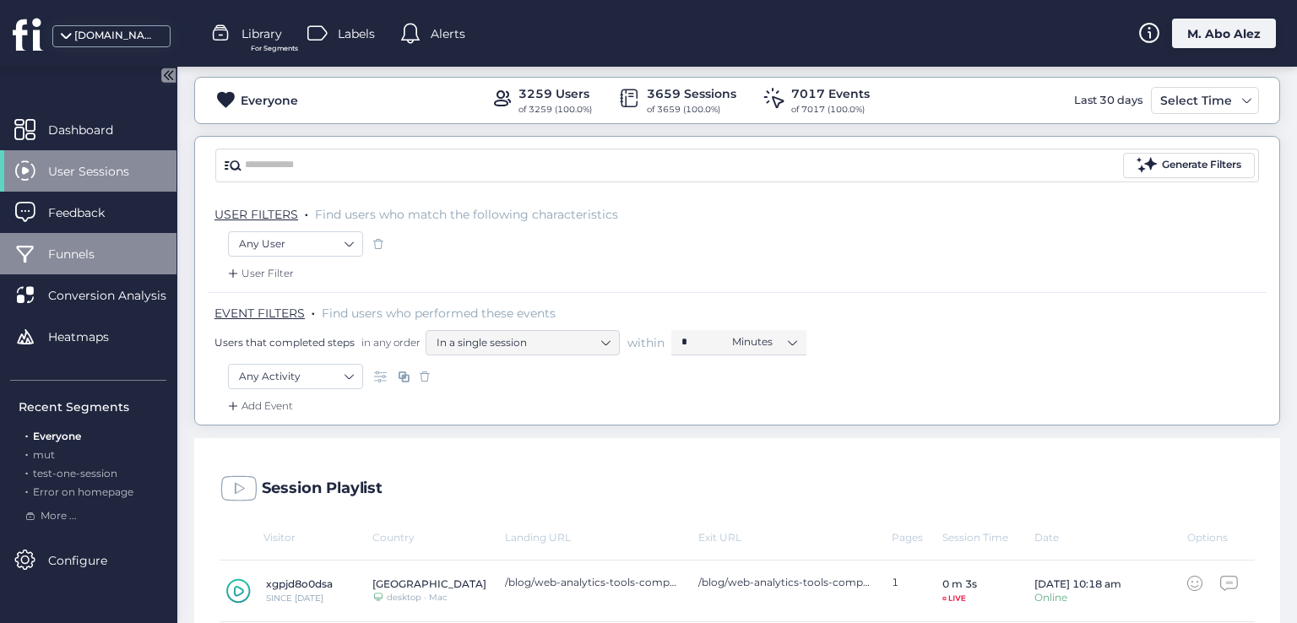
click at [100, 260] on span "Funnels" at bounding box center [84, 254] width 72 height 19
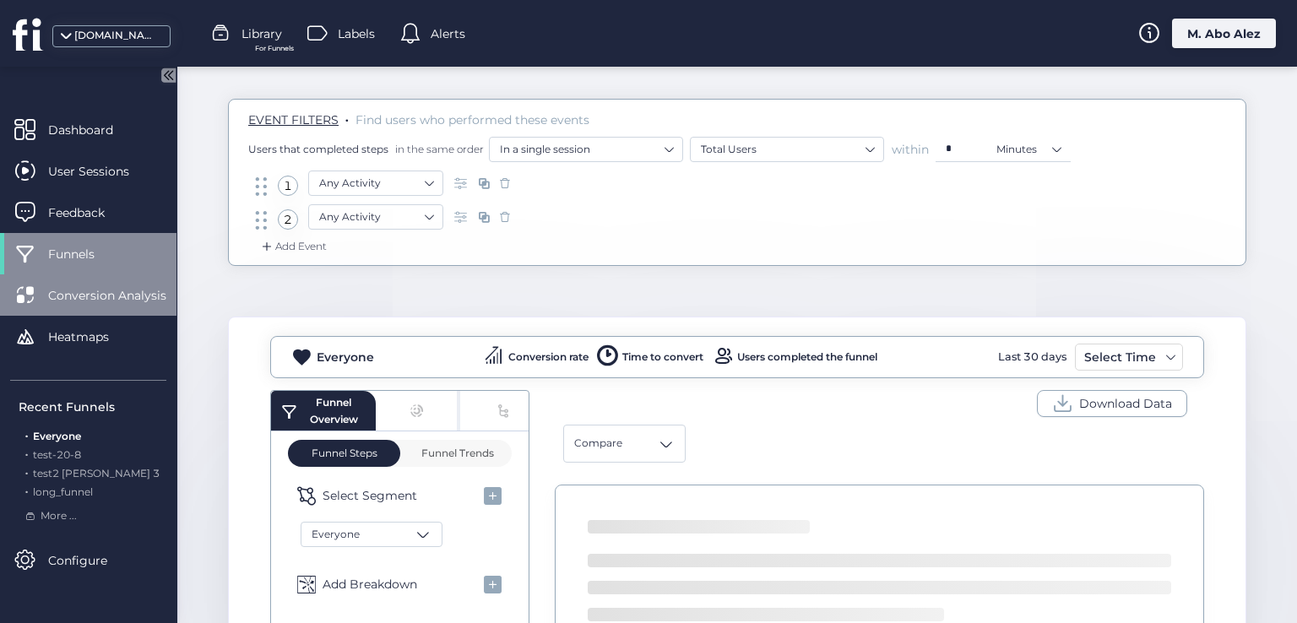
click at [125, 302] on span "Conversion Analysis" at bounding box center [120, 295] width 144 height 19
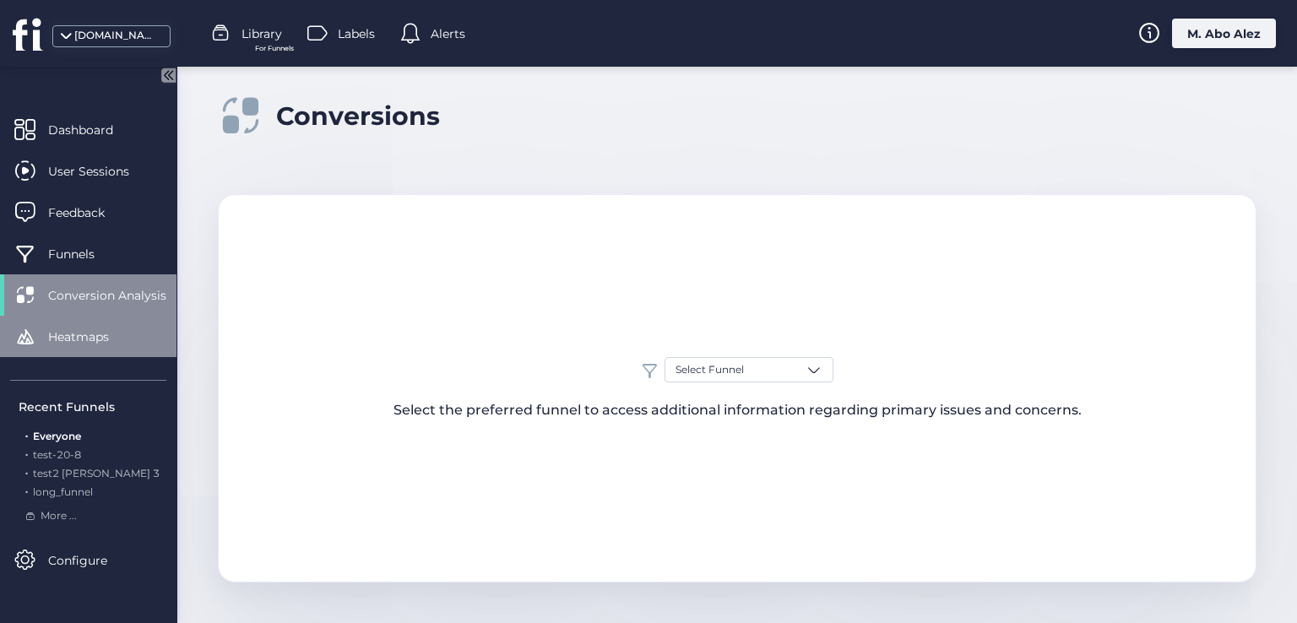
click at [125, 326] on div "Heatmaps" at bounding box center [88, 336] width 176 height 41
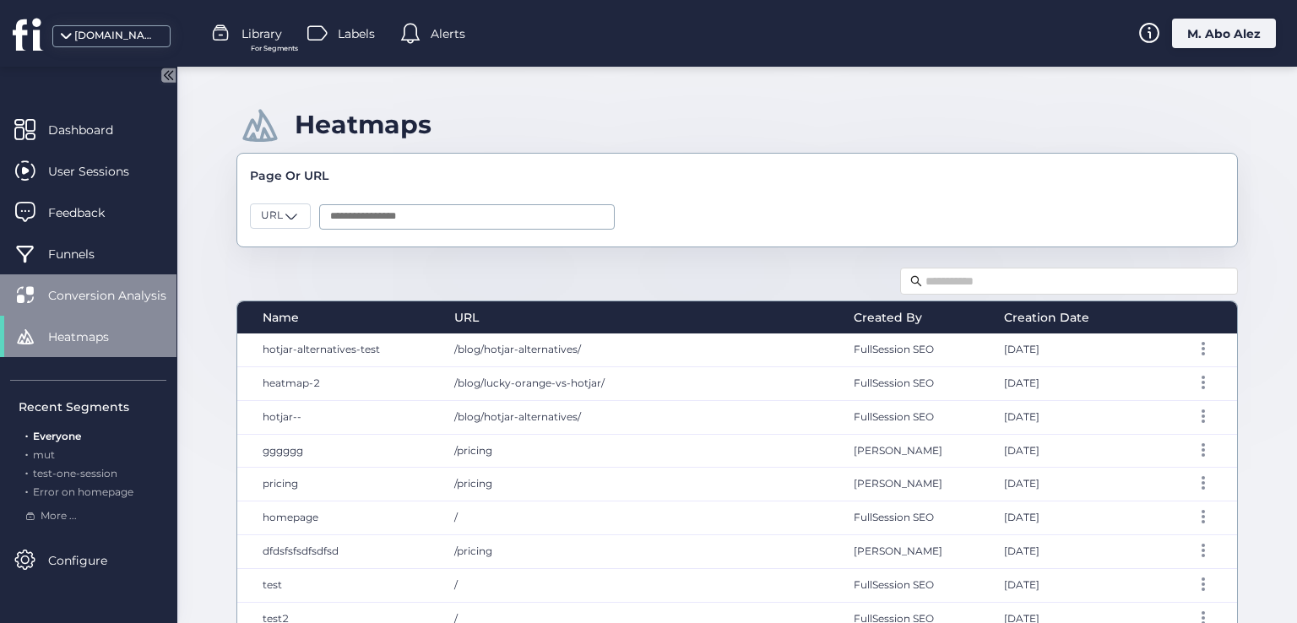
click at [115, 281] on div "Conversion Analysis" at bounding box center [88, 294] width 176 height 41
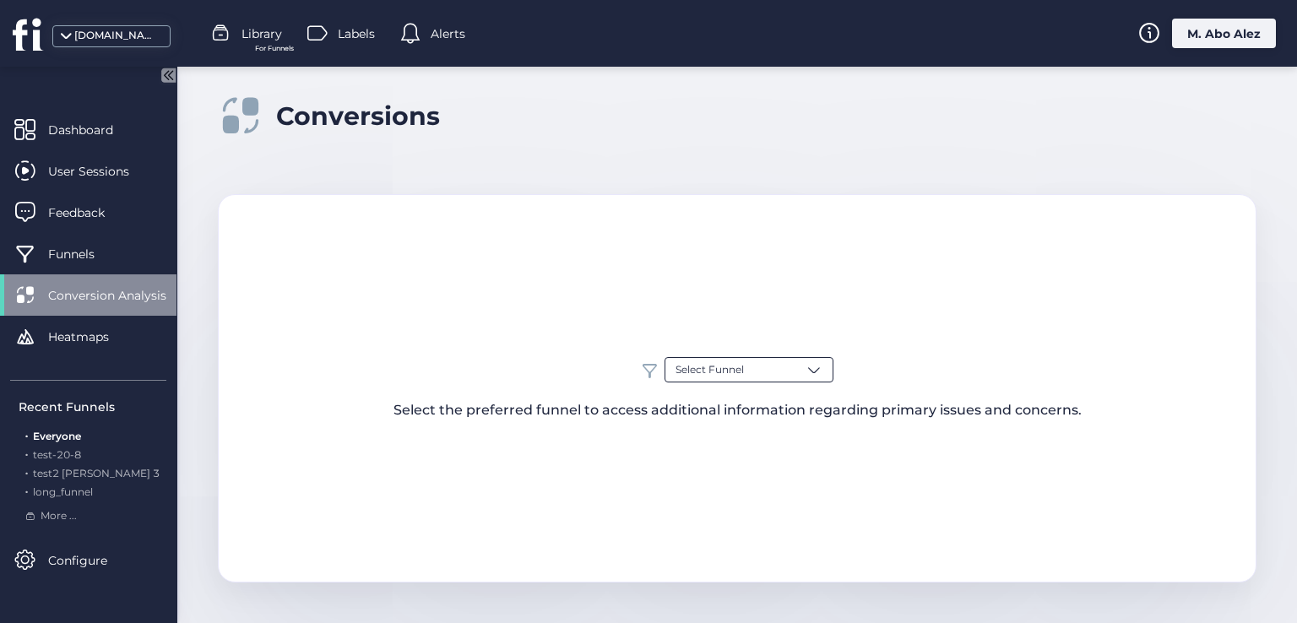
click at [806, 370] on span at bounding box center [813, 369] width 17 height 17
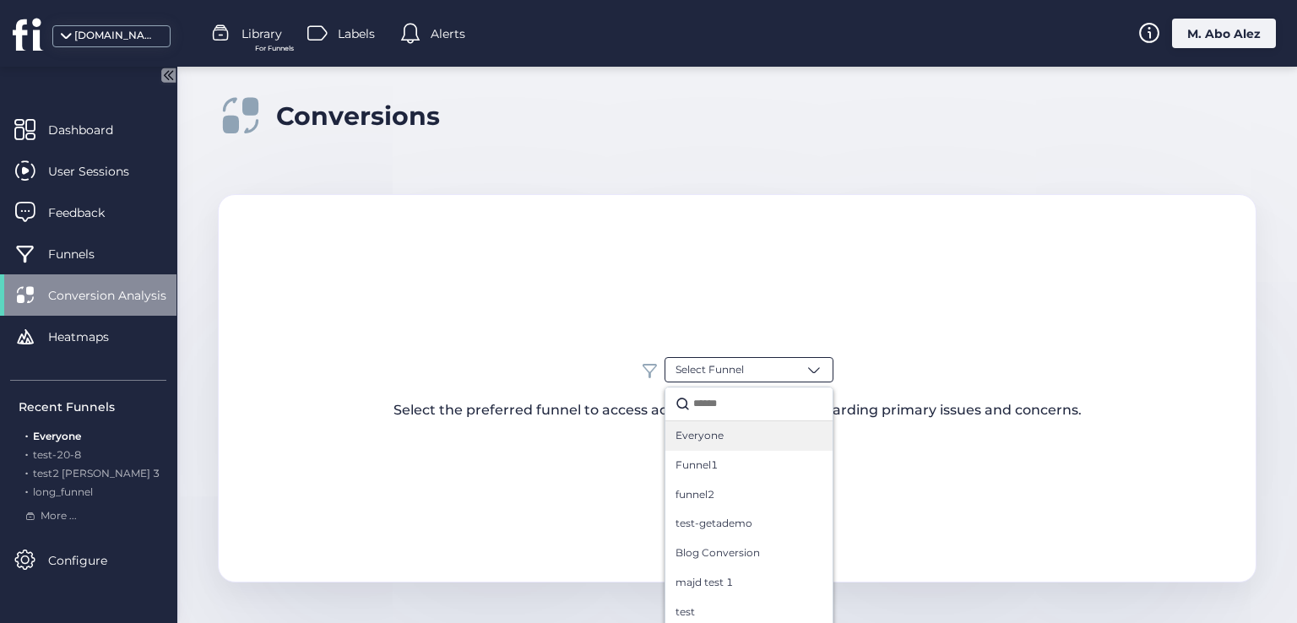
click at [738, 442] on div "Everyone" at bounding box center [748, 436] width 147 height 16
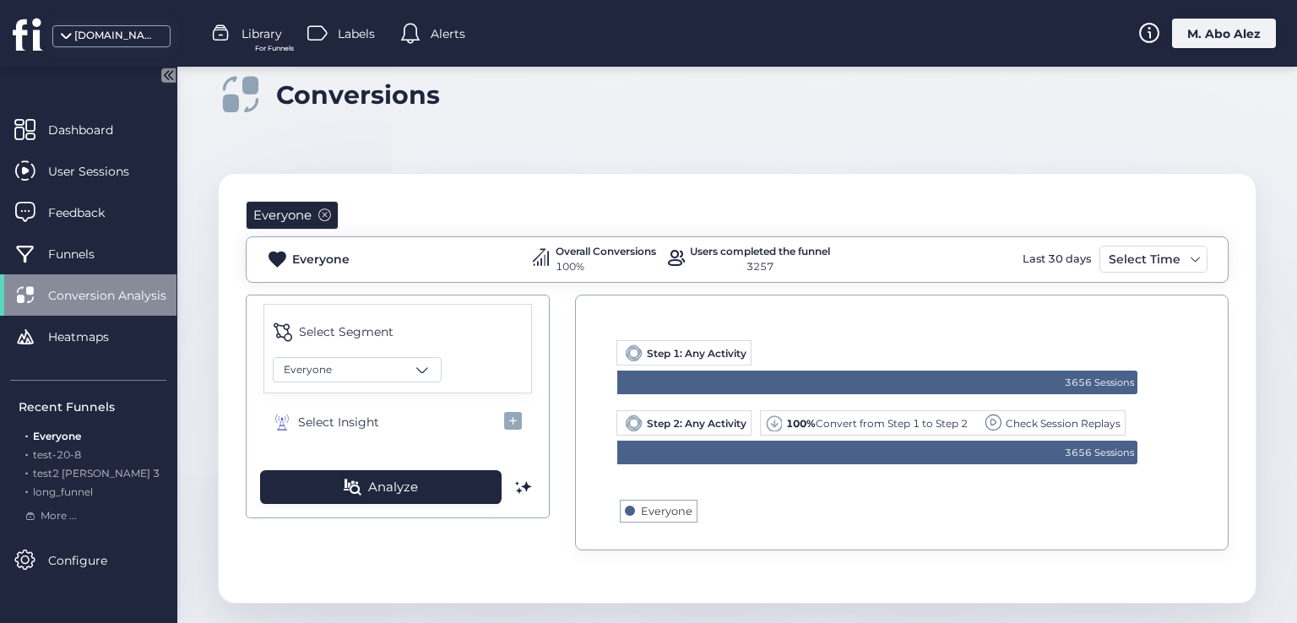
scroll to position [41, 0]
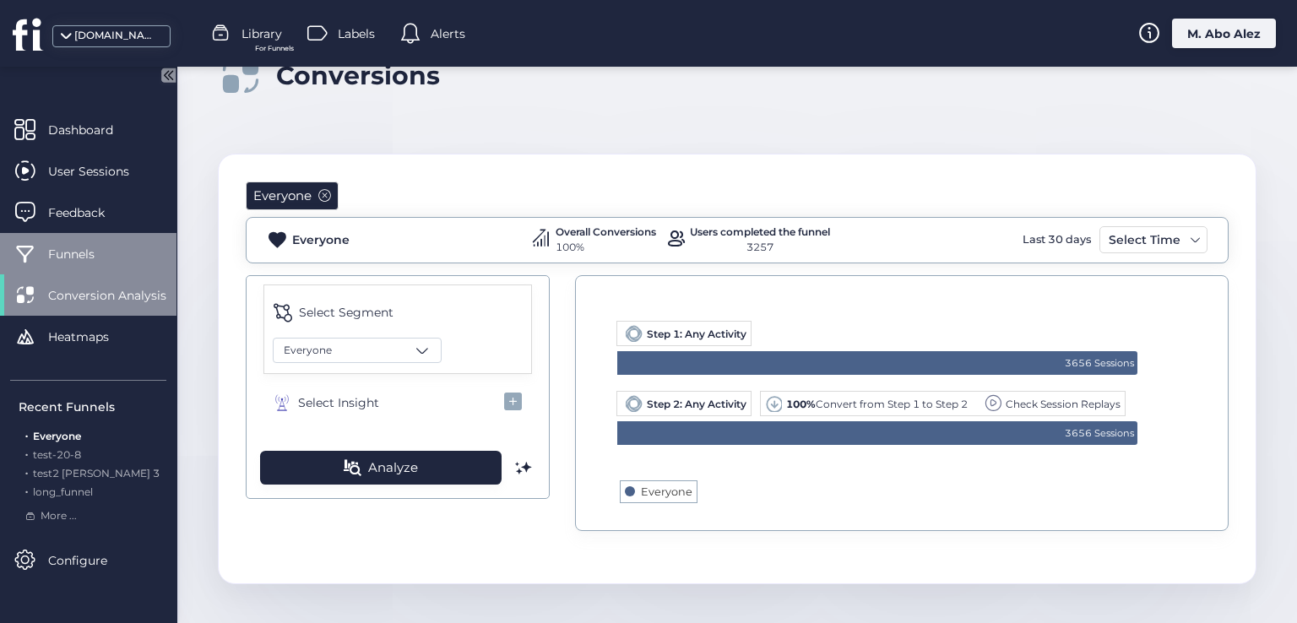
click at [68, 245] on span "Funnels" at bounding box center [84, 254] width 72 height 19
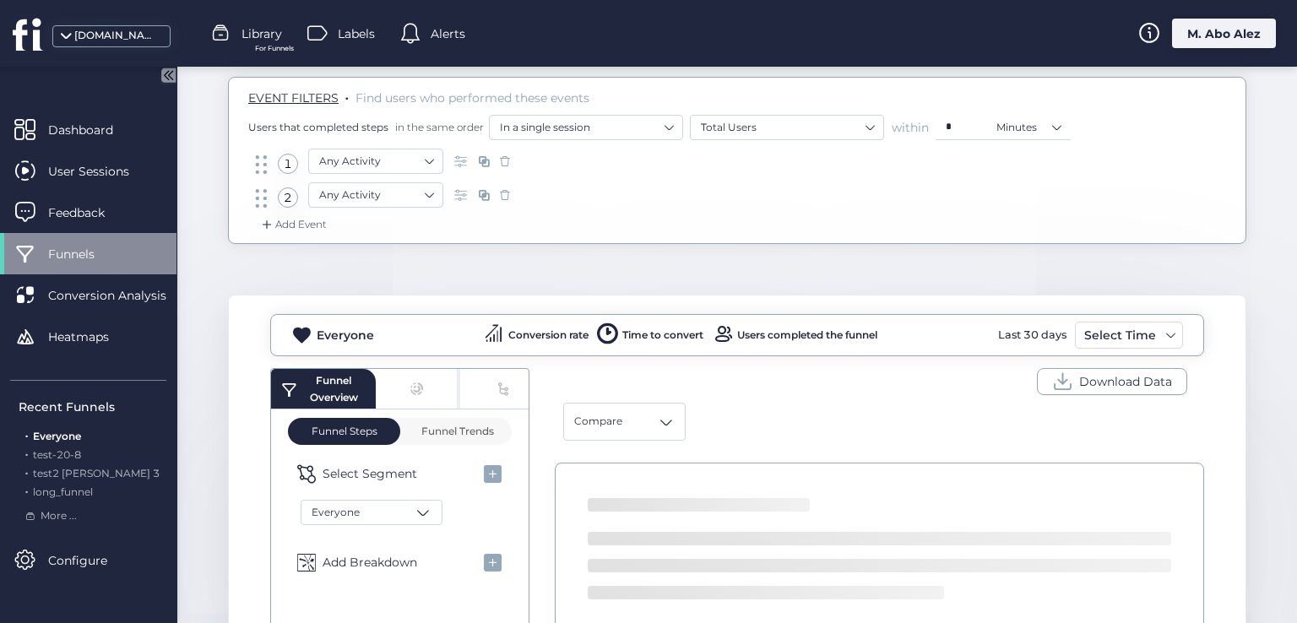
scroll to position [125, 0]
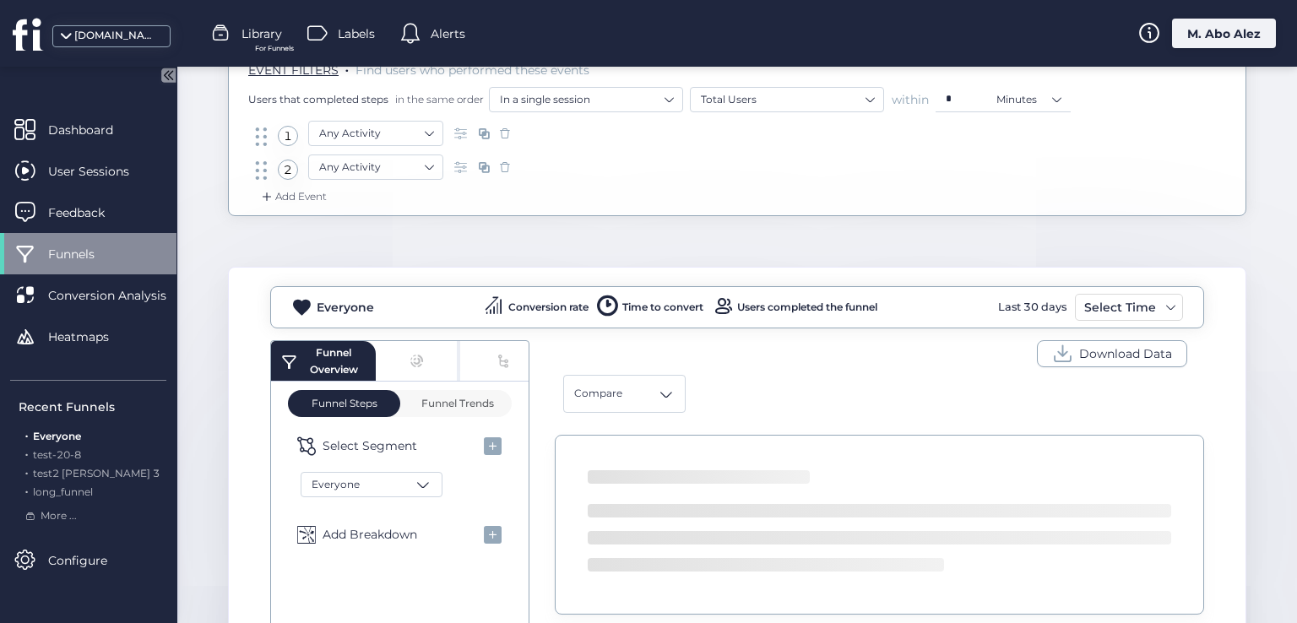
click at [420, 344] on div "Funnel Overview" at bounding box center [400, 361] width 258 height 41
click at [399, 356] on div "Funnel Overview" at bounding box center [400, 361] width 258 height 41
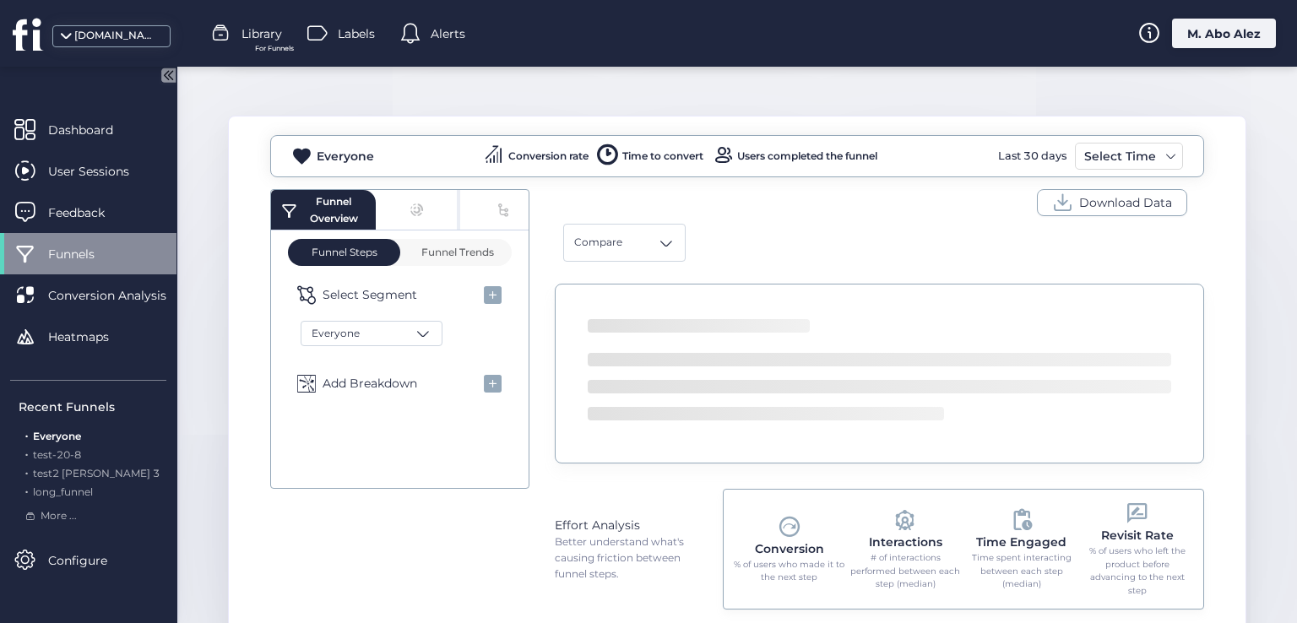
scroll to position [294, 0]
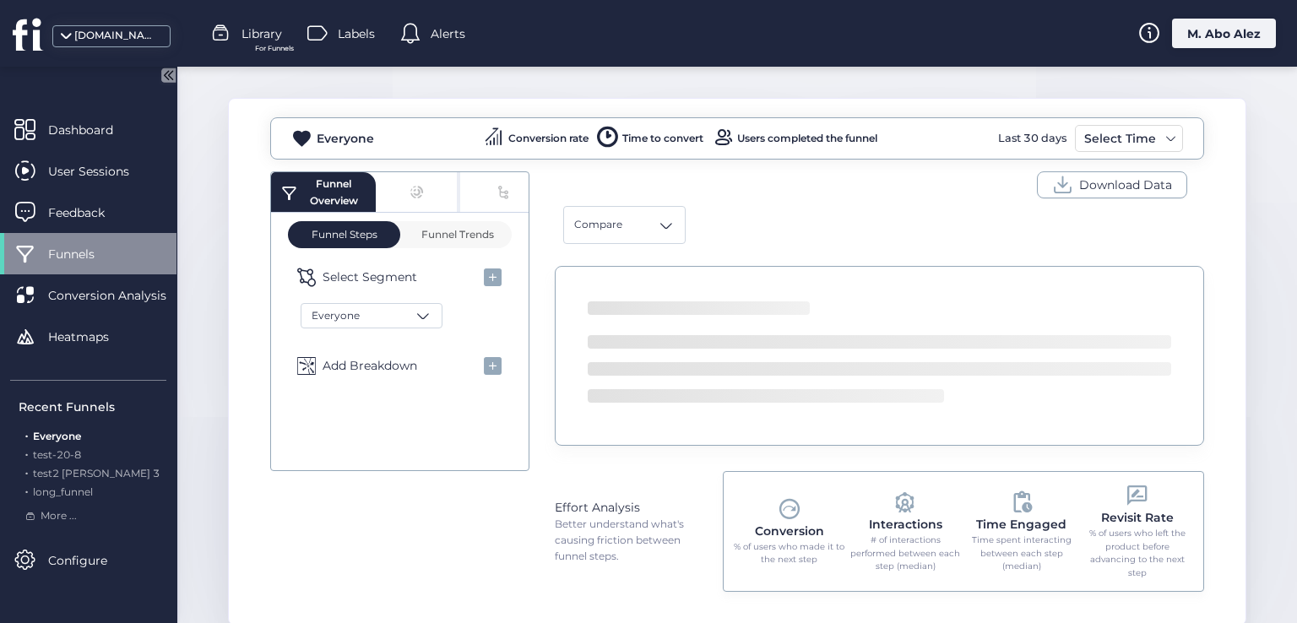
click at [415, 185] on div "Funnel Overview" at bounding box center [400, 192] width 258 height 41
click at [490, 195] on div "Funnel Overview" at bounding box center [400, 192] width 258 height 41
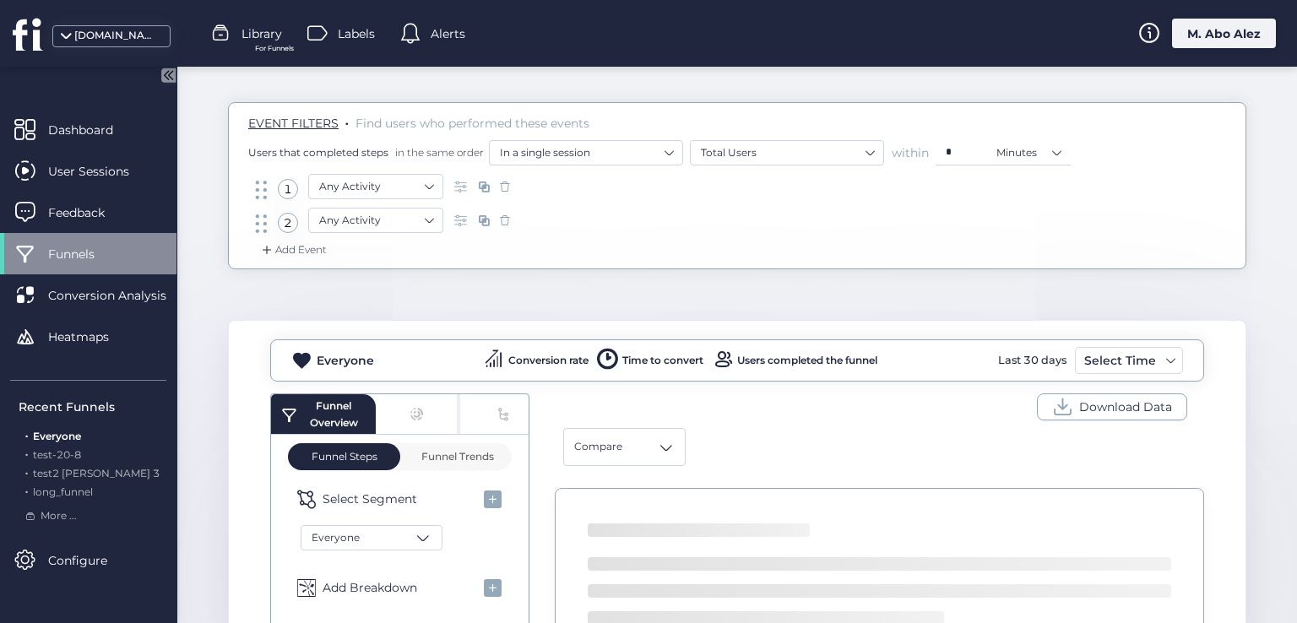
scroll to position [0, 0]
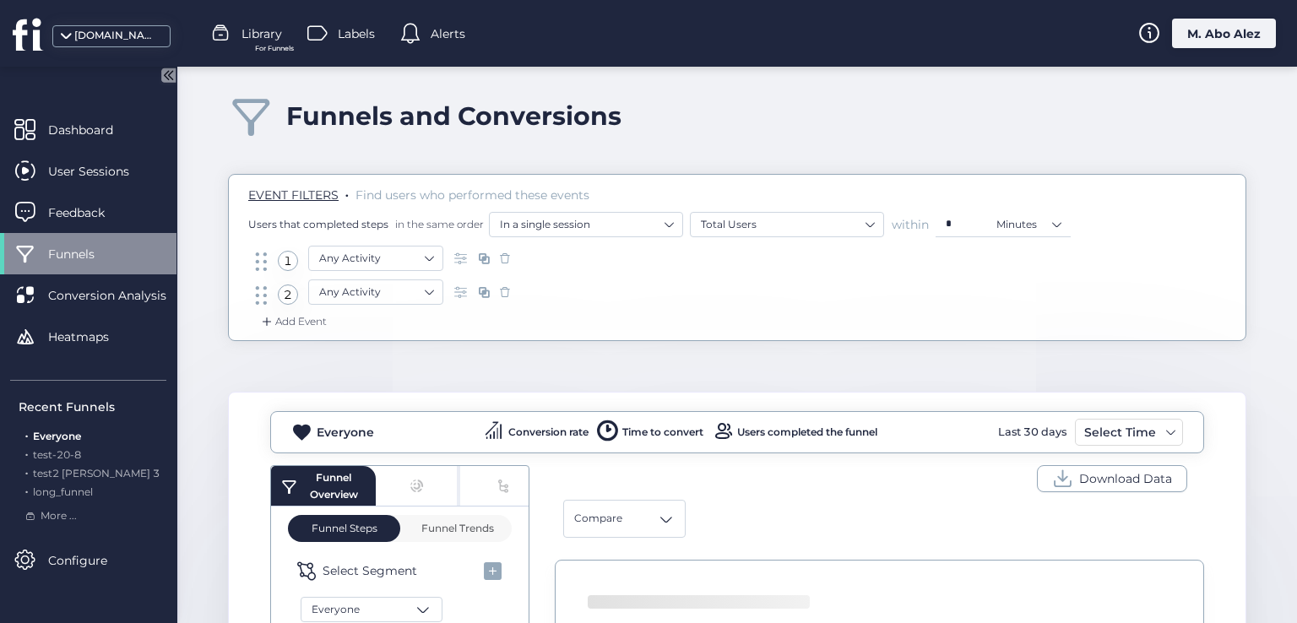
click at [420, 472] on div "Funnel Overview" at bounding box center [400, 486] width 258 height 41
click at [498, 479] on div "Funnel Overview" at bounding box center [400, 486] width 258 height 41
click at [595, 531] on div "Compare" at bounding box center [624, 519] width 122 height 38
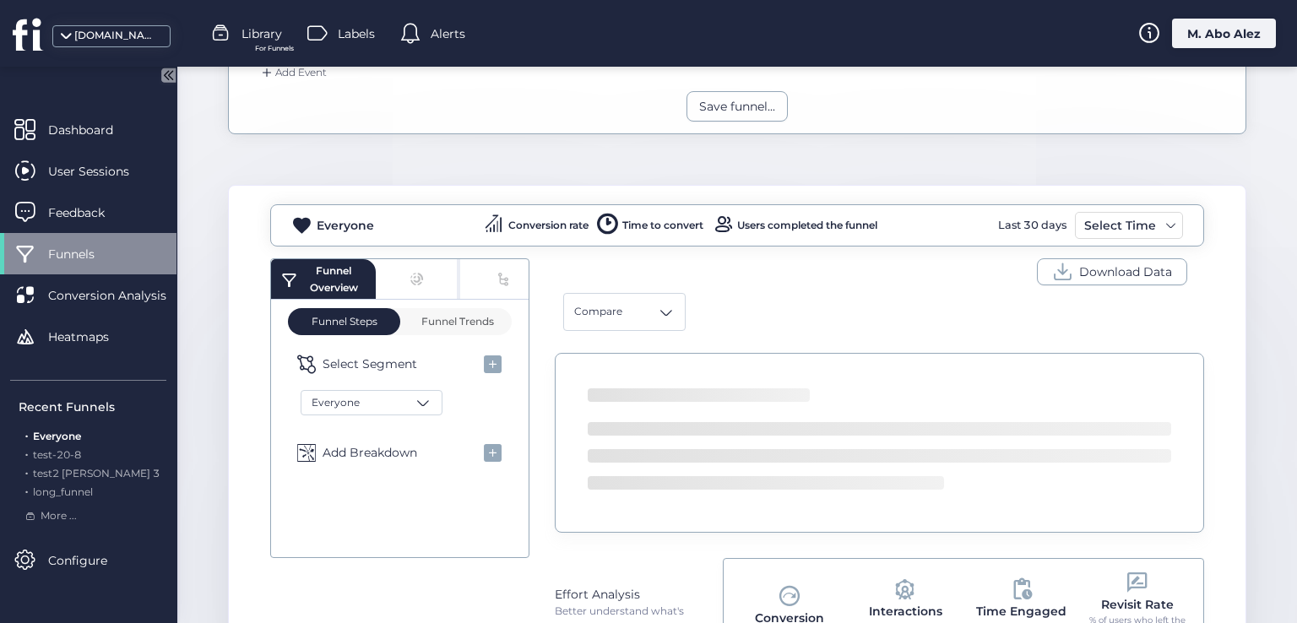
scroll to position [253, 0]
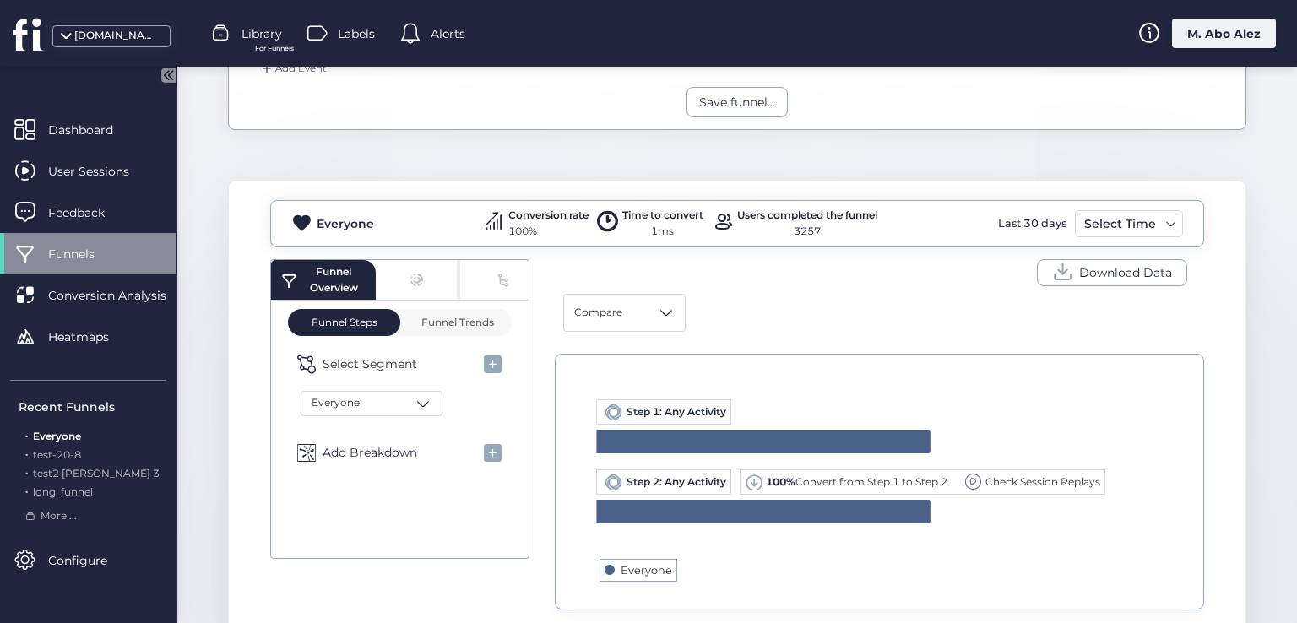
click at [409, 283] on div "Funnel Overview" at bounding box center [400, 280] width 258 height 41
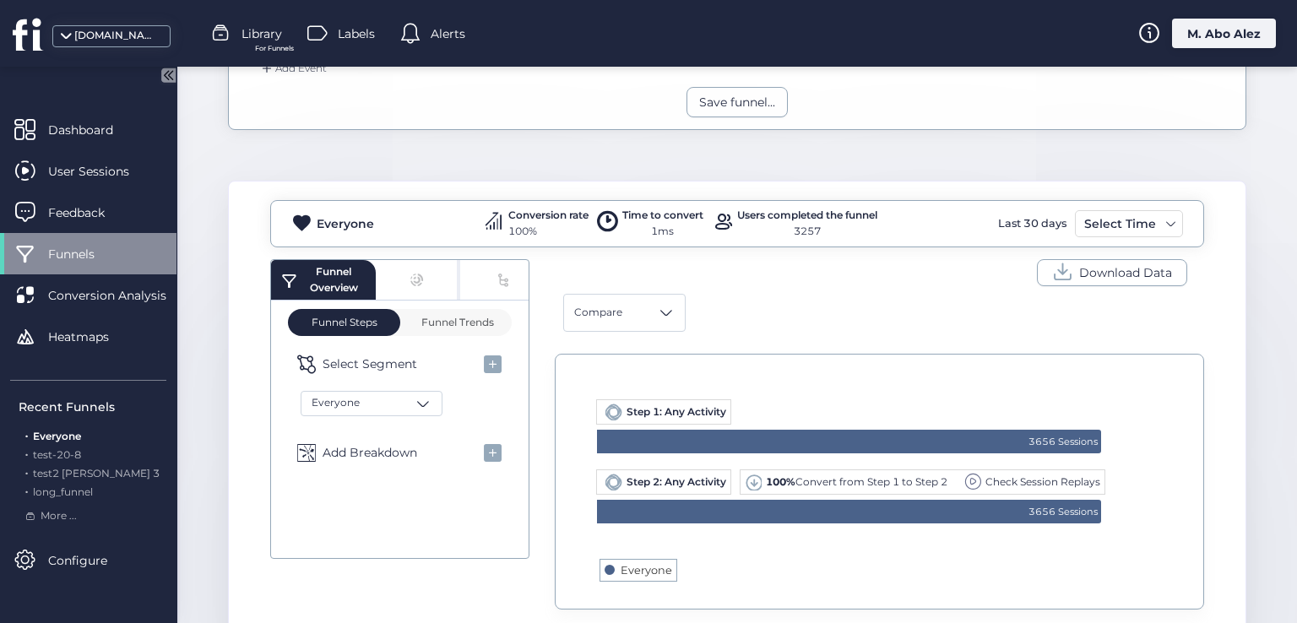
click at [419, 268] on div "Funnel Overview" at bounding box center [400, 280] width 258 height 41
click at [490, 274] on div "Funnel Overview" at bounding box center [400, 280] width 258 height 41
click at [500, 278] on div "Funnel Overview" at bounding box center [400, 280] width 258 height 41
click at [439, 331] on span "Funnel Trends" at bounding box center [455, 322] width 77 height 27
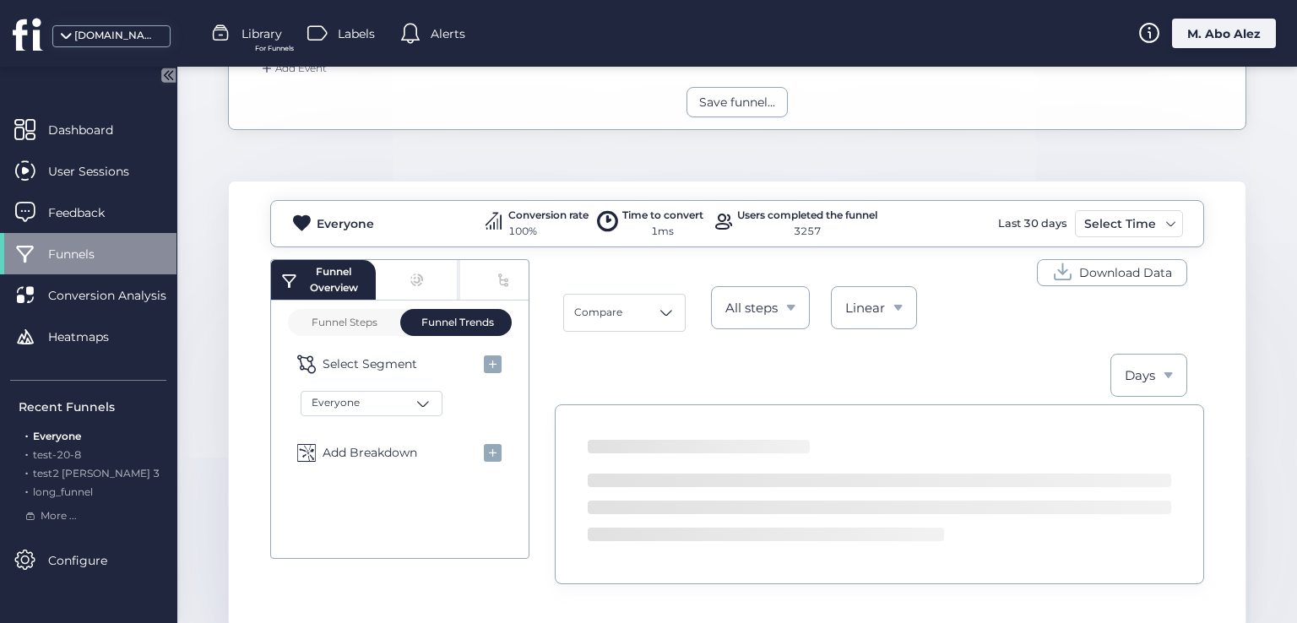
click at [409, 279] on div "Funnel Overview" at bounding box center [400, 280] width 258 height 41
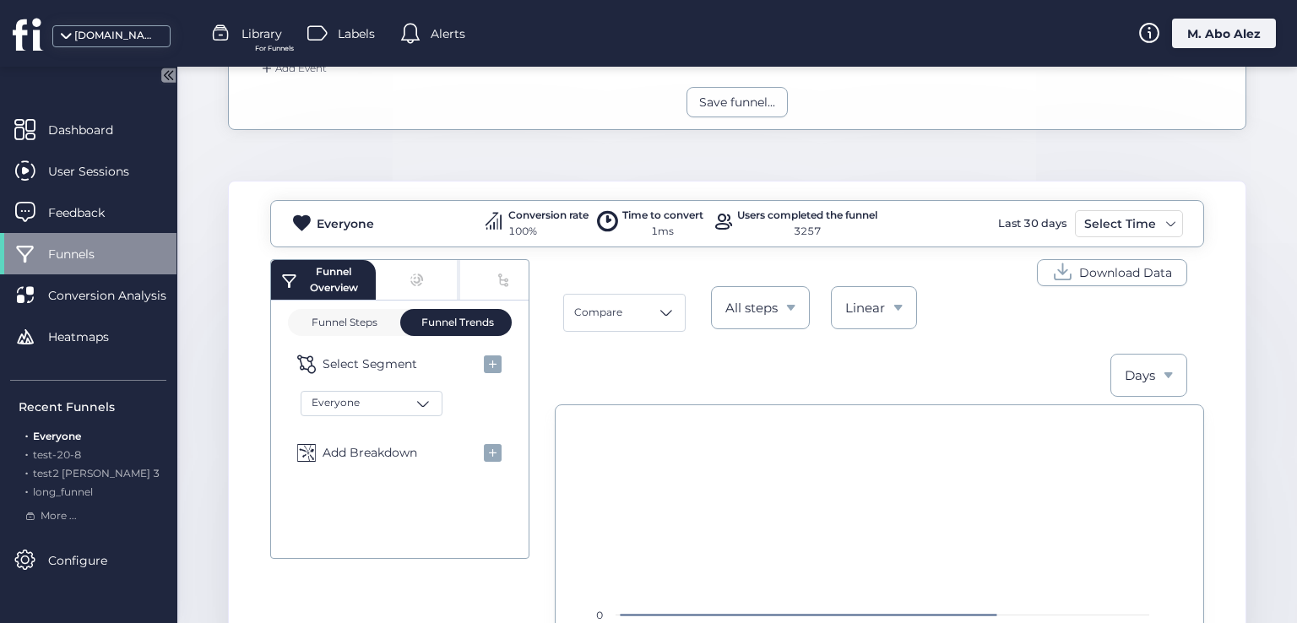
click at [359, 317] on span "Funnel Steps" at bounding box center [344, 322] width 68 height 10
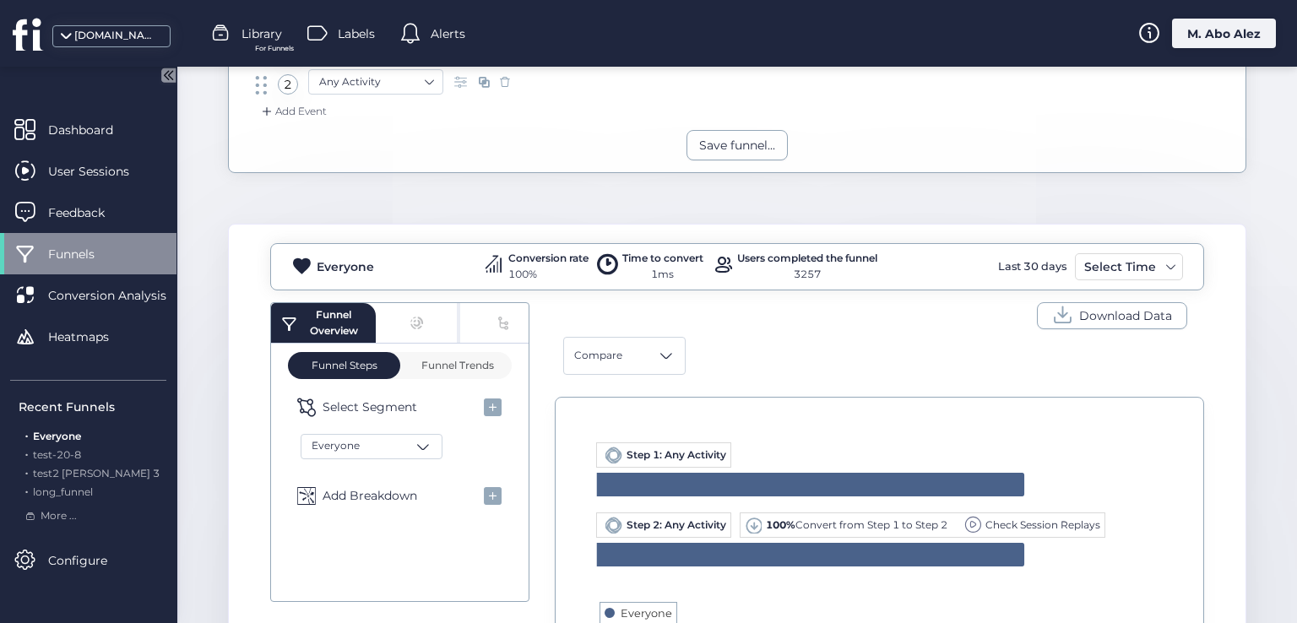
scroll to position [209, 0]
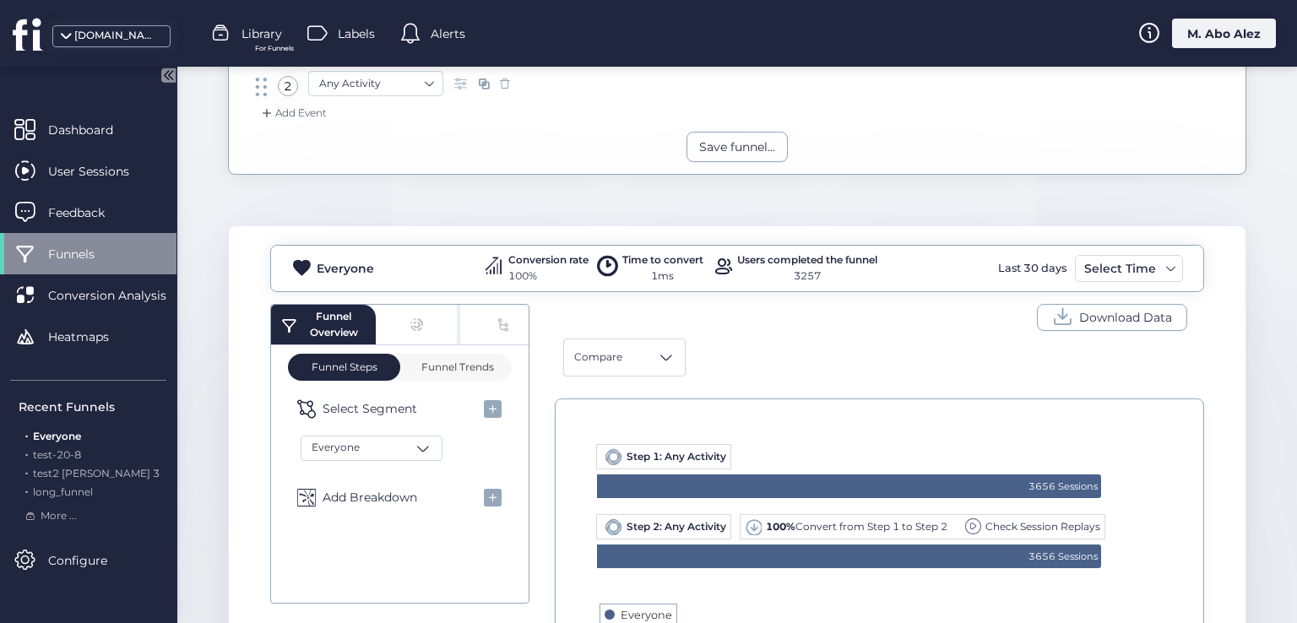
click at [339, 325] on div "Funnel Overview" at bounding box center [333, 324] width 64 height 32
click at [371, 318] on div "Funnel Overview" at bounding box center [400, 325] width 258 height 41
click at [332, 304] on div "Funnel Overview Funnel Steps Funnel Trends Select Segment Everyone Add Breakdown" at bounding box center [399, 454] width 259 height 300
click at [334, 315] on div "Funnel Overview" at bounding box center [333, 324] width 64 height 32
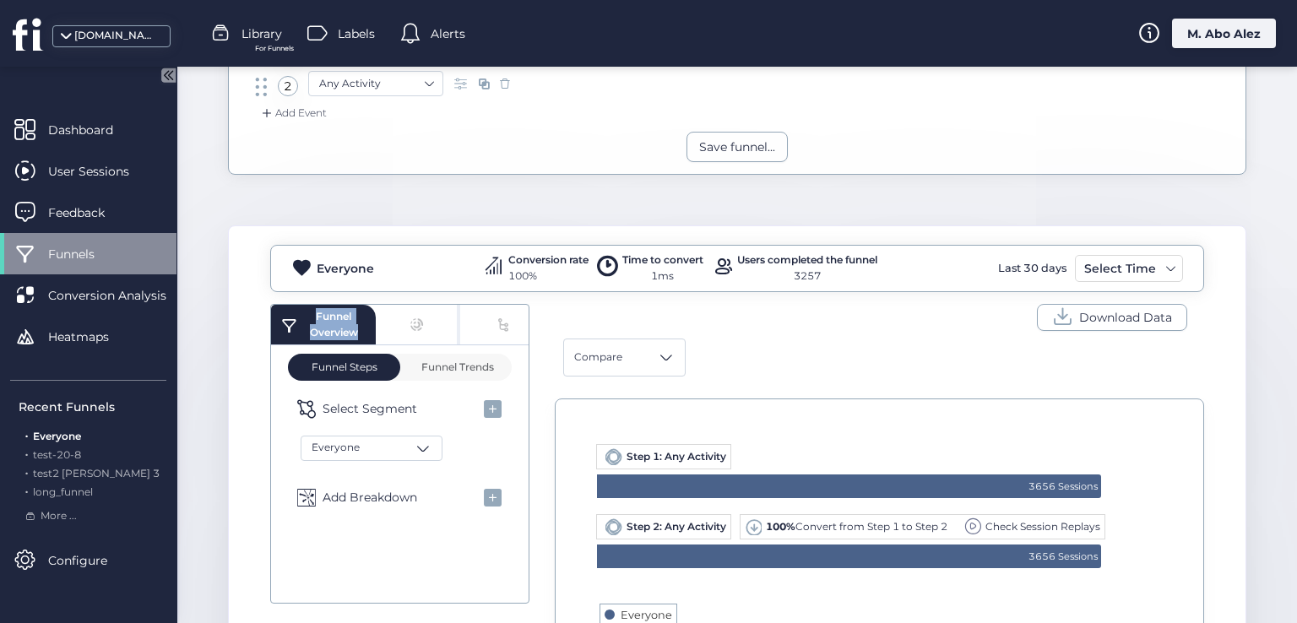
click at [334, 315] on div "Funnel Overview" at bounding box center [333, 324] width 64 height 32
click at [267, 330] on div "Everyone Conversion rate 100% Time to convert 1ms Users completed the funnel 32…" at bounding box center [737, 569] width 1018 height 688
click at [401, 315] on div "Funnel Overview" at bounding box center [400, 325] width 258 height 41
click at [419, 325] on div "Funnel Overview" at bounding box center [400, 325] width 258 height 41
drag, startPoint x: 426, startPoint y: 325, endPoint x: 480, endPoint y: 325, distance: 54.0
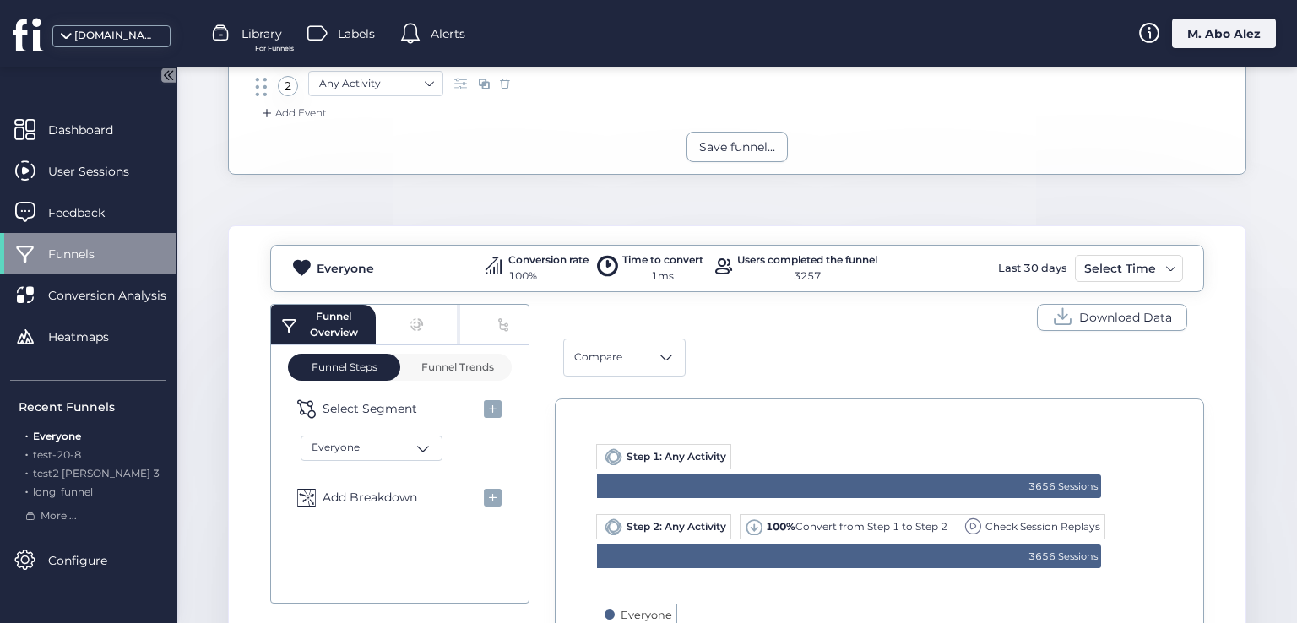
click at [453, 325] on div "Funnel Overview" at bounding box center [400, 325] width 258 height 41
click at [484, 325] on div "Funnel Overview" at bounding box center [400, 325] width 258 height 41
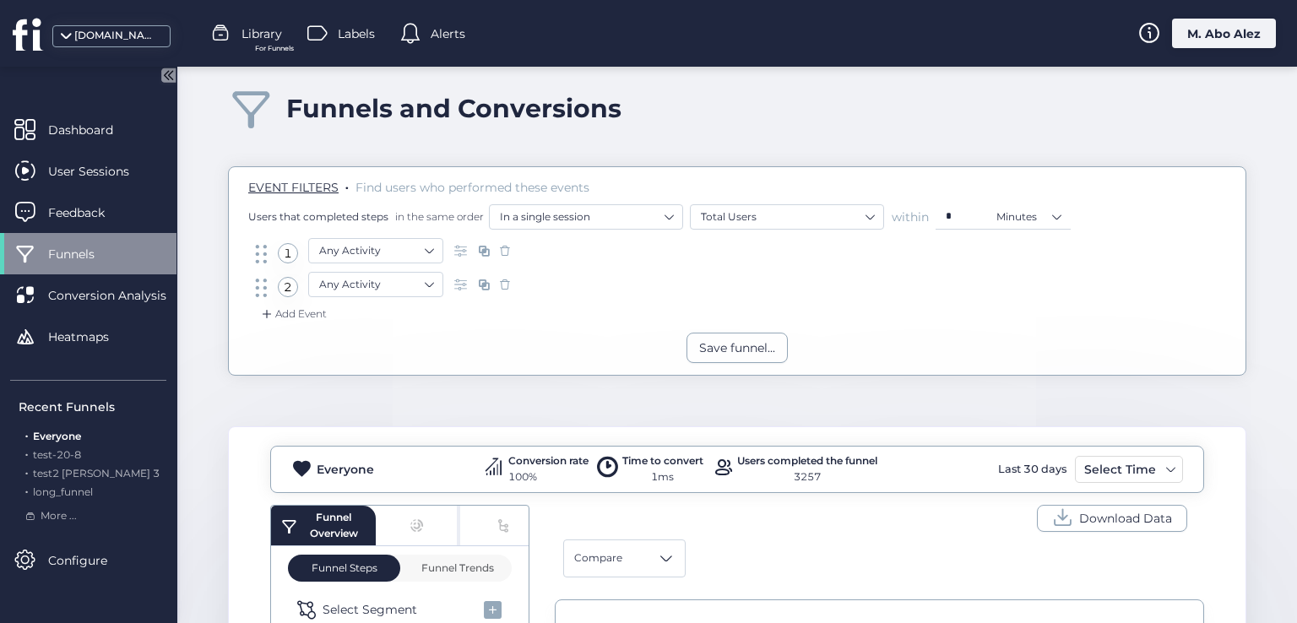
scroll to position [0, 0]
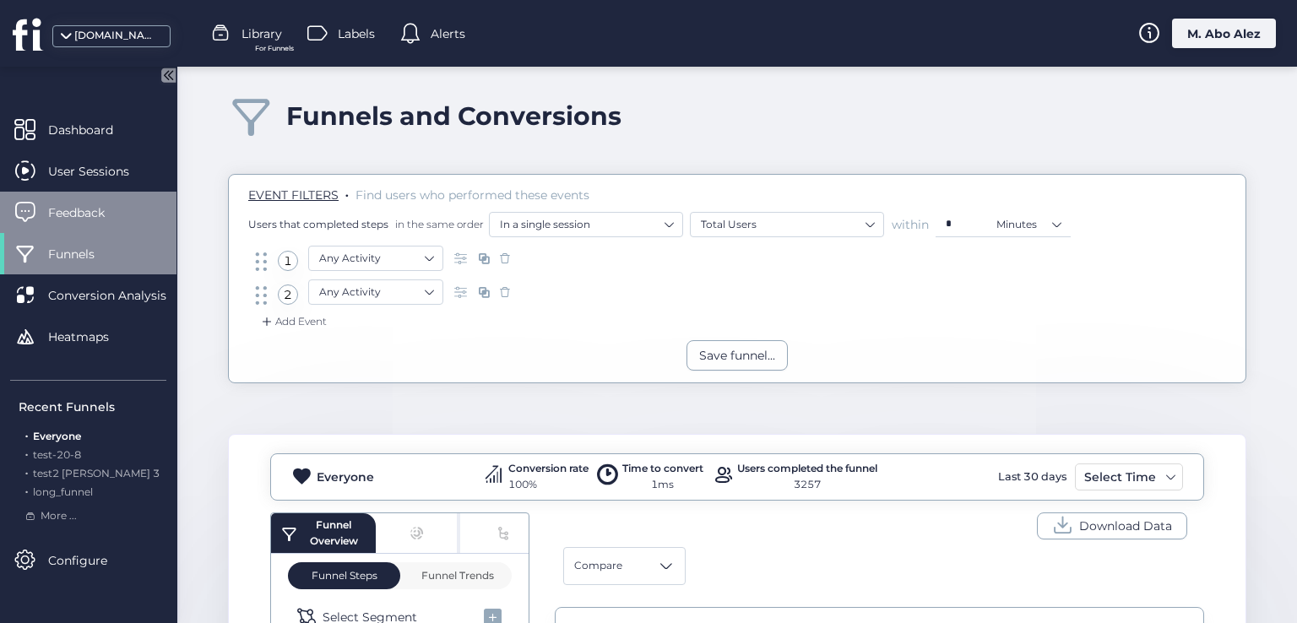
click at [135, 220] on div "Feedback" at bounding box center [88, 212] width 176 height 41
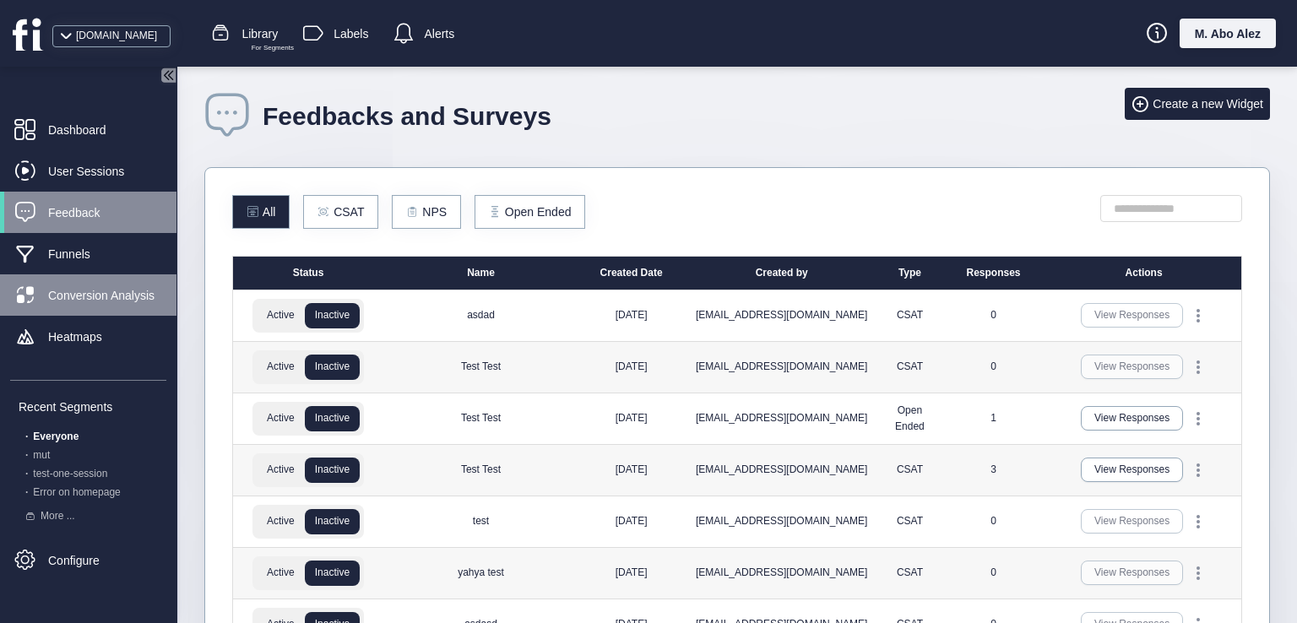
click at [105, 300] on span "Conversion Analysis" at bounding box center [120, 295] width 144 height 19
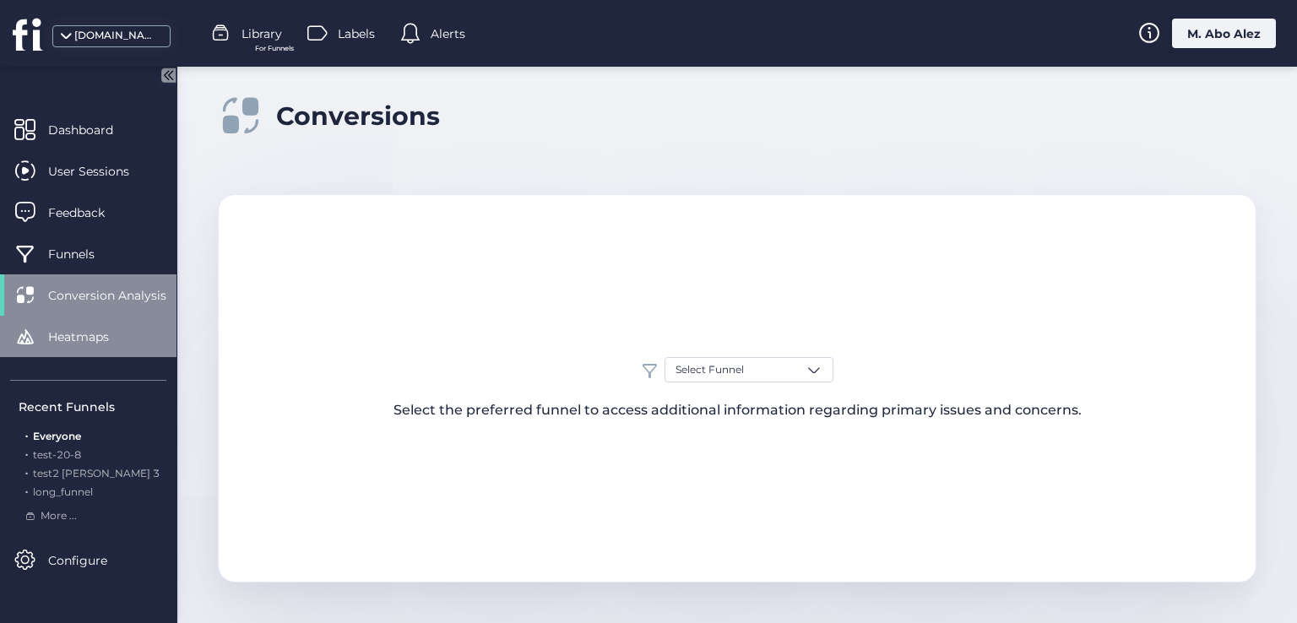
click at [99, 349] on div "Heatmaps" at bounding box center [88, 336] width 176 height 41
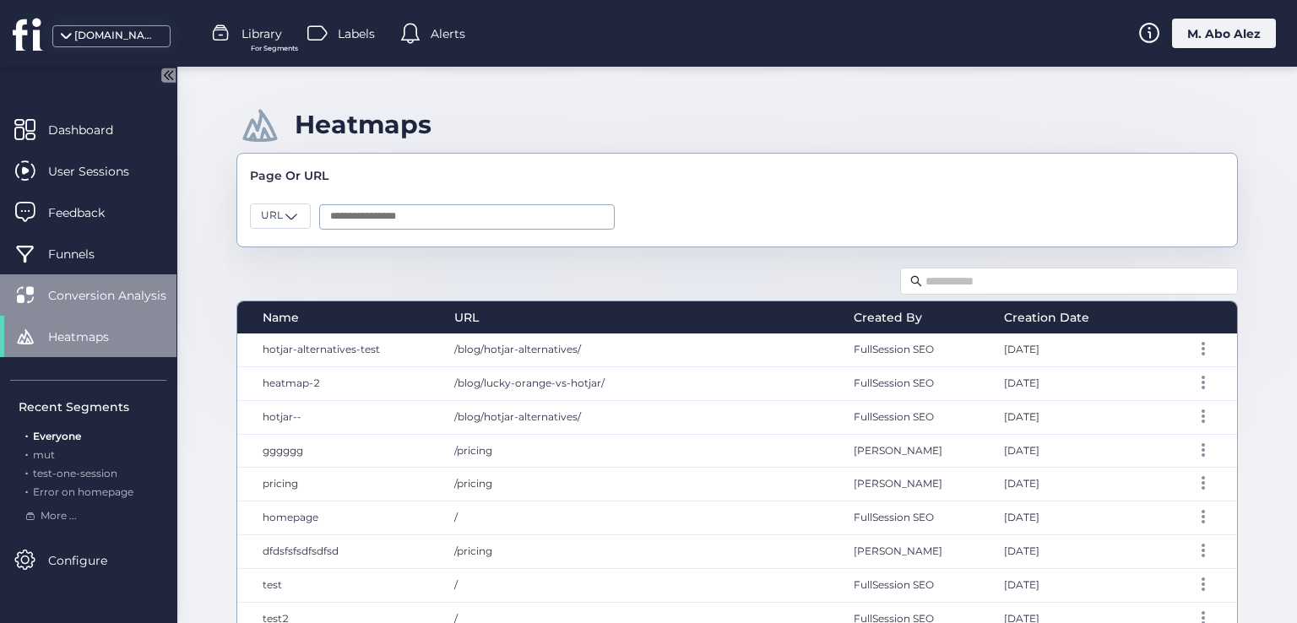
click at [97, 290] on span "Conversion Analysis" at bounding box center [120, 295] width 144 height 19
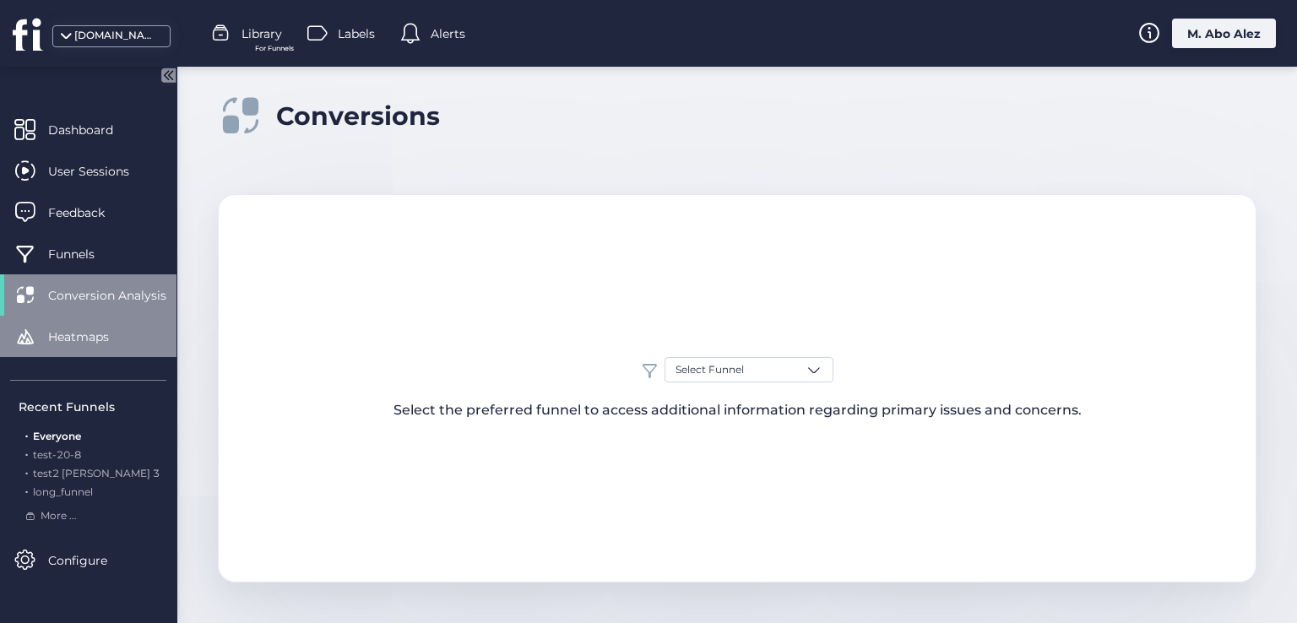
click at [94, 339] on span "Heatmaps" at bounding box center [91, 337] width 86 height 19
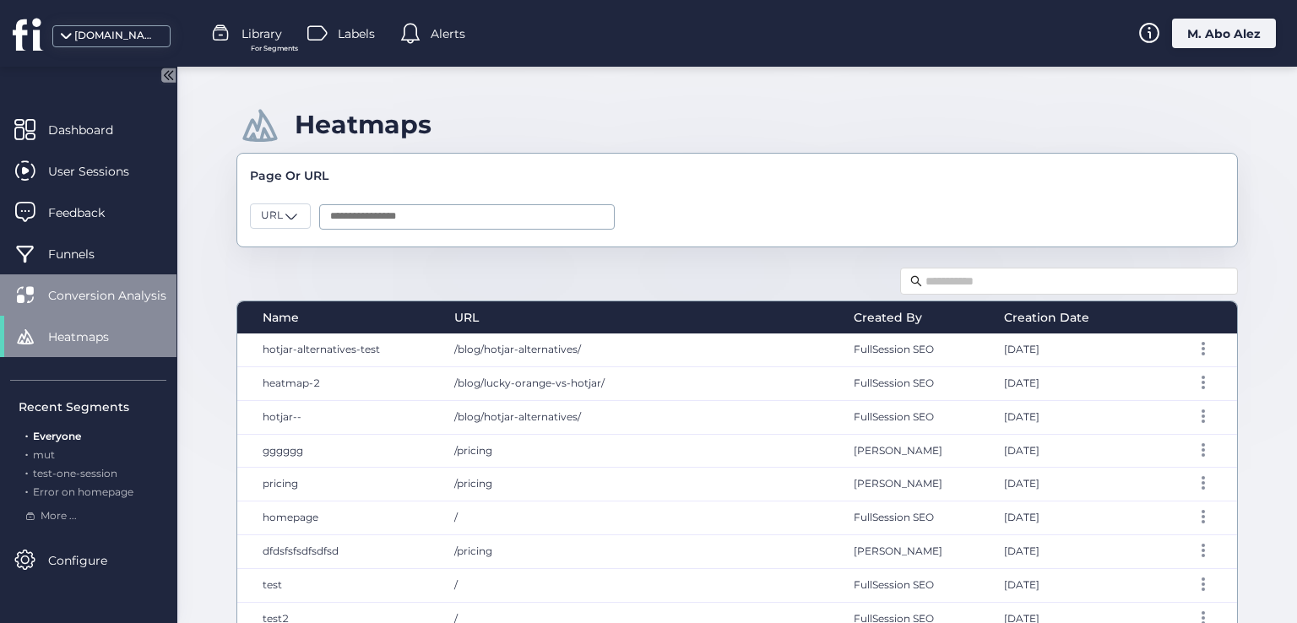
click at [98, 294] on span "Conversion Analysis" at bounding box center [120, 295] width 144 height 19
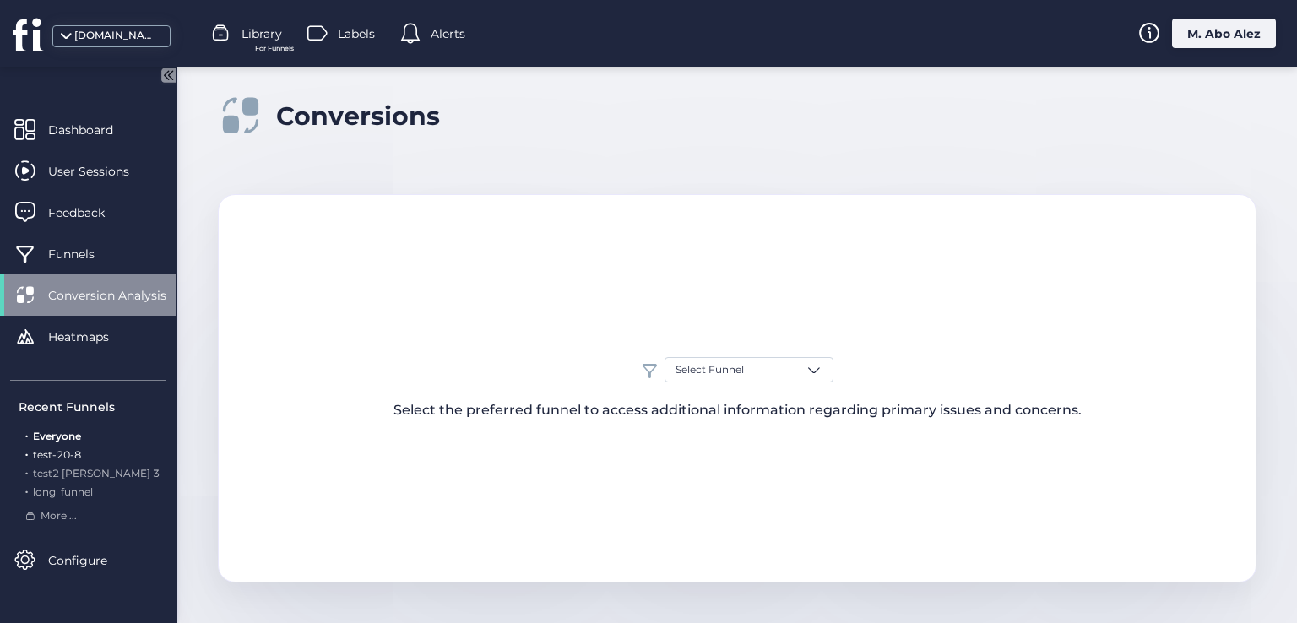
click at [76, 453] on span "test-20-8" at bounding box center [57, 454] width 48 height 13
click at [68, 468] on span "test2 [PERSON_NAME] 3" at bounding box center [96, 473] width 127 height 13
click at [52, 438] on span "Everyone" at bounding box center [57, 436] width 48 height 13
click at [82, 480] on div ". test2 roy 3" at bounding box center [93, 474] width 148 height 16
click at [82, 501] on div "Recent Funnels . Everyone . test-20-8 . test2 roy 3 . long_funnel More ..." at bounding box center [88, 452] width 156 height 144
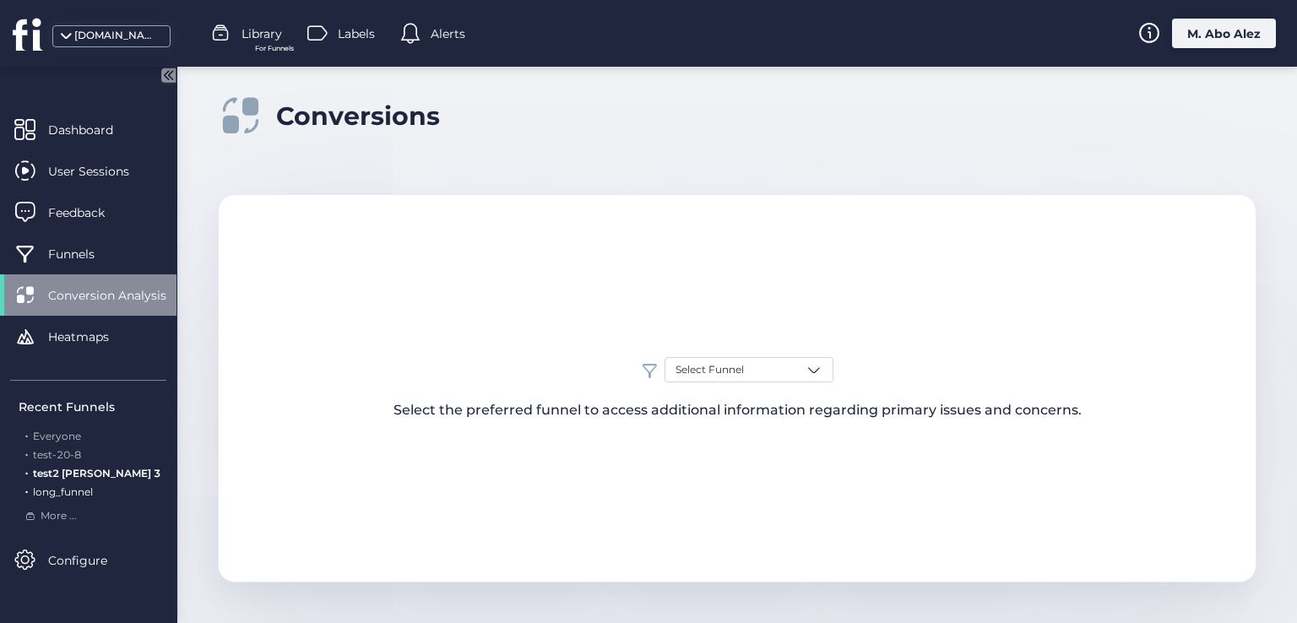
click at [74, 487] on span "long_funnel" at bounding box center [63, 491] width 60 height 13
click at [65, 516] on span "More ..." at bounding box center [59, 516] width 36 height 16
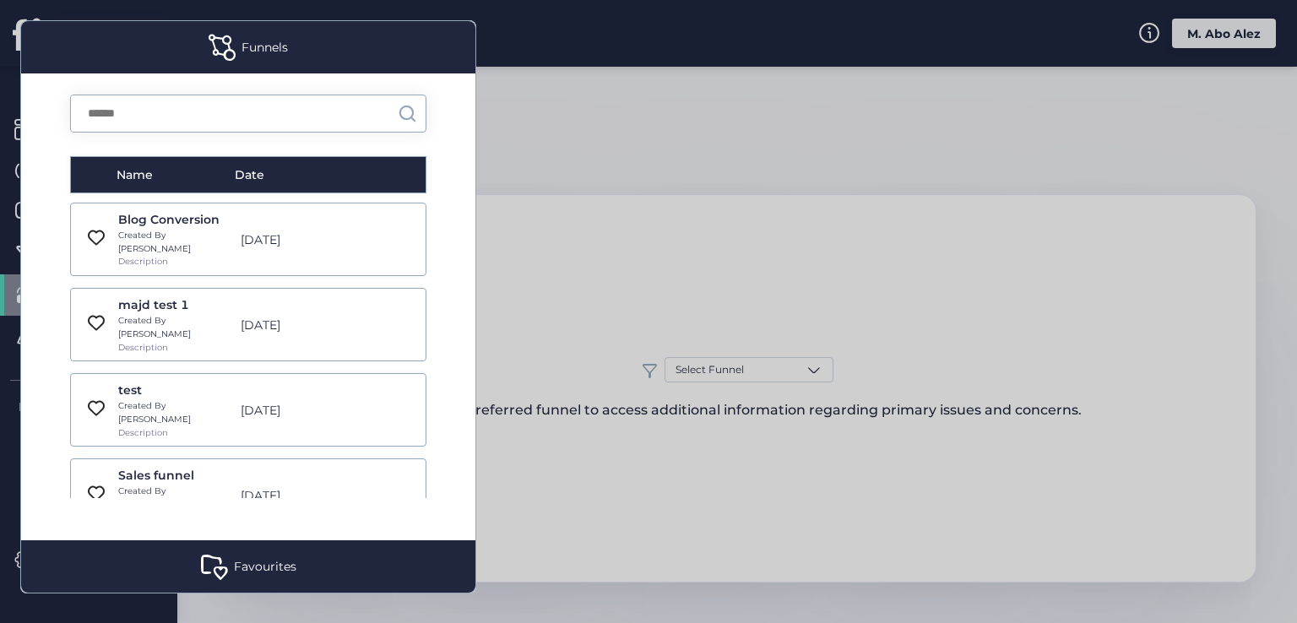
click at [567, 133] on div at bounding box center [648, 311] width 1297 height 623
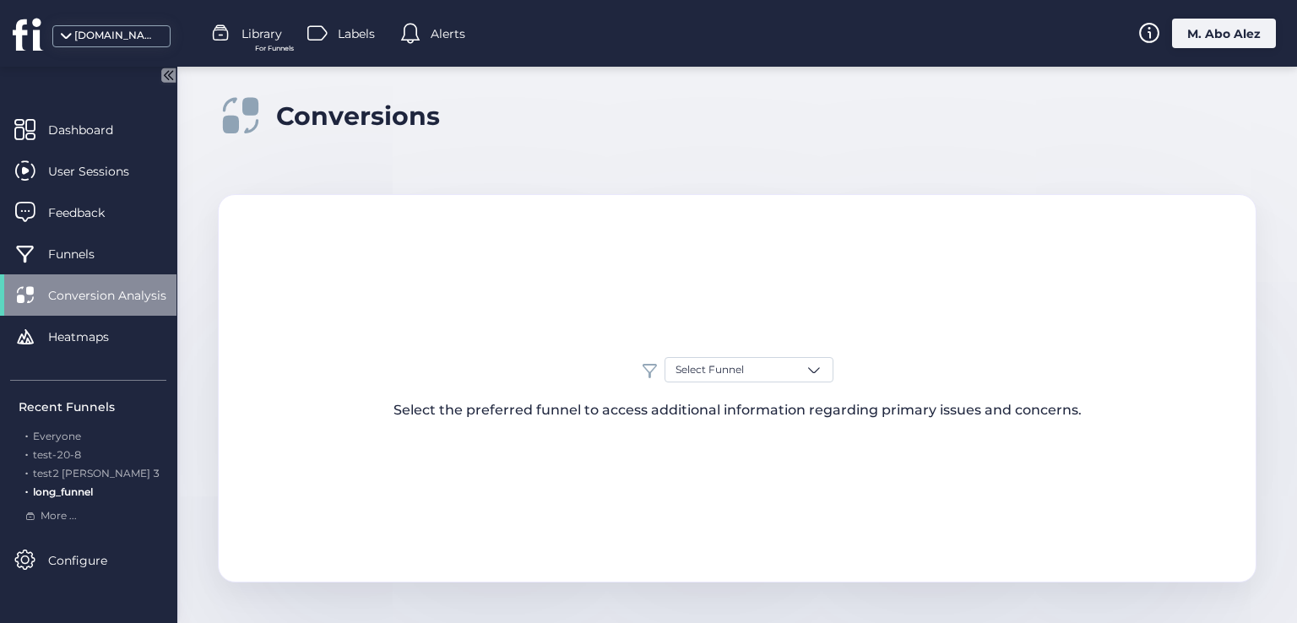
click at [274, 26] on span "Library" at bounding box center [261, 33] width 41 height 19
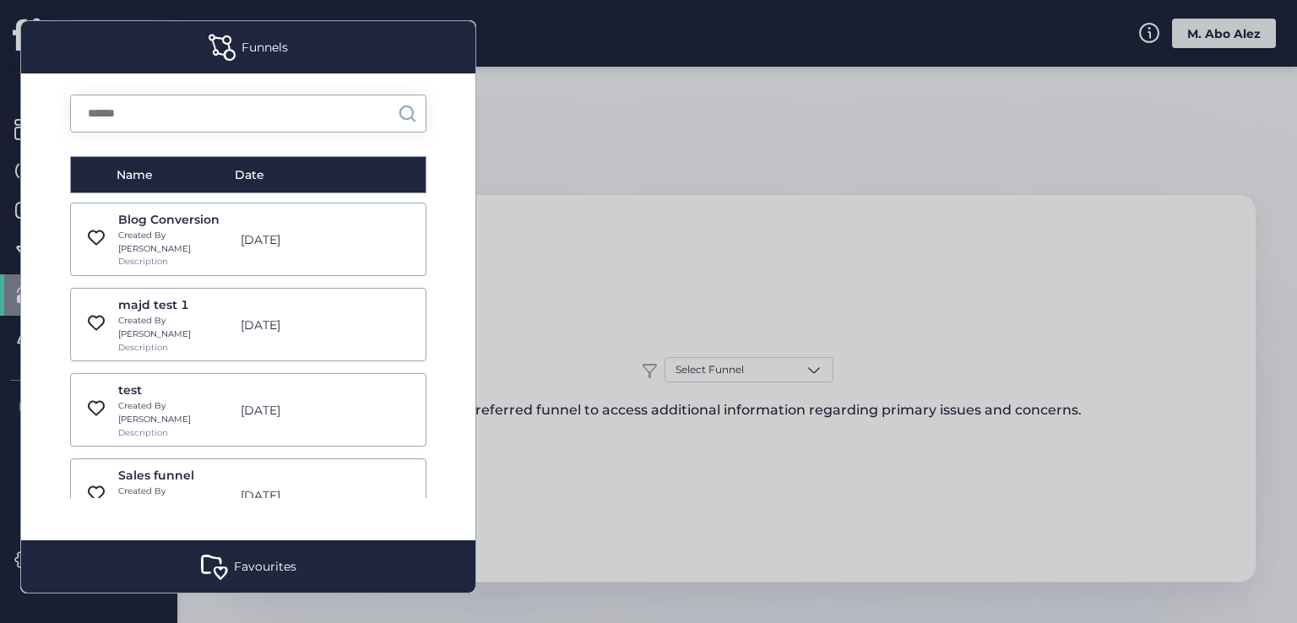
click at [559, 150] on div at bounding box center [648, 311] width 1297 height 623
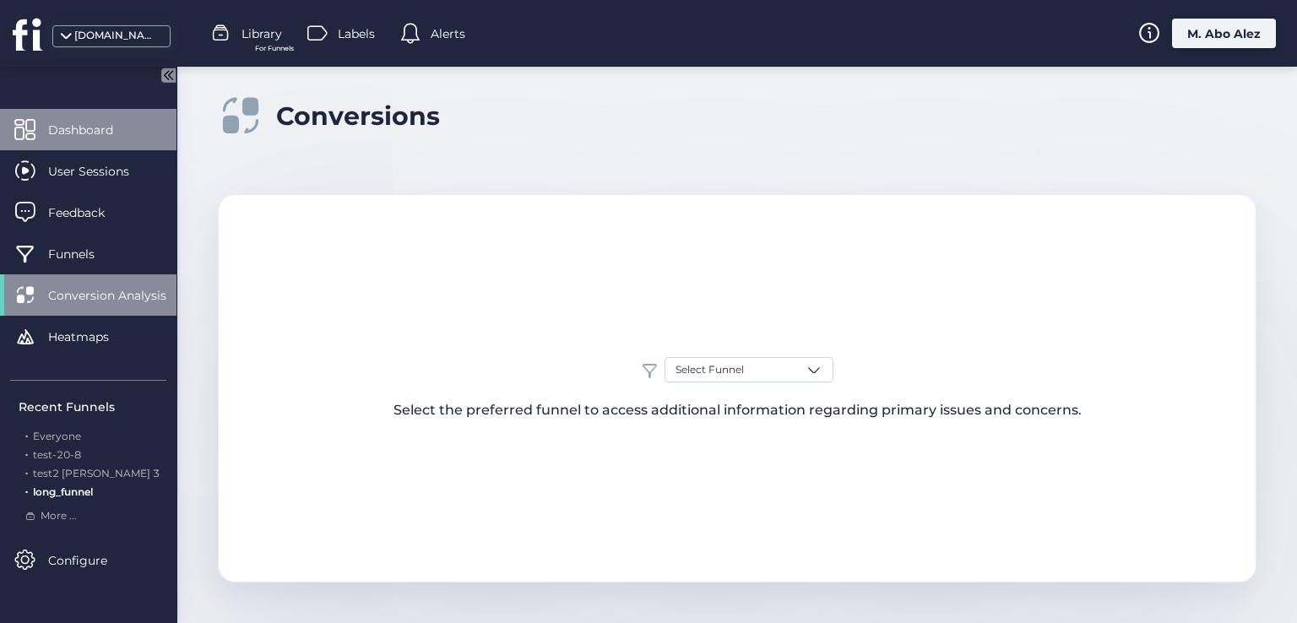
click at [71, 137] on span "Dashboard" at bounding box center [93, 130] width 90 height 19
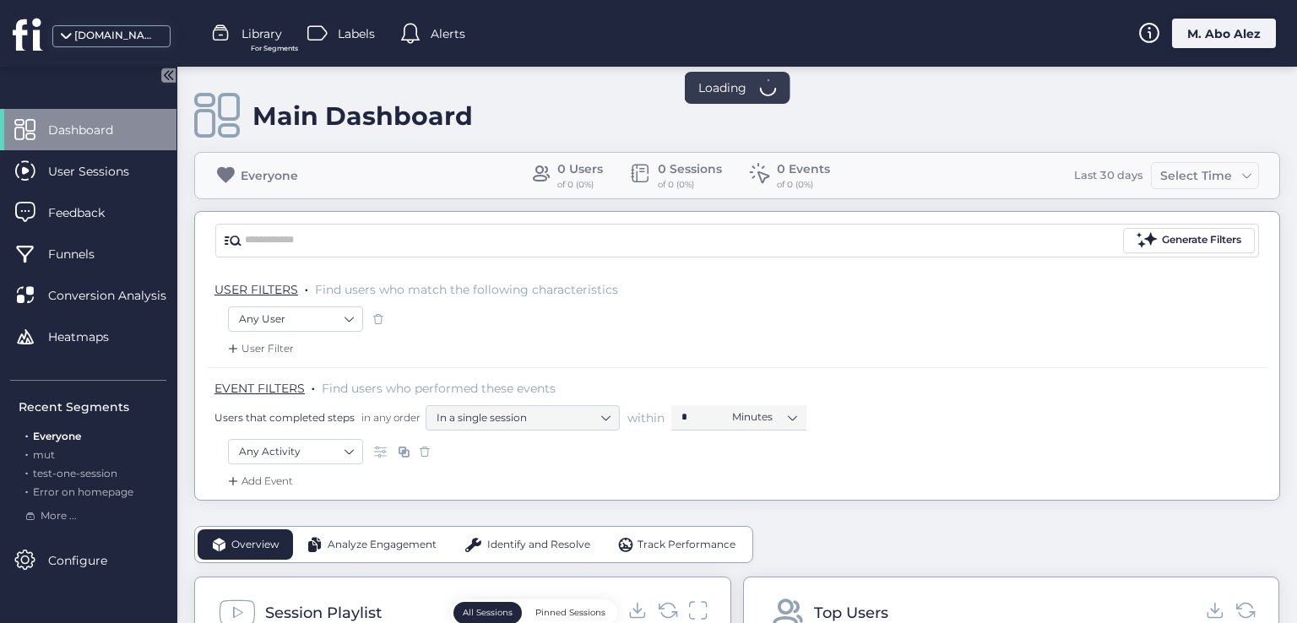
click at [258, 36] on span "Library" at bounding box center [261, 33] width 41 height 19
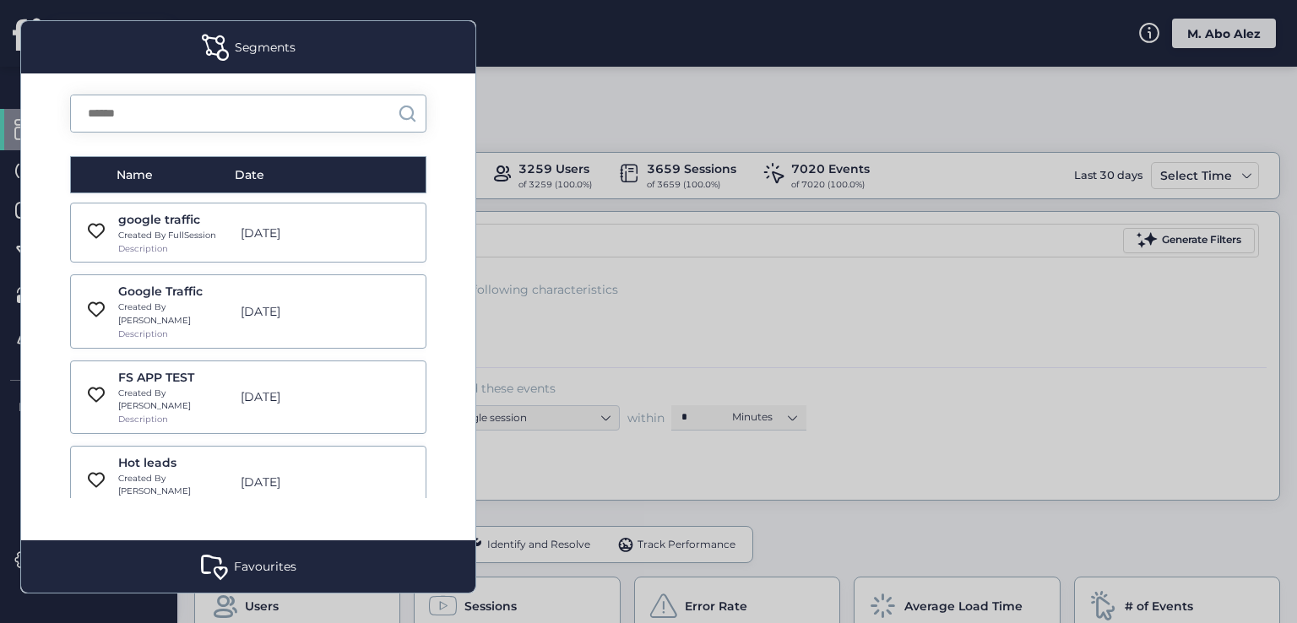
click at [567, 92] on div at bounding box center [648, 311] width 1297 height 623
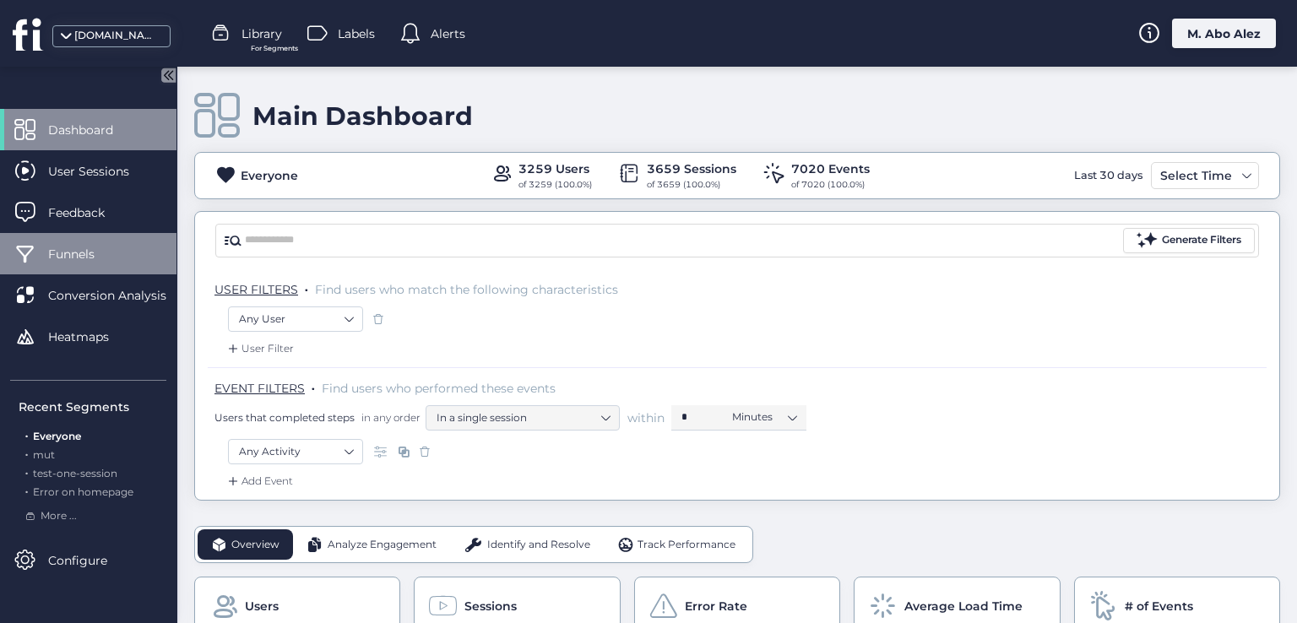
click at [100, 264] on div "Funnels" at bounding box center [88, 253] width 176 height 41
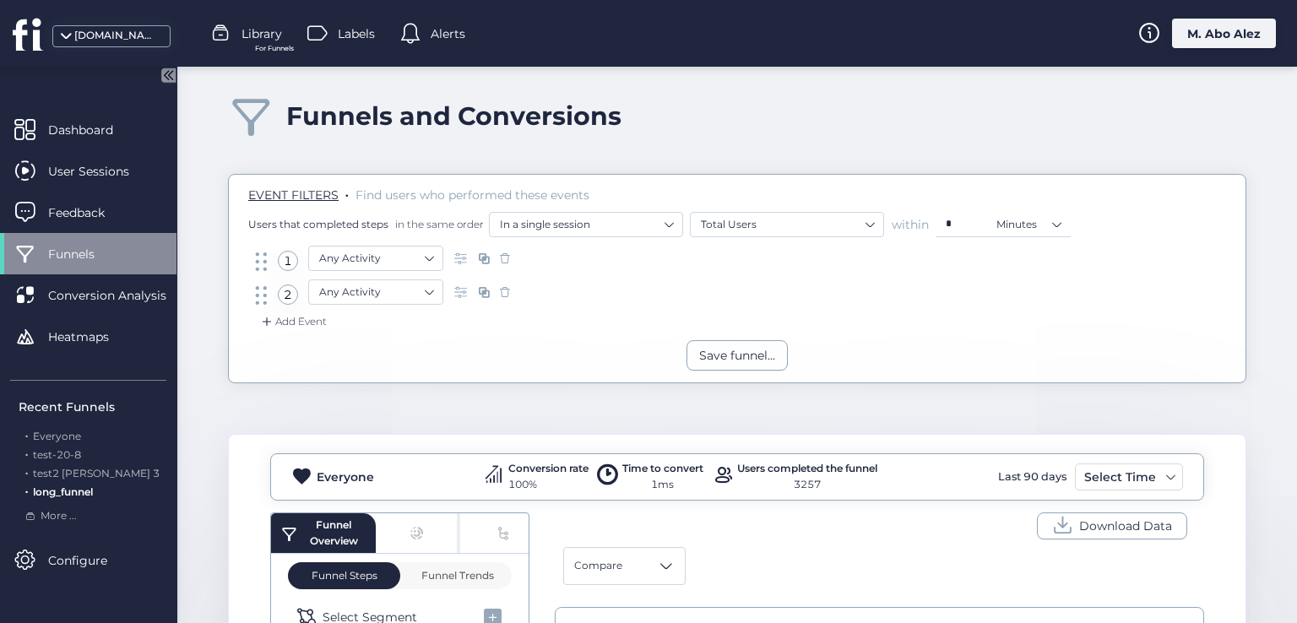
click at [253, 34] on span "Library" at bounding box center [261, 33] width 41 height 19
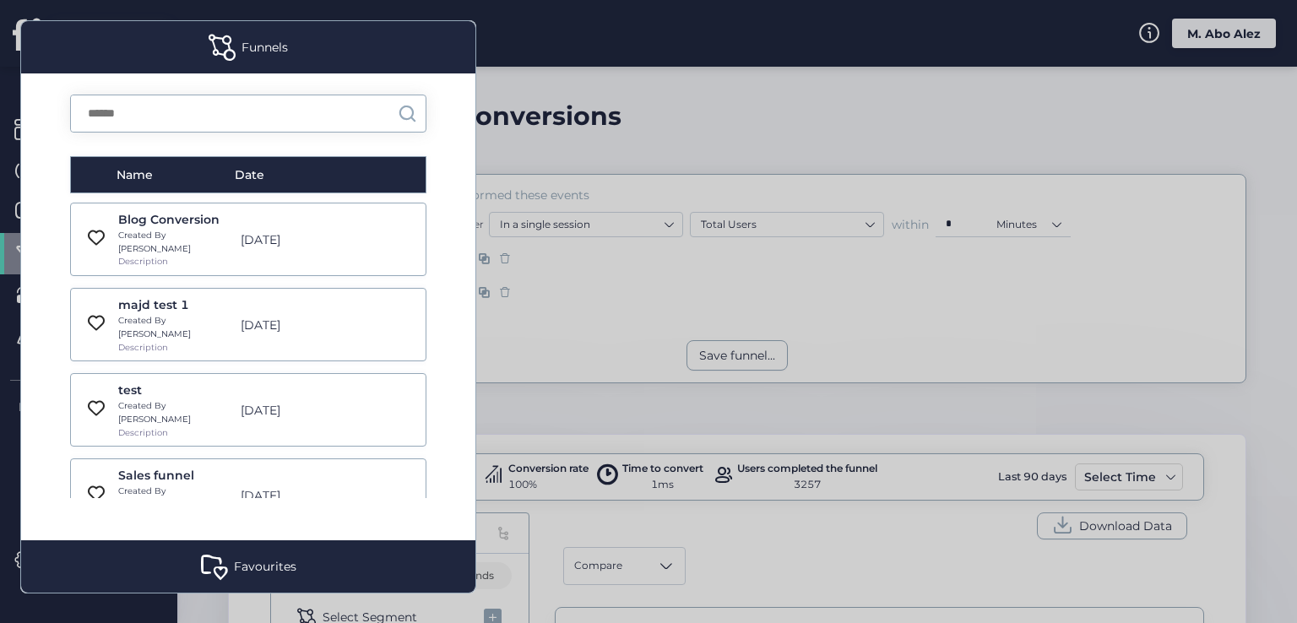
click at [599, 133] on div at bounding box center [648, 311] width 1297 height 623
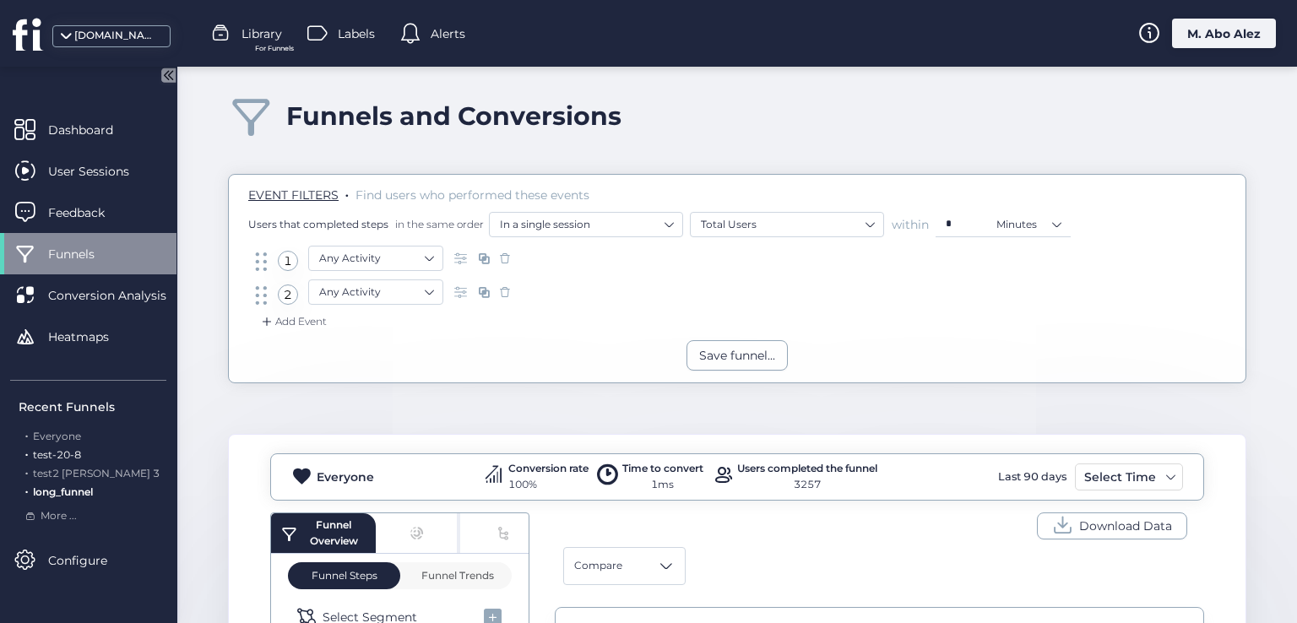
click at [67, 456] on span "test-20-8" at bounding box center [57, 454] width 48 height 13
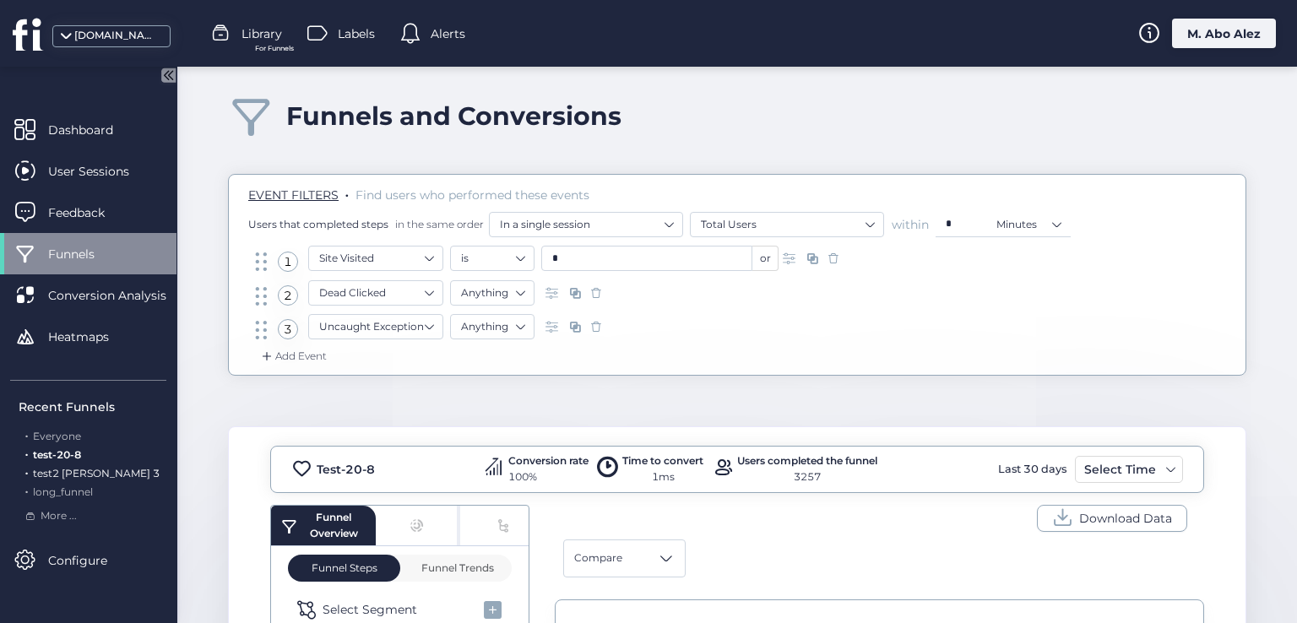
click at [69, 476] on span "test2 [PERSON_NAME] 3" at bounding box center [96, 473] width 127 height 13
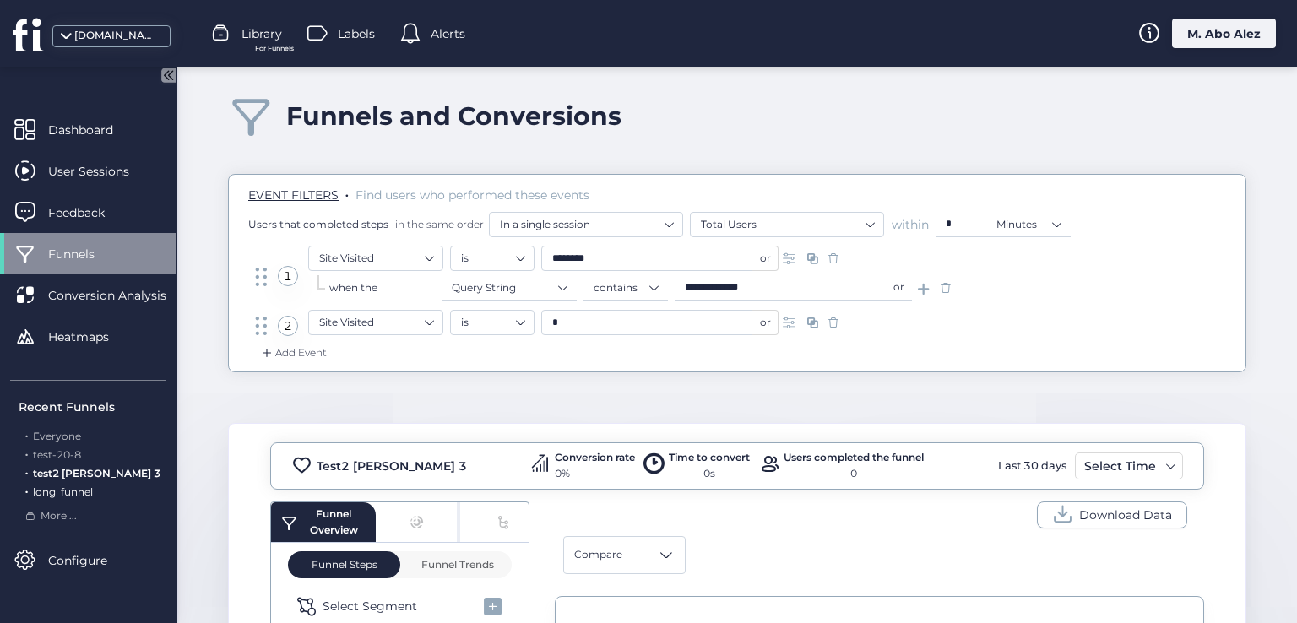
click at [74, 491] on span "long_funnel" at bounding box center [63, 491] width 60 height 13
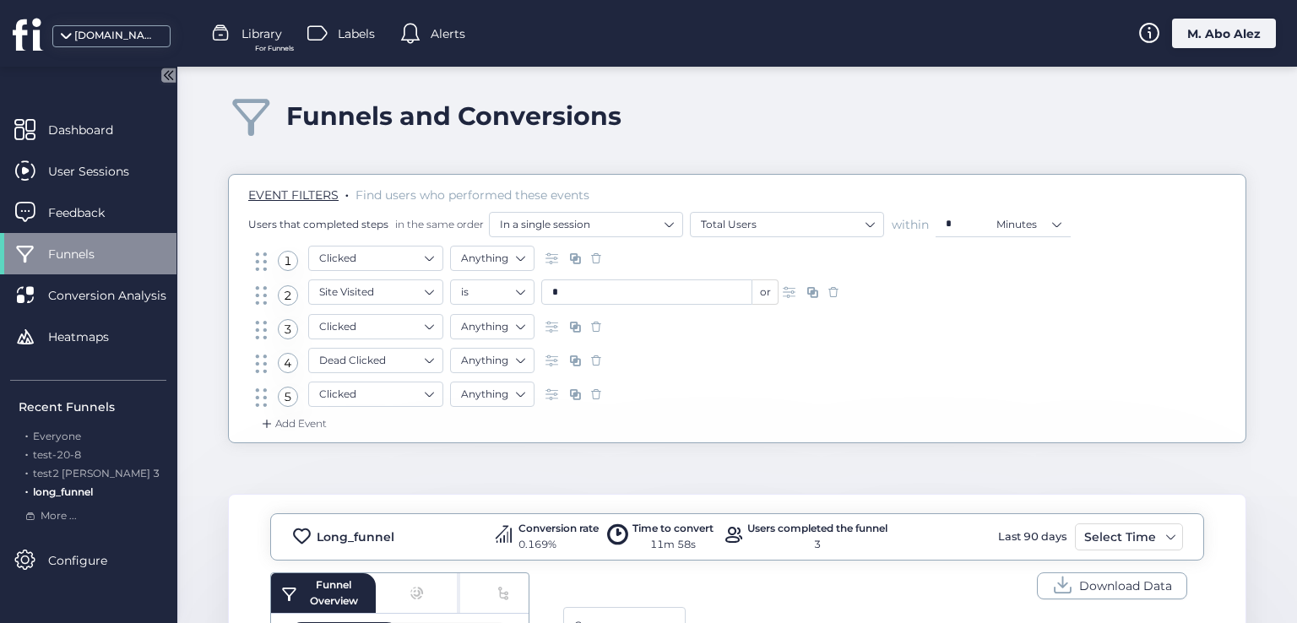
click at [255, 45] on span "For Funnels" at bounding box center [274, 48] width 39 height 11
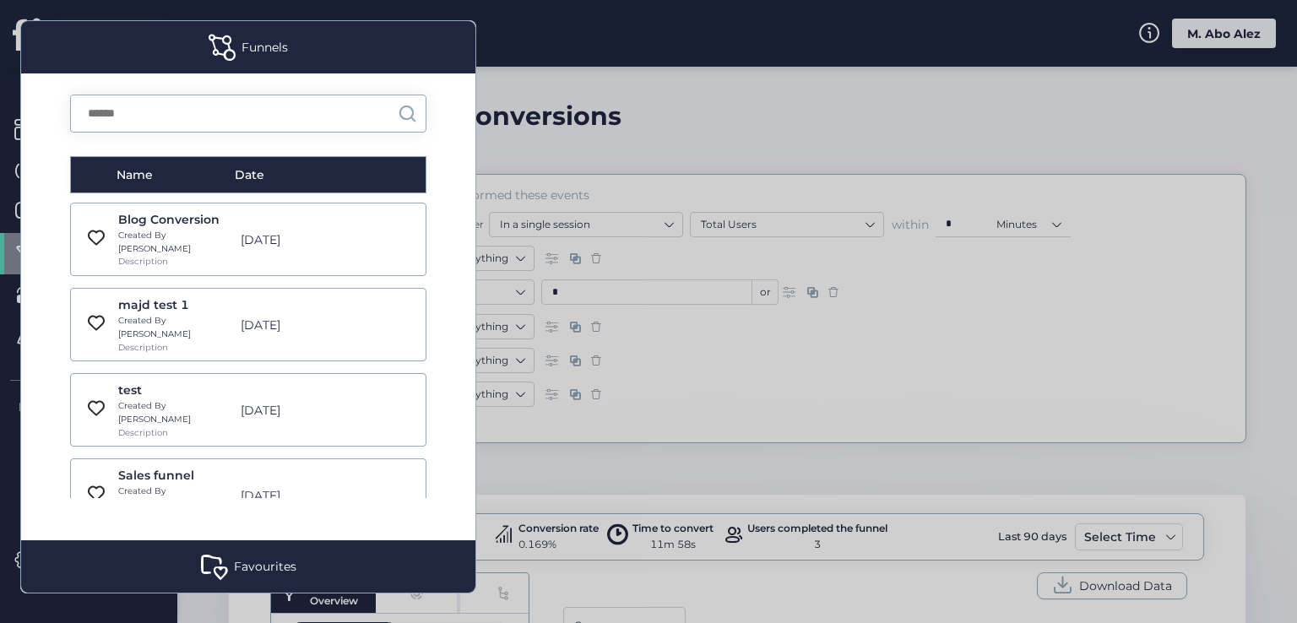
click at [241, 316] on div "[DATE]" at bounding box center [292, 325] width 120 height 19
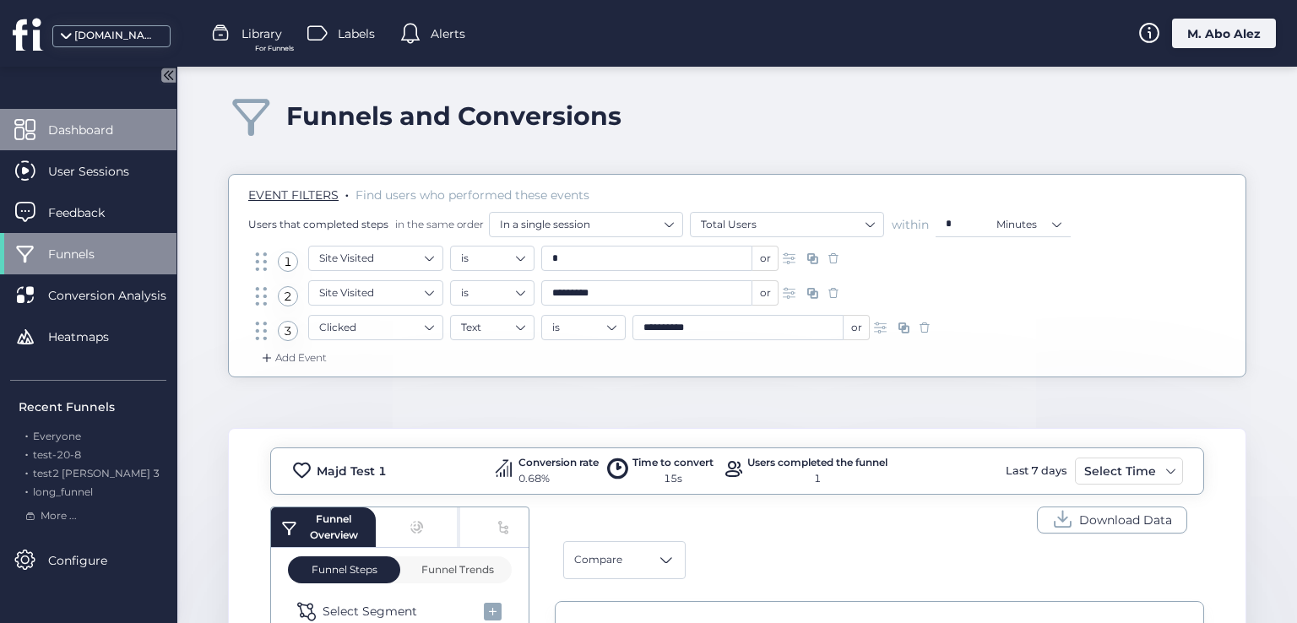
click at [66, 137] on span "Dashboard" at bounding box center [93, 130] width 90 height 19
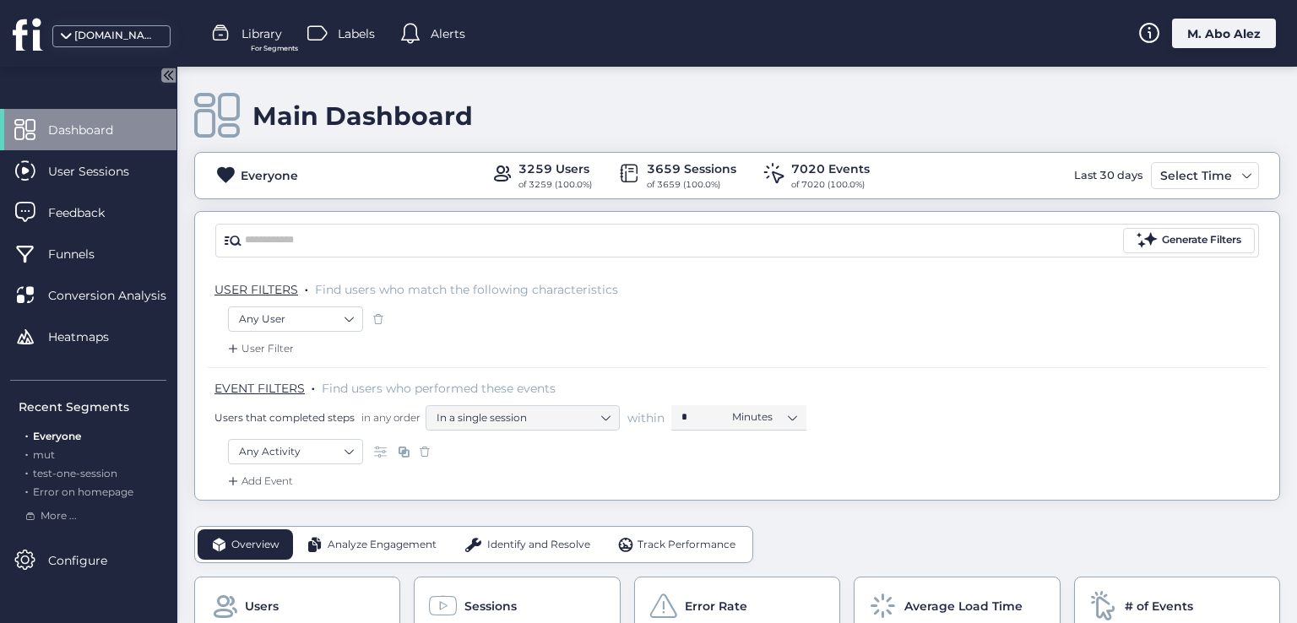
click at [263, 38] on span "Library" at bounding box center [261, 33] width 41 height 19
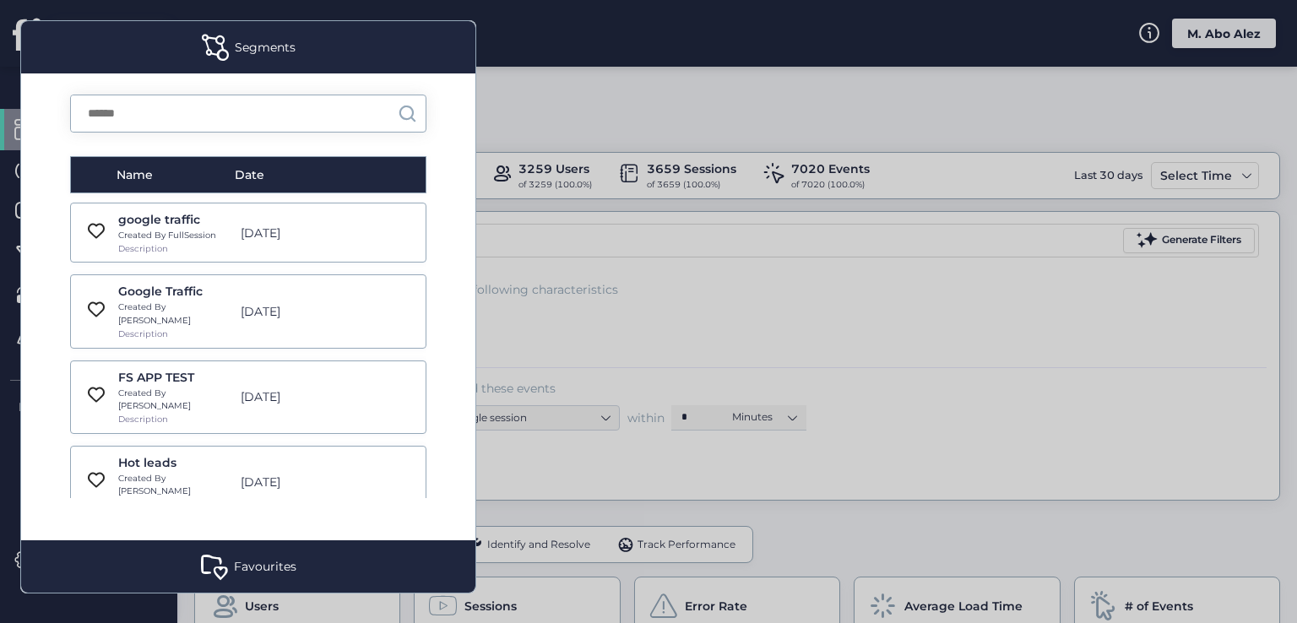
click at [264, 243] on div "google traffic Created By FullSession Description Jan 7, 2022" at bounding box center [248, 233] width 356 height 60
click at [186, 241] on div "Created By FullSession" at bounding box center [174, 236] width 113 height 14
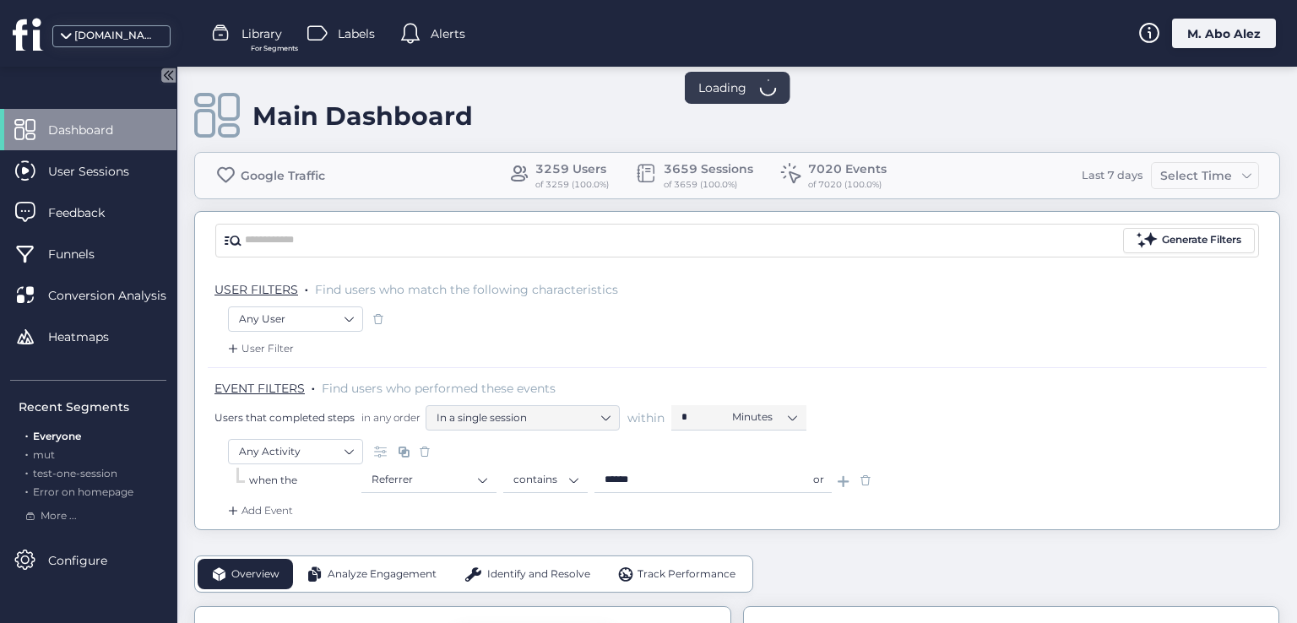
click at [205, 319] on div "USER FILTERS . Find users who match the following characteristics Any User User…" at bounding box center [737, 399] width 1084 height 260
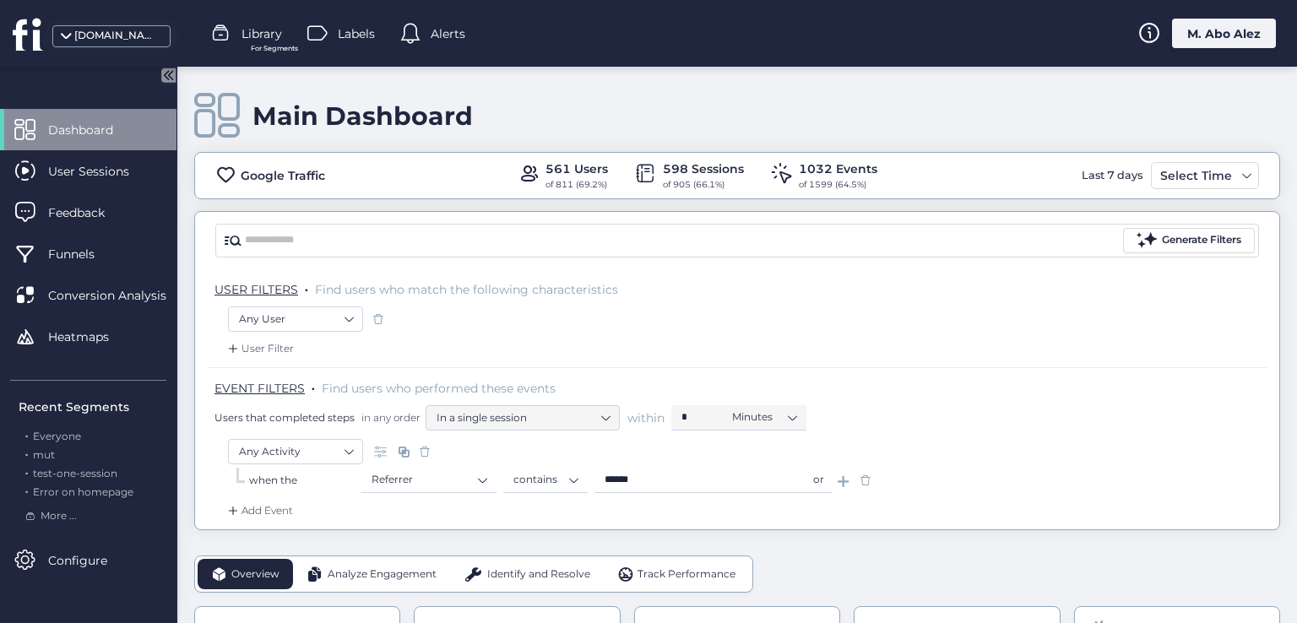
click at [250, 30] on span "Library" at bounding box center [261, 33] width 41 height 19
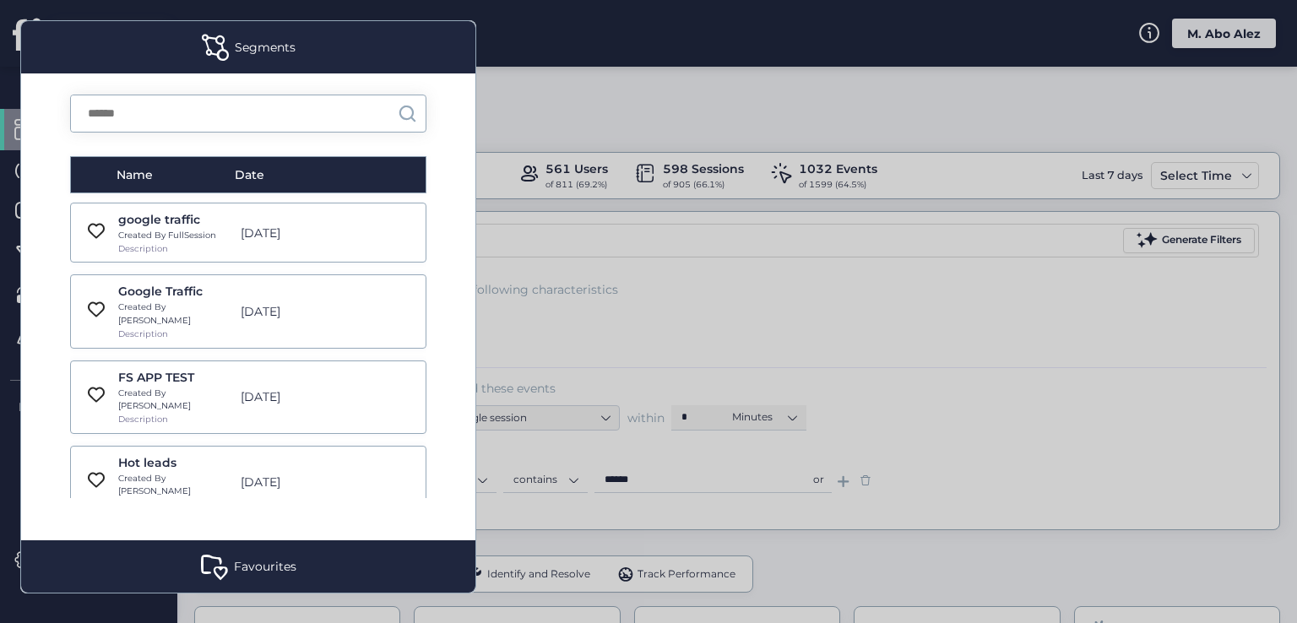
click at [232, 388] on div "[DATE]" at bounding box center [292, 397] width 120 height 19
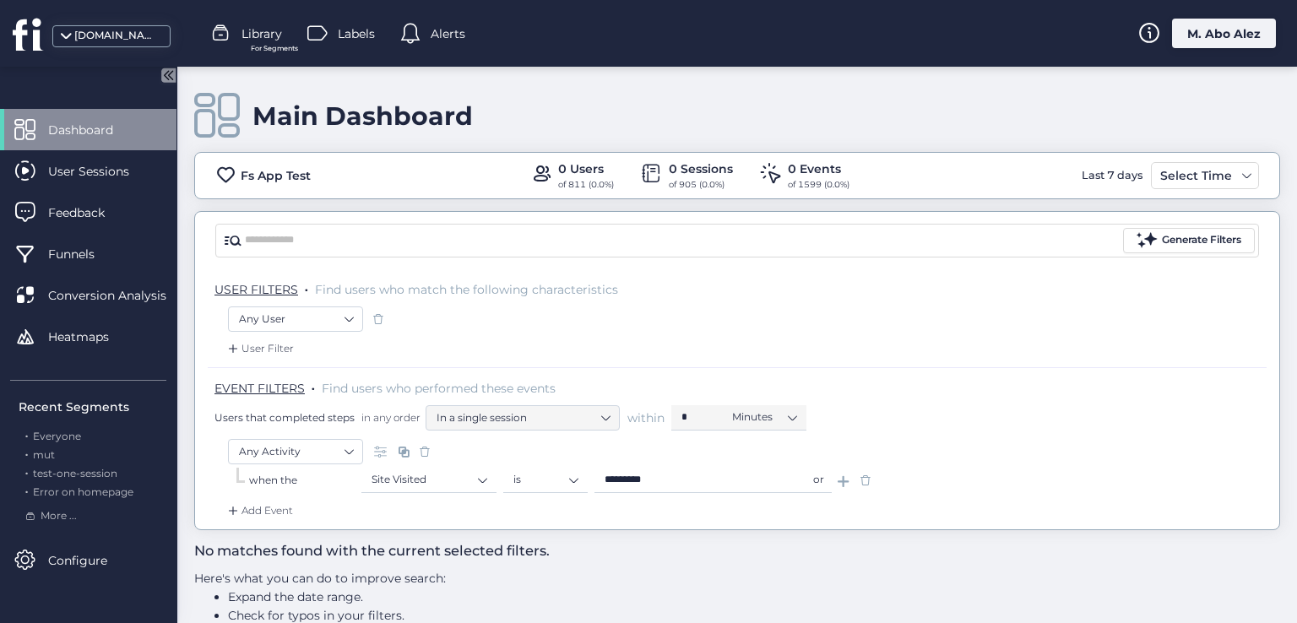
click at [240, 39] on div "Library For Segments" at bounding box center [246, 33] width 71 height 25
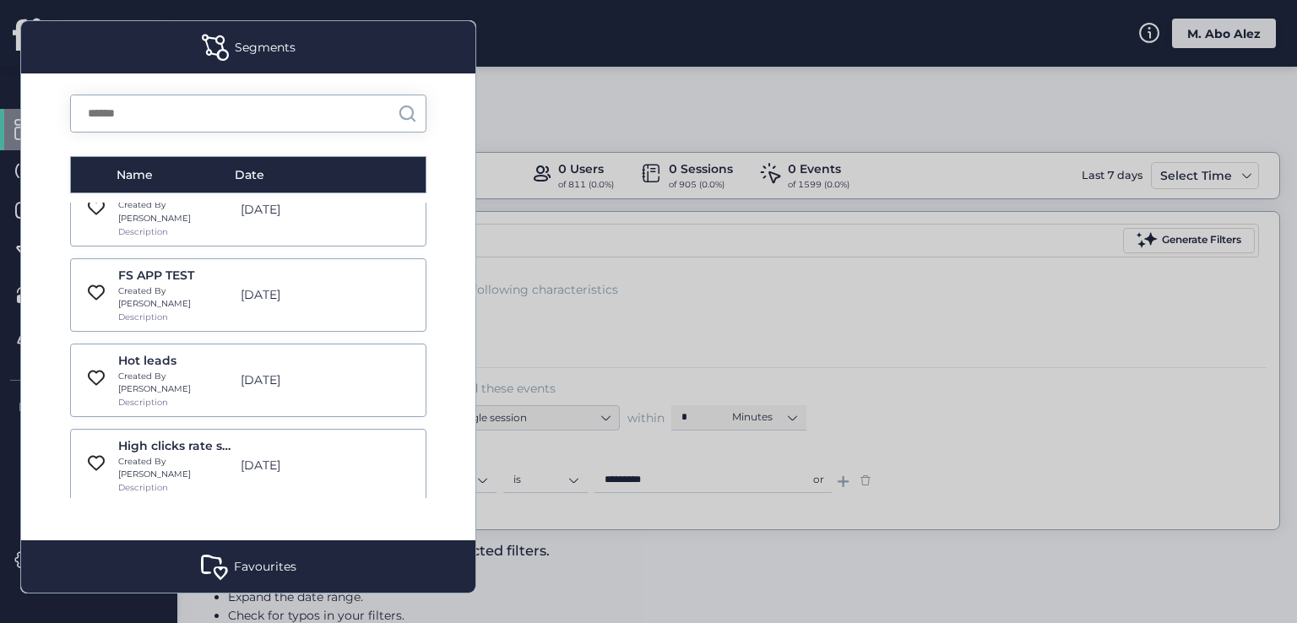
scroll to position [338, 0]
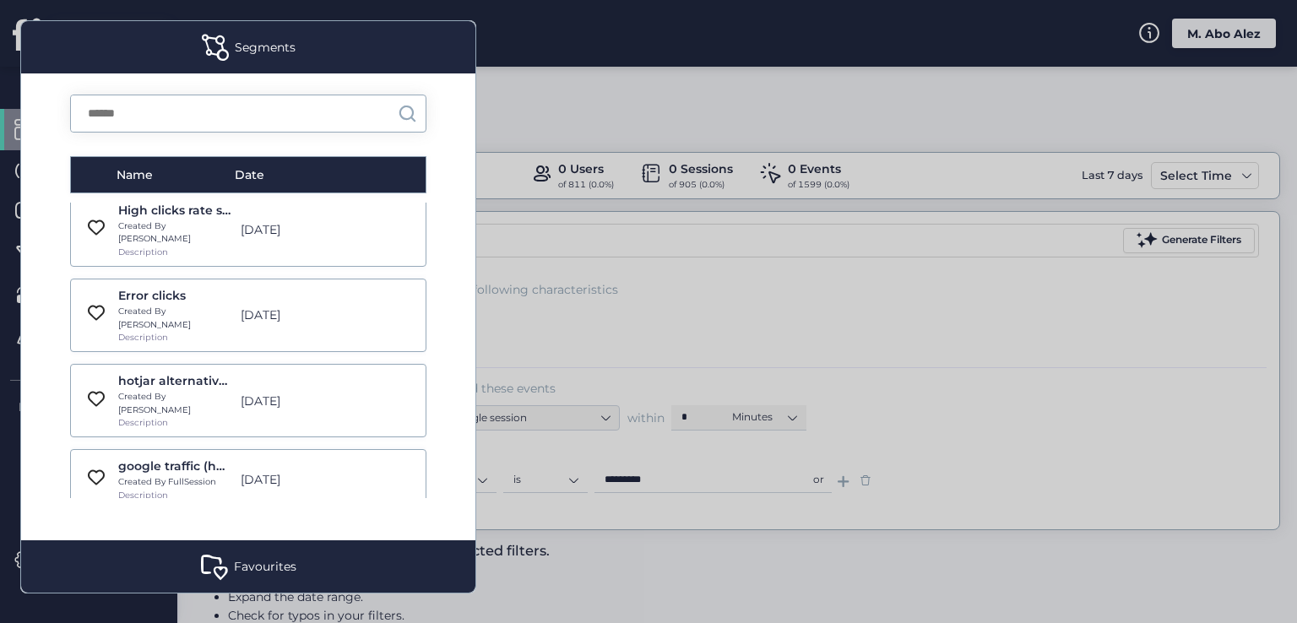
click at [223, 457] on div "google traffic (hotjar vs clarity)" at bounding box center [174, 466] width 113 height 19
type input "******"
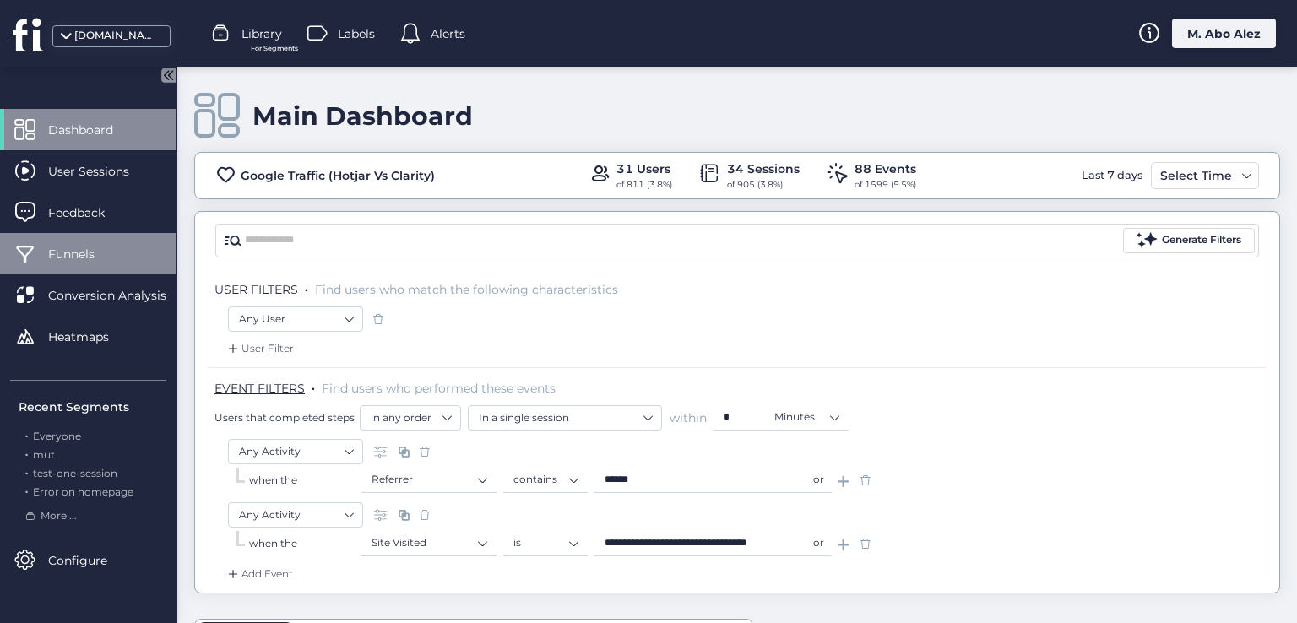
click at [107, 245] on span "Funnels" at bounding box center [84, 254] width 72 height 19
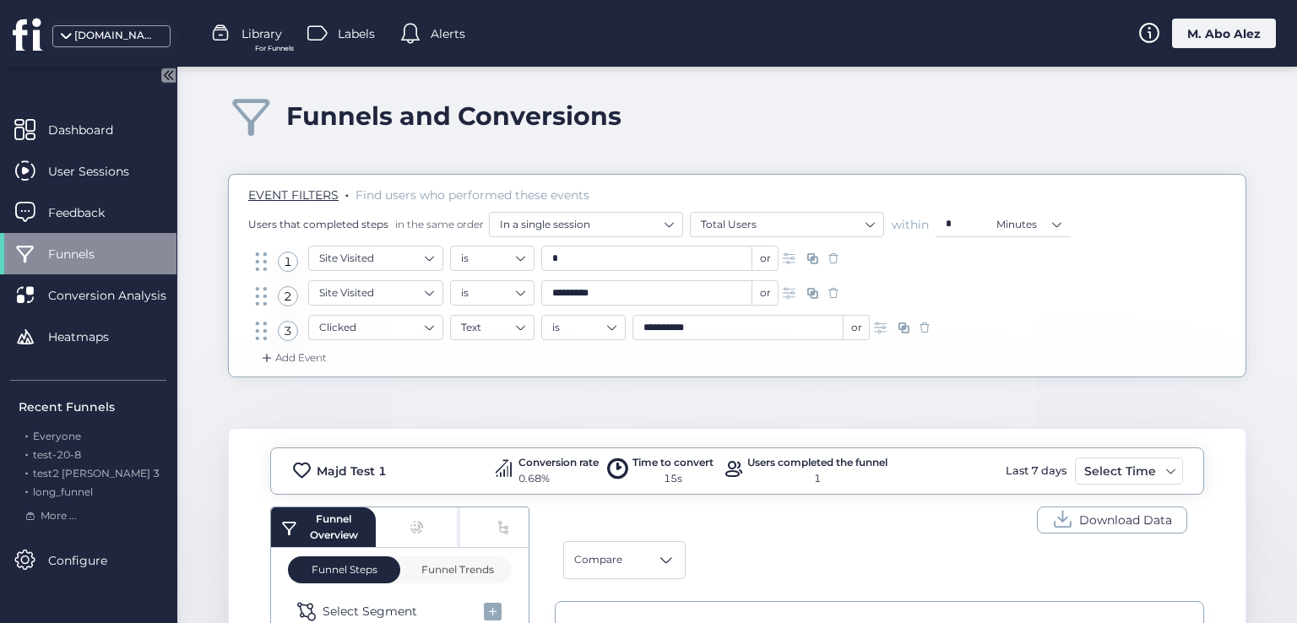
click at [268, 40] on span "Library" at bounding box center [261, 33] width 41 height 19
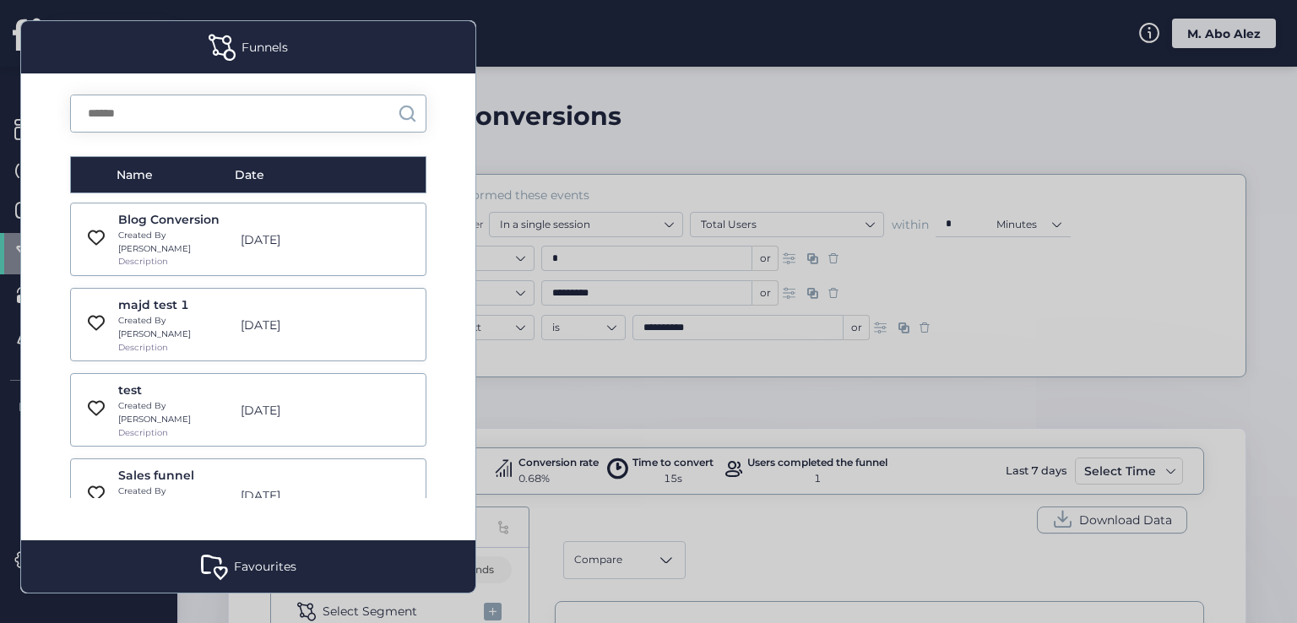
click at [212, 320] on div "majd test 1 Created By Roy Description" at bounding box center [174, 324] width 113 height 58
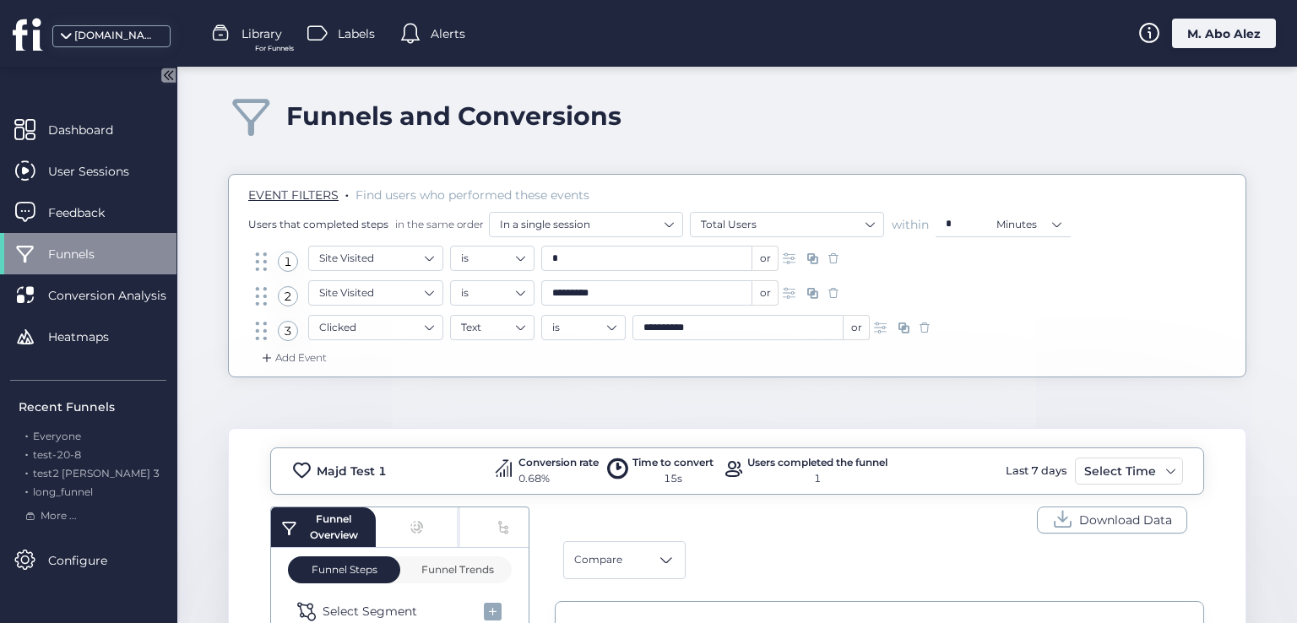
click at [262, 41] on span "Library" at bounding box center [261, 33] width 41 height 19
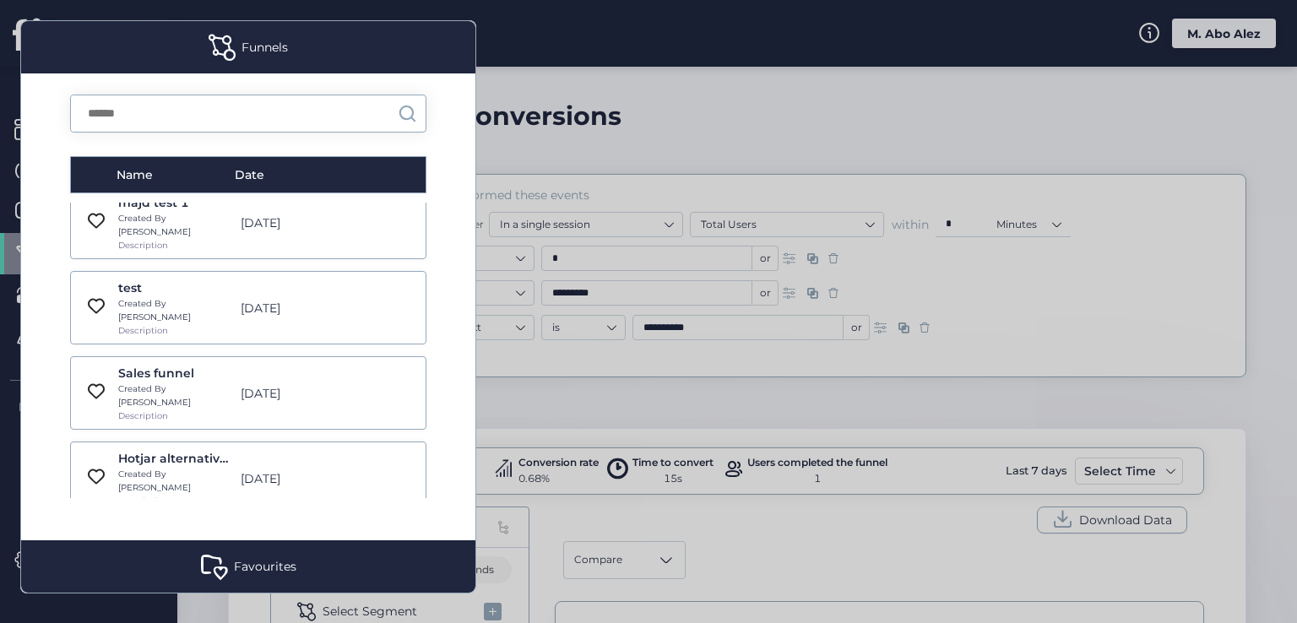
scroll to position [338, 0]
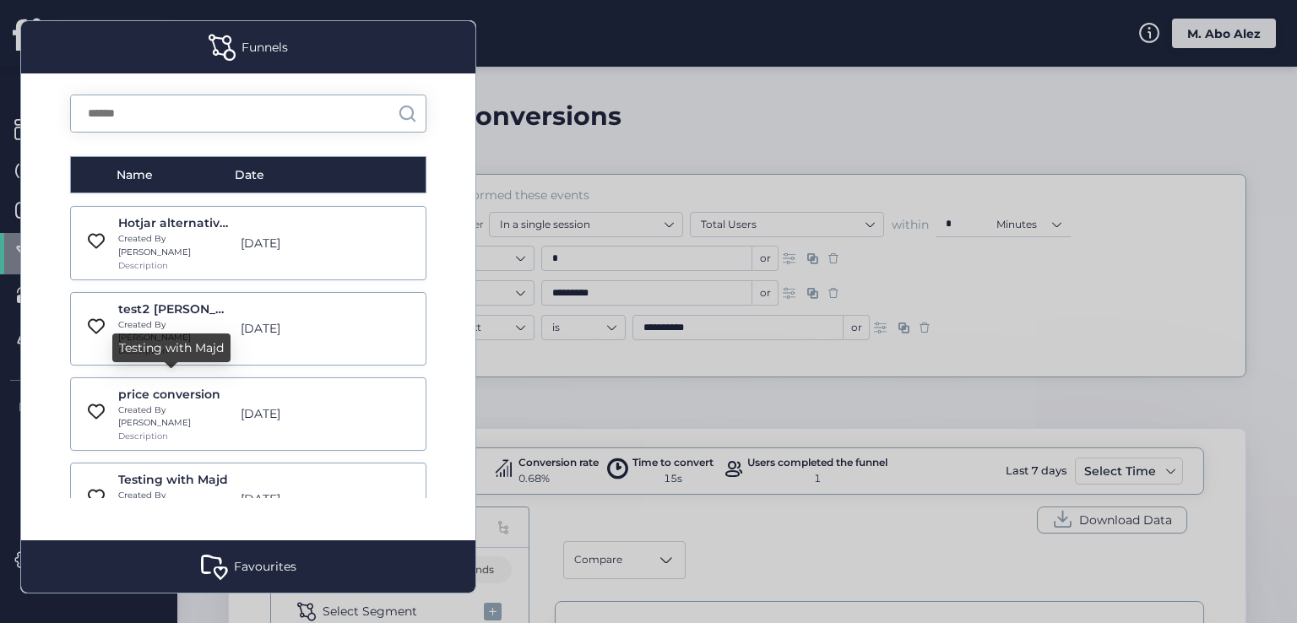
click at [208, 470] on div "Testing with Majd" at bounding box center [174, 479] width 113 height 19
type input "**********"
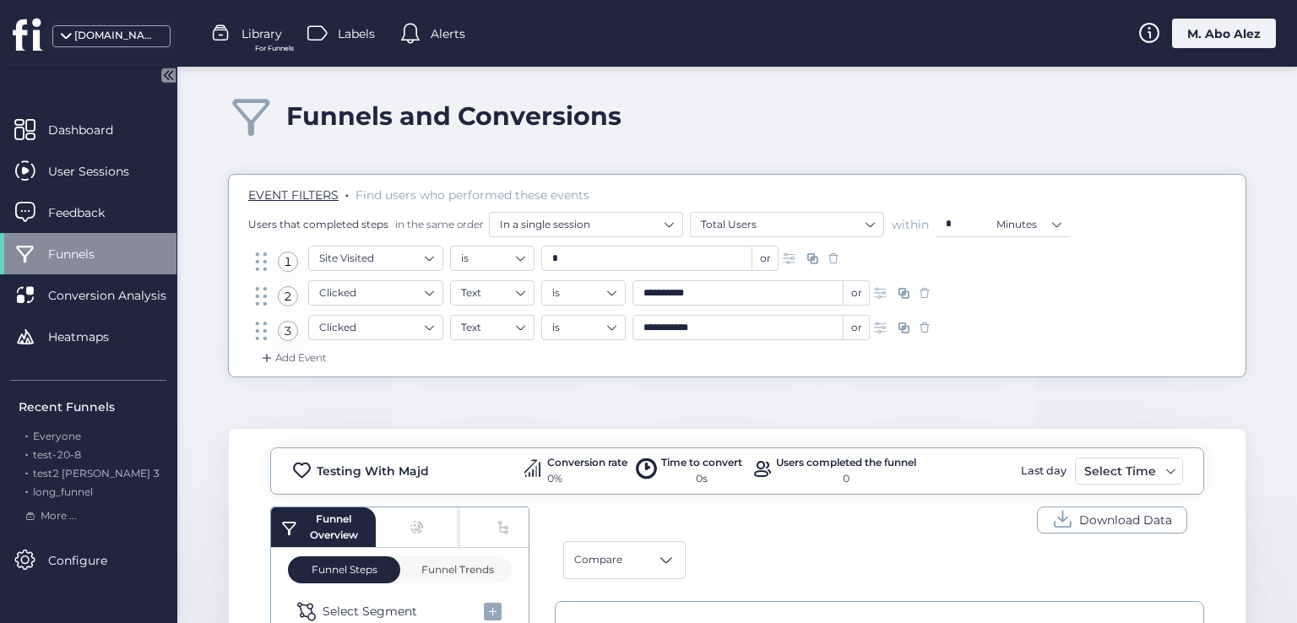
click at [295, 192] on span "EVENT FILTERS" at bounding box center [293, 194] width 90 height 15
click at [117, 245] on span "Funnels" at bounding box center [84, 254] width 72 height 19
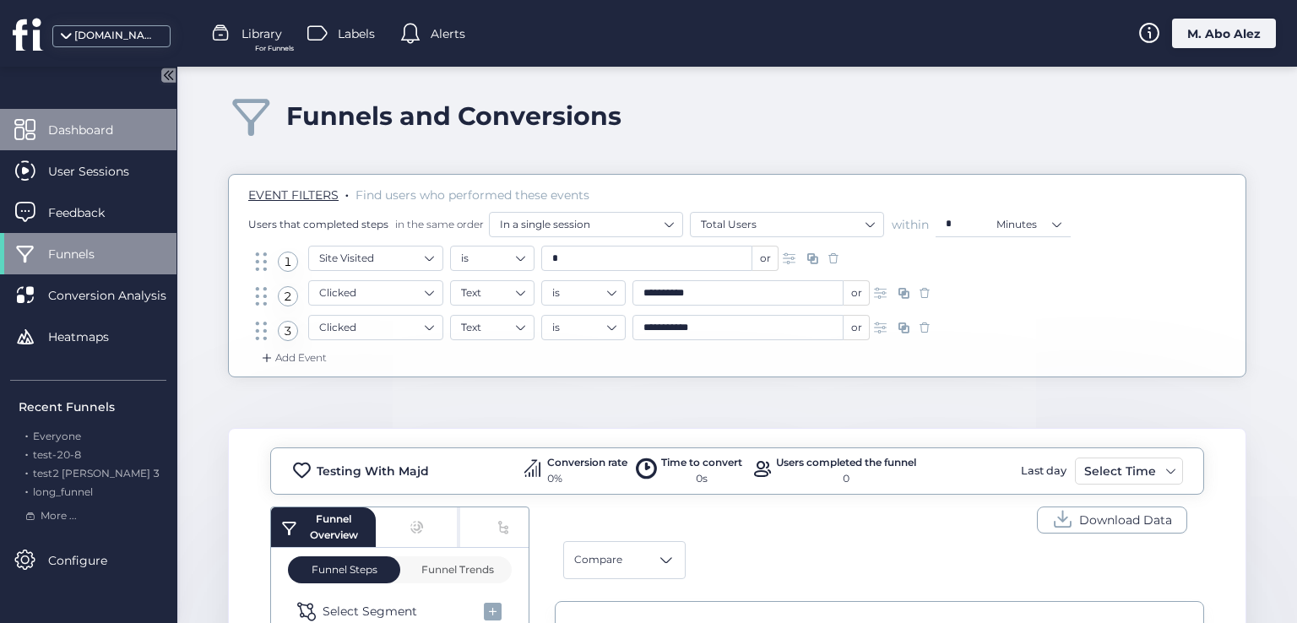
click at [91, 125] on span "Dashboard" at bounding box center [93, 130] width 90 height 19
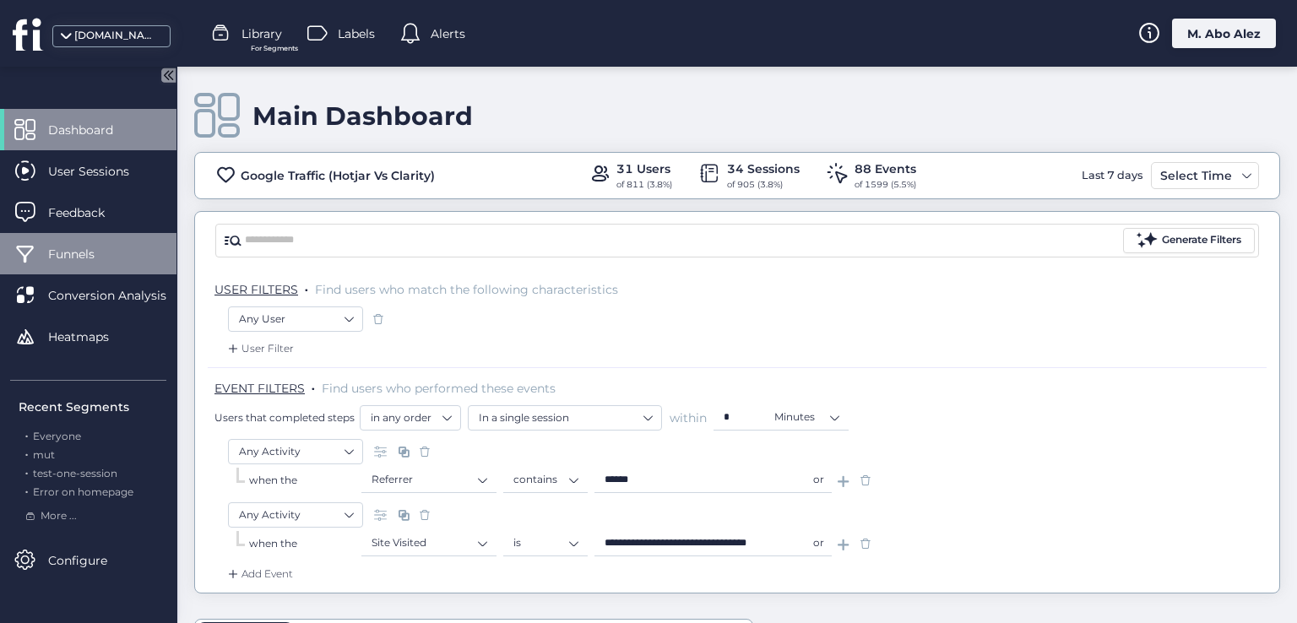
click at [92, 254] on span "Funnels" at bounding box center [84, 254] width 72 height 19
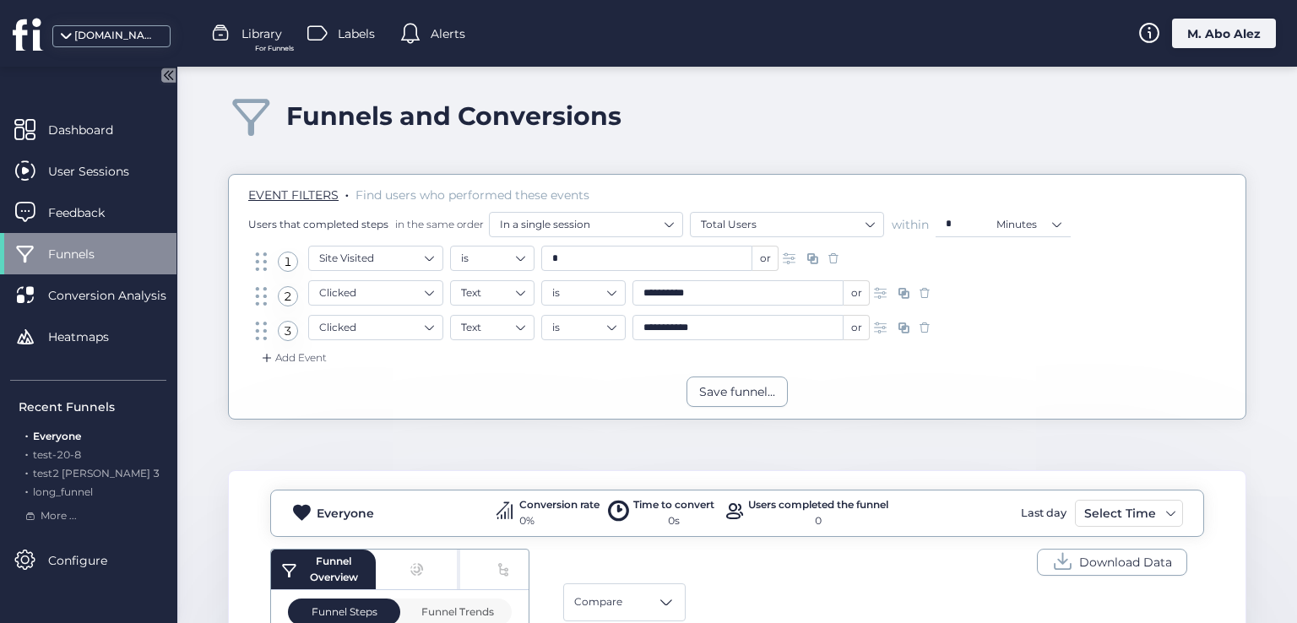
click at [1192, 30] on div "M. Abo Alez" at bounding box center [1224, 34] width 104 height 30
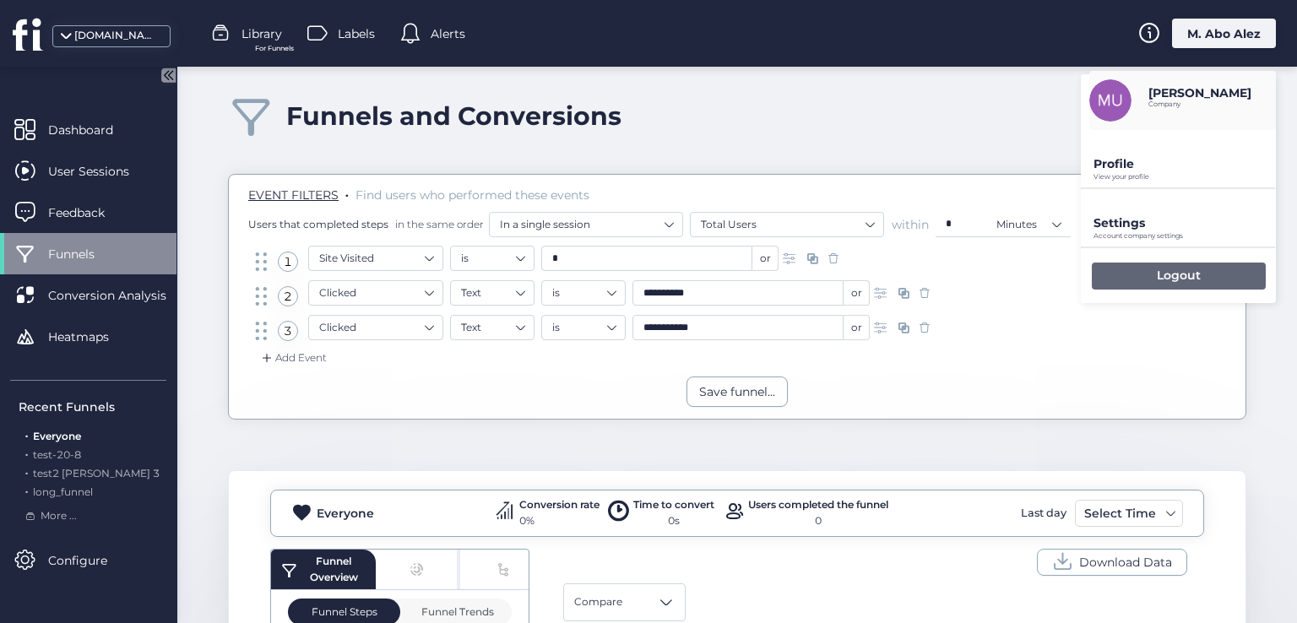
click at [1128, 278] on div "Logout" at bounding box center [1179, 276] width 174 height 27
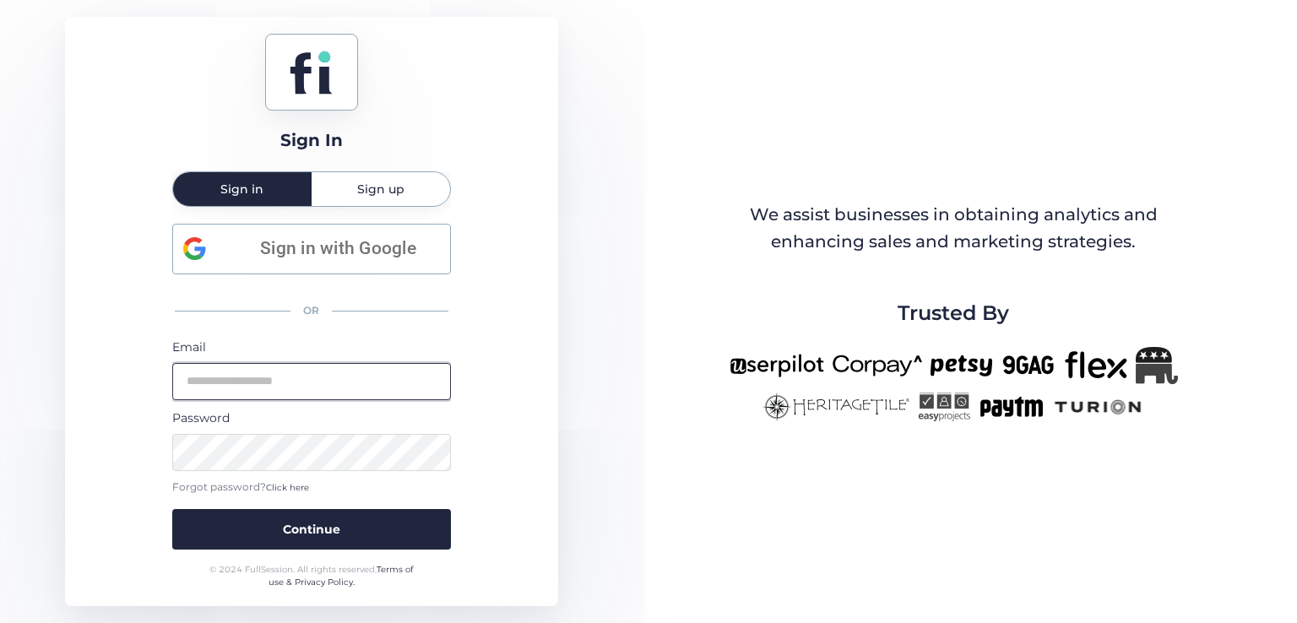
click at [352, 369] on input "email" at bounding box center [311, 381] width 279 height 37
type input "**********"
click at [172, 509] on button "Continue" at bounding box center [311, 529] width 279 height 41
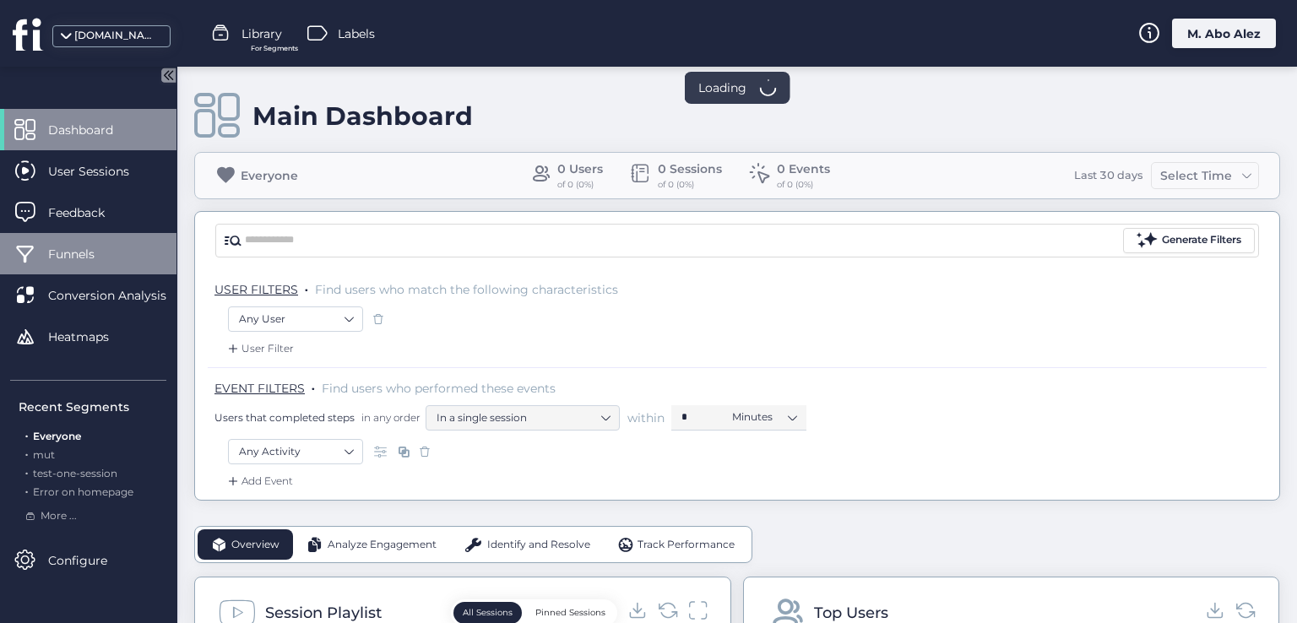
click at [44, 246] on div "Funnels" at bounding box center [88, 253] width 176 height 41
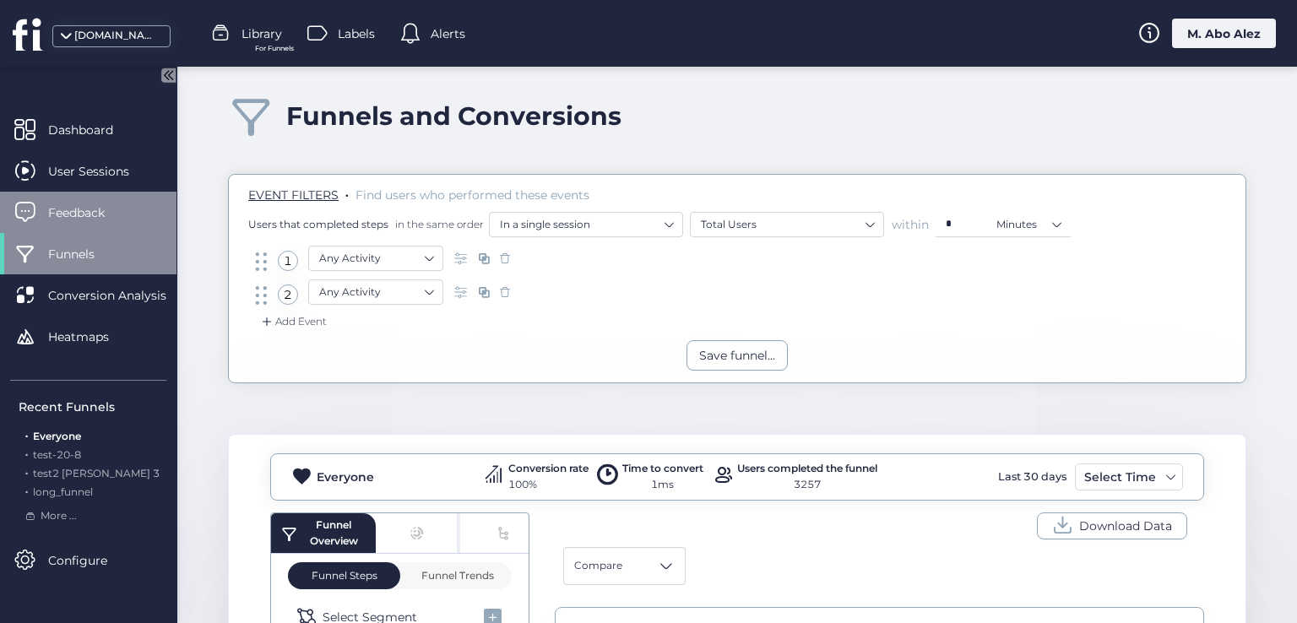
click at [85, 209] on span "Feedback" at bounding box center [89, 212] width 82 height 19
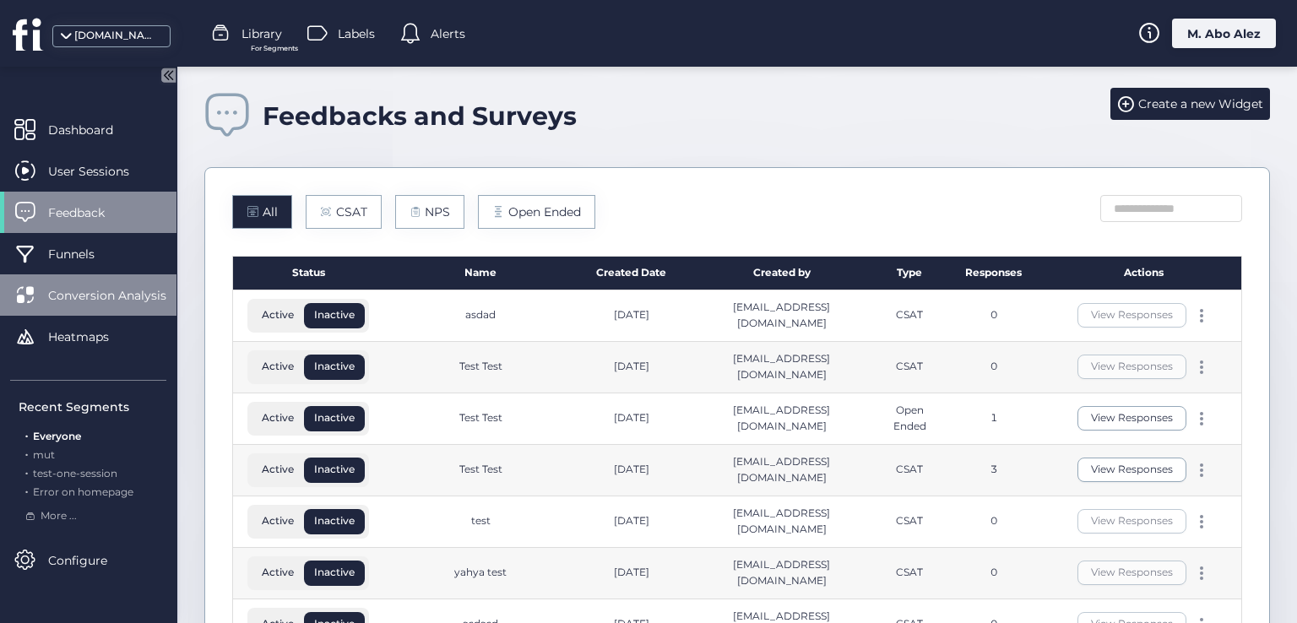
click at [125, 284] on div "Conversion Analysis" at bounding box center [88, 294] width 176 height 41
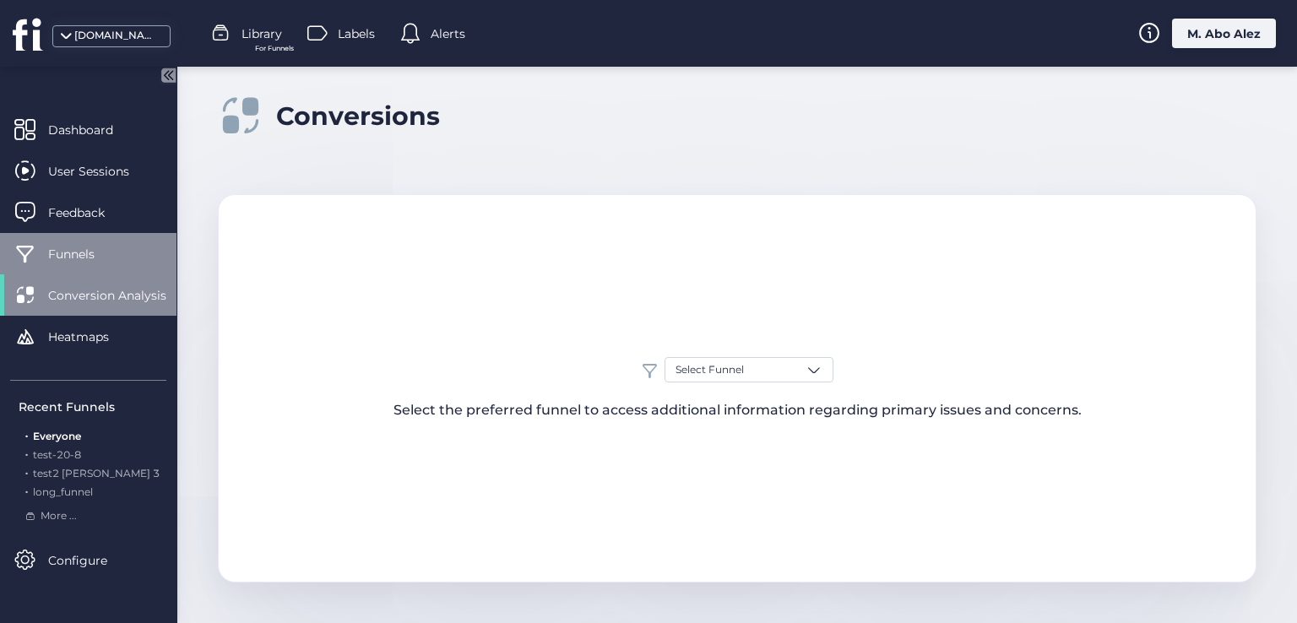
click at [89, 264] on div "Funnels" at bounding box center [88, 253] width 176 height 41
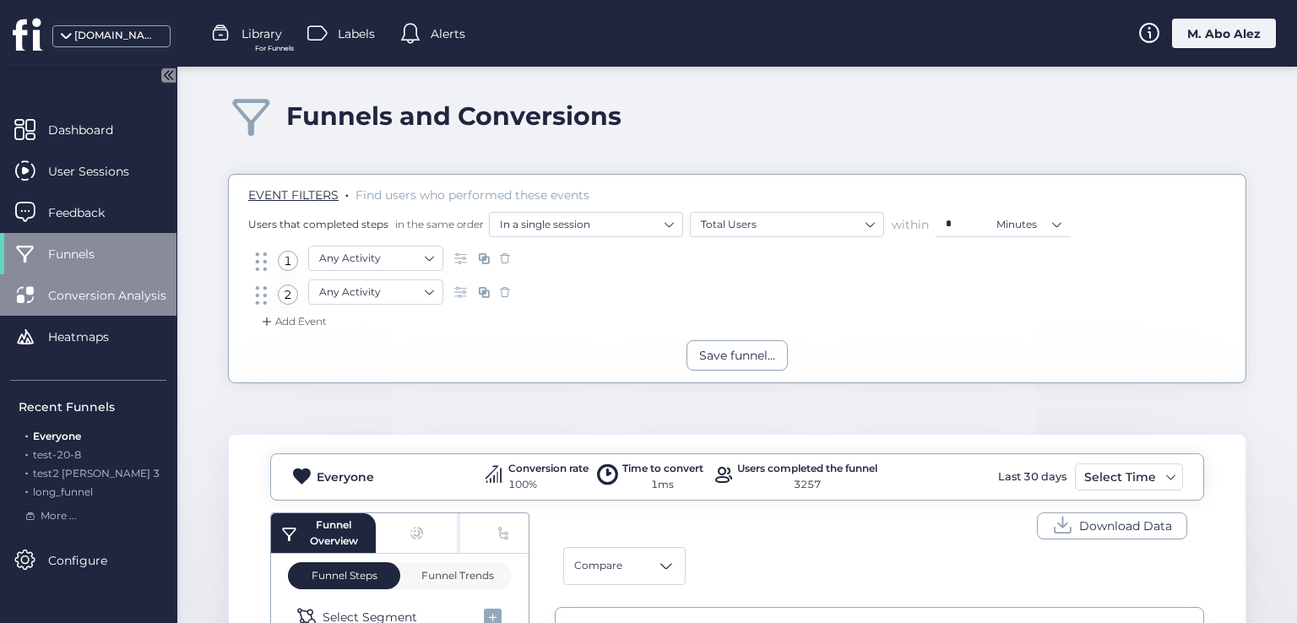
click at [88, 298] on span "Conversion Analysis" at bounding box center [120, 295] width 144 height 19
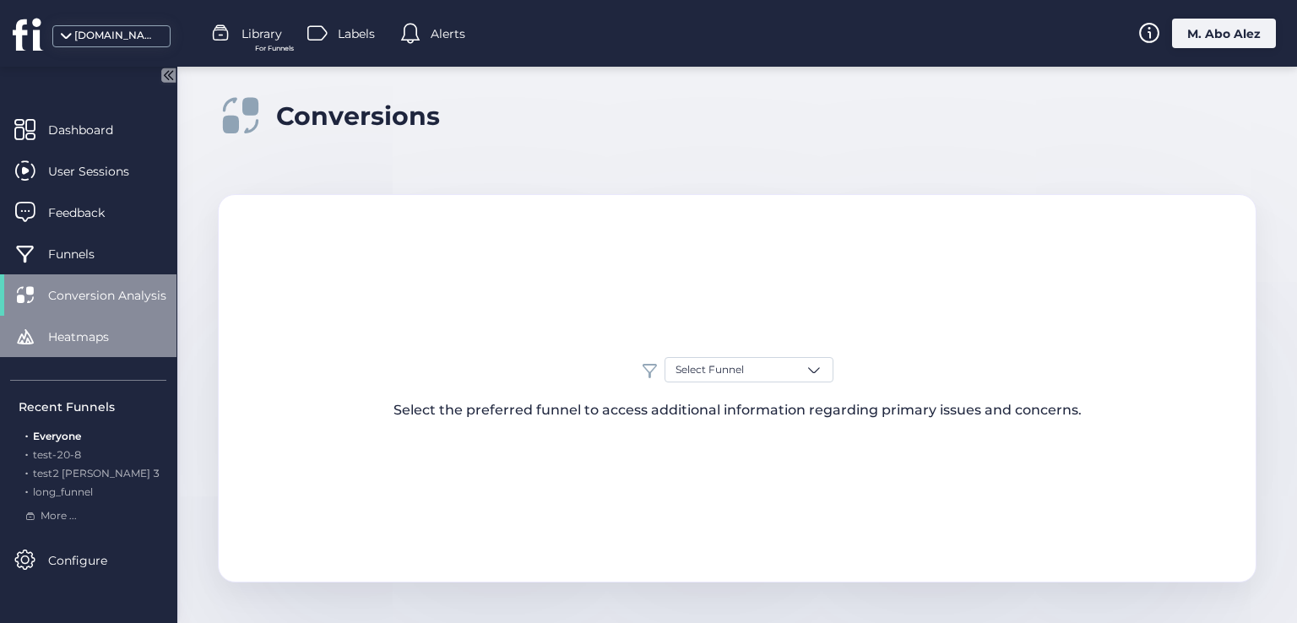
click at [119, 352] on div "Heatmaps" at bounding box center [88, 336] width 176 height 41
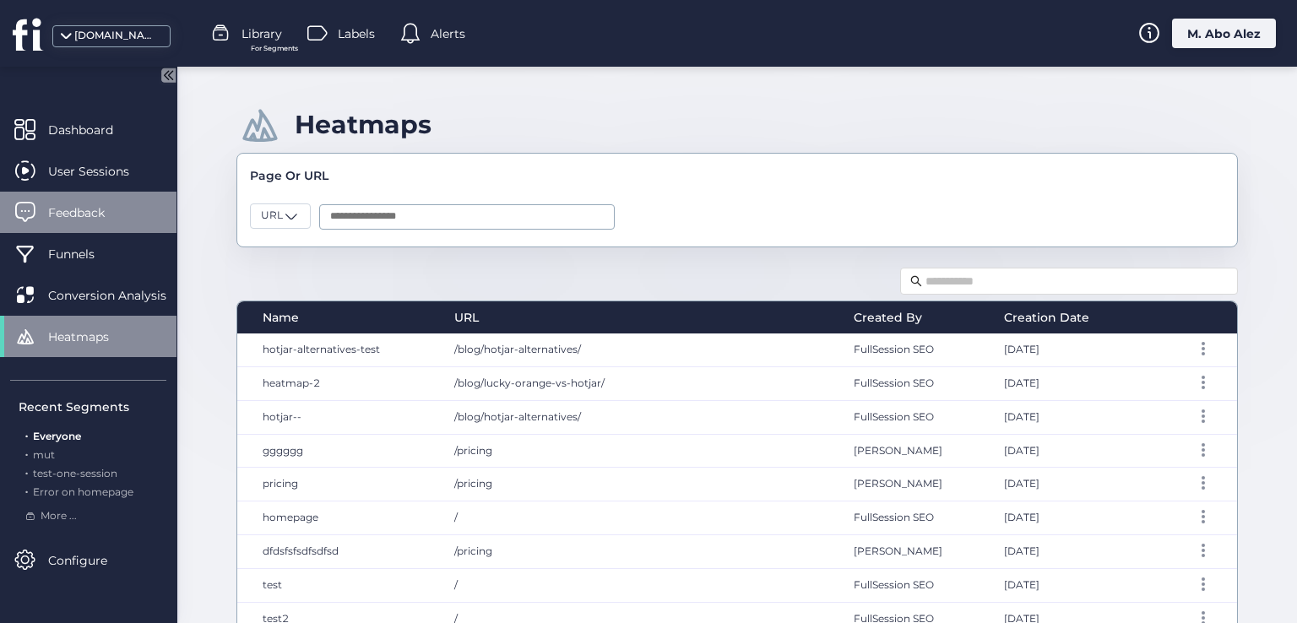
click at [122, 207] on span "Feedback" at bounding box center [89, 212] width 82 height 19
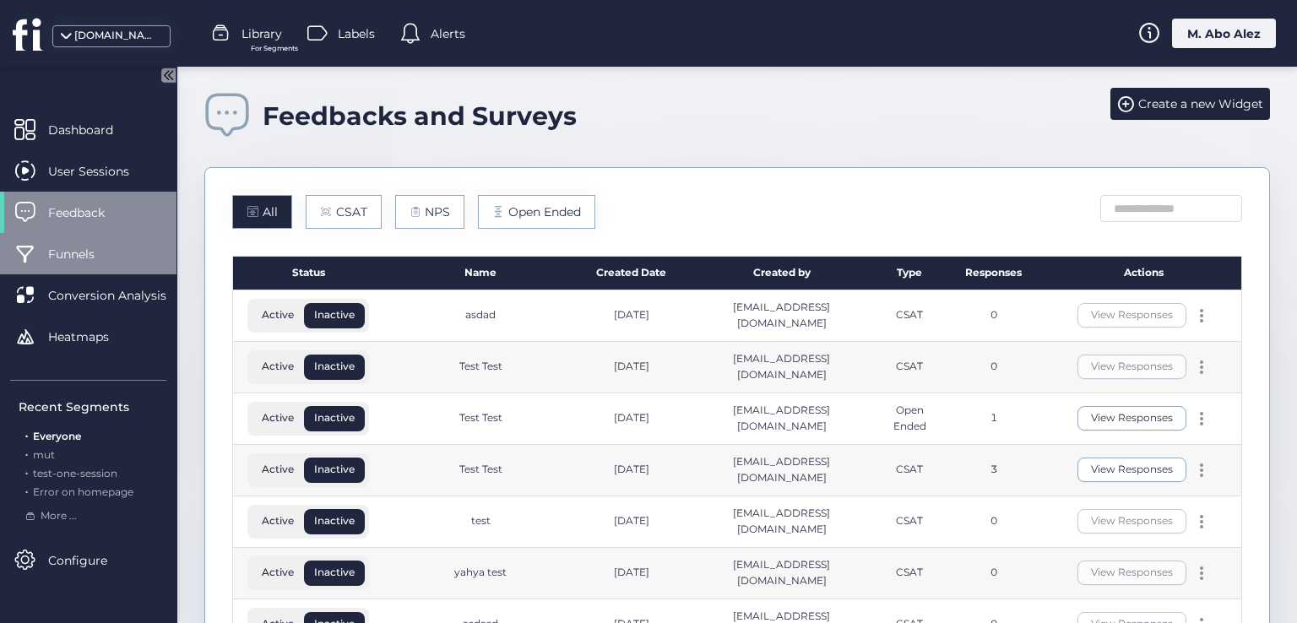
click at [115, 245] on span "Funnels" at bounding box center [84, 254] width 72 height 19
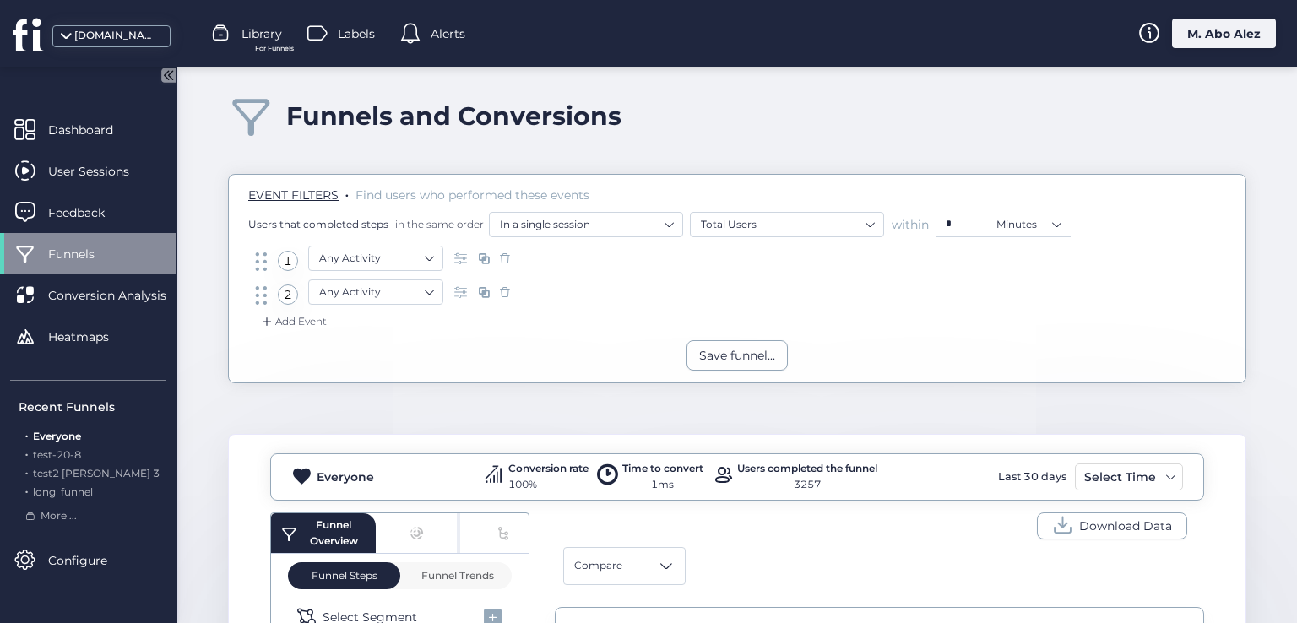
click at [114, 267] on div "Funnels" at bounding box center [88, 253] width 176 height 41
click at [110, 334] on span "Heatmaps" at bounding box center [91, 337] width 86 height 19
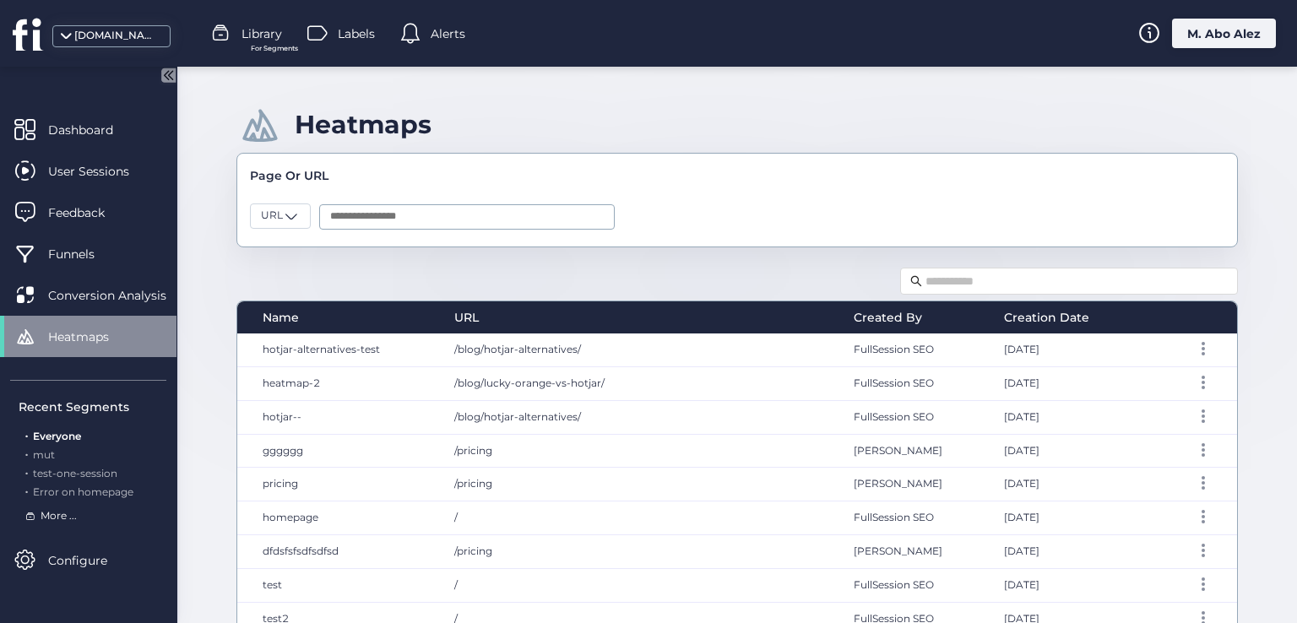
click at [60, 513] on span "More ..." at bounding box center [59, 516] width 36 height 16
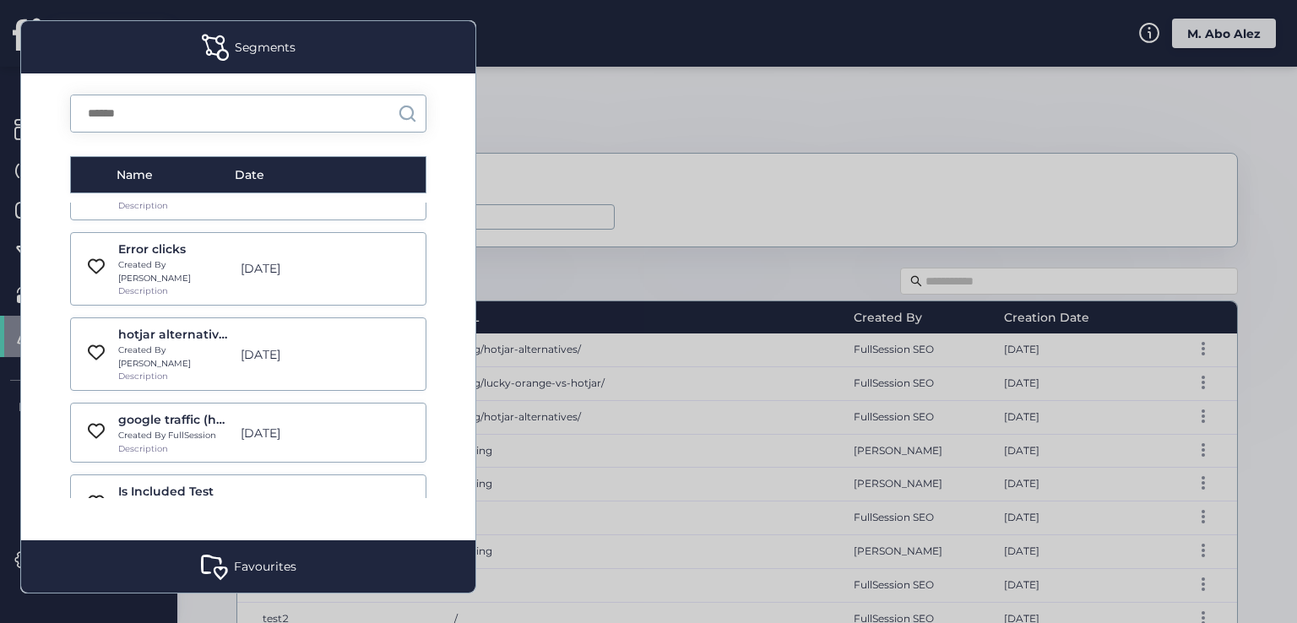
scroll to position [422, 0]
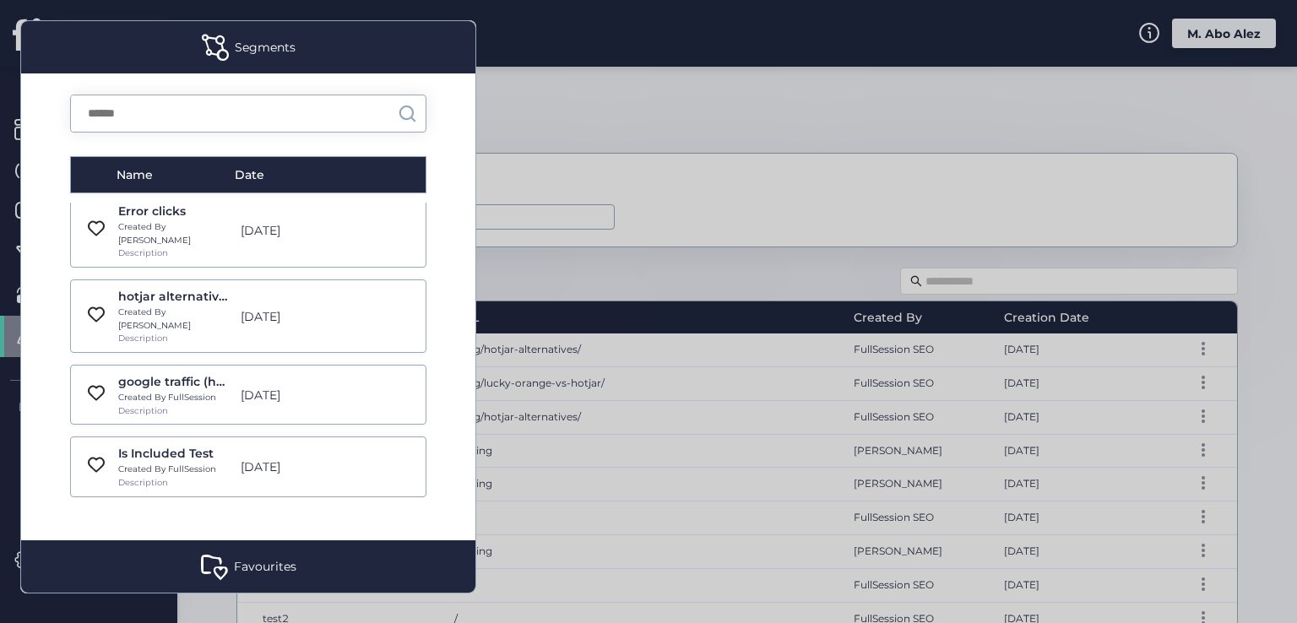
click at [559, 259] on div at bounding box center [648, 311] width 1297 height 623
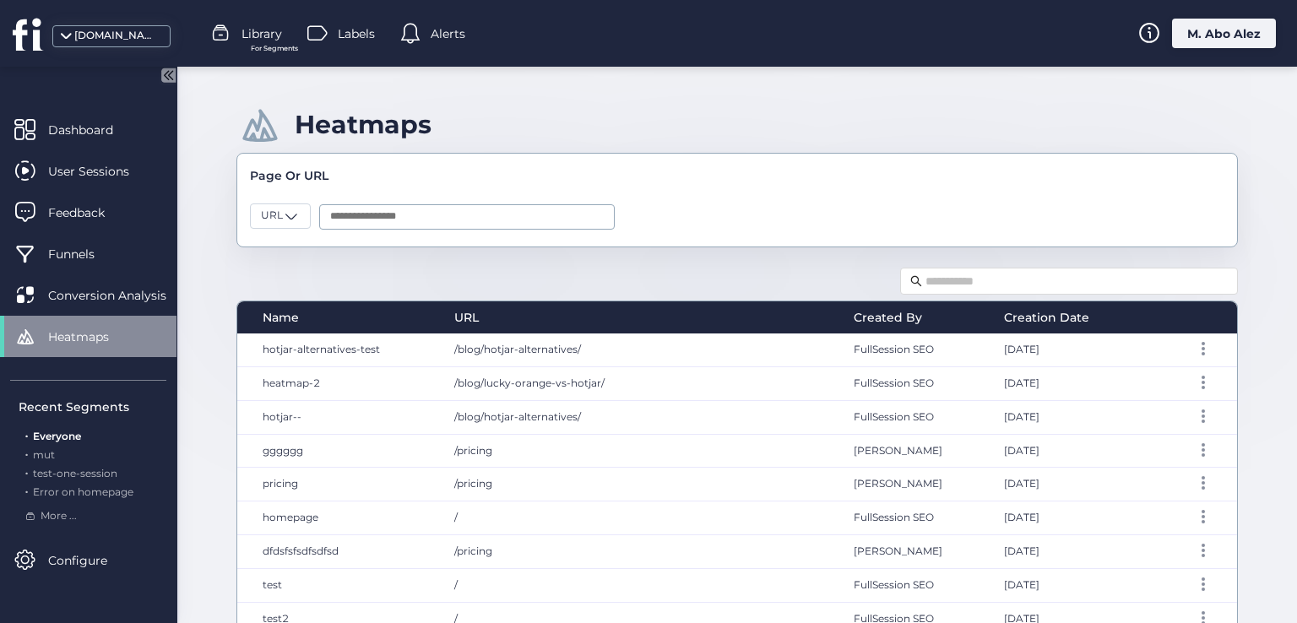
click at [269, 55] on div "[DOMAIN_NAME] Library For Segments Labels Alerts M. Abo Alez" at bounding box center [648, 33] width 1297 height 67
click at [267, 52] on span "For Segments" at bounding box center [274, 48] width 47 height 11
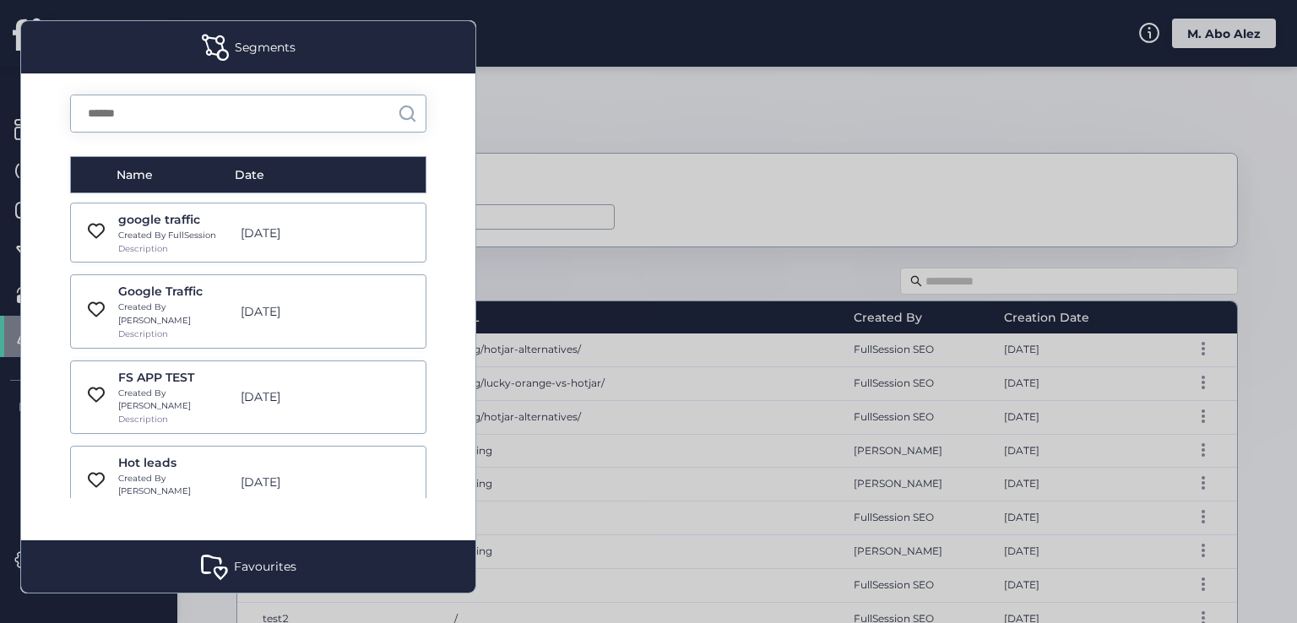
click at [502, 139] on div at bounding box center [648, 311] width 1297 height 623
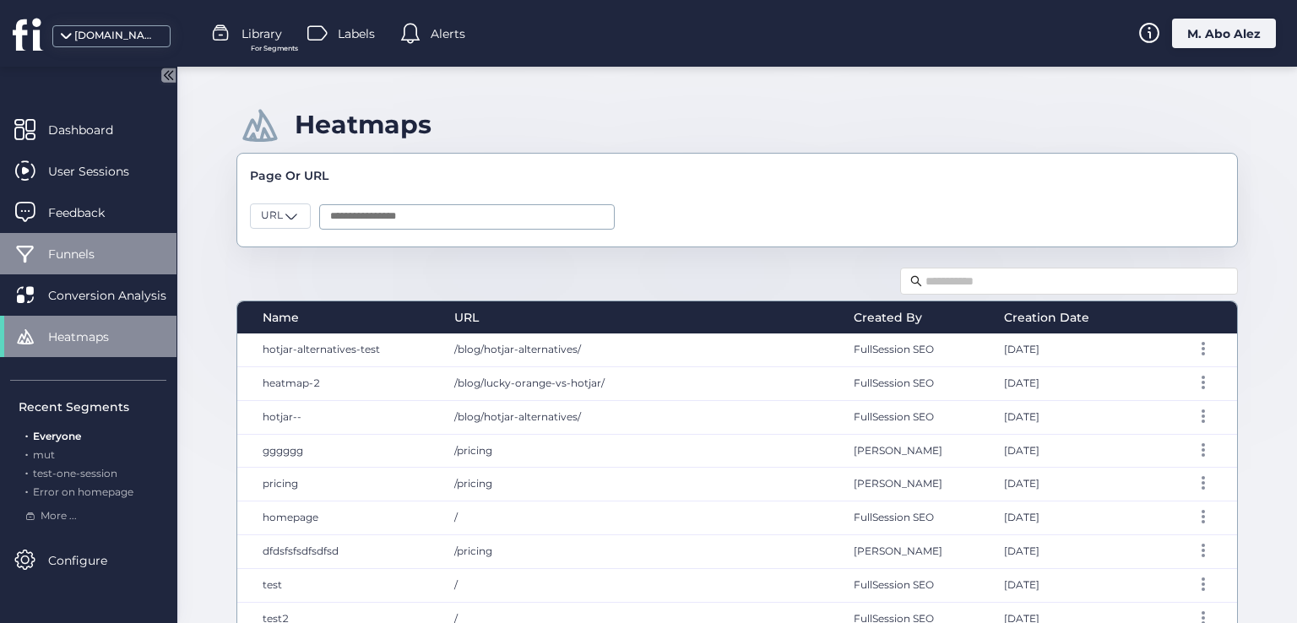
click at [120, 264] on div "Funnels" at bounding box center [88, 253] width 176 height 41
